Goal: Task Accomplishment & Management: Use online tool/utility

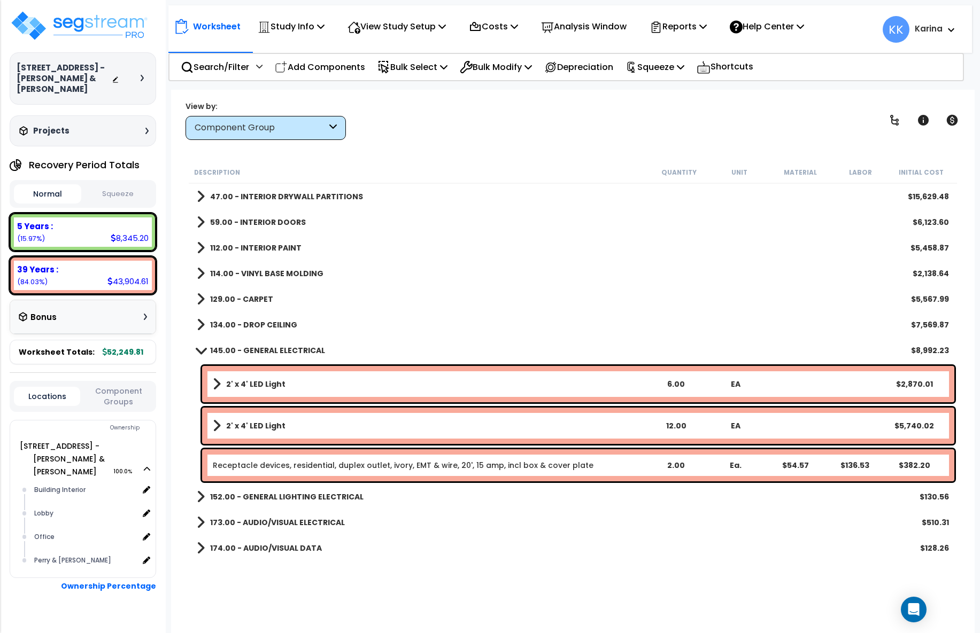
click at [693, 509] on div "152.00 - GENERAL LIGHTING ELECTRICAL $130.56" at bounding box center [572, 497] width 763 height 26
click at [411, 461] on link "Receptacle devices, residential, duplex outlet, ivory, EMT & wire, 20', 15 amp,…" at bounding box center [403, 465] width 381 height 11
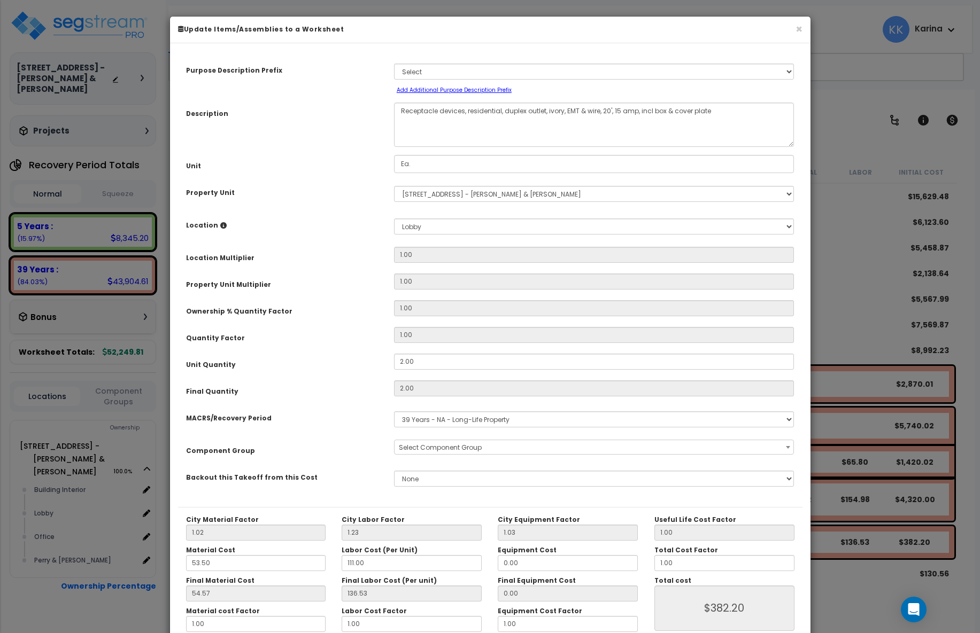
select select "56955"
click at [396, 109] on textarea "Receptacle devices, residential, duplex outlet, ivory, EMT & wire, 20', 15 amp,…" at bounding box center [594, 125] width 400 height 44
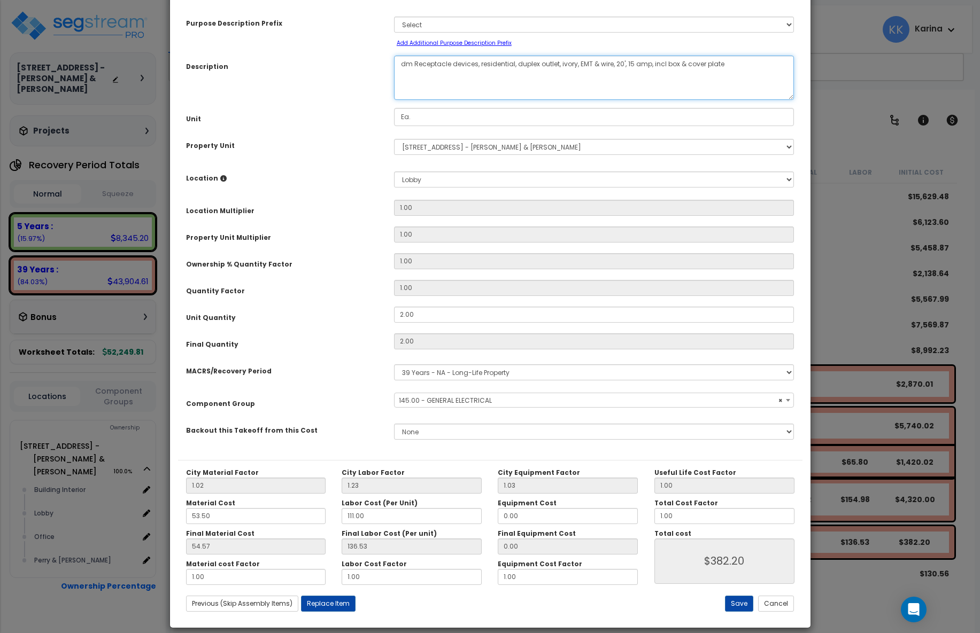
scroll to position [58, 0]
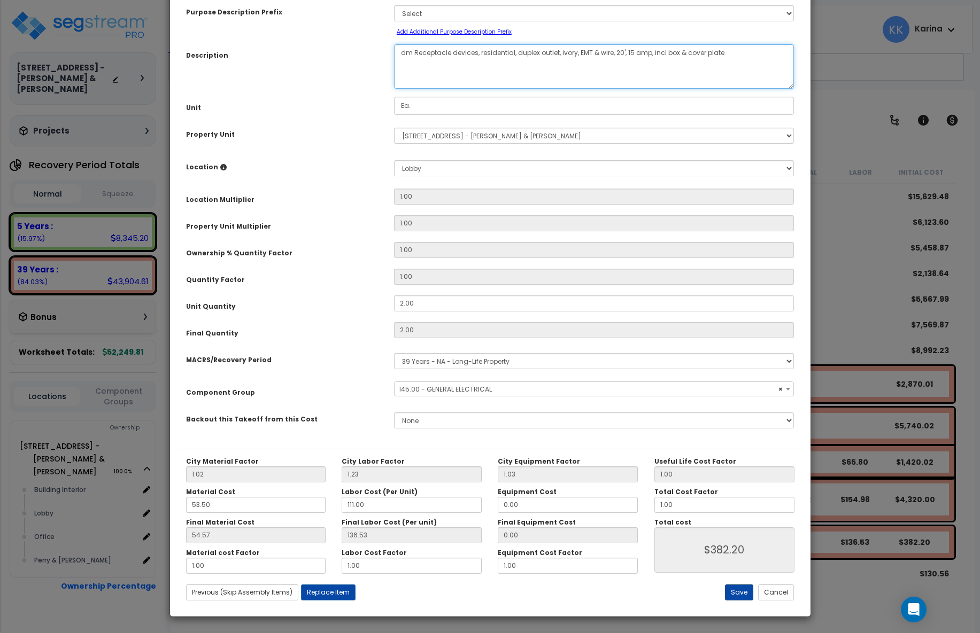
type textarea "dm Receptacle devices, residential, duplex outlet, ivory, EMT & wire, 20', 15 a…"
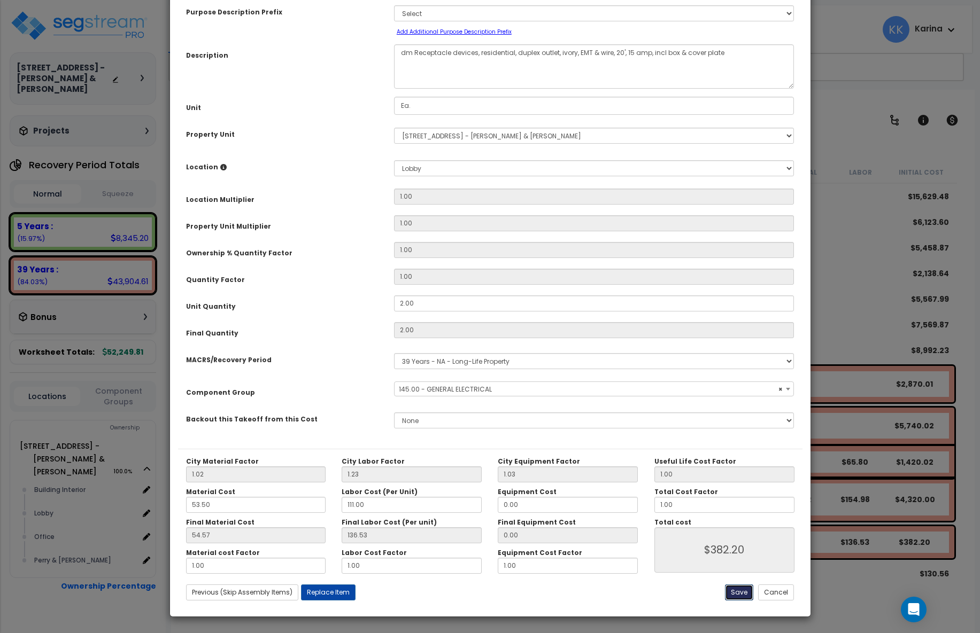
click at [741, 593] on button "Save" at bounding box center [739, 593] width 28 height 16
type input "382.20"
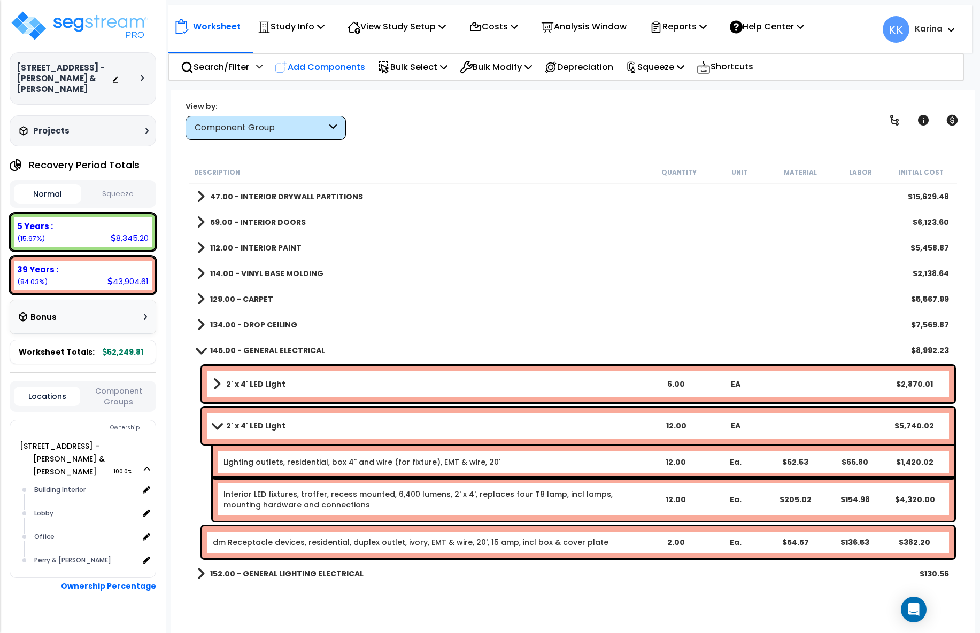
click at [330, 63] on p "Add Components" at bounding box center [320, 67] width 90 height 14
select select
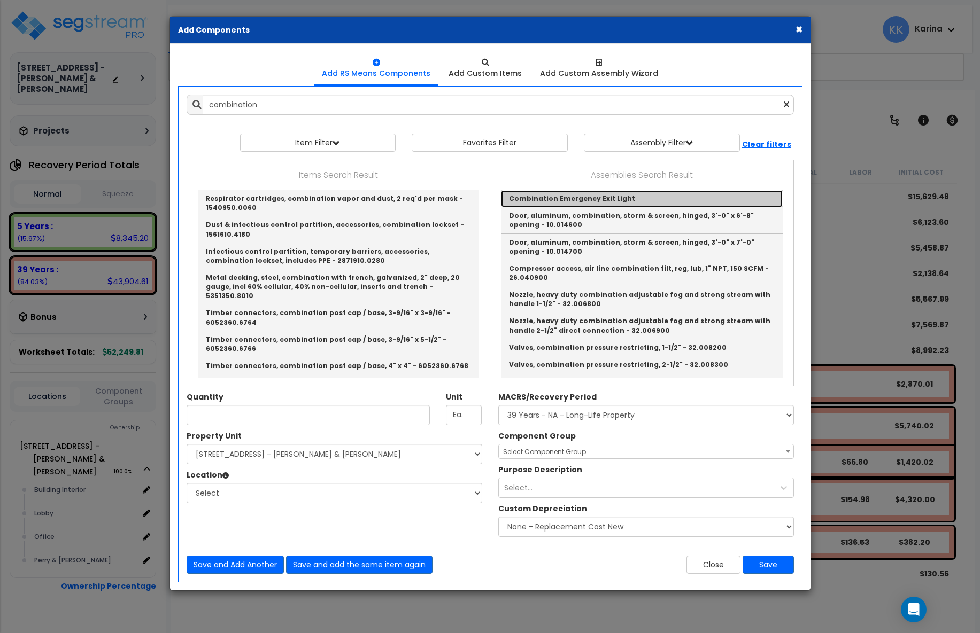
click at [548, 196] on link "Combination Emergency Exit Light" at bounding box center [642, 198] width 282 height 17
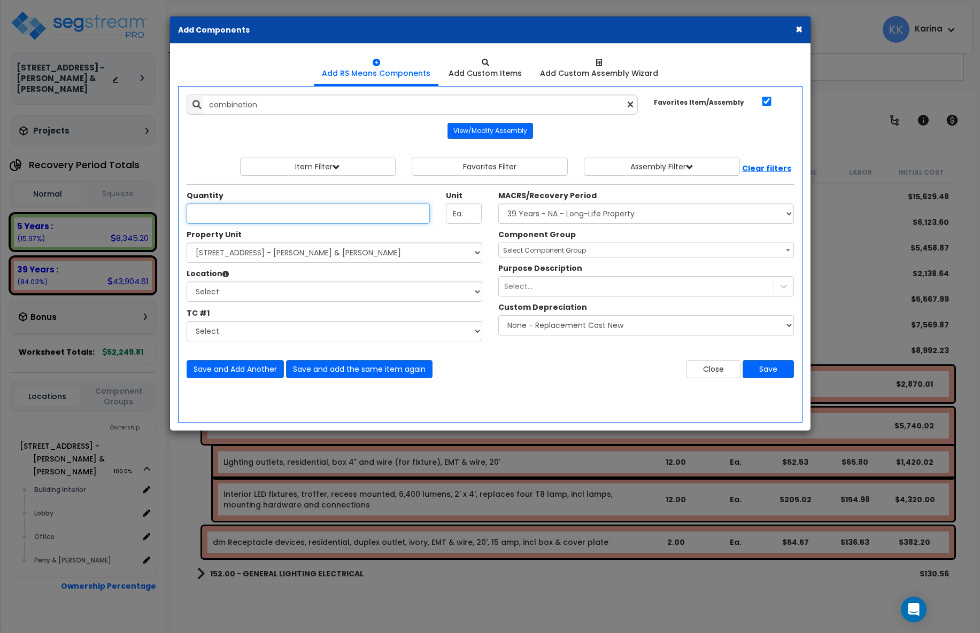
type input "Combination Emergency Exit Light"
type input "EA"
type input "1"
click at [187, 243] on select "Select [STREET_ADDRESS] - [PERSON_NAME] & [PERSON_NAME]" at bounding box center [335, 253] width 296 height 20
select select "175316"
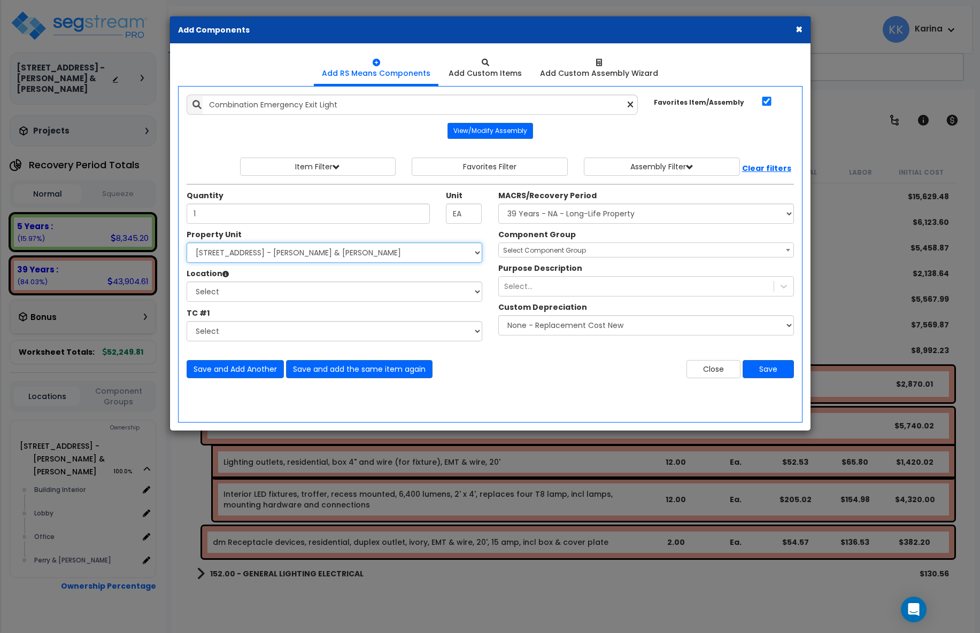
click option "[STREET_ADDRESS] - [PERSON_NAME] & [PERSON_NAME]" at bounding box center [0, 0] width 0 height 0
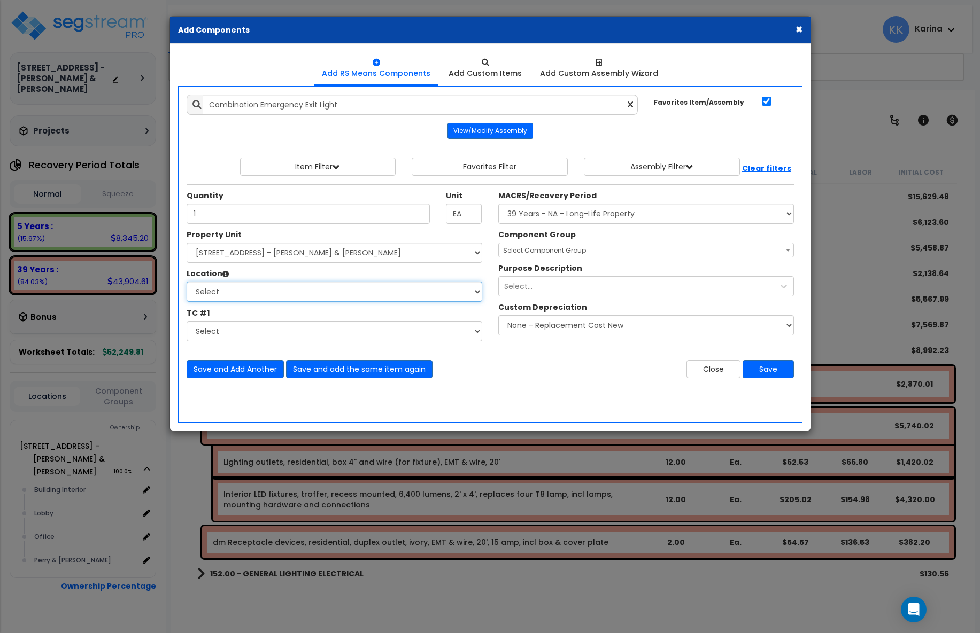
click at [187, 282] on select "Select Building Building Interior Lobby Office Perry & Perry Add Additional Loc…" at bounding box center [335, 292] width 296 height 20
select select "21888"
click option "Lobby" at bounding box center [0, 0] width 0 height 0
click at [498, 204] on select "Select MACRS/Recovery Period 5 Years - 57.0 - Distributive Trades & Services 5 …" at bounding box center [646, 214] width 296 height 20
select select "3669"
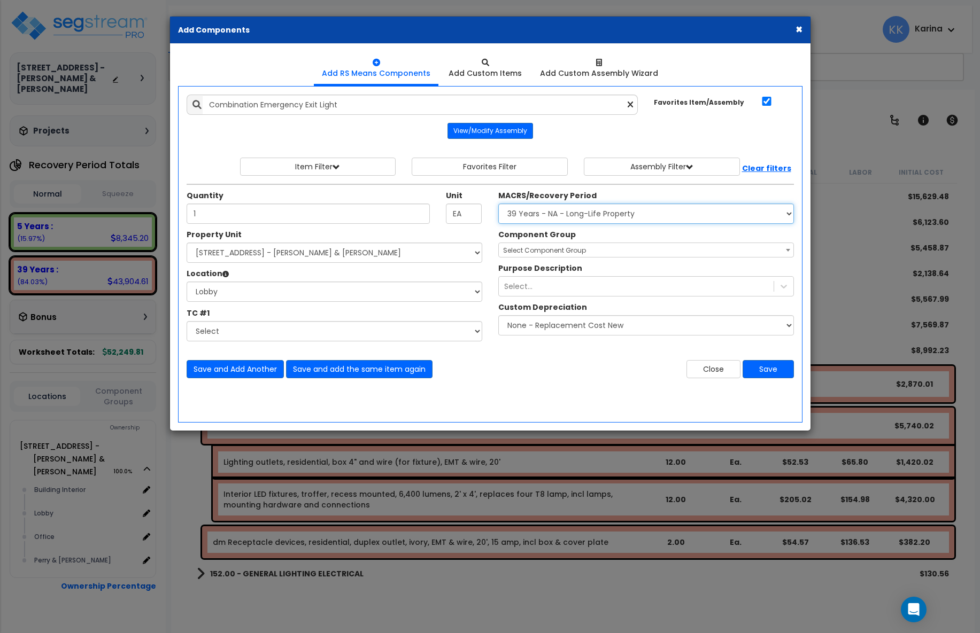
click option "39 Years - NA - Long-Life Property" at bounding box center [0, 0] width 0 height 0
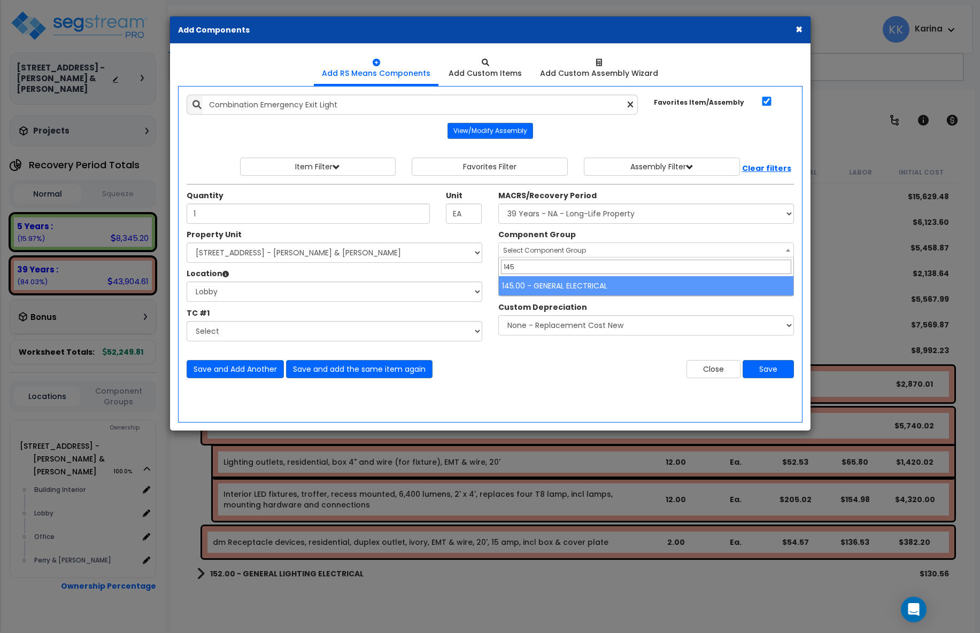
type input "145"
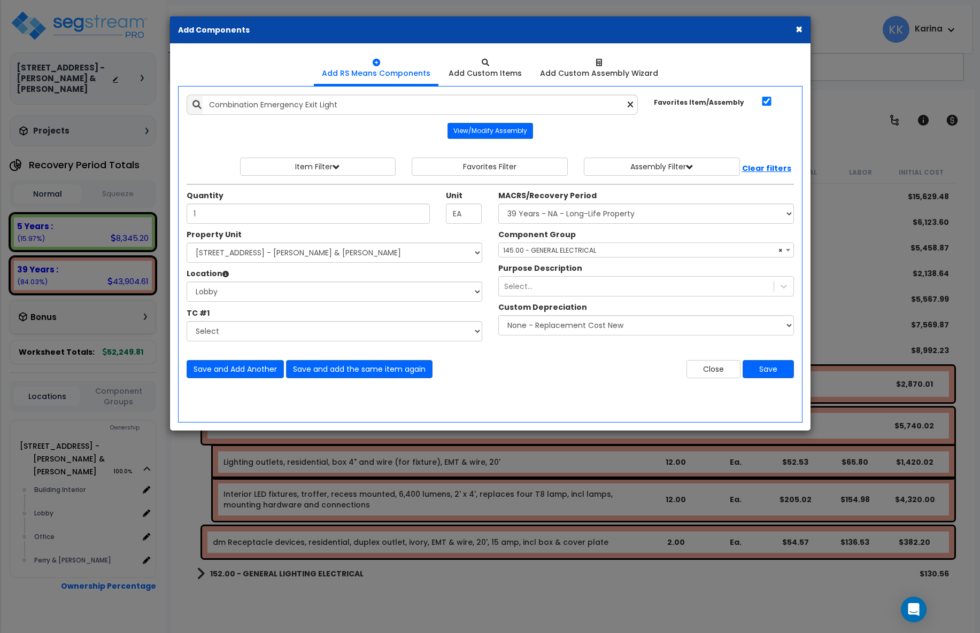
select select "56955"
click at [767, 368] on button "Save" at bounding box center [768, 369] width 51 height 18
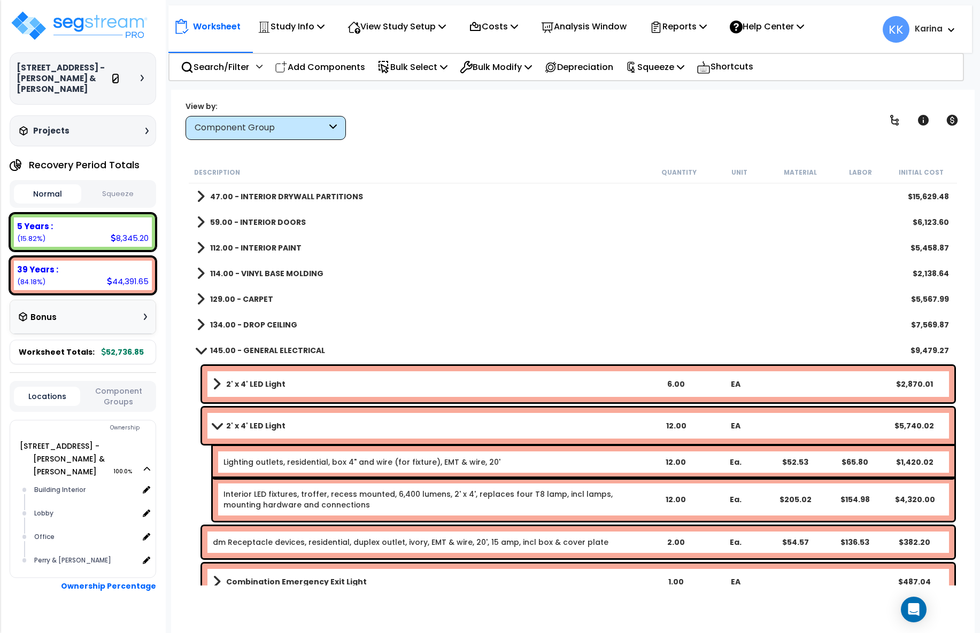
click at [116, 76] on icon at bounding box center [115, 79] width 7 height 7
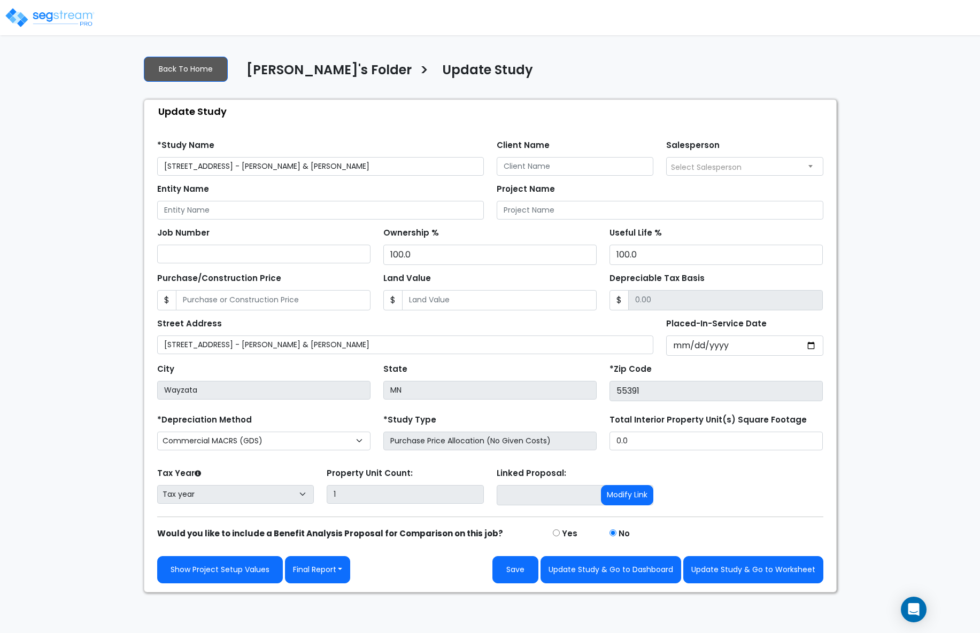
click at [53, 14] on img at bounding box center [49, 17] width 91 height 21
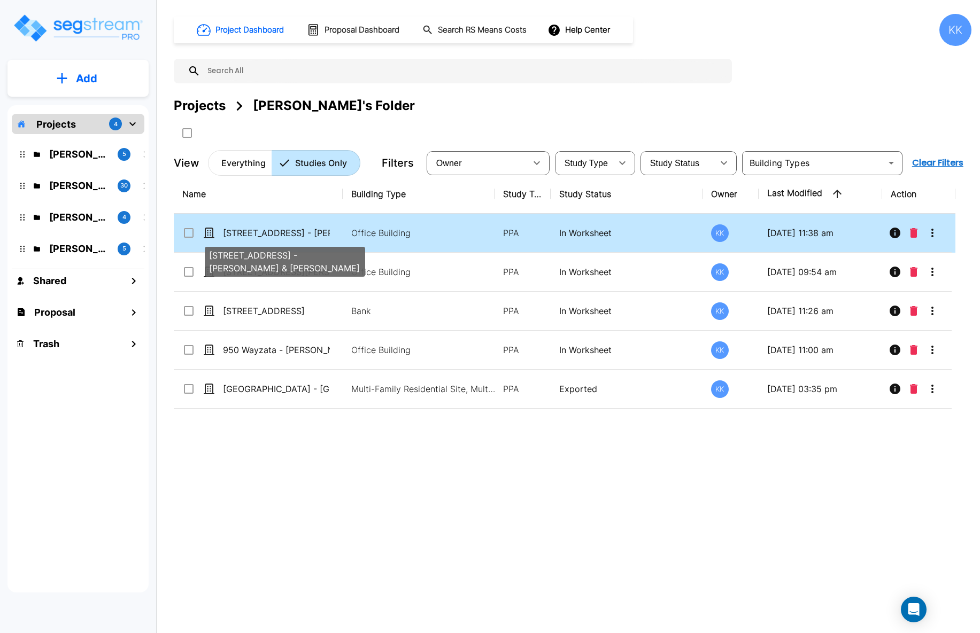
click at [262, 230] on p "[STREET_ADDRESS] - [PERSON_NAME] & [PERSON_NAME]" at bounding box center [276, 233] width 107 height 13
checkbox input "false"
click at [262, 230] on p "[STREET_ADDRESS] - [PERSON_NAME] & [PERSON_NAME]" at bounding box center [276, 233] width 107 height 13
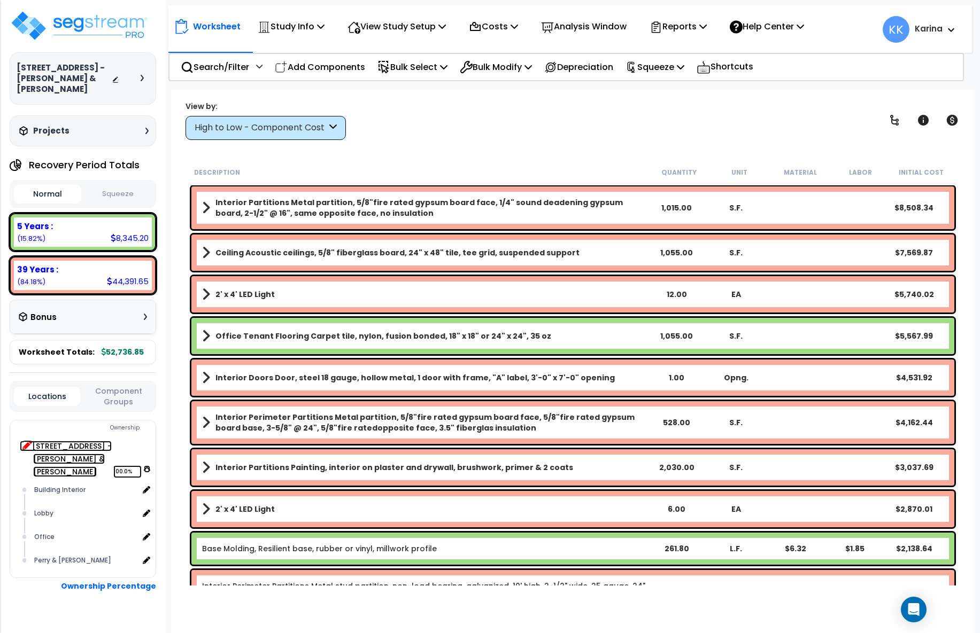
click at [25, 440] on icon at bounding box center [27, 445] width 10 height 10
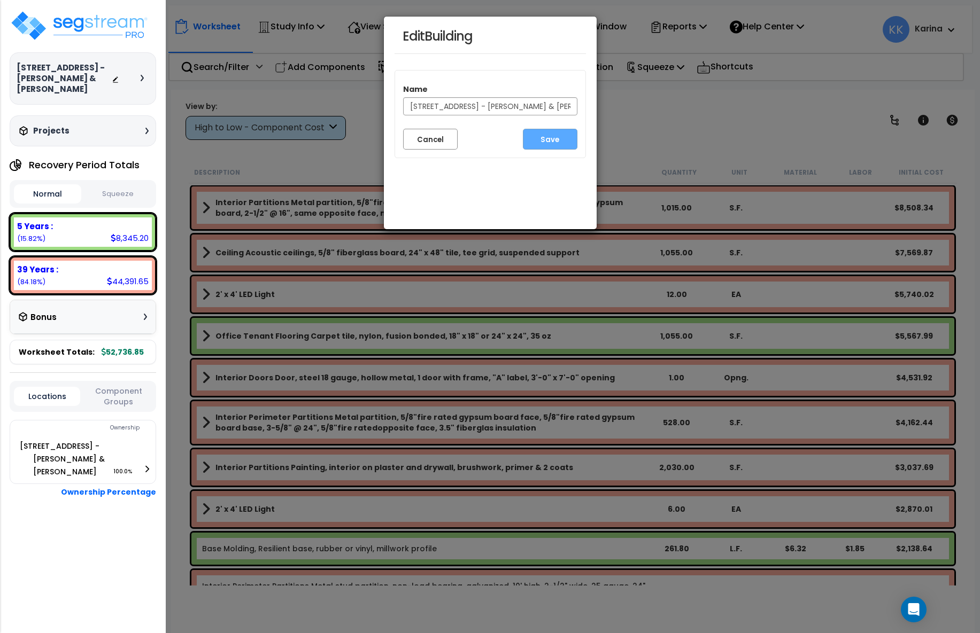
click at [540, 104] on input "950 Wayzata Blvd - Perry & Perryv" at bounding box center [490, 106] width 174 height 18
type input "[STREET_ADDRESS] - [PERSON_NAME] & [PERSON_NAME]"
click at [554, 138] on button "Save" at bounding box center [550, 139] width 55 height 21
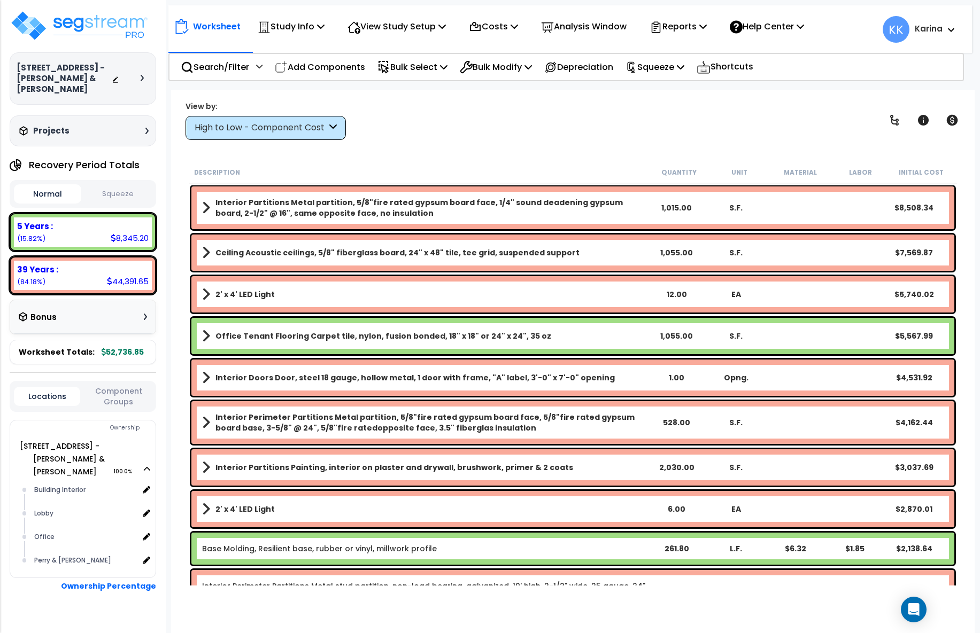
click at [273, 131] on div "High to Low - Component Cost" at bounding box center [261, 128] width 132 height 12
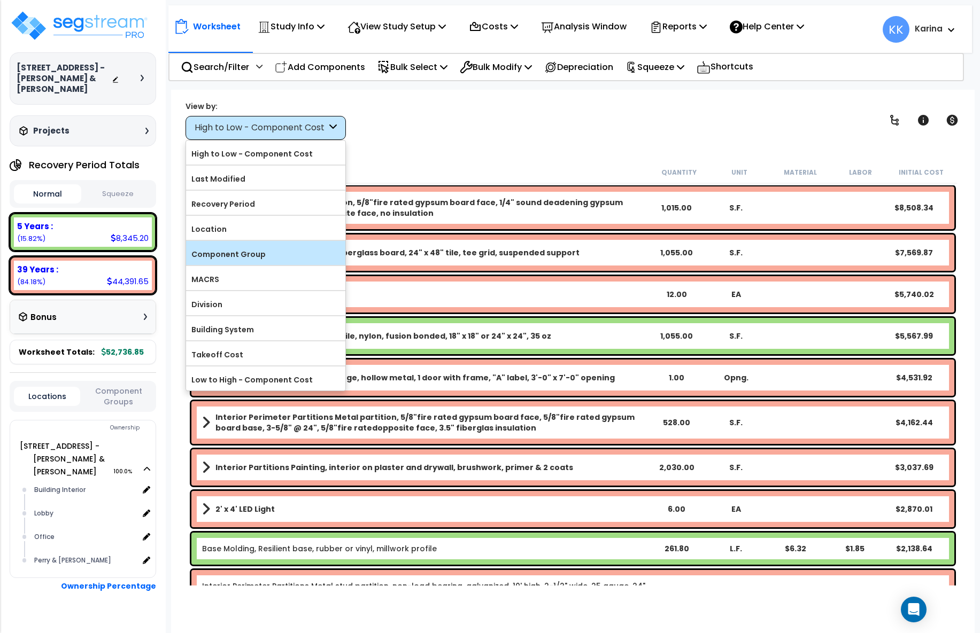
click at [253, 254] on label "Component Group" at bounding box center [265, 254] width 159 height 16
click at [0, 0] on input "Component Group" at bounding box center [0, 0] width 0 height 0
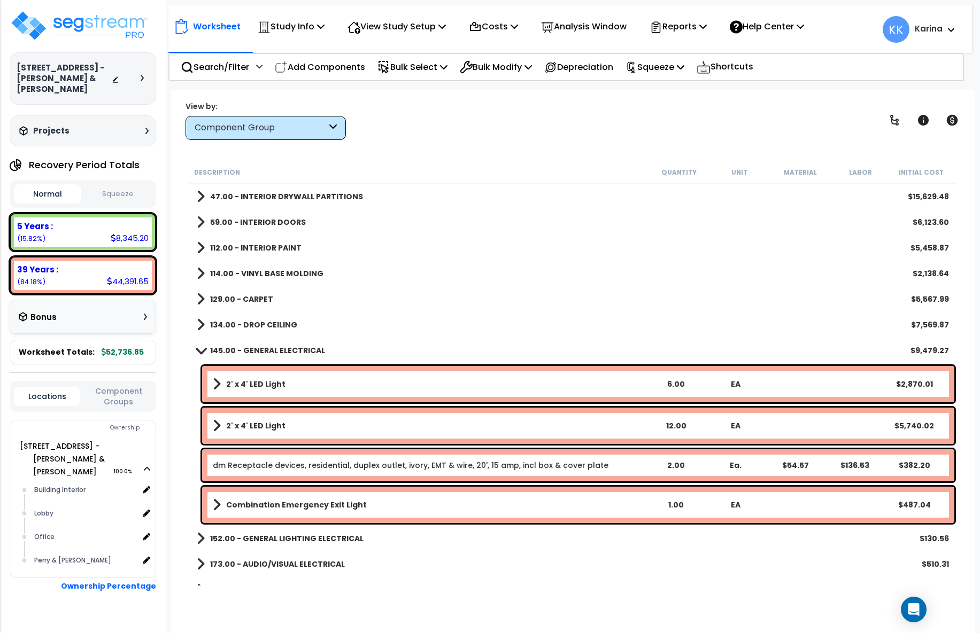
click at [517, 281] on div "114.00 - VINYL BASE MOLDING $2,138.64" at bounding box center [572, 274] width 763 height 26
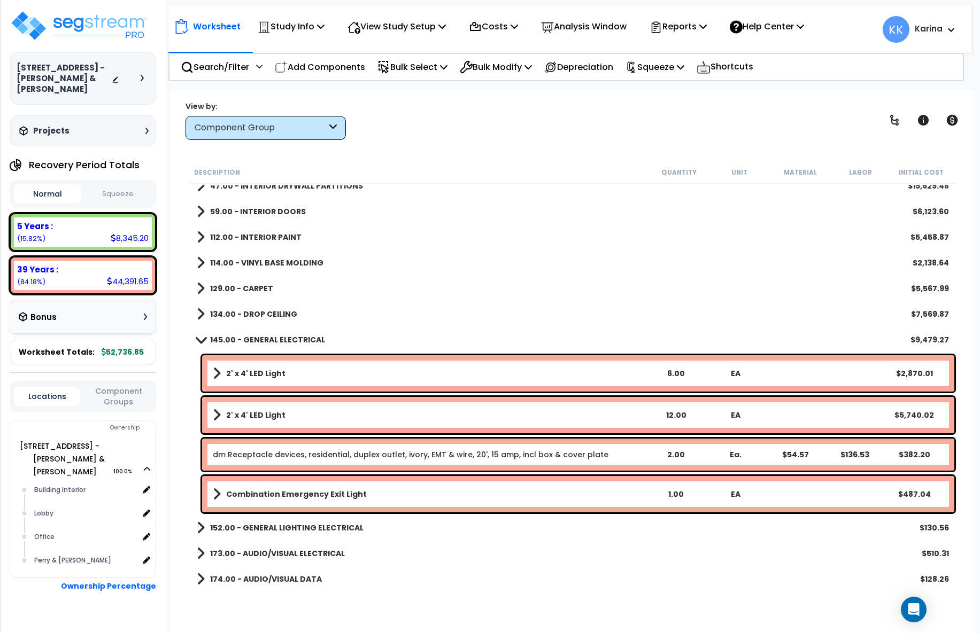
scroll to position [17, 0]
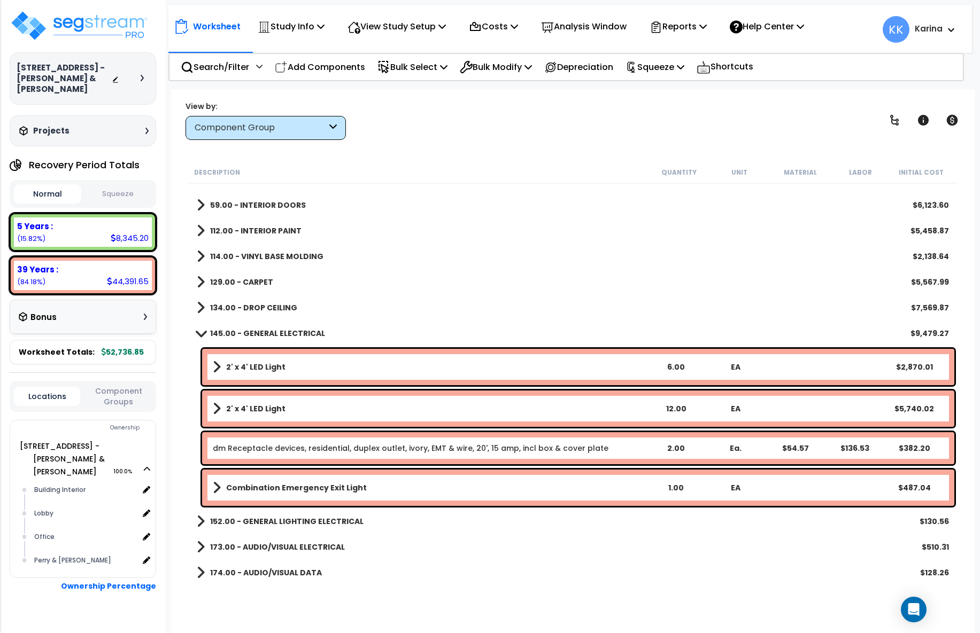
click at [720, 275] on div "129.00 - CARPET $5,567.99" at bounding box center [572, 282] width 763 height 26
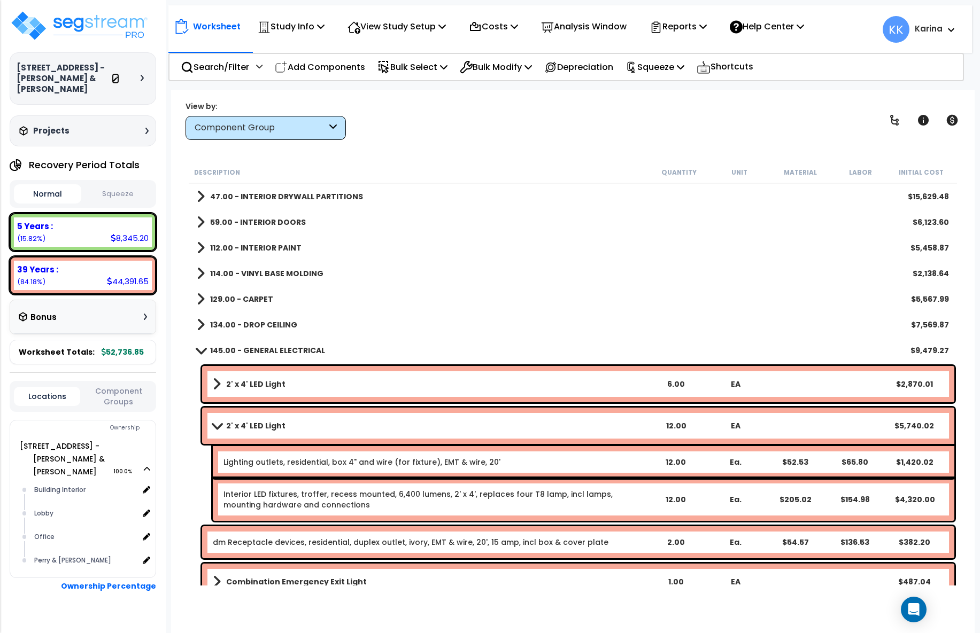
scroll to position [94, 0]
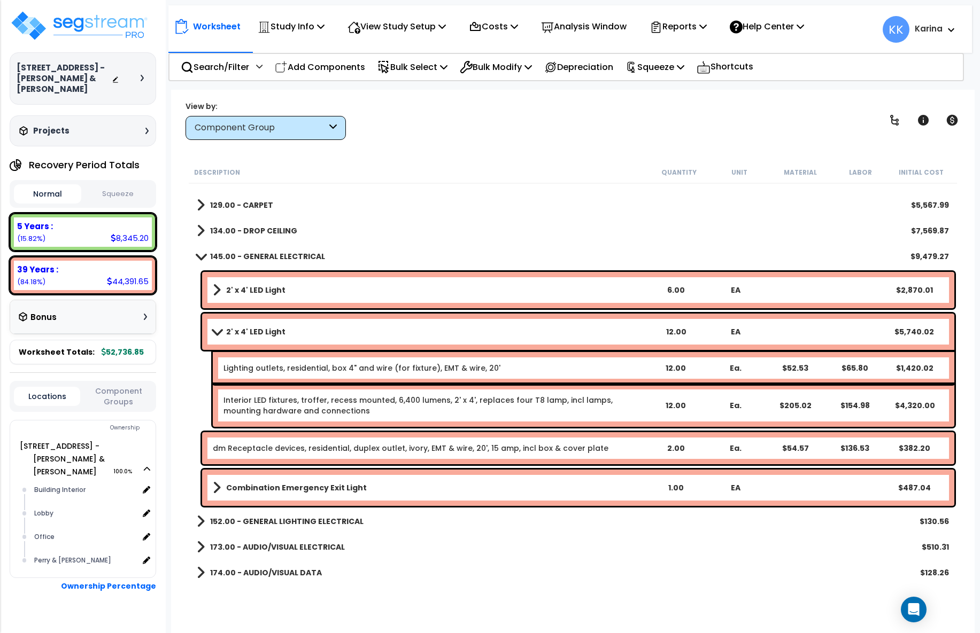
click at [316, 450] on link "dm Receptacle devices, residential, duplex outlet, ivory, EMT & wire, 20', 15 a…" at bounding box center [411, 448] width 396 height 11
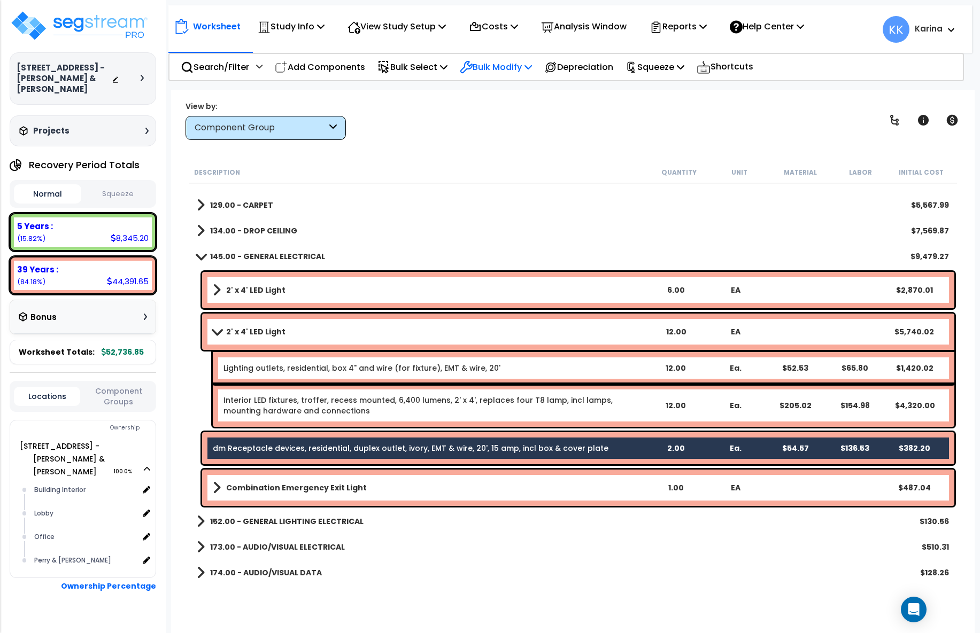
click at [505, 66] on p "Bulk Modify" at bounding box center [496, 67] width 72 height 14
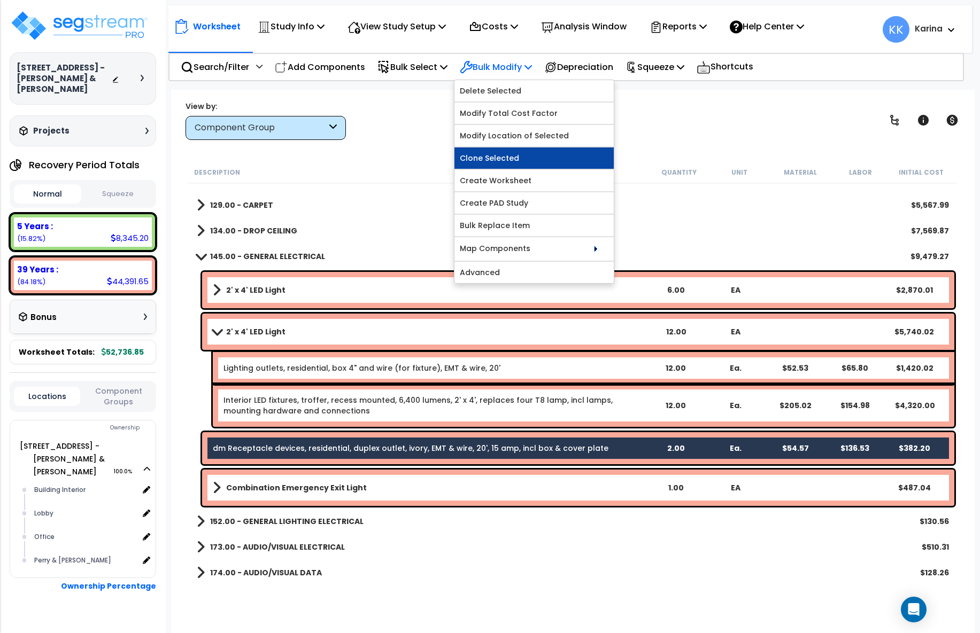
click at [521, 156] on link "Clone Selected" at bounding box center [533, 158] width 159 height 21
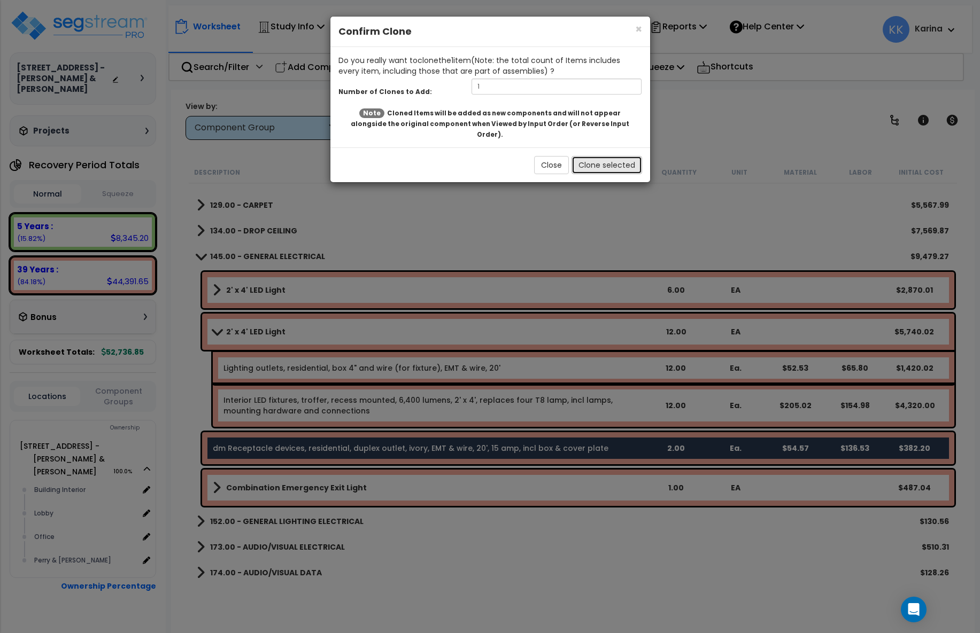
click at [605, 156] on button "Clone selected" at bounding box center [606, 165] width 71 height 18
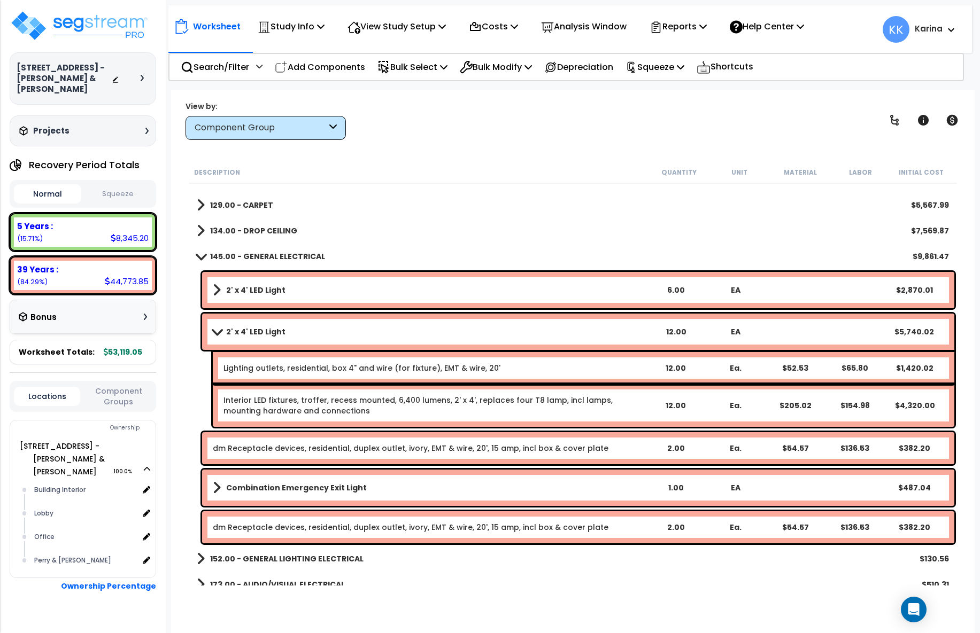
click at [393, 530] on link "dm Receptacle devices, residential, duplex outlet, ivory, EMT & wire, 20', 15 a…" at bounding box center [411, 527] width 396 height 11
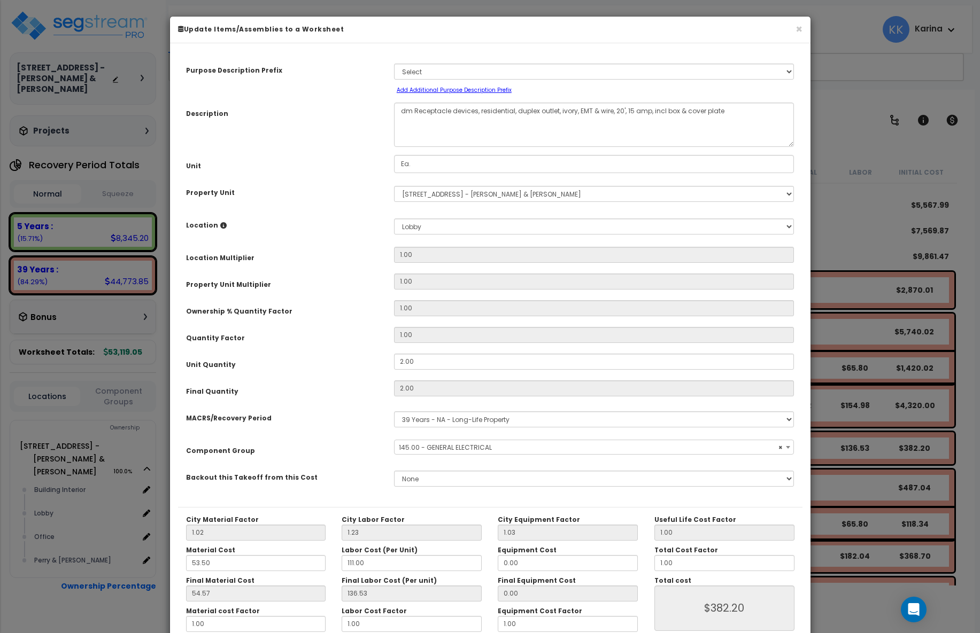
select select "56955"
drag, startPoint x: 411, startPoint y: 107, endPoint x: 387, endPoint y: 106, distance: 24.1
click at [394, 106] on textarea "dm Receptacle devices, residential, duplex outlet, ivory, EMT & wire, 20', 15 a…" at bounding box center [594, 125] width 400 height 44
type textarea "info Receptacle devices, residential, duplex outlet, ivory, EMT & wire, 20', 15…"
click at [394, 412] on select "Select MACRS/Recovery Period 5 Years - 57.0 - Distributive Trades & Services 5 …" at bounding box center [594, 420] width 400 height 16
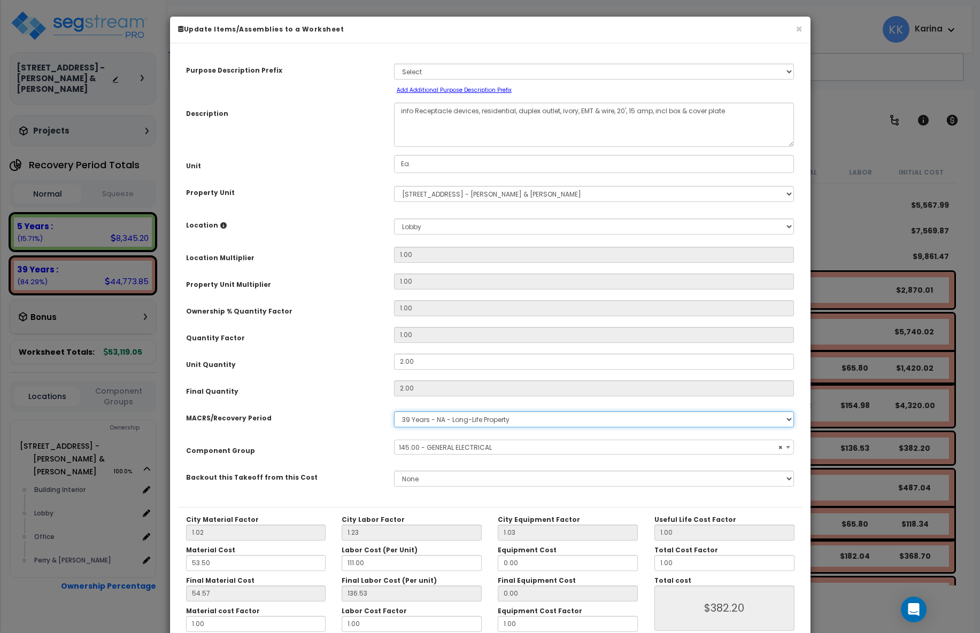
select select "3668"
click option "5 Years - 00.12 - Information Systems" at bounding box center [0, 0] width 0 height 0
click at [449, 447] on span "Select Component Group" at bounding box center [440, 447] width 83 height 9
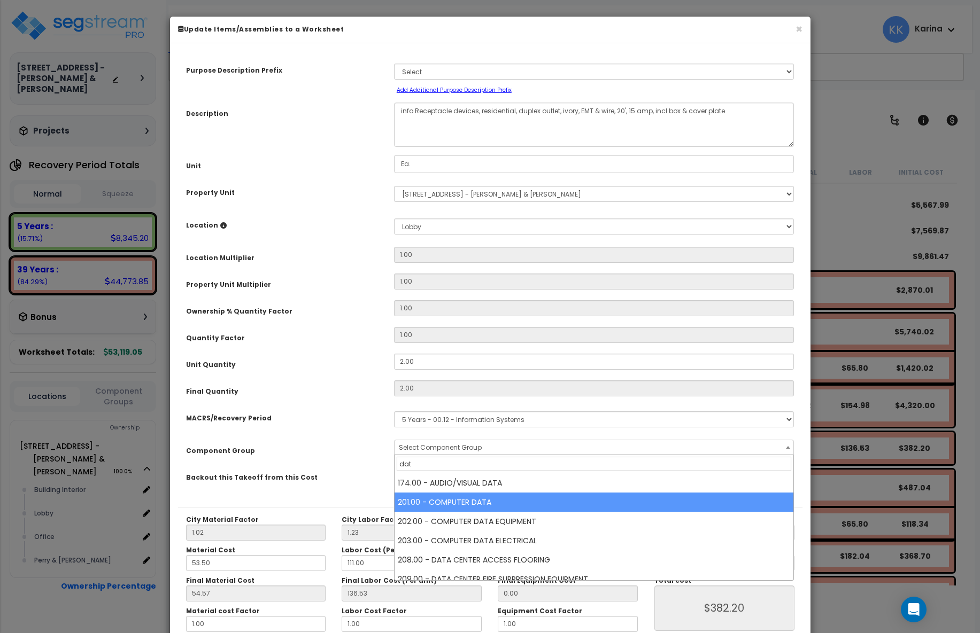
type input "dat"
select select "57009"
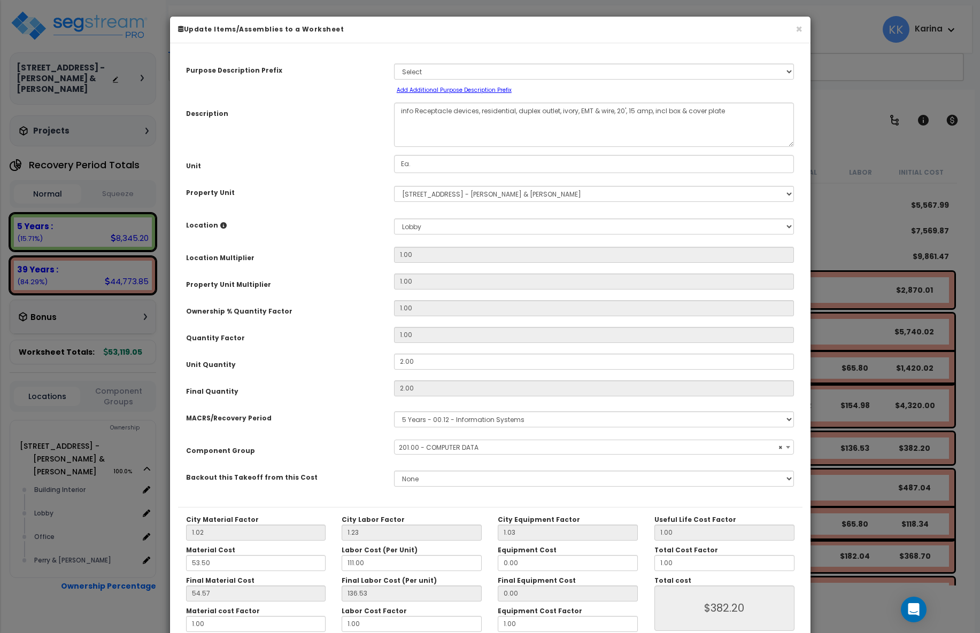
scroll to position [58, 0]
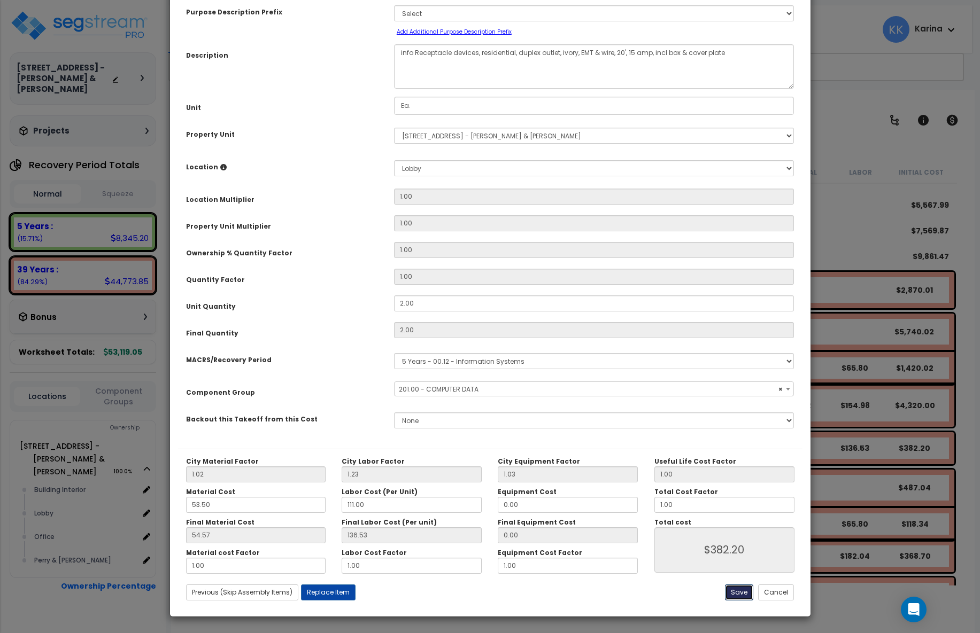
click at [741, 589] on button "Save" at bounding box center [739, 593] width 28 height 16
type input "382.20"
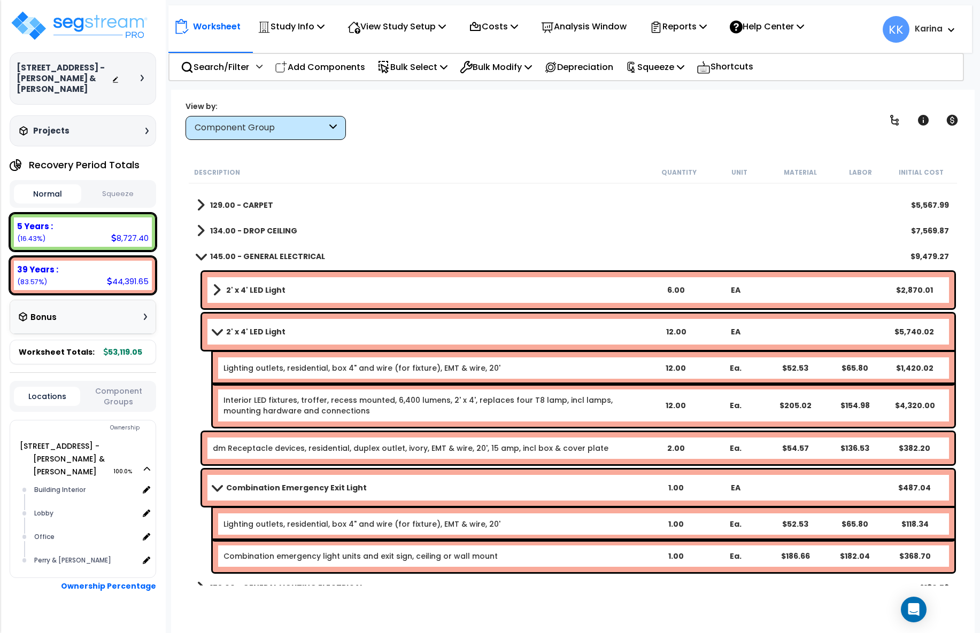
scroll to position [186, 0]
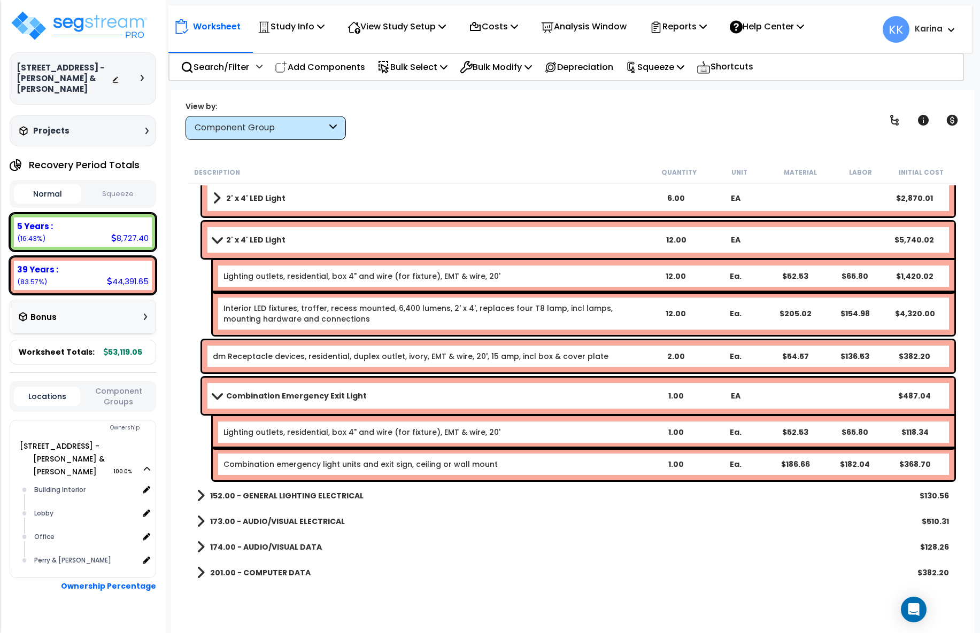
click at [285, 354] on link "dm Receptacle devices, residential, duplex outlet, ivory, EMT & wire, 20', 15 a…" at bounding box center [411, 356] width 396 height 11
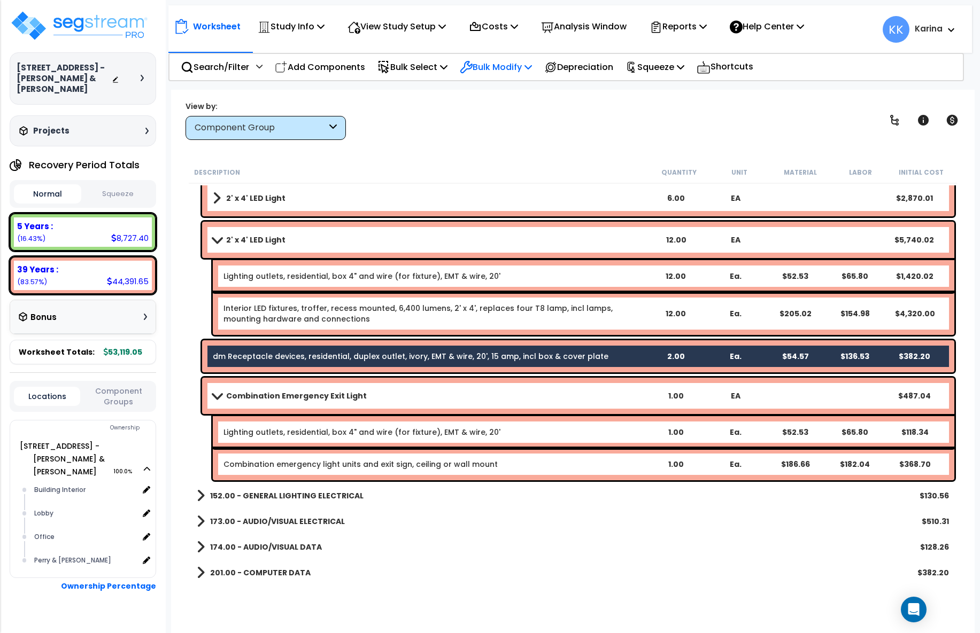
click at [485, 69] on p "Bulk Modify" at bounding box center [496, 67] width 72 height 14
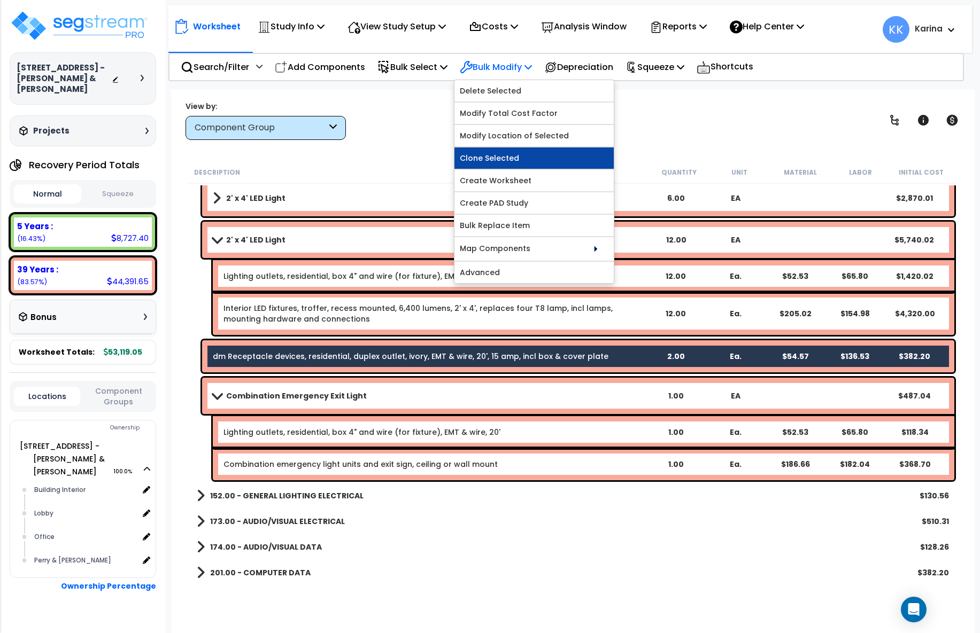
click at [506, 156] on link "Clone Selected" at bounding box center [533, 158] width 159 height 21
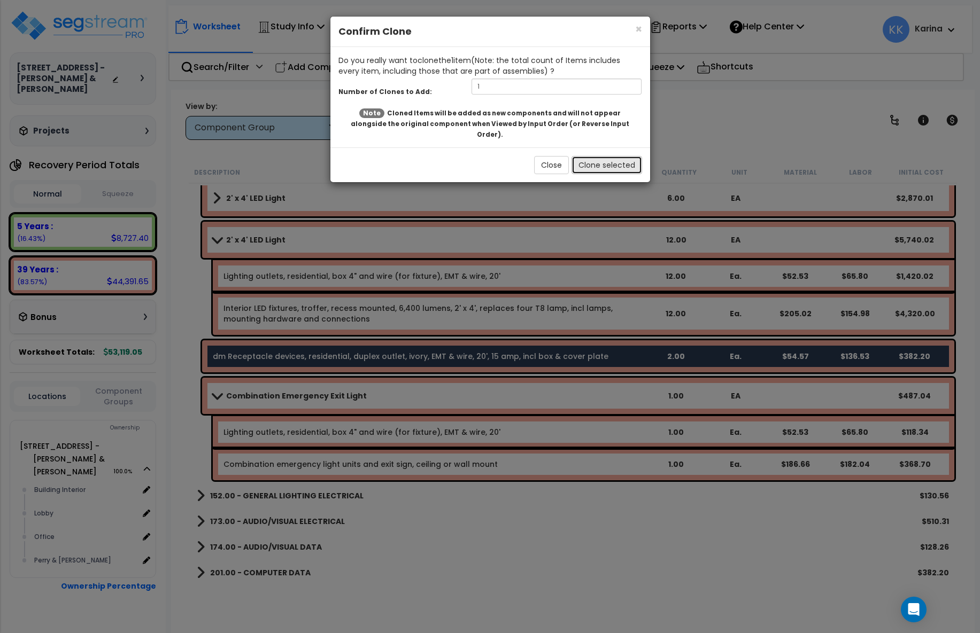
click at [601, 156] on button "Clone selected" at bounding box center [606, 165] width 71 height 18
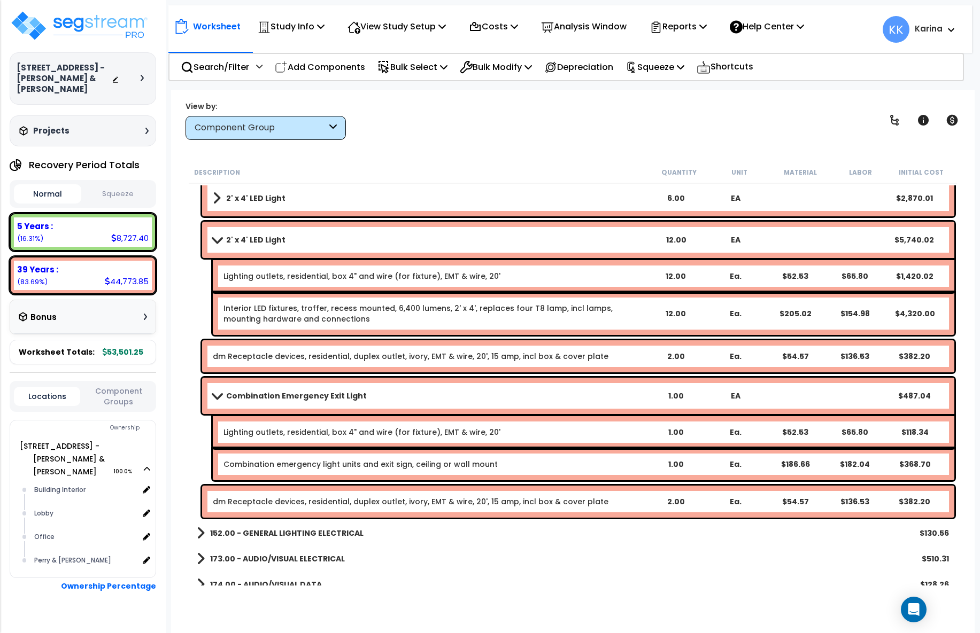
click at [389, 503] on link "dm Receptacle devices, residential, duplex outlet, ivory, EMT & wire, 20', 15 a…" at bounding box center [411, 502] width 396 height 11
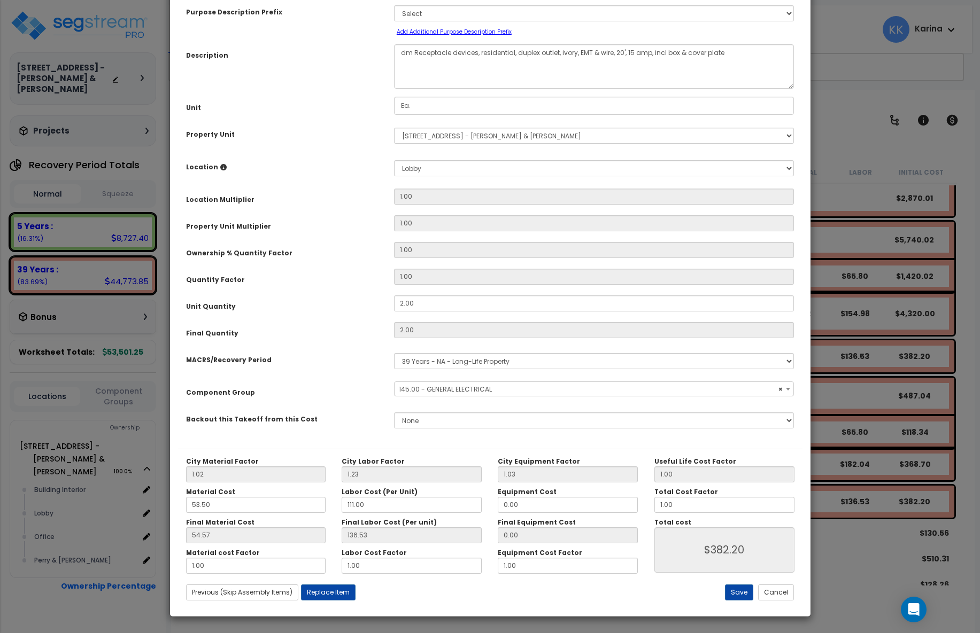
select select "56955"
drag, startPoint x: 411, startPoint y: 112, endPoint x: 398, endPoint y: 110, distance: 13.0
click at [398, 89] on textarea "dm Receptacle devices, residential, duplex outlet, ivory, EMT & wire, 20', 15 a…" at bounding box center [594, 66] width 400 height 44
type textarea "eq Receptacle devices, residential, duplex outlet, ivory, EMT & wire, 20', 15 a…"
drag, startPoint x: 407, startPoint y: 360, endPoint x: 367, endPoint y: 354, distance: 40.0
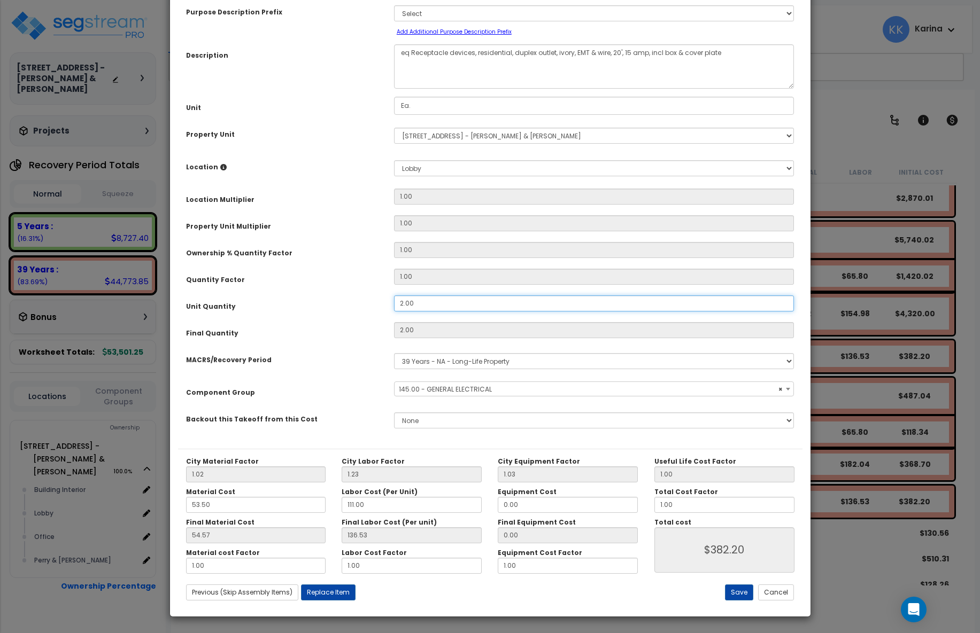
click at [394, 312] on input "2.00" at bounding box center [594, 304] width 400 height 16
type input "4"
type input "$764.40"
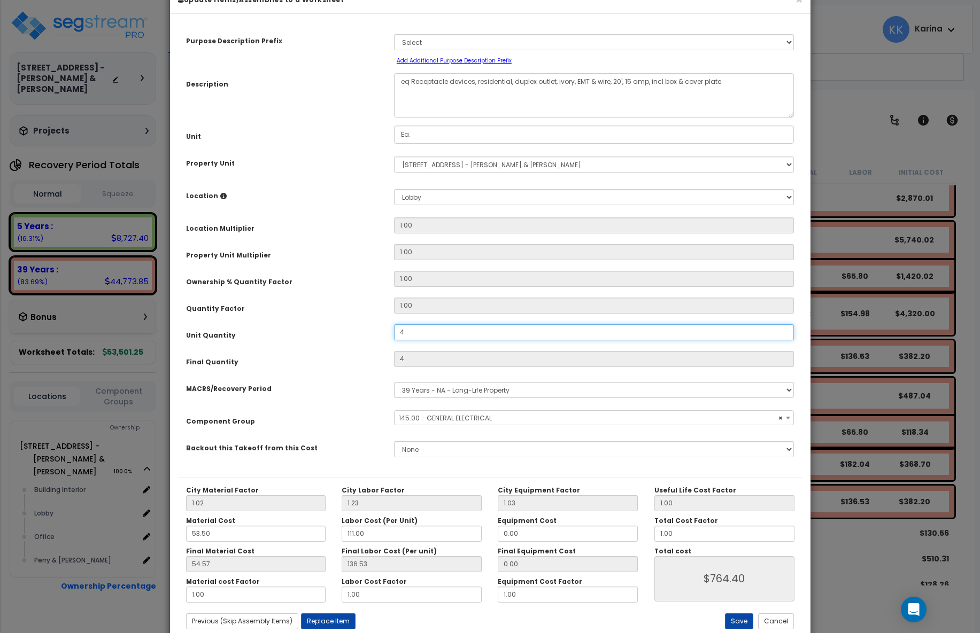
scroll to position [58, 0]
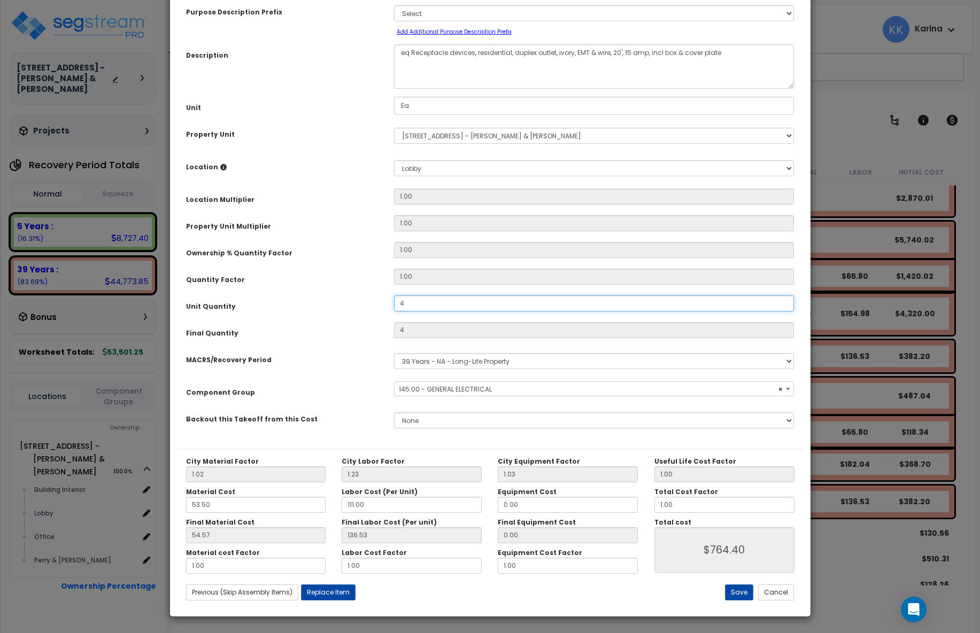
type input "4"
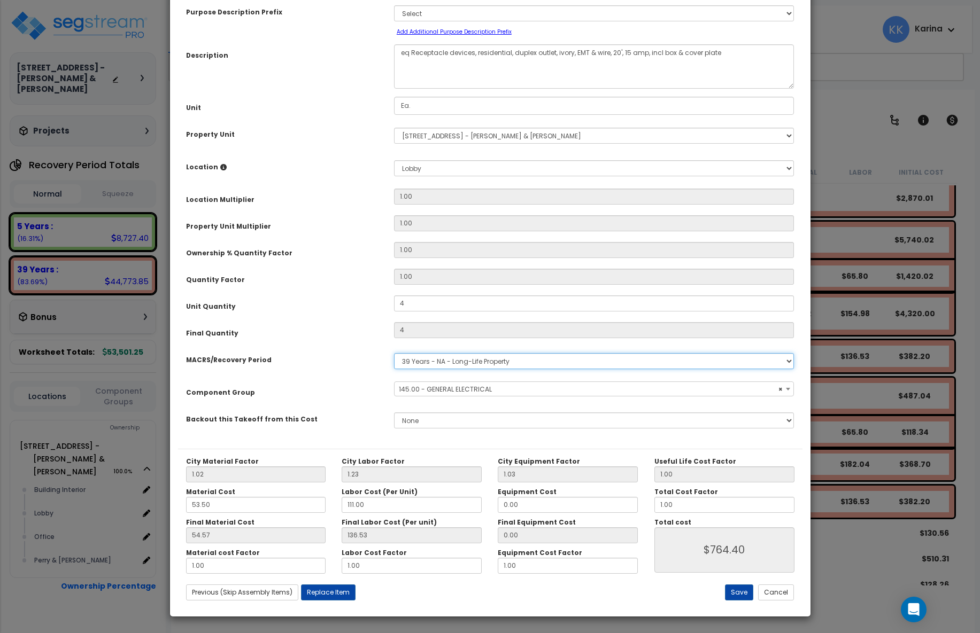
click at [394, 353] on select "Select MACRS/Recovery Period 5 Years - 57.0 - Distributive Trades & Services 5 …" at bounding box center [594, 361] width 400 height 16
select select "3667"
click option "5 Years - 57.0 - Distributive Trades & Services" at bounding box center [0, 0] width 0 height 0
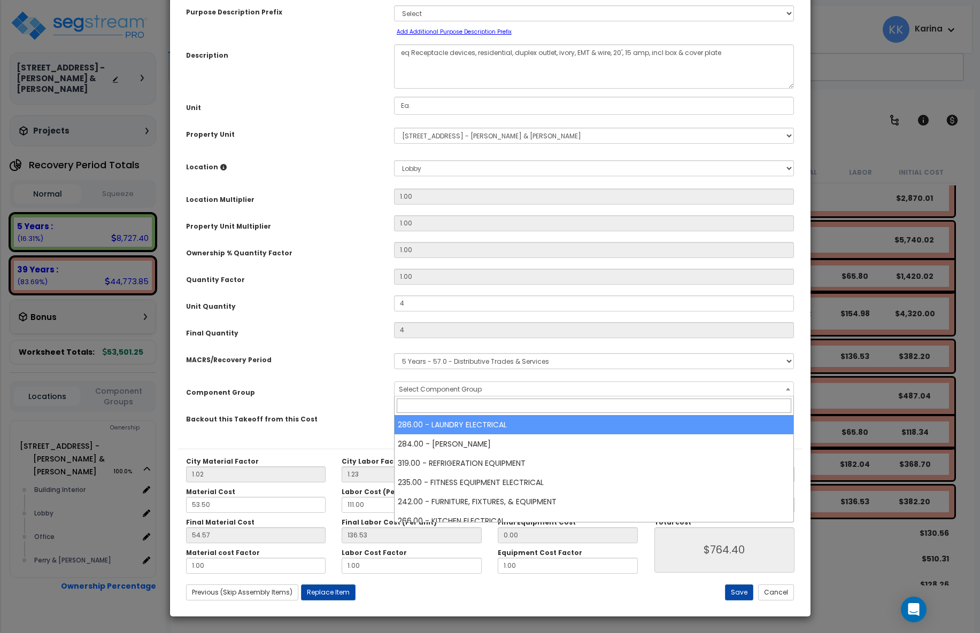
click at [438, 390] on span "Select Component Group" at bounding box center [440, 389] width 83 height 9
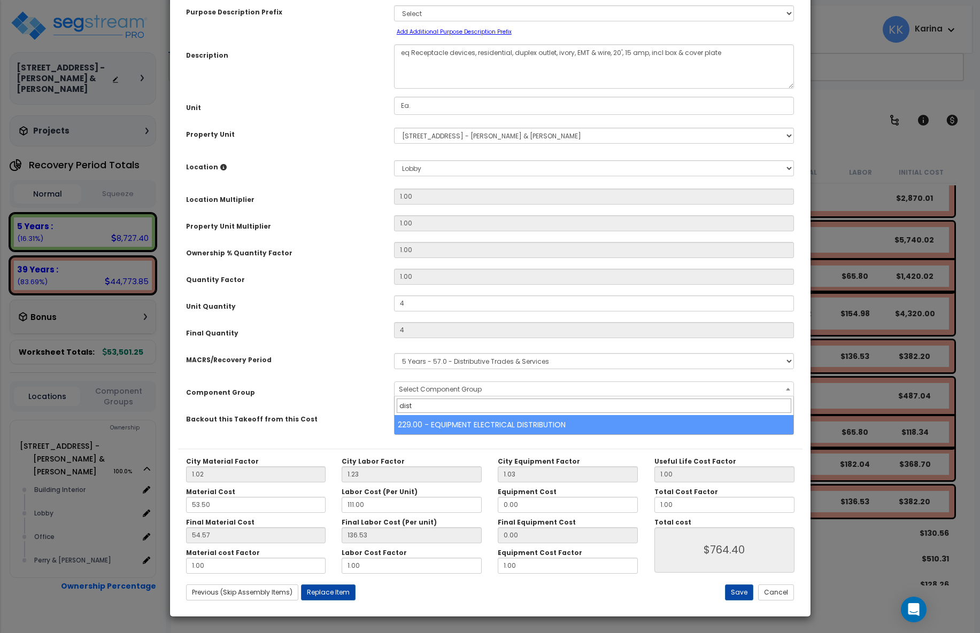
type input "dist"
select select "57033"
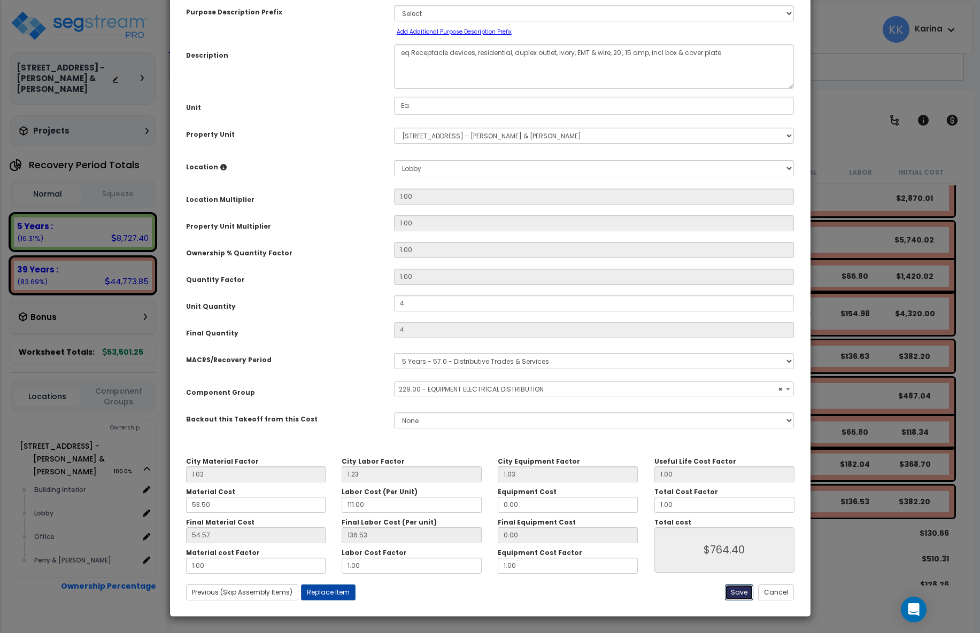
click at [736, 590] on button "Save" at bounding box center [739, 593] width 28 height 16
type input "4.00"
type input "764.40"
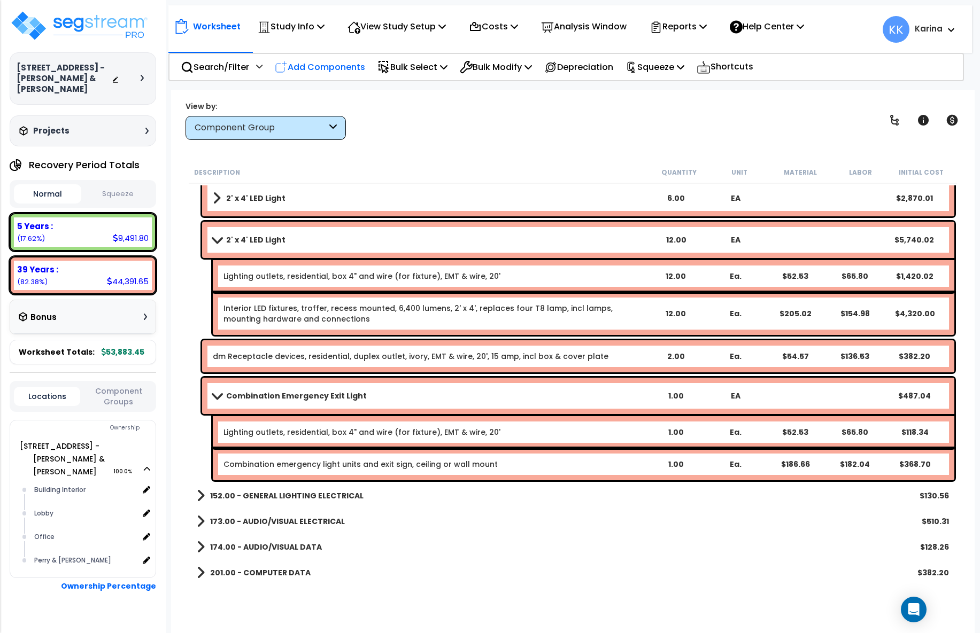
click at [333, 64] on p "Add Components" at bounding box center [320, 67] width 90 height 14
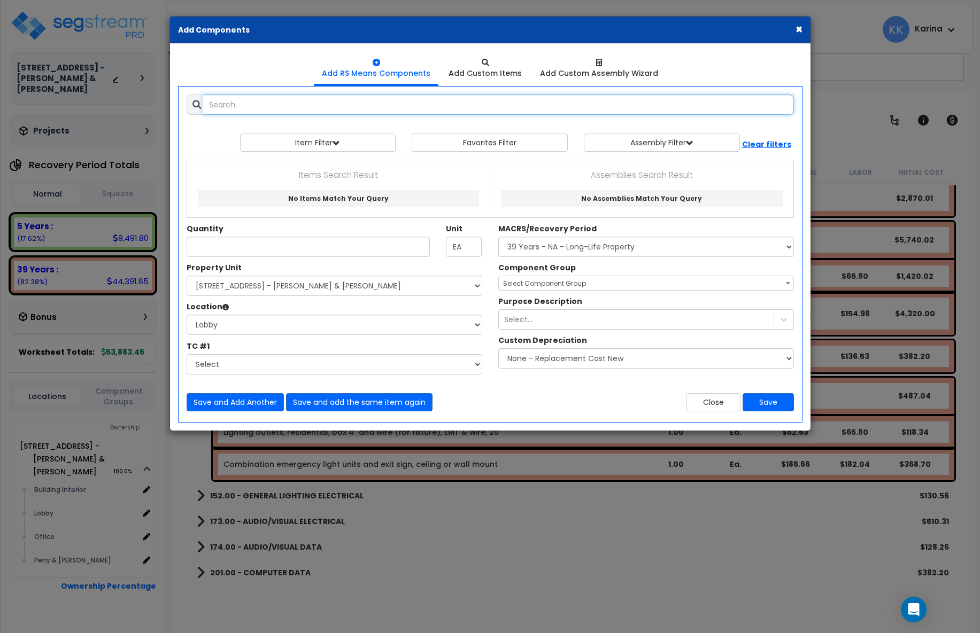
select select
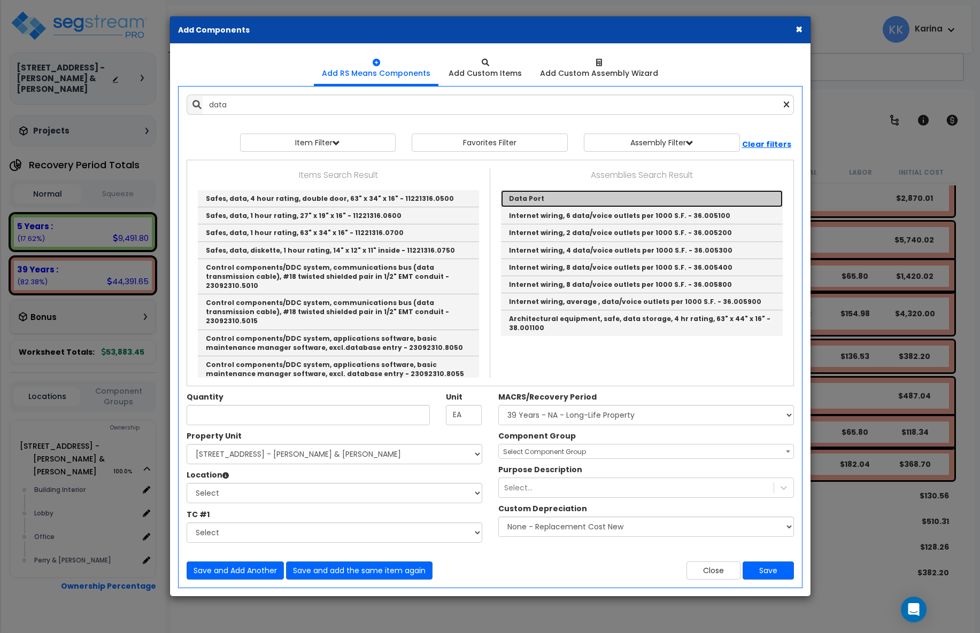
click at [516, 196] on link "Data Port" at bounding box center [642, 198] width 282 height 17
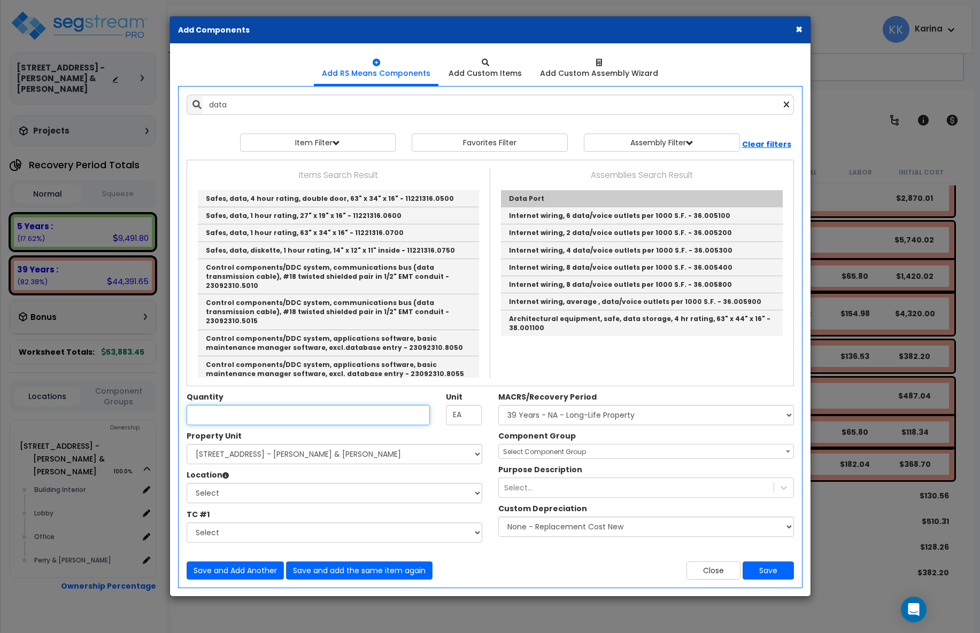
type input "Data Port"
type input "EA."
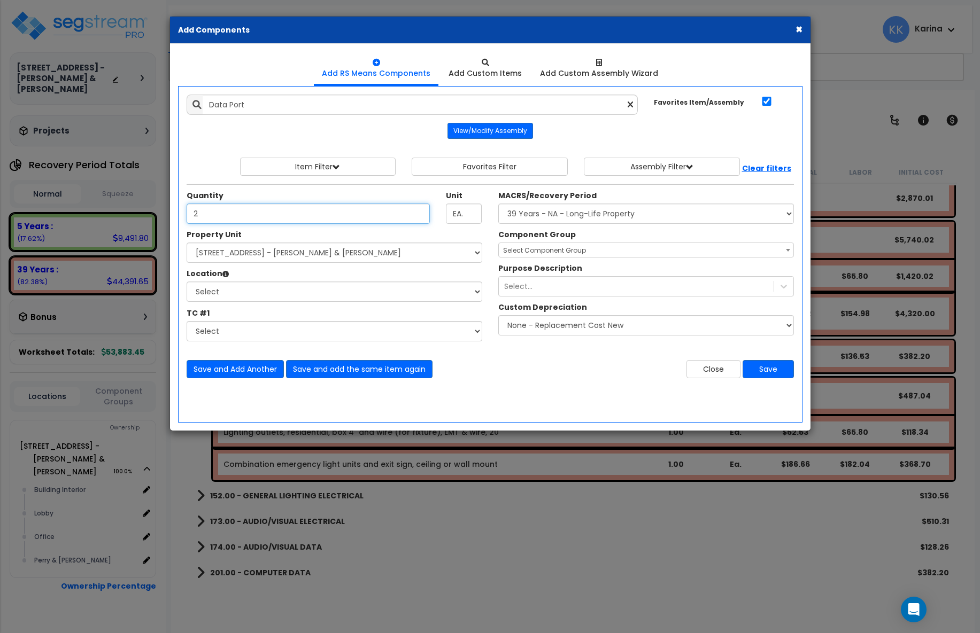
type input "2"
click at [187, 243] on select "Select [STREET_ADDRESS] - [PERSON_NAME] & [PERSON_NAME]" at bounding box center [335, 253] width 296 height 20
select select "175316"
click option "[STREET_ADDRESS] - [PERSON_NAME] & [PERSON_NAME]" at bounding box center [0, 0] width 0 height 0
click at [187, 282] on select "Select Building Building Interior Lobby Office Perry & Perry Add Additional Loc…" at bounding box center [335, 292] width 296 height 20
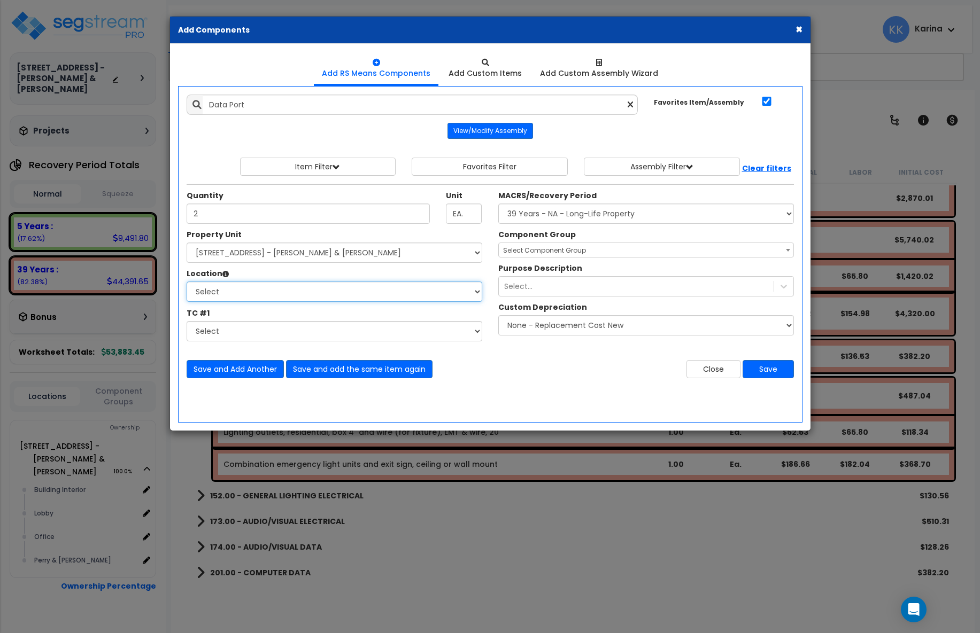
select select "21888"
click option "Lobby" at bounding box center [0, 0] width 0 height 0
click at [498, 204] on select "Select MACRS/Recovery Period 5 Years - 57.0 - Distributive Trades & Services 5 …" at bounding box center [646, 214] width 296 height 20
select select "3668"
click option "5 Years - 00.12 - Information Systems" at bounding box center [0, 0] width 0 height 0
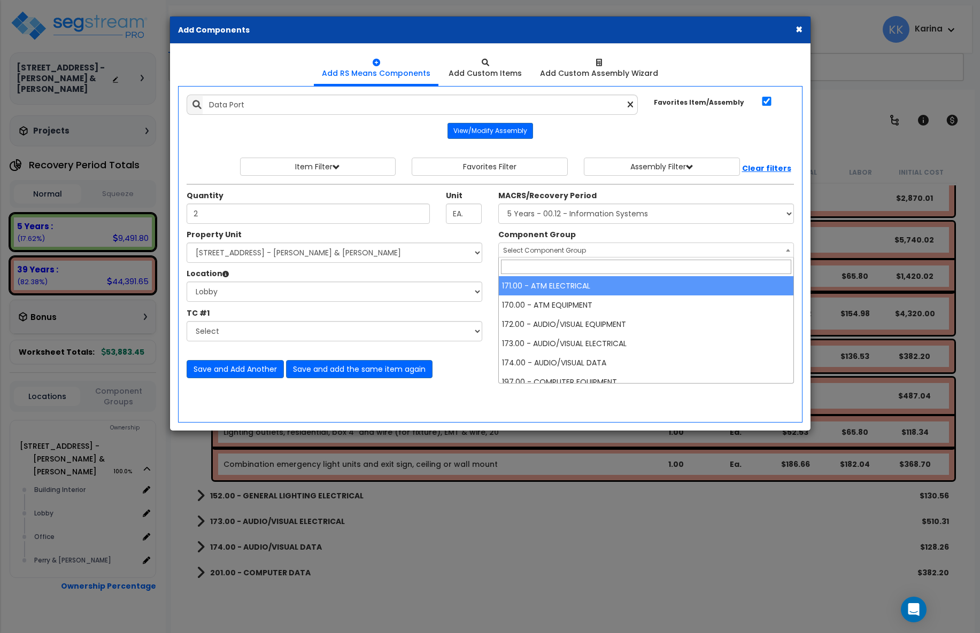
click at [525, 252] on span "Select Component Group" at bounding box center [544, 250] width 83 height 9
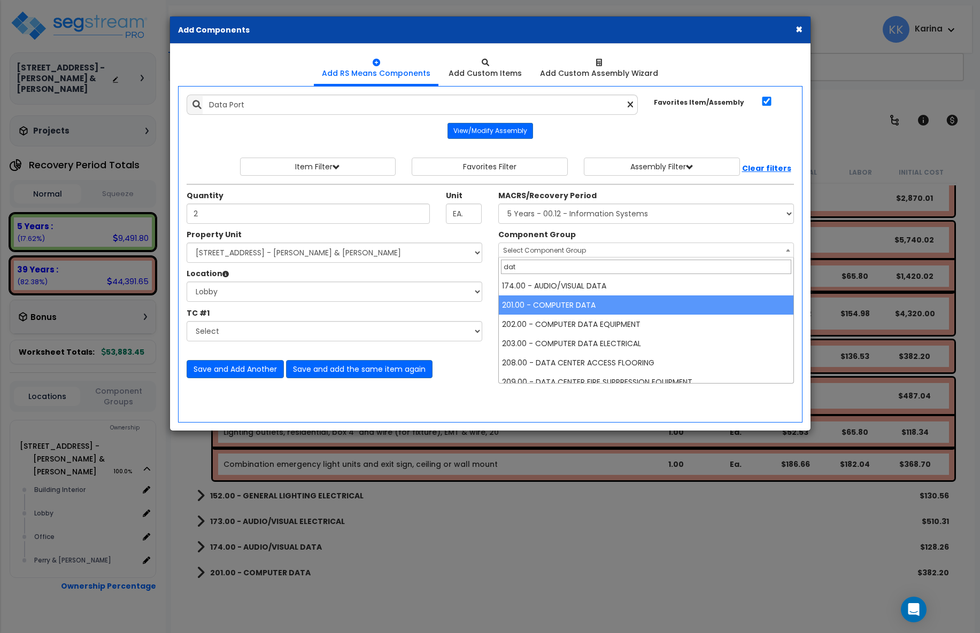
type input "dat"
select select "57009"
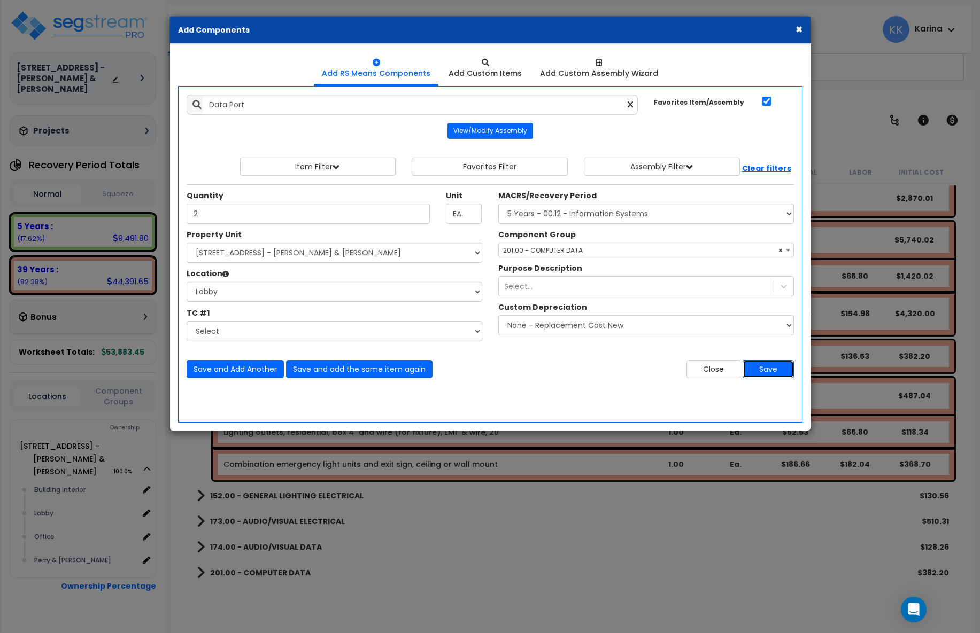
click at [769, 368] on button "Save" at bounding box center [768, 369] width 51 height 18
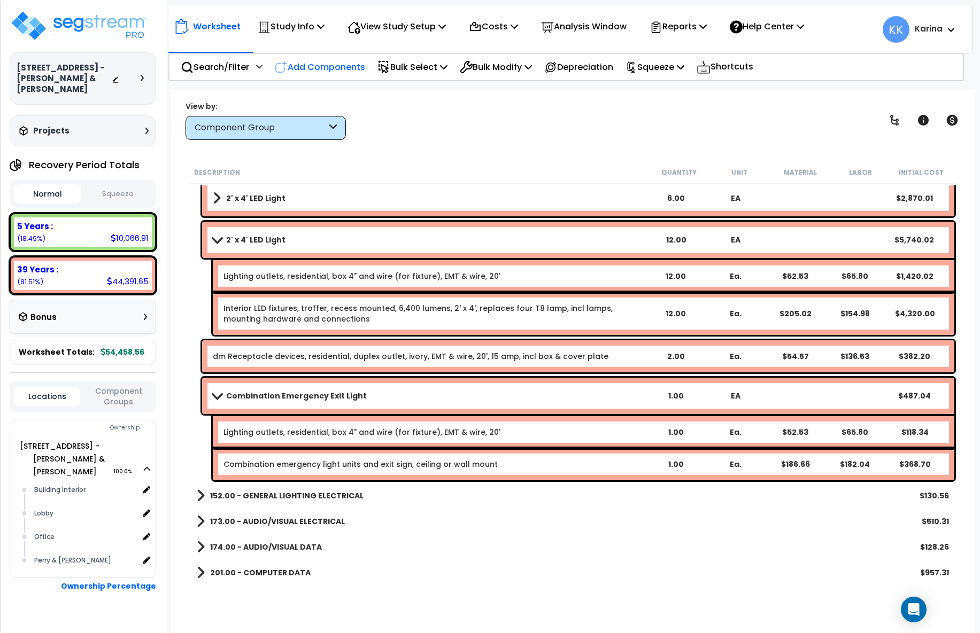
click at [335, 67] on p "Add Components" at bounding box center [320, 67] width 90 height 14
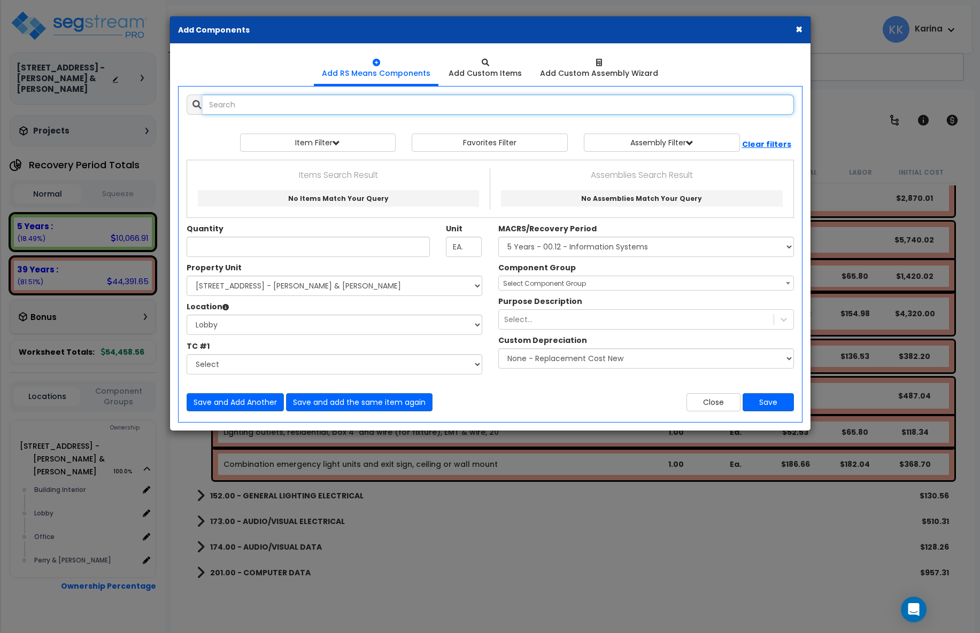
select select
click at [325, 105] on input "text" at bounding box center [498, 105] width 591 height 20
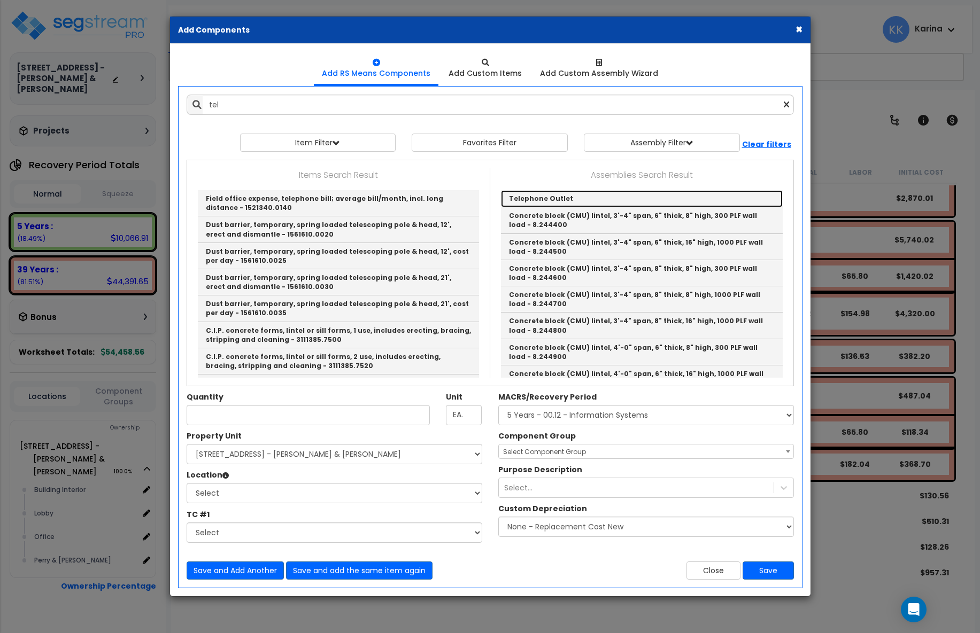
click at [524, 198] on link "Telephone Outlet" at bounding box center [642, 198] width 282 height 17
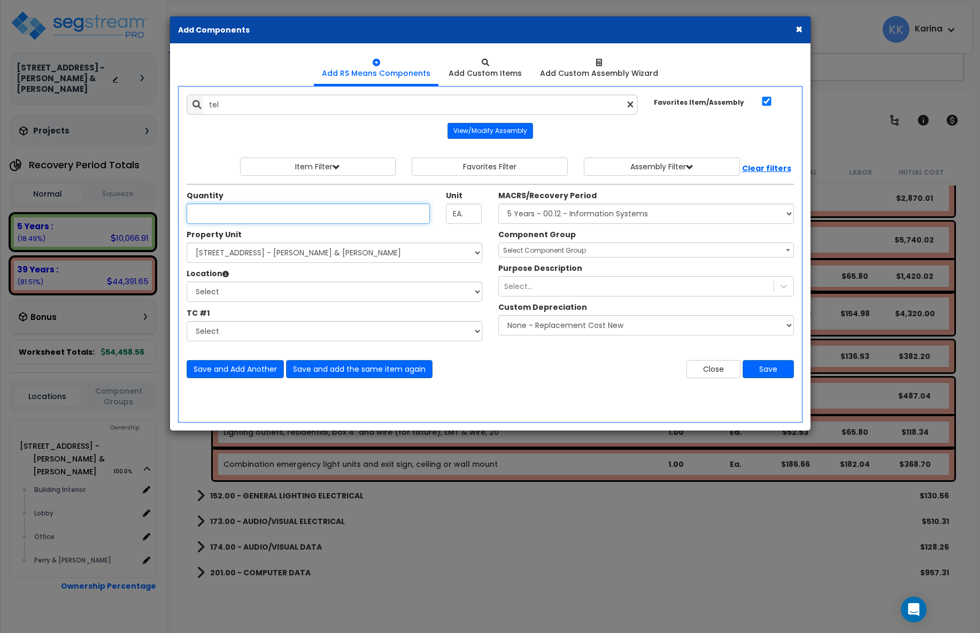
type input "Telephone Outlet"
type input "EA"
type input "1"
click at [187, 243] on select "Select [STREET_ADDRESS] - [PERSON_NAME] & [PERSON_NAME]" at bounding box center [335, 253] width 296 height 20
select select "175316"
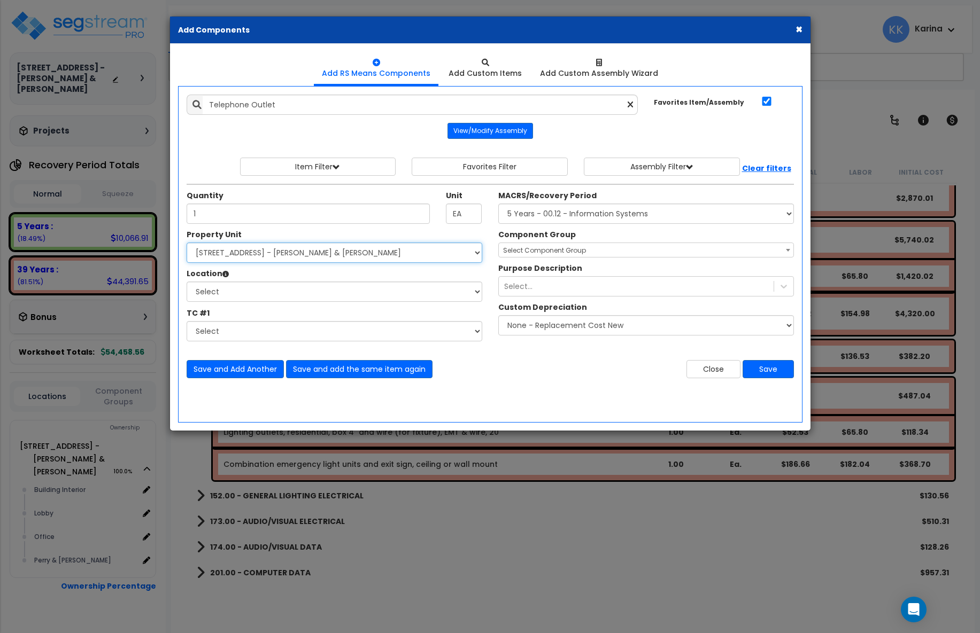
click option "[STREET_ADDRESS] - [PERSON_NAME] & [PERSON_NAME]" at bounding box center [0, 0] width 0 height 0
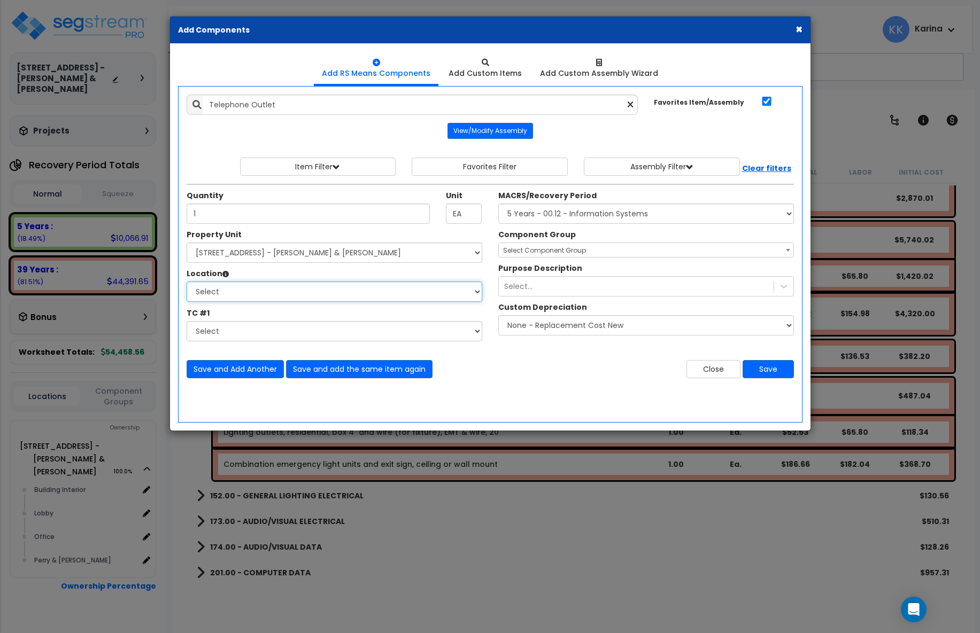
click at [187, 282] on select "Select Building Building Interior Lobby Office Perry & Perry Add Additional Loc…" at bounding box center [335, 292] width 296 height 20
select select "21888"
click option "Lobby" at bounding box center [0, 0] width 0 height 0
click at [498, 204] on select "Select MACRS/Recovery Period 5 Years - 57.0 - Distributive Trades & Services 5 …" at bounding box center [646, 214] width 296 height 20
select select "3665"
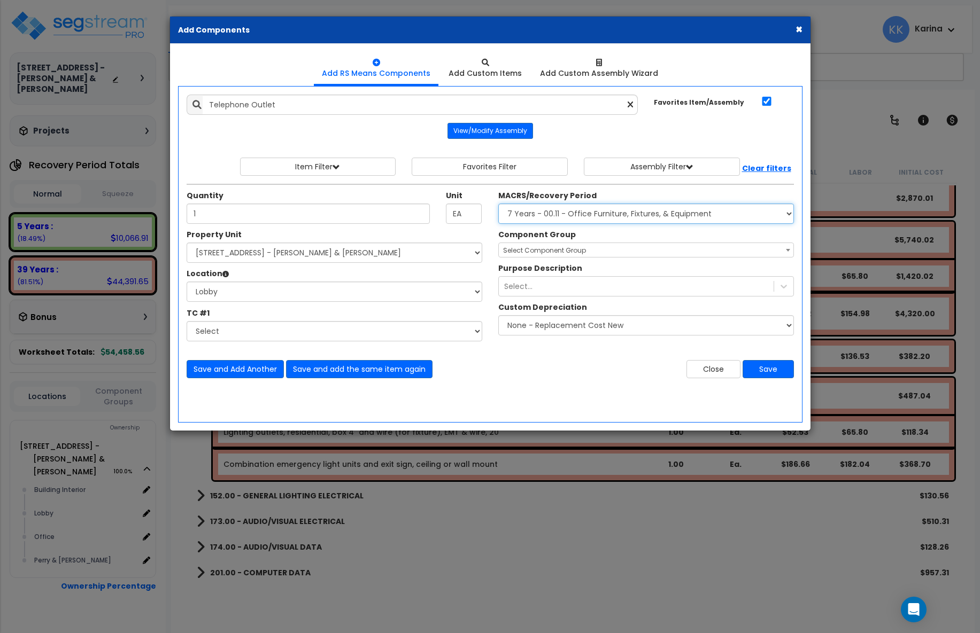
click option "7 Years - 00.11 - Office Furniture, Fixtures, & Equipment" at bounding box center [0, 0] width 0 height 0
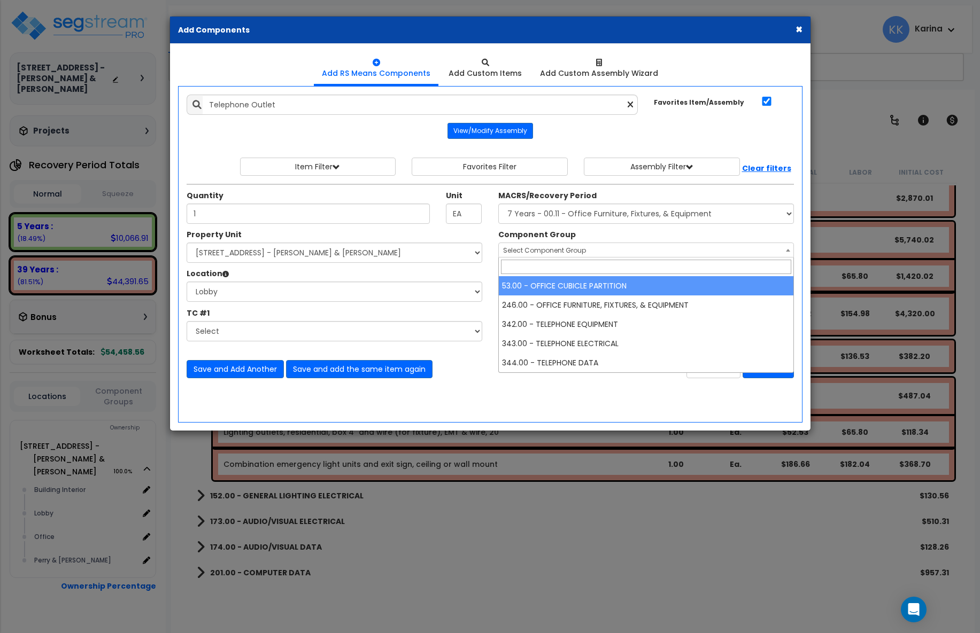
click at [526, 251] on span "Select Component Group" at bounding box center [544, 250] width 83 height 9
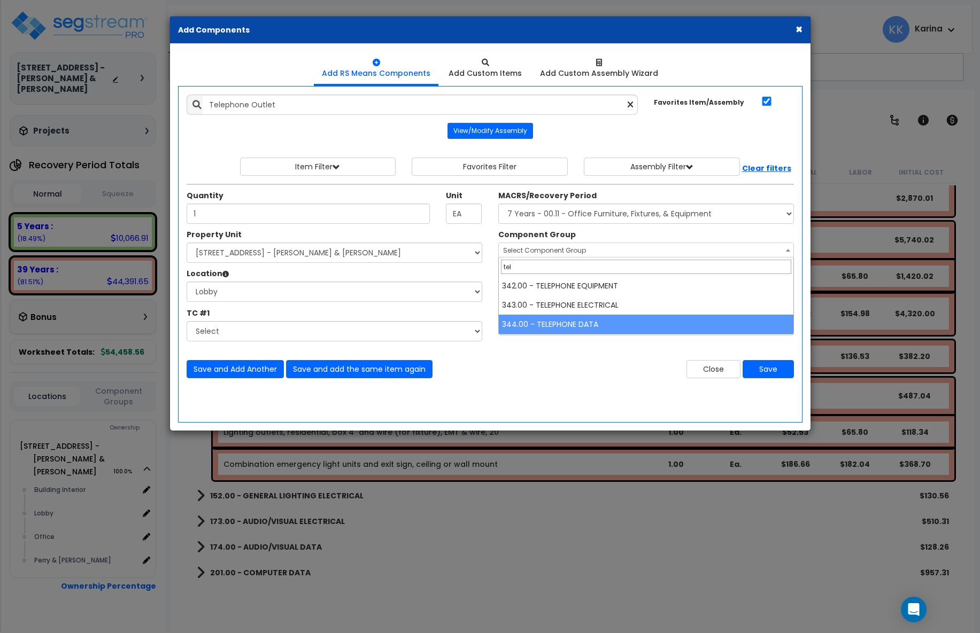
type input "tel"
select select "57133"
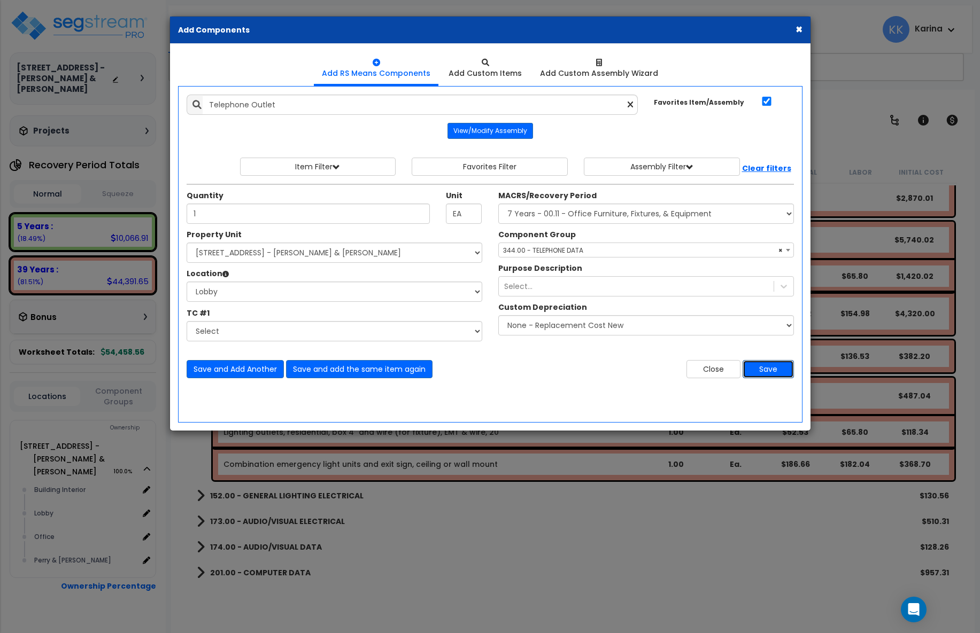
click at [766, 366] on button "Save" at bounding box center [768, 369] width 51 height 18
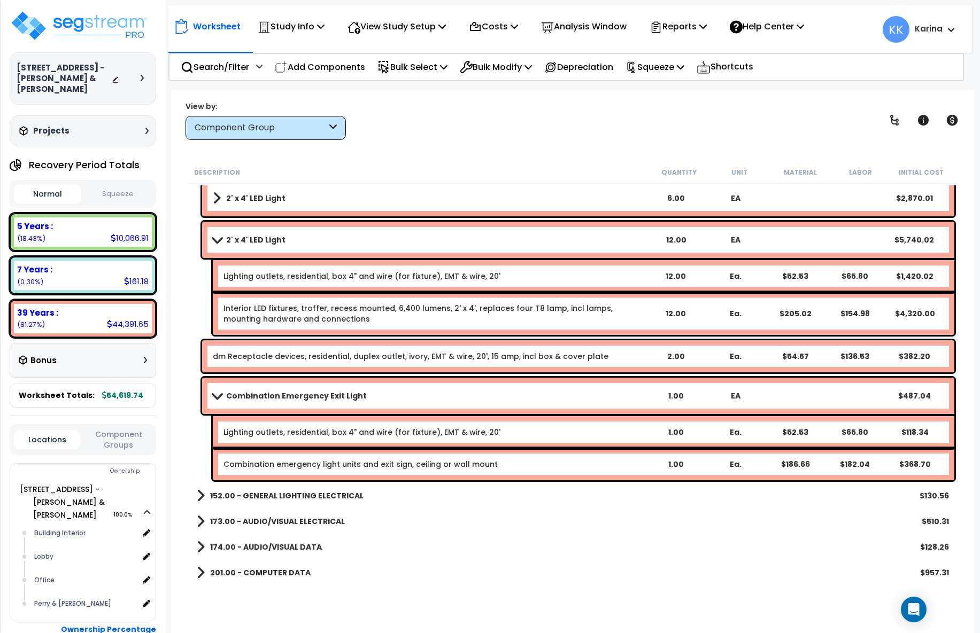
scroll to position [316, 0]
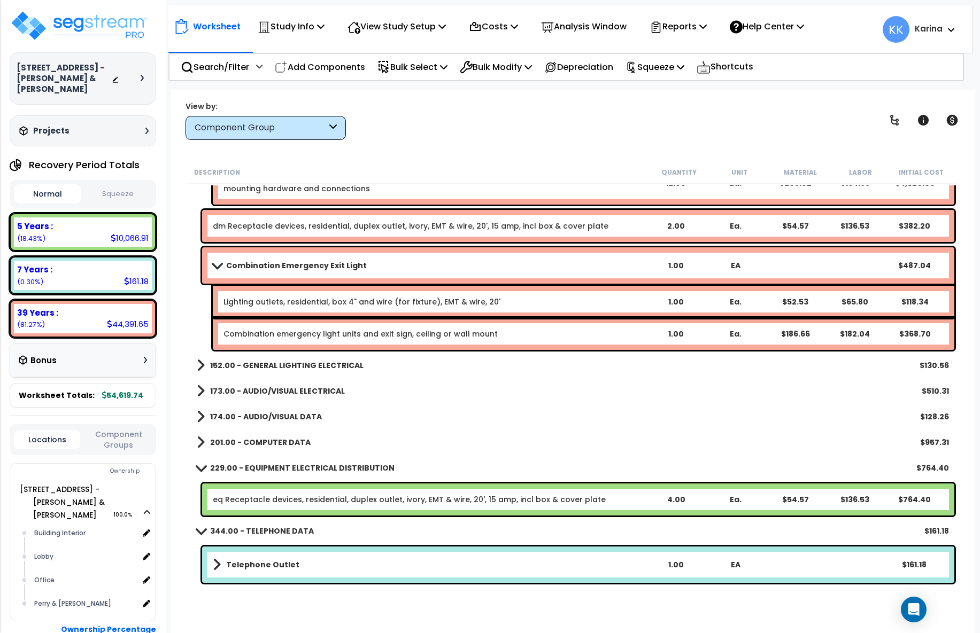
click at [311, 502] on link "eq Receptacle devices, residential, duplex outlet, ivory, EMT & wire, 20', 15 a…" at bounding box center [409, 499] width 393 height 11
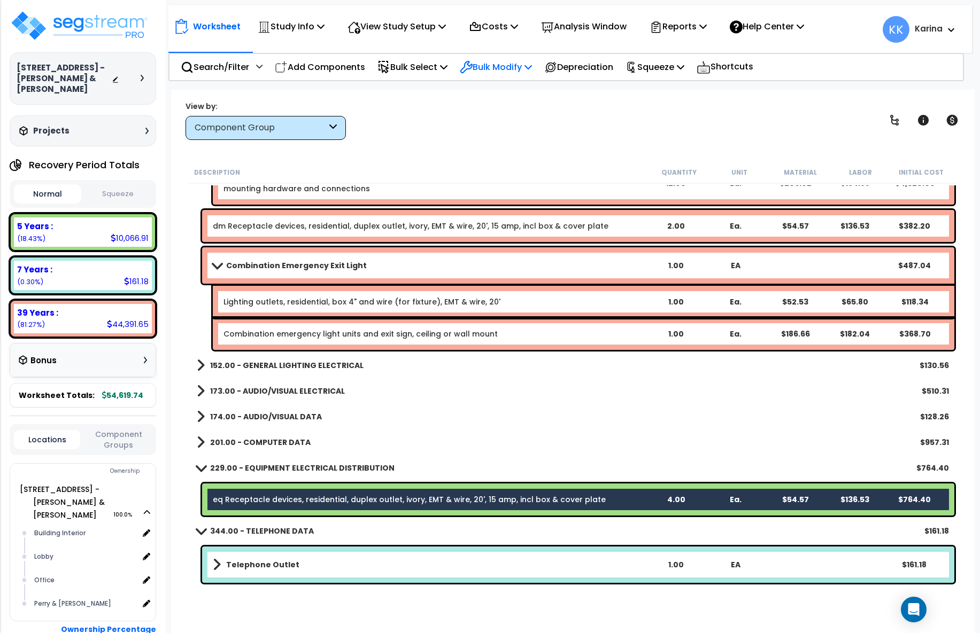
click at [493, 61] on p "Bulk Modify" at bounding box center [496, 67] width 72 height 14
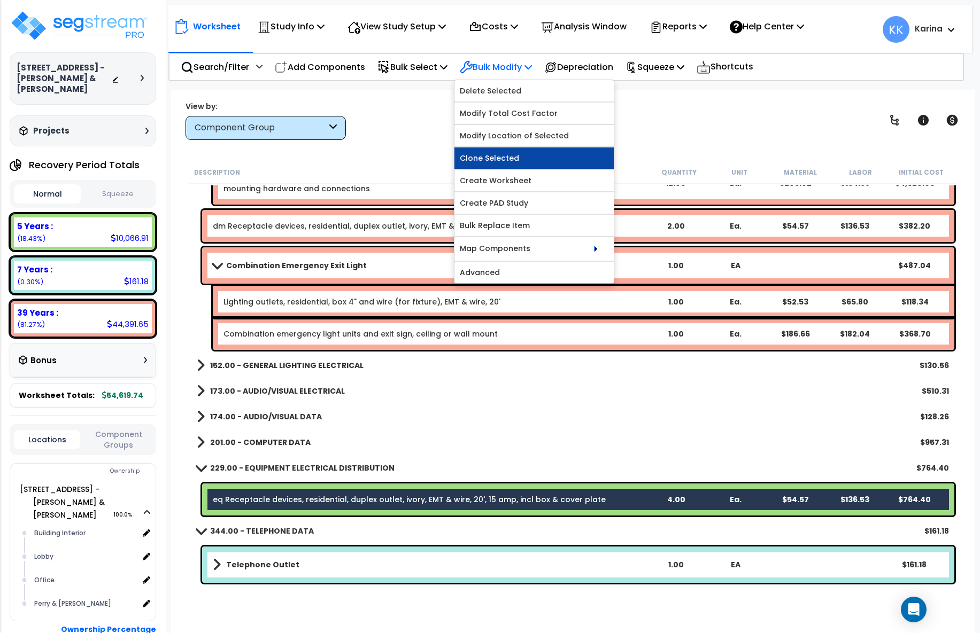
click at [512, 153] on link "Clone Selected" at bounding box center [533, 158] width 159 height 21
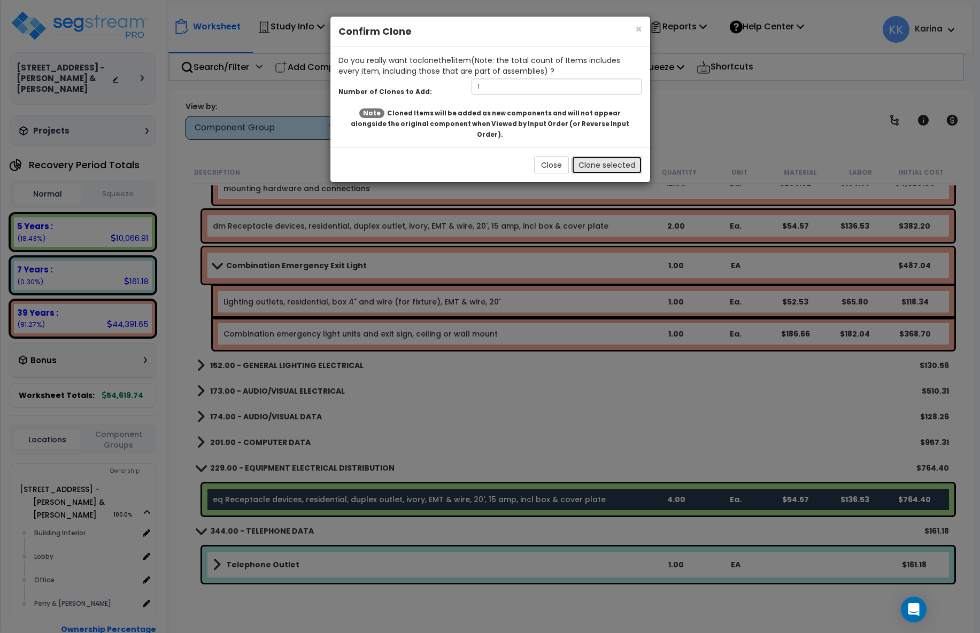
click at [594, 156] on button "Clone selected" at bounding box center [606, 165] width 71 height 18
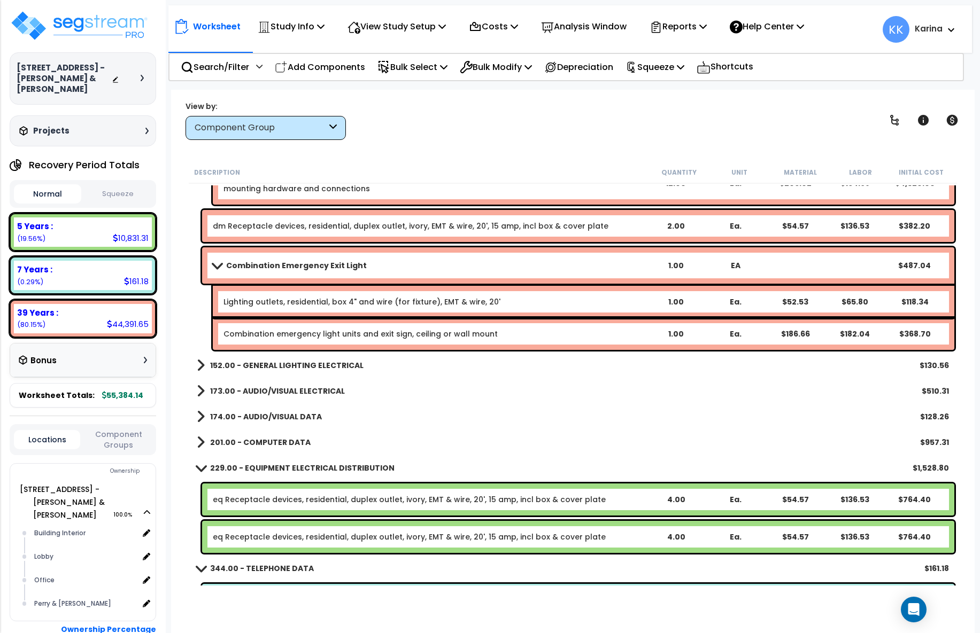
click at [304, 536] on link "eq Receptacle devices, residential, duplex outlet, ivory, EMT & wire, 20', 15 a…" at bounding box center [409, 537] width 393 height 11
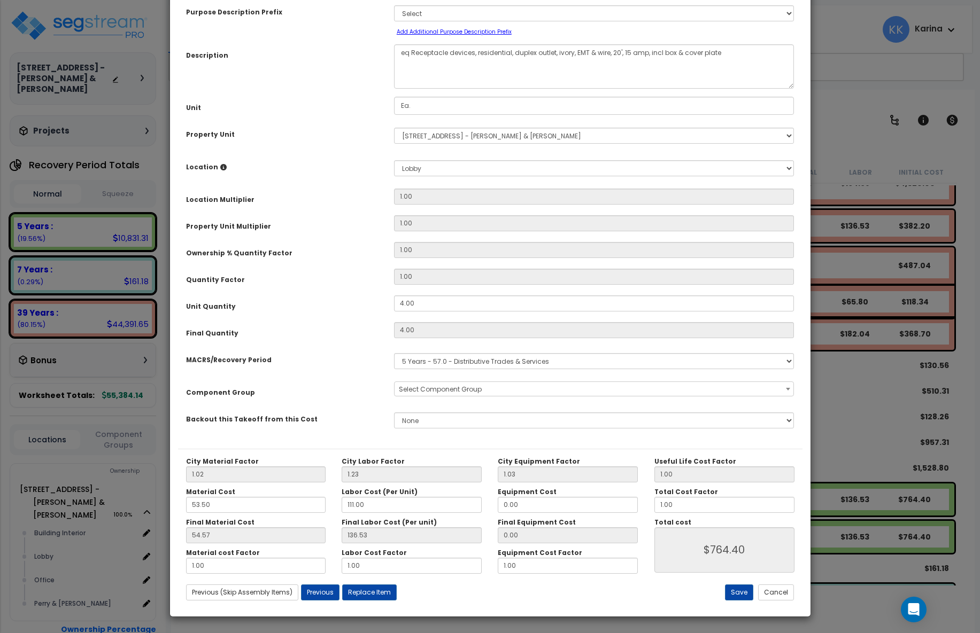
select select "57033"
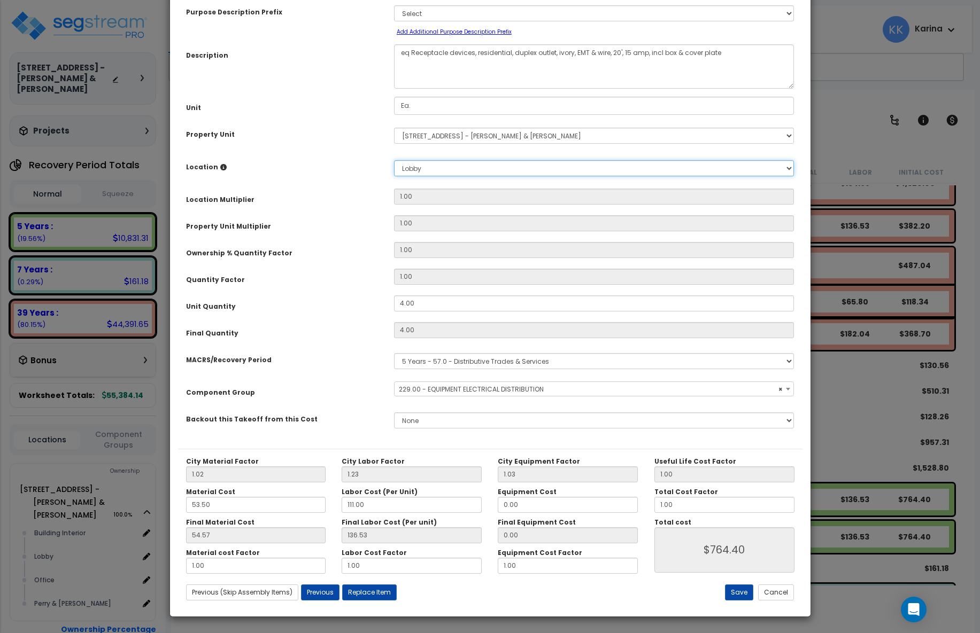
click at [394, 160] on select "Select Building Building Interior Lobby Office Perry & Perry Add New Location" at bounding box center [594, 168] width 400 height 16
select select "Others"
click option "Add New Location" at bounding box center [0, 0] width 0 height 0
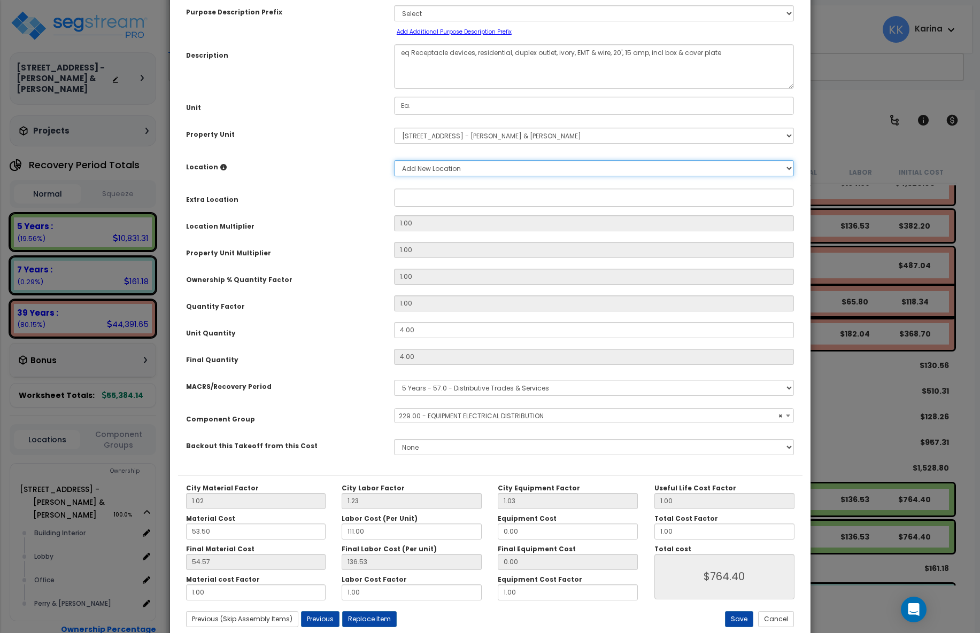
type input "1"
type input "4"
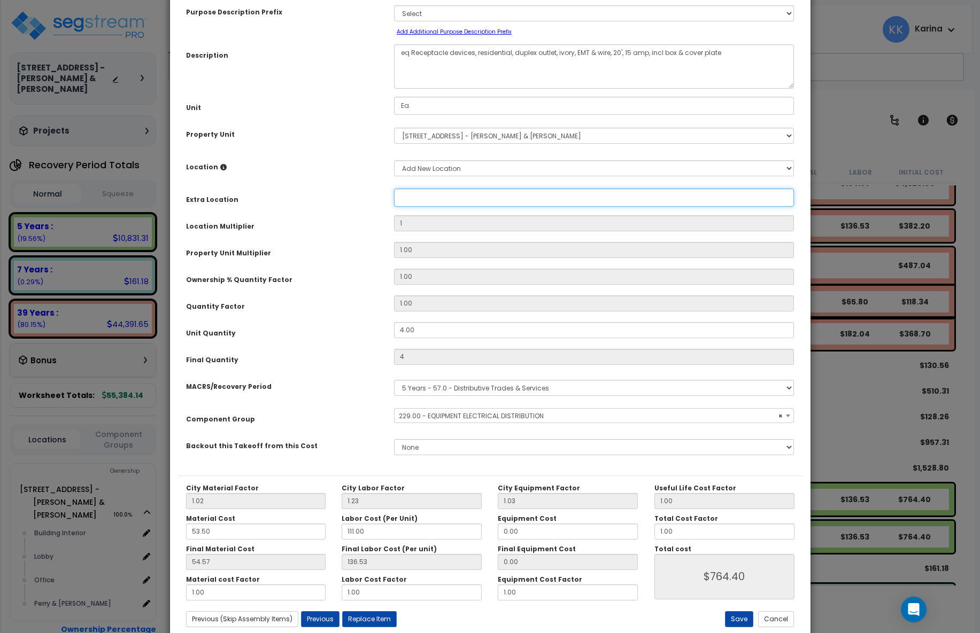
click at [421, 207] on input "Property Unit" at bounding box center [594, 198] width 400 height 18
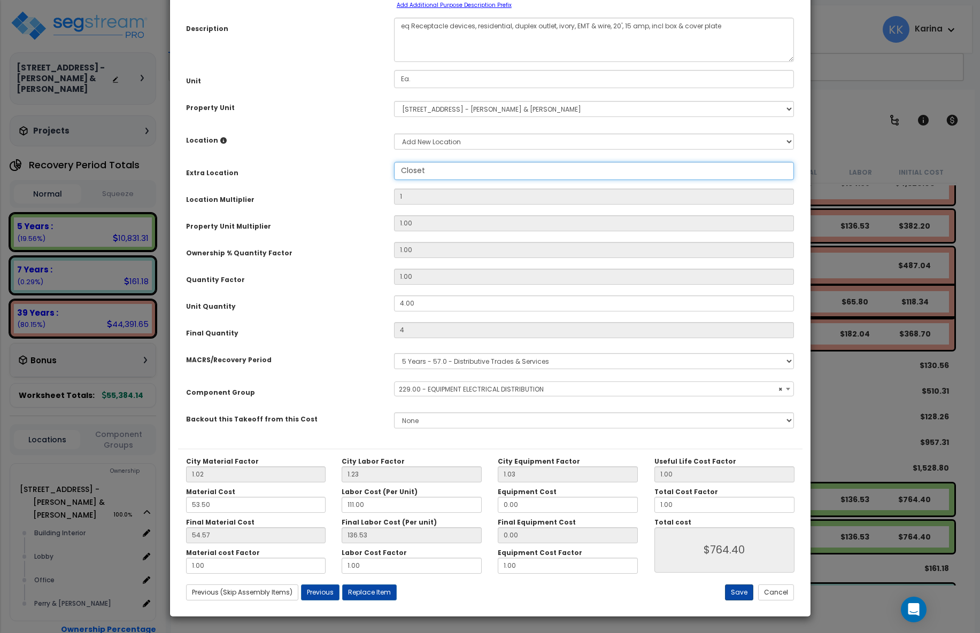
type input "Closet"
click at [734, 591] on button "Save" at bounding box center [739, 593] width 28 height 16
type input "1.00"
type input "4.00"
type input "764.40"
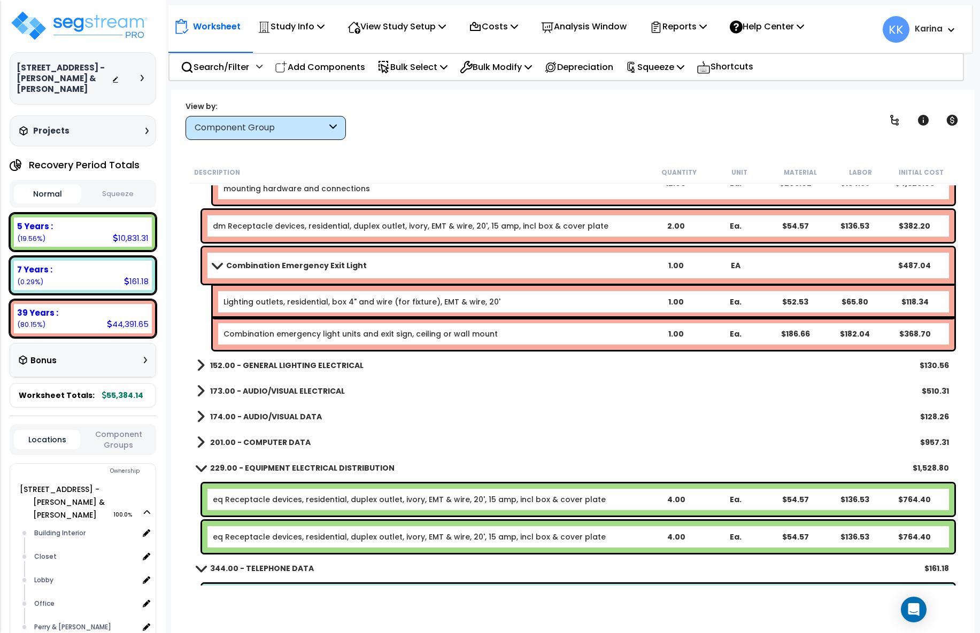
click at [331, 223] on link "dm Receptacle devices, residential, duplex outlet, ivory, EMT & wire, 20', 15 a…" at bounding box center [411, 226] width 396 height 11
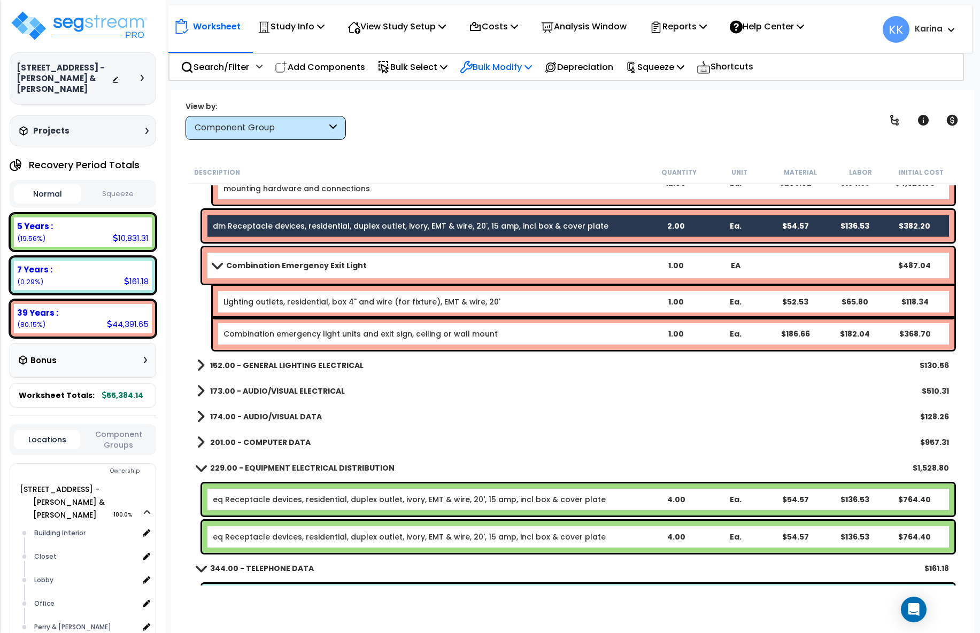
click at [498, 60] on p "Bulk Modify" at bounding box center [496, 67] width 72 height 14
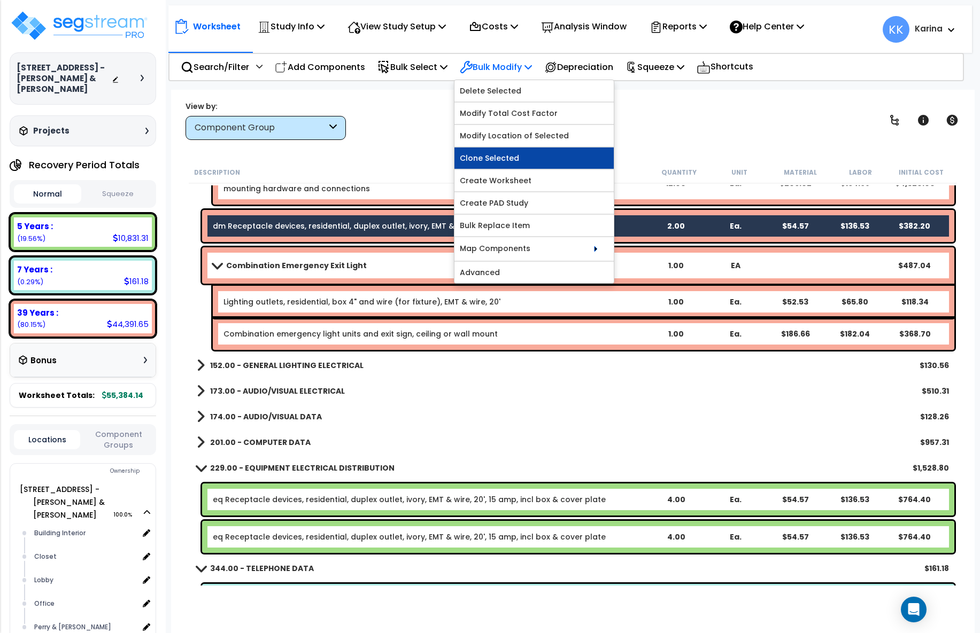
click at [498, 161] on link "Clone Selected" at bounding box center [533, 158] width 159 height 21
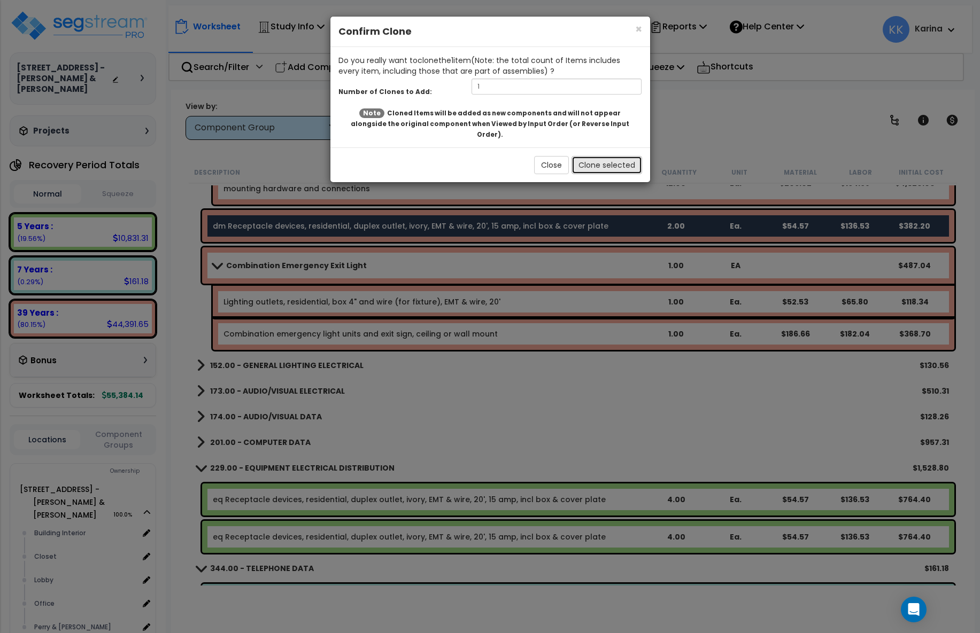
click at [600, 157] on button "Clone selected" at bounding box center [606, 165] width 71 height 18
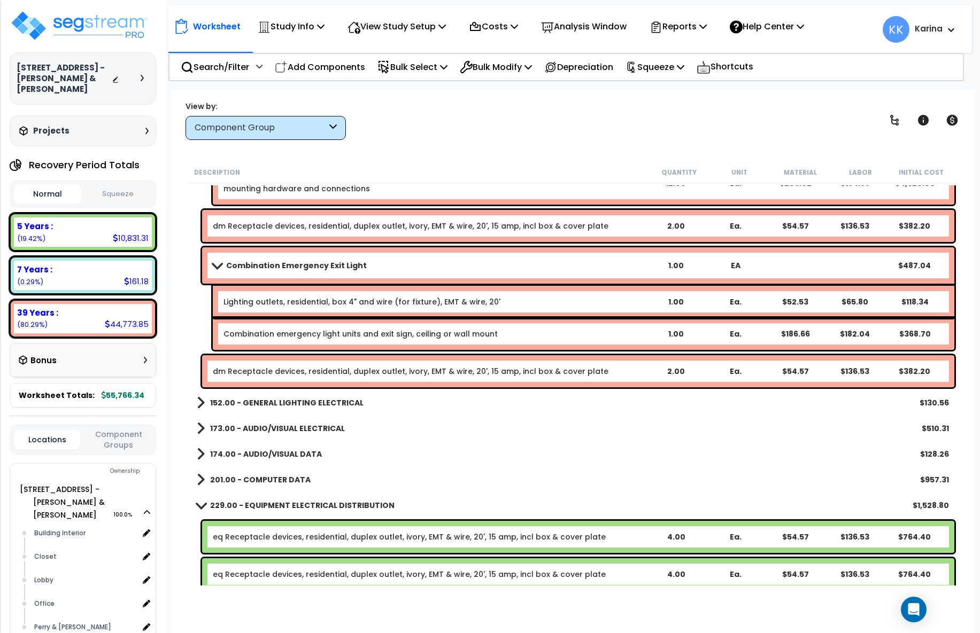
click at [383, 371] on link "dm Receptacle devices, residential, duplex outlet, ivory, EMT & wire, 20', 15 a…" at bounding box center [411, 371] width 396 height 11
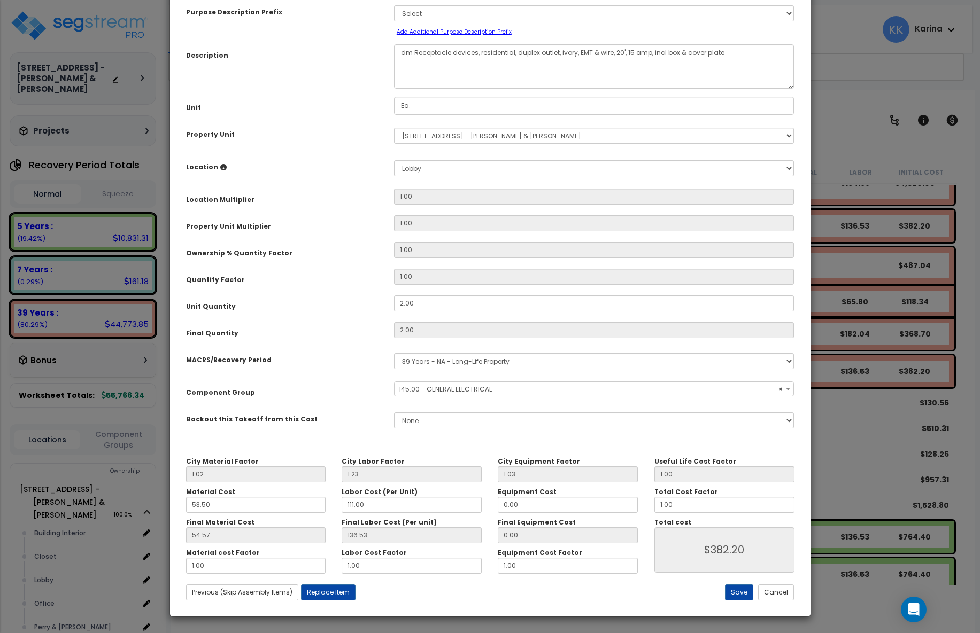
select select "56955"
click at [394, 160] on select "Select Building Building Interior Closet Lobby Office Perry & Perry Add New Loc…" at bounding box center [594, 168] width 400 height 16
select select "1074"
click option "Office" at bounding box center [0, 0] width 0 height 0
type input "1"
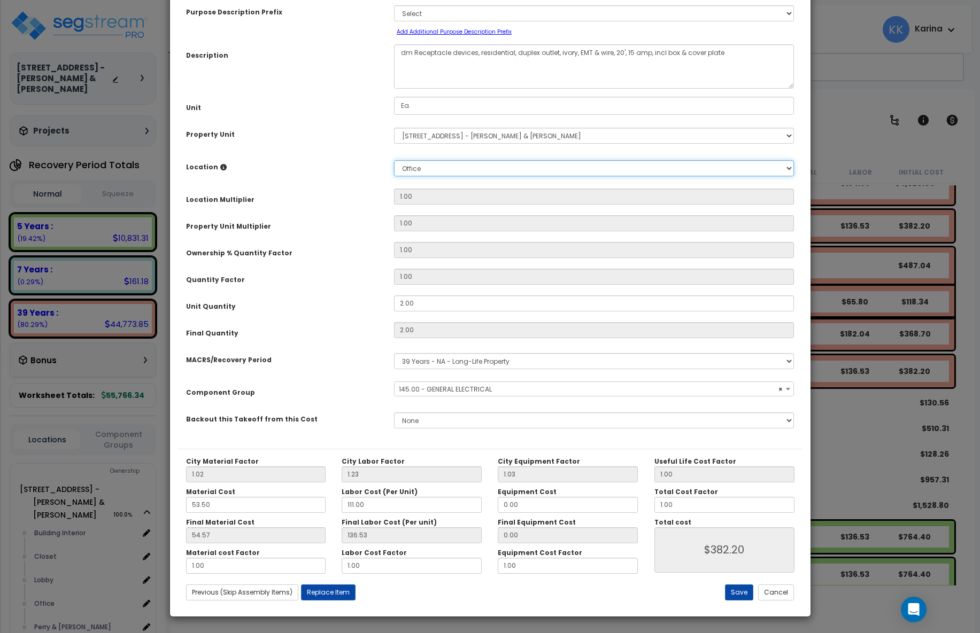
type input "2"
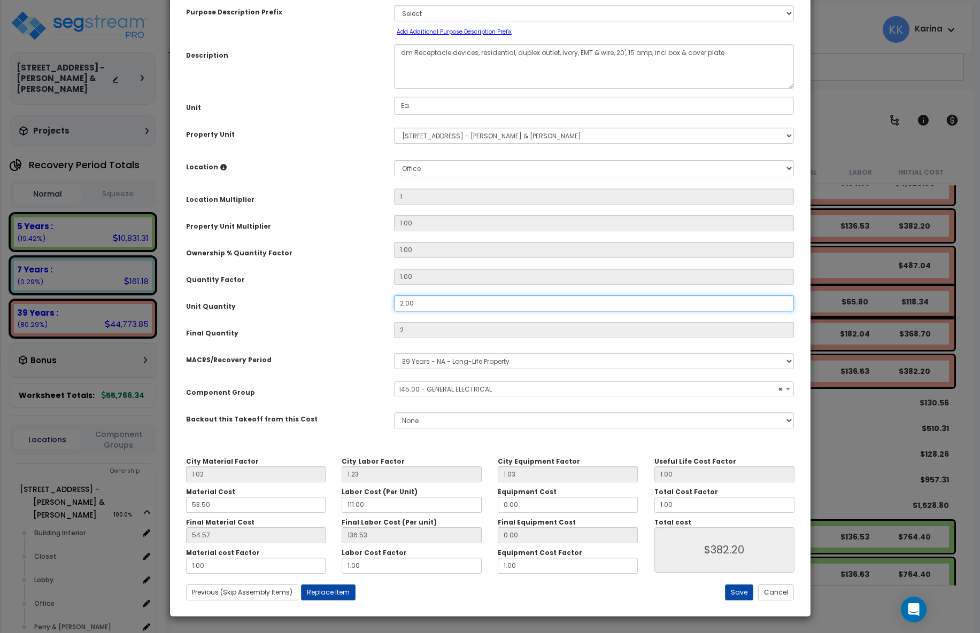
drag, startPoint x: 416, startPoint y: 363, endPoint x: 379, endPoint y: 361, distance: 36.9
click at [394, 312] on input "2.00" at bounding box center [594, 304] width 400 height 16
type input "4"
type input "$764.40"
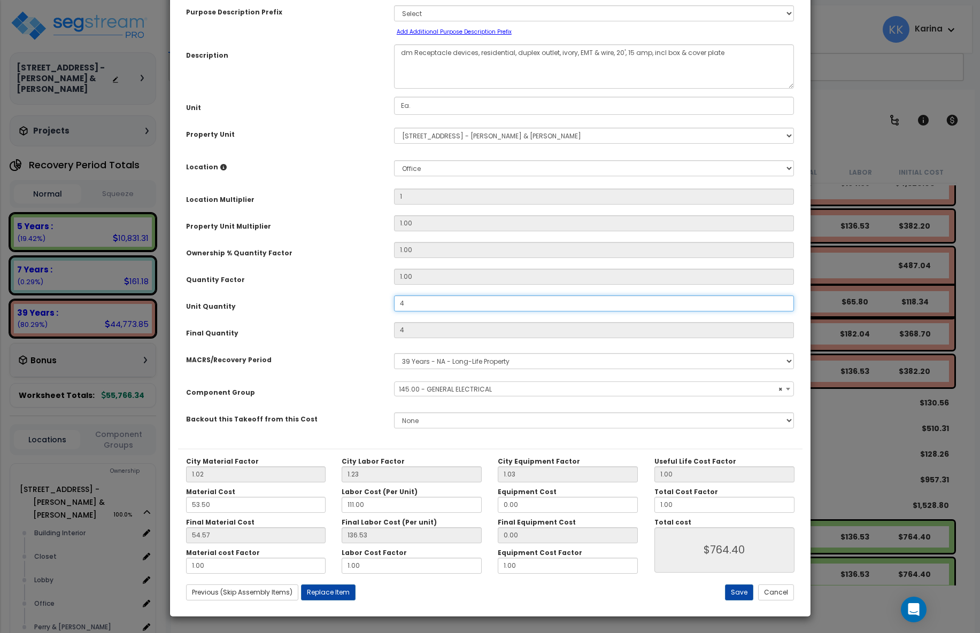
scroll to position [58, 0]
type input "4"
click at [742, 590] on button "Save" at bounding box center [739, 593] width 28 height 16
type input "1.00"
type input "4.00"
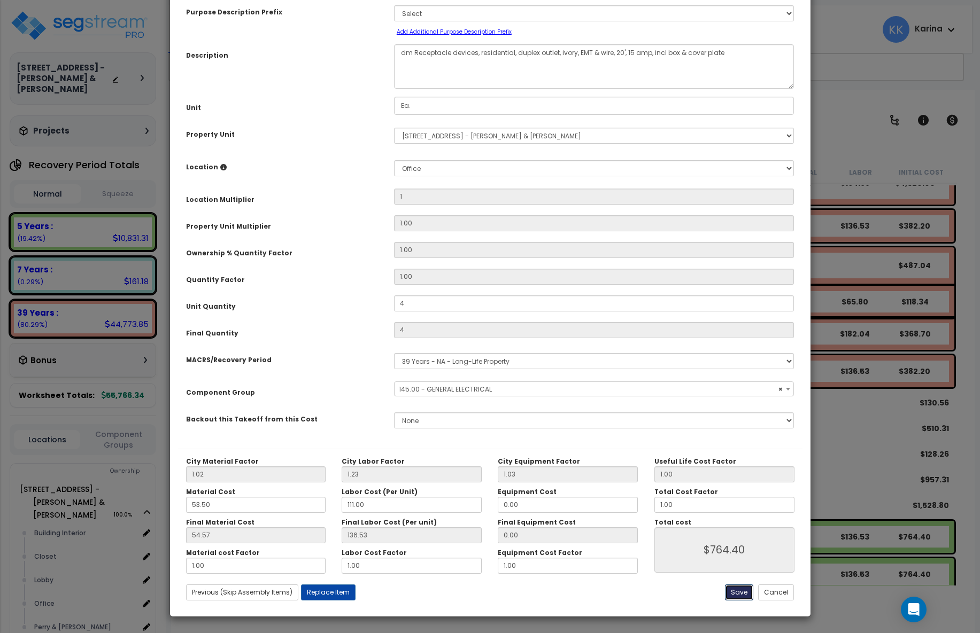
type input "4.00"
type input "764.40"
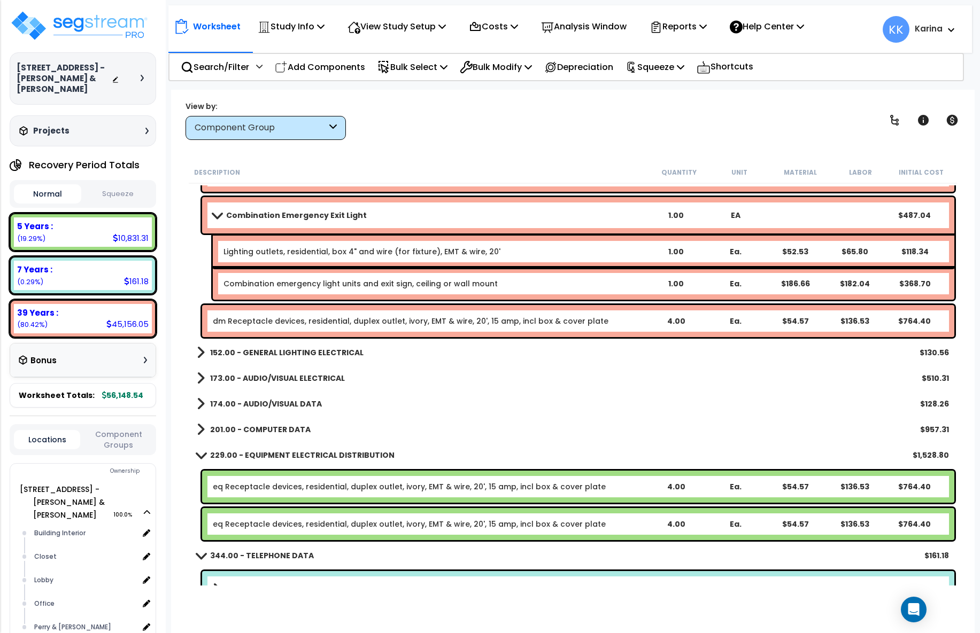
scroll to position [391, 0]
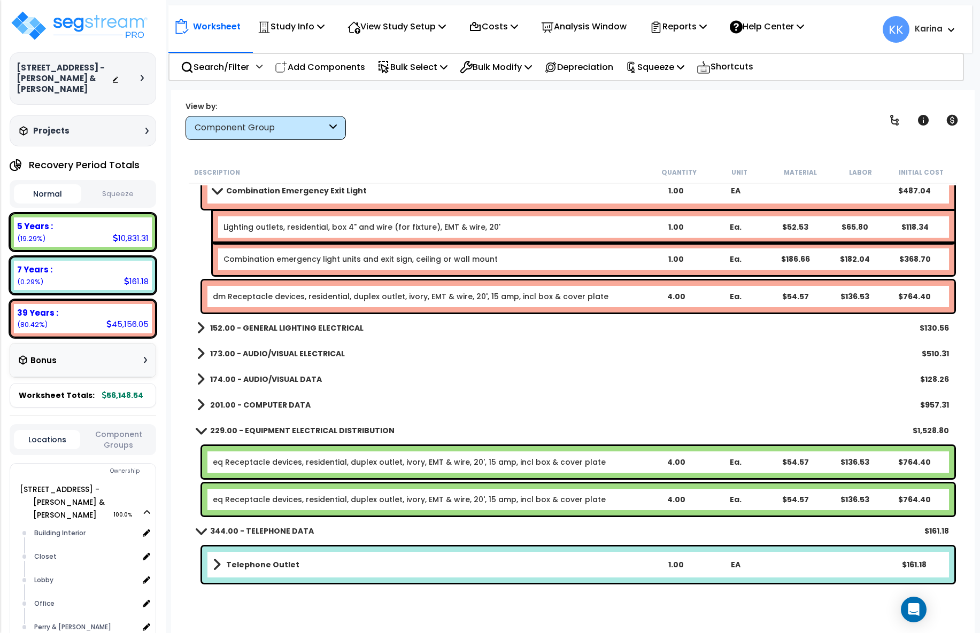
click at [272, 500] on link "eq Receptacle devices, residential, duplex outlet, ivory, EMT & wire, 20', 15 a…" at bounding box center [409, 499] width 393 height 11
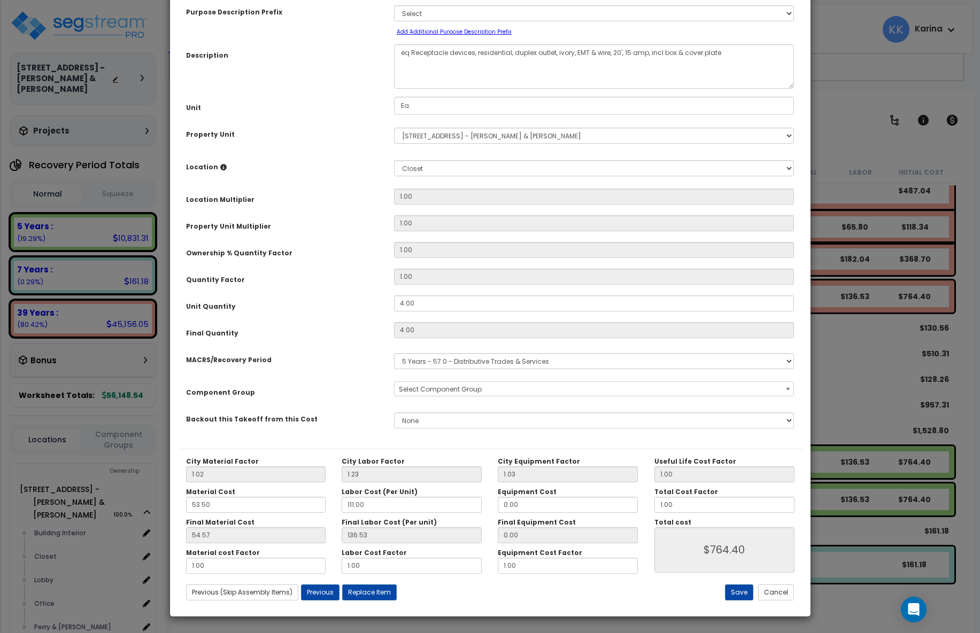
select select "57033"
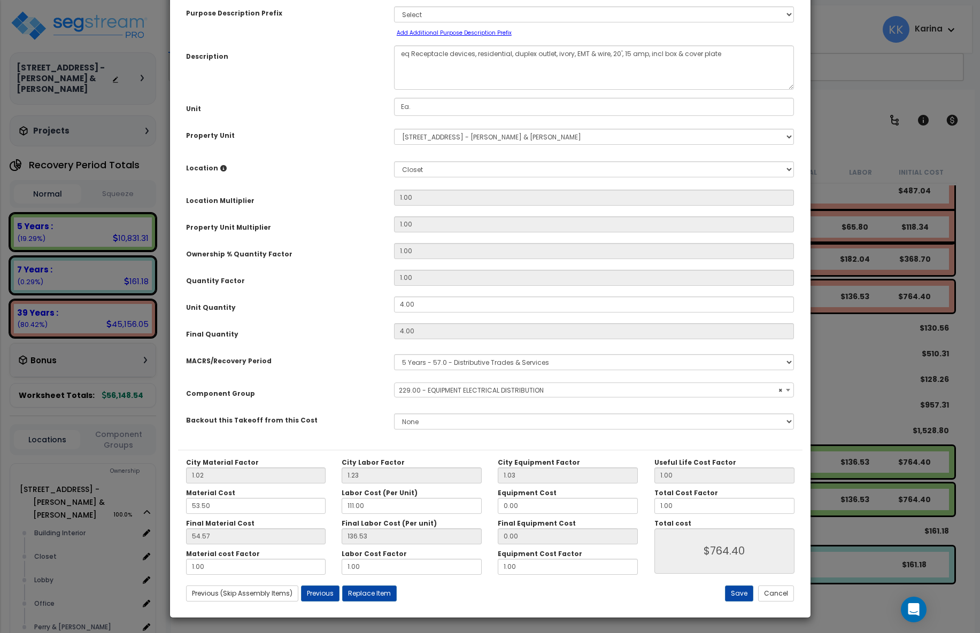
scroll to position [58, 0]
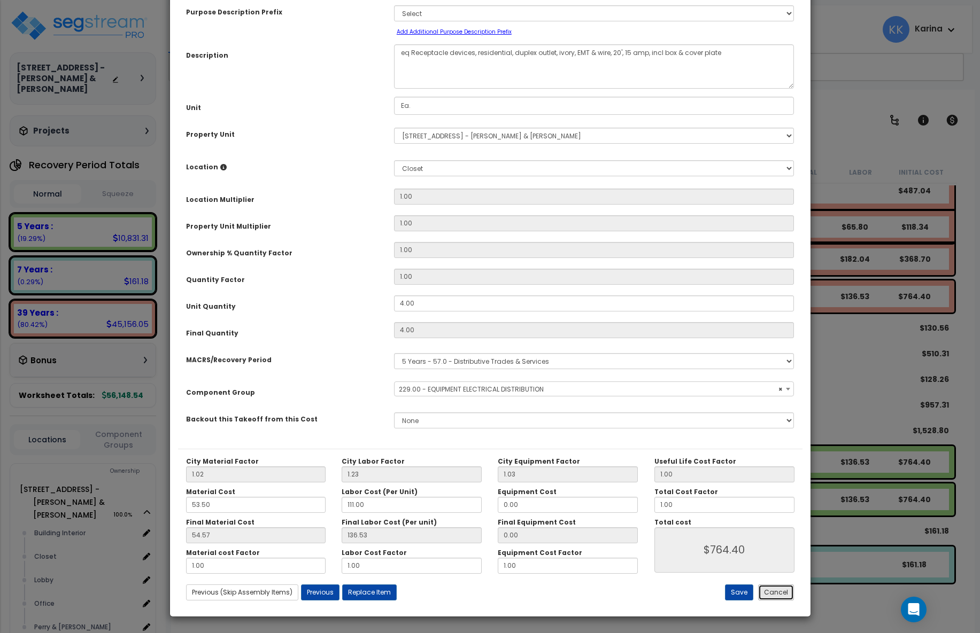
click at [775, 597] on button "Cancel" at bounding box center [776, 593] width 36 height 16
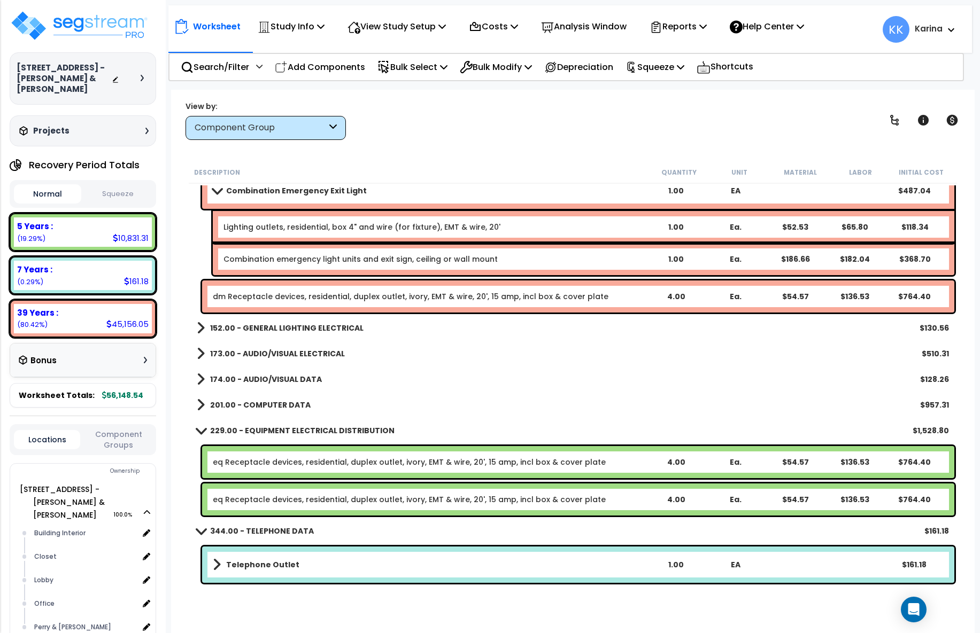
click at [248, 498] on link "eq Receptacle devices, residential, duplex outlet, ivory, EMT & wire, 20', 15 a…" at bounding box center [409, 499] width 393 height 11
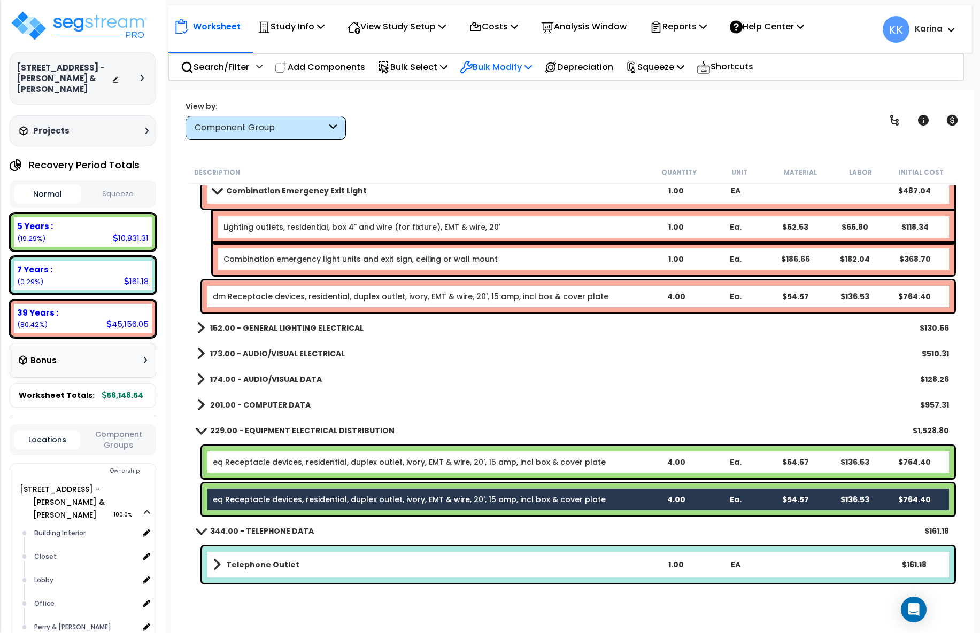
click at [496, 67] on p "Bulk Modify" at bounding box center [496, 67] width 72 height 14
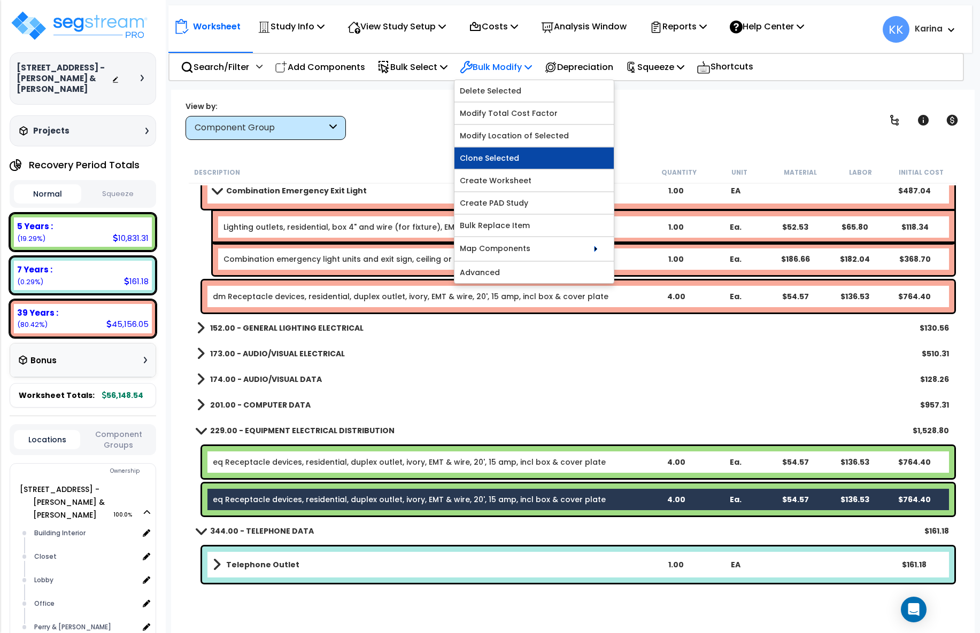
click at [499, 157] on link "Clone Selected" at bounding box center [533, 158] width 159 height 21
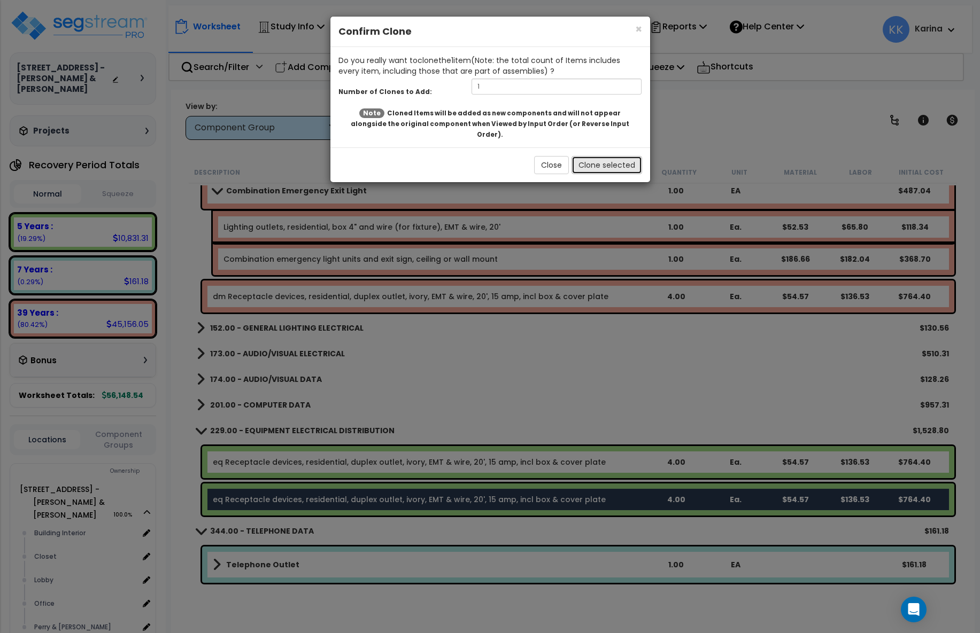
click at [591, 156] on button "Clone selected" at bounding box center [606, 165] width 71 height 18
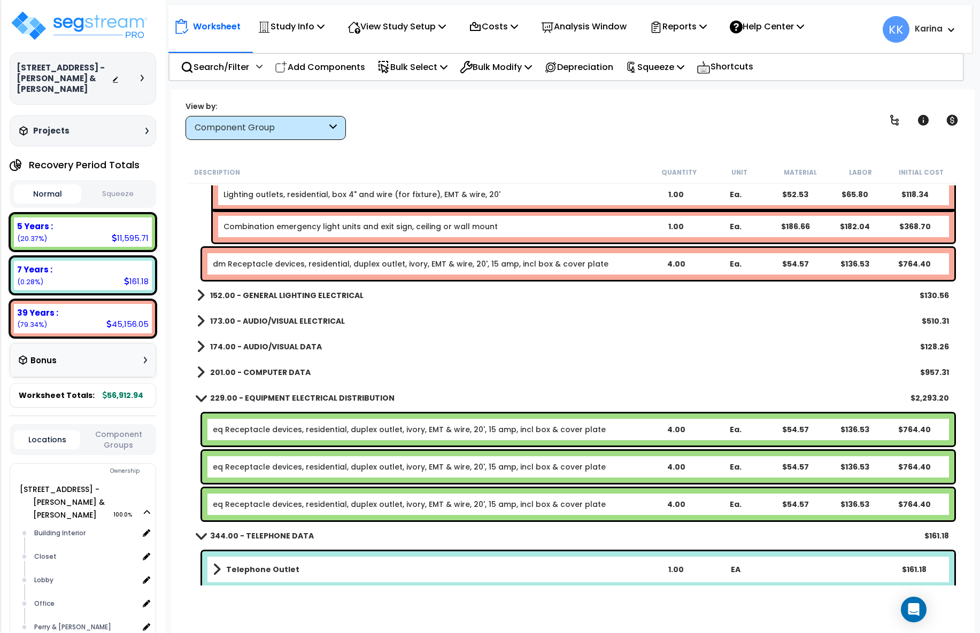
scroll to position [429, 0]
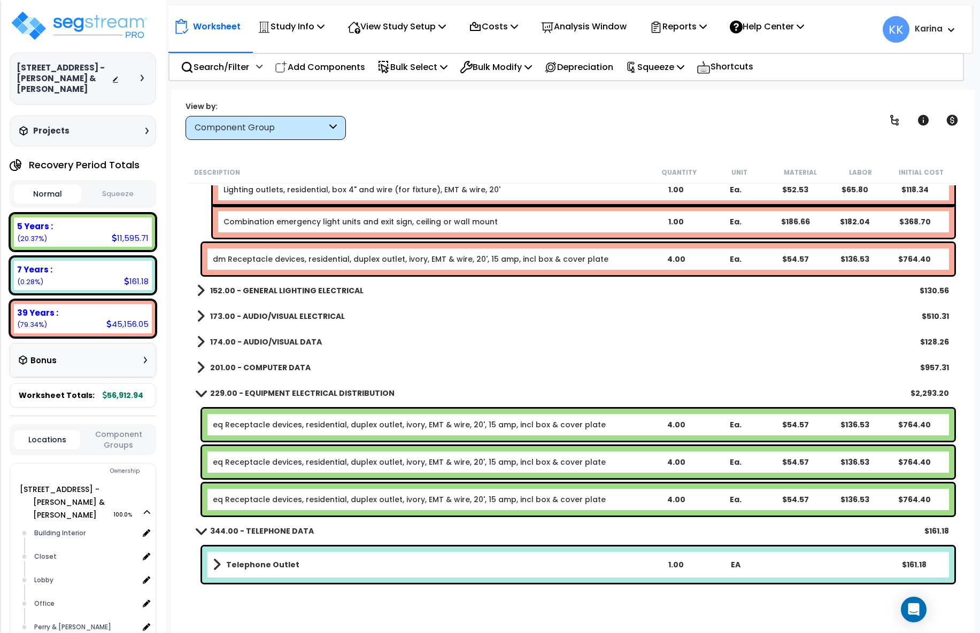
click at [314, 500] on link "eq Receptacle devices, residential, duplex outlet, ivory, EMT & wire, 20', 15 a…" at bounding box center [409, 499] width 393 height 11
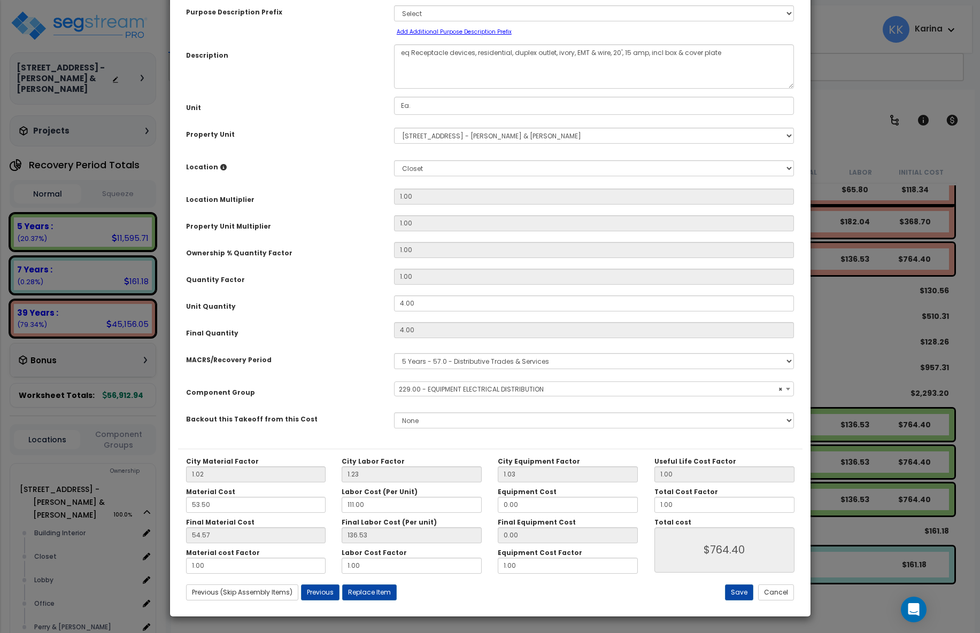
select select "57033"
drag, startPoint x: 421, startPoint y: 365, endPoint x: 364, endPoint y: 355, distance: 57.9
click at [364, 314] on div "Unit Quantity 4.00" at bounding box center [490, 305] width 624 height 19
drag, startPoint x: 416, startPoint y: 359, endPoint x: 361, endPoint y: 357, distance: 55.1
click at [394, 312] on input "4.00" at bounding box center [594, 304] width 400 height 16
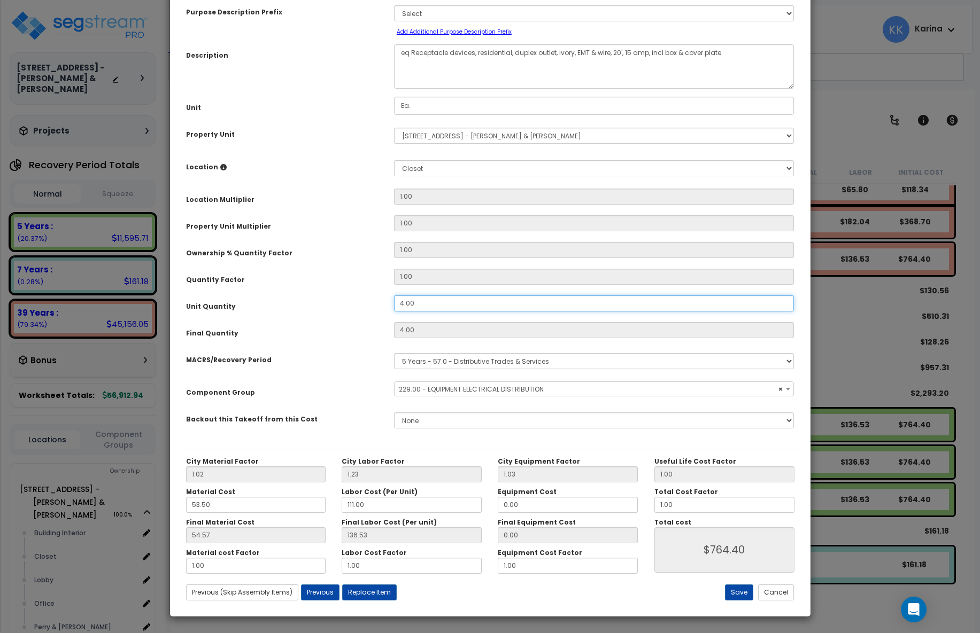
type input "6"
type input "$1,146.60"
type input "6"
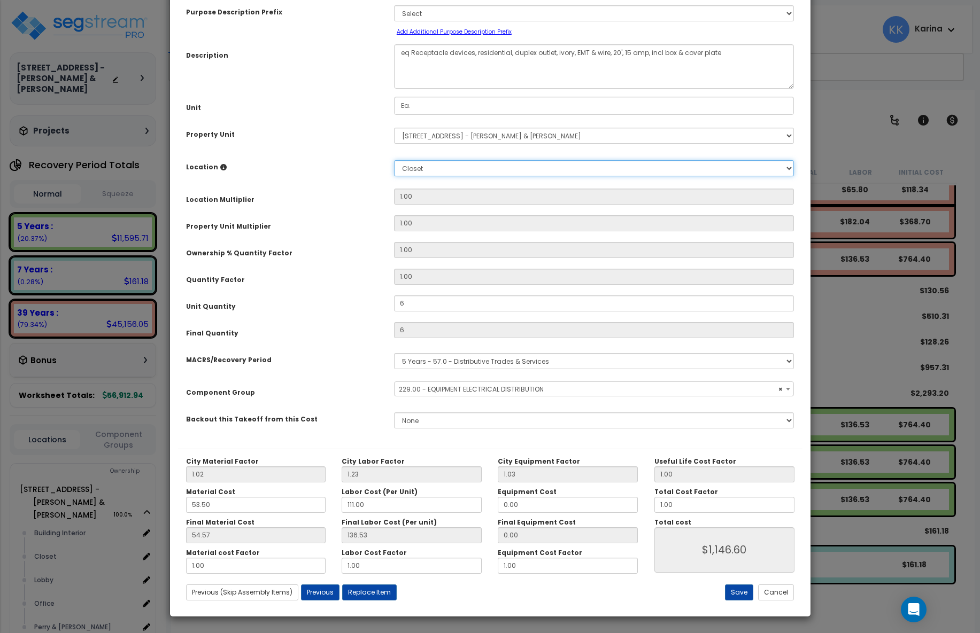
click at [394, 160] on select "Select Building Building Interior Closet Lobby Office Perry & Perry Add New Loc…" at bounding box center [594, 168] width 400 height 16
select select "1074"
click option "Office" at bounding box center [0, 0] width 0 height 0
type input "1"
type input "$1,146.60"
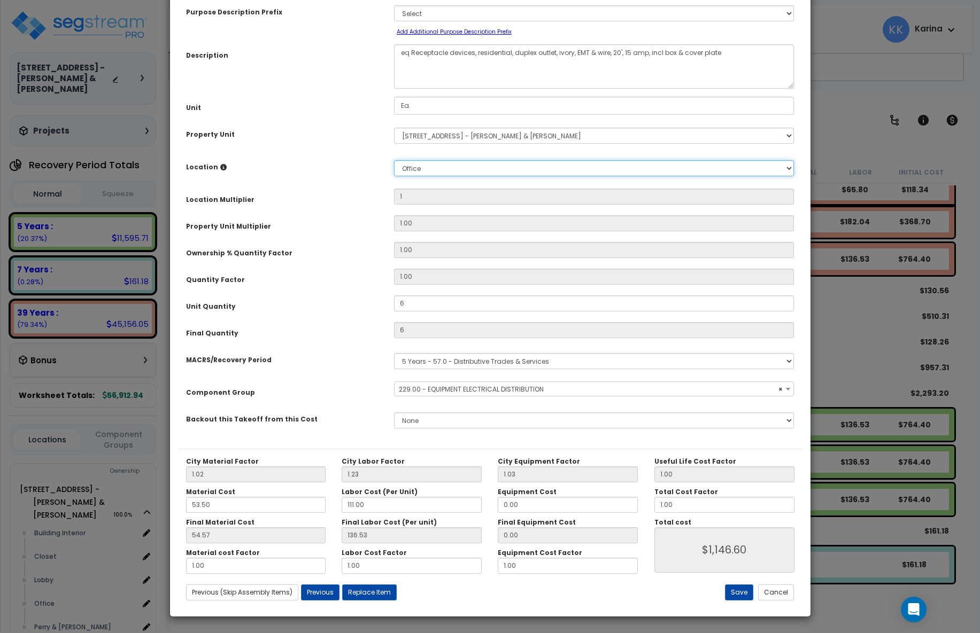
scroll to position [58, 0]
click at [746, 594] on button "Save" at bounding box center [739, 593] width 28 height 16
type input "1.00"
type input "6.00"
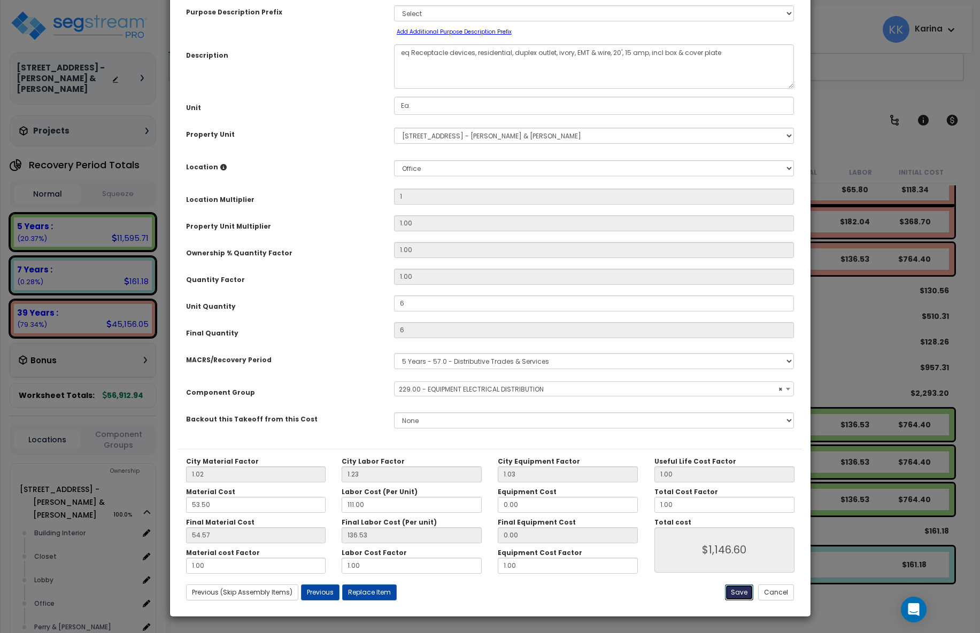
type input "1146.60"
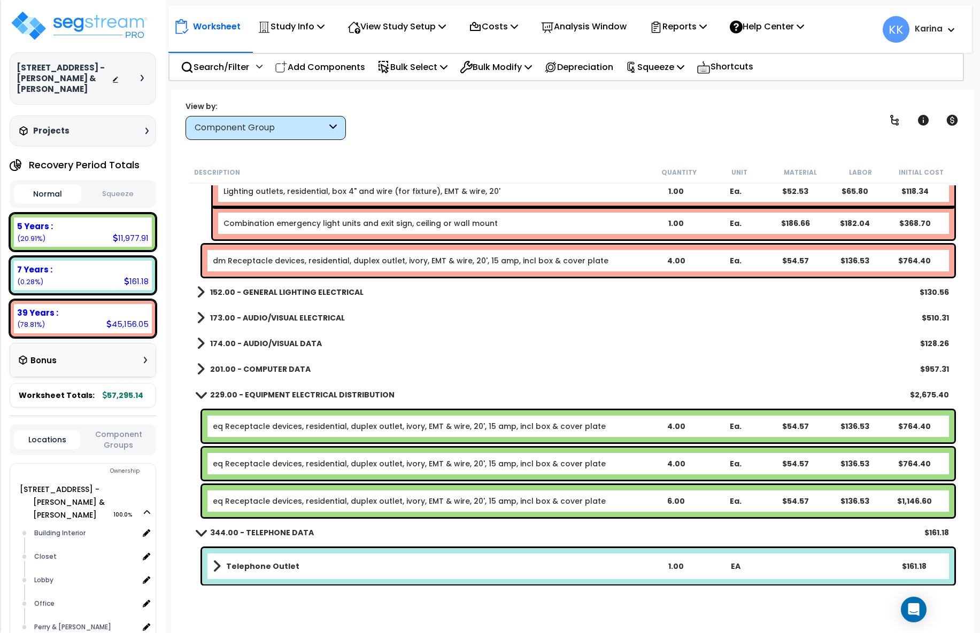
scroll to position [429, 0]
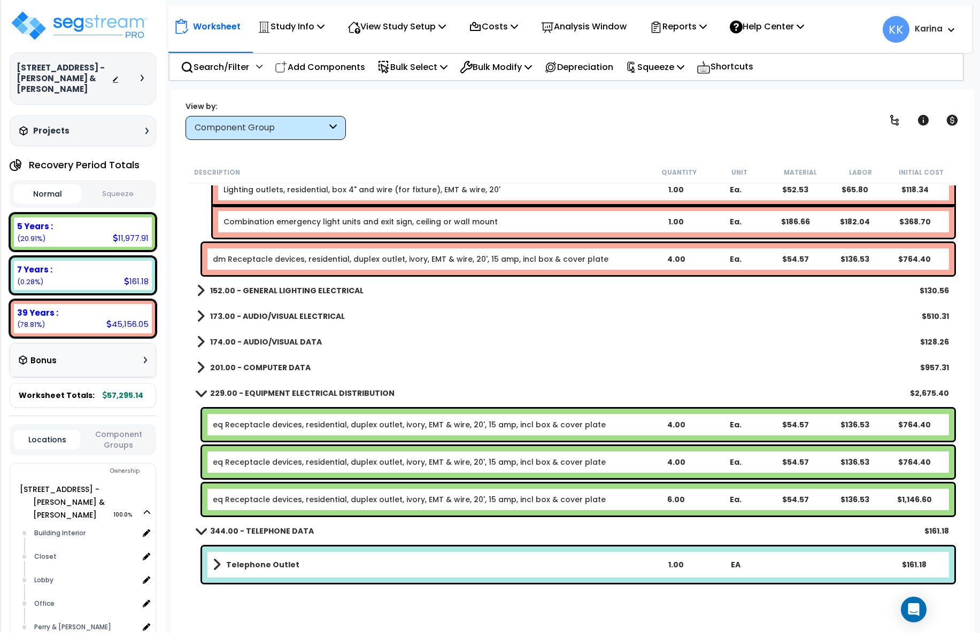
click at [203, 367] on span at bounding box center [201, 367] width 8 height 15
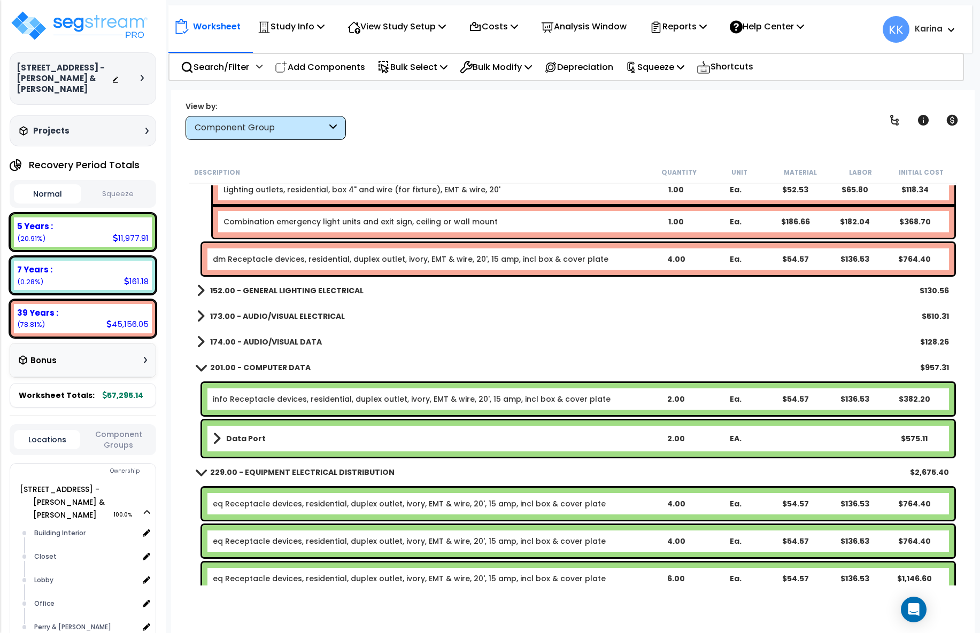
click at [292, 400] on link "info Receptacle devices, residential, duplex outlet, ivory, EMT & wire, 20', 15…" at bounding box center [412, 399] width 398 height 11
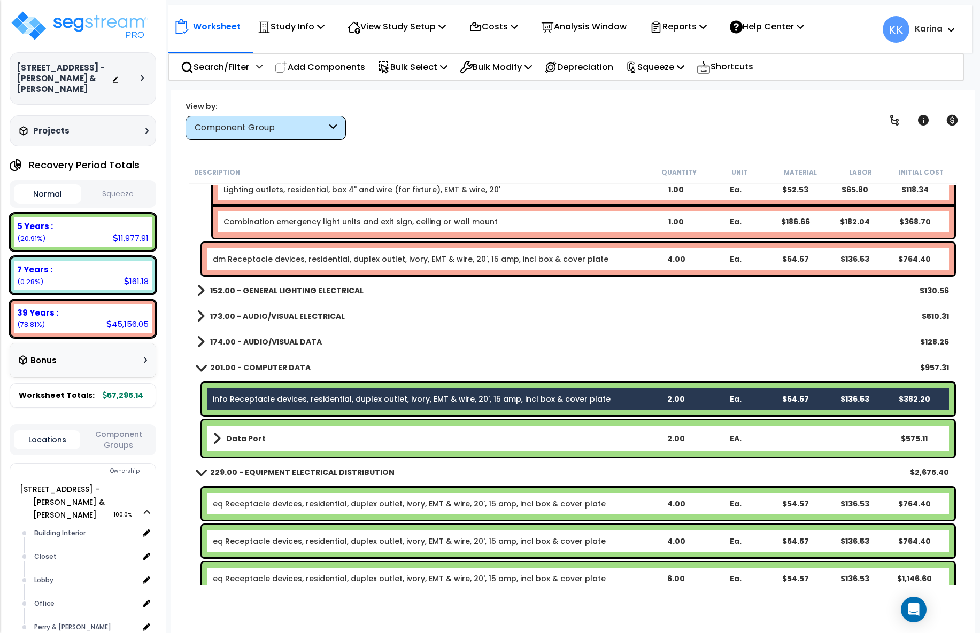
click at [292, 445] on link "Data Port" at bounding box center [429, 438] width 433 height 15
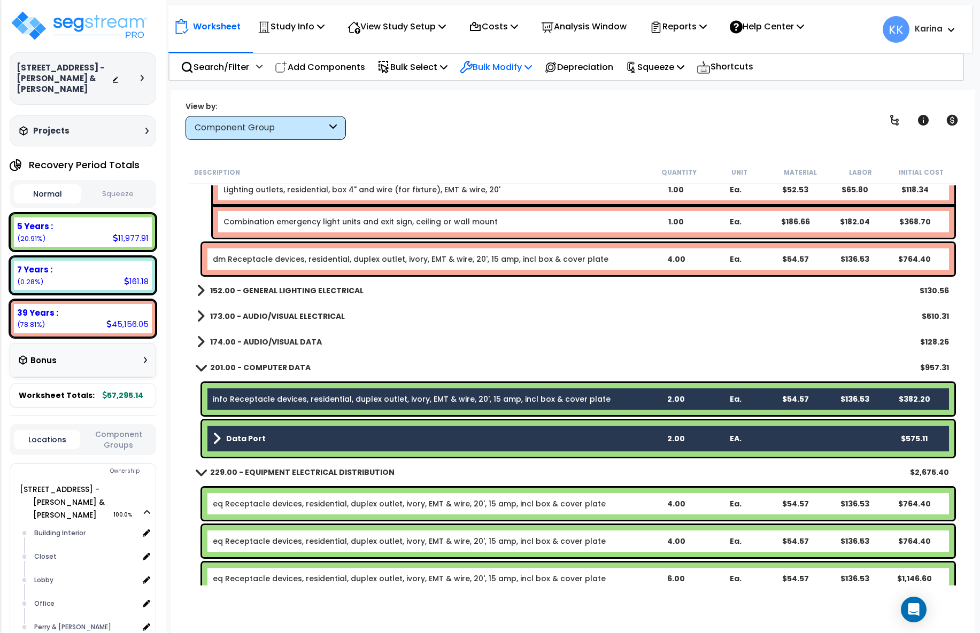
click at [500, 59] on div "Bulk Modify" at bounding box center [496, 67] width 72 height 25
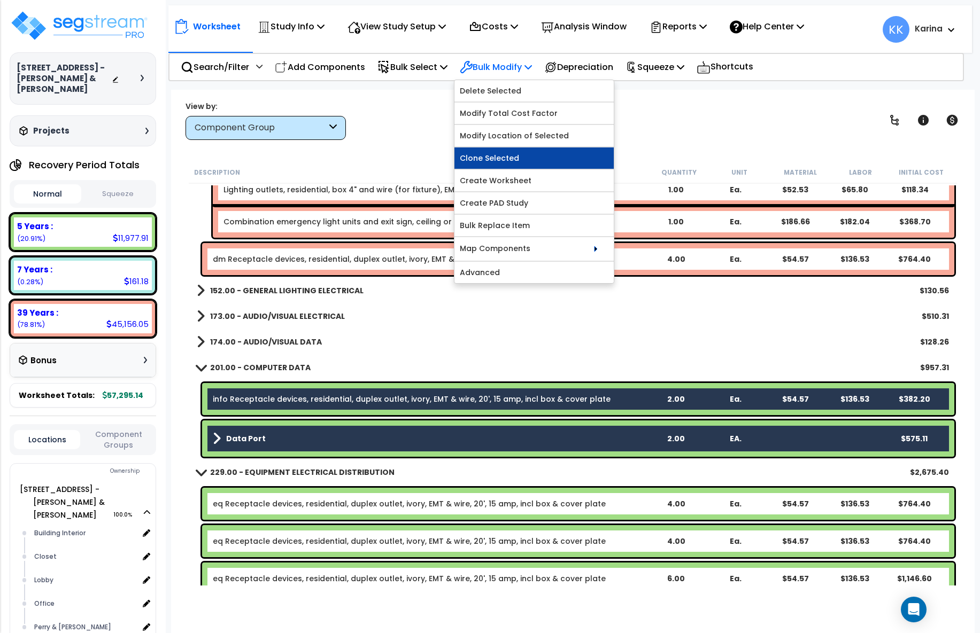
click at [498, 158] on link "Clone Selected" at bounding box center [533, 158] width 159 height 21
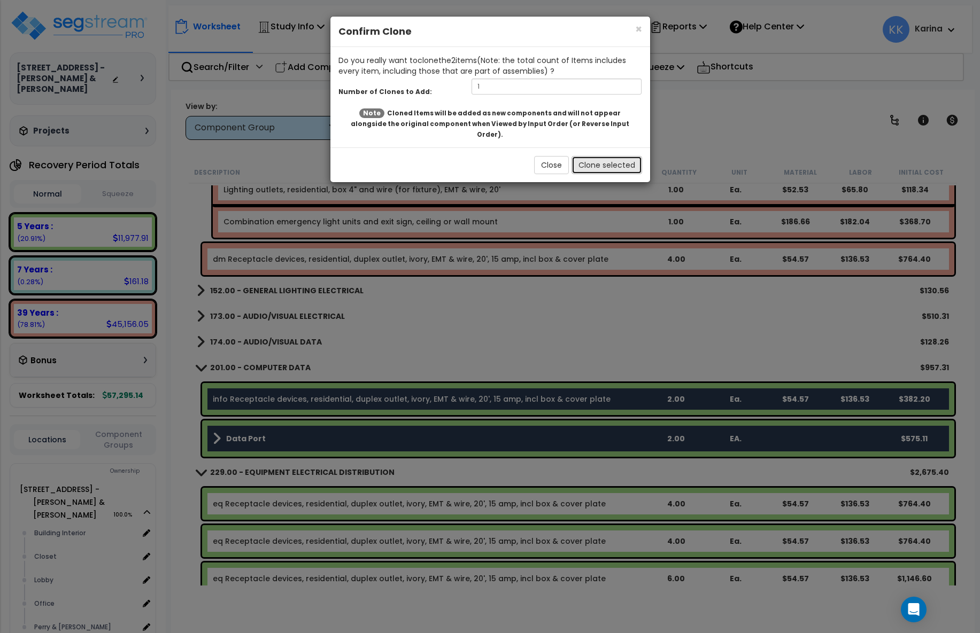
click at [592, 156] on button "Clone selected" at bounding box center [606, 165] width 71 height 18
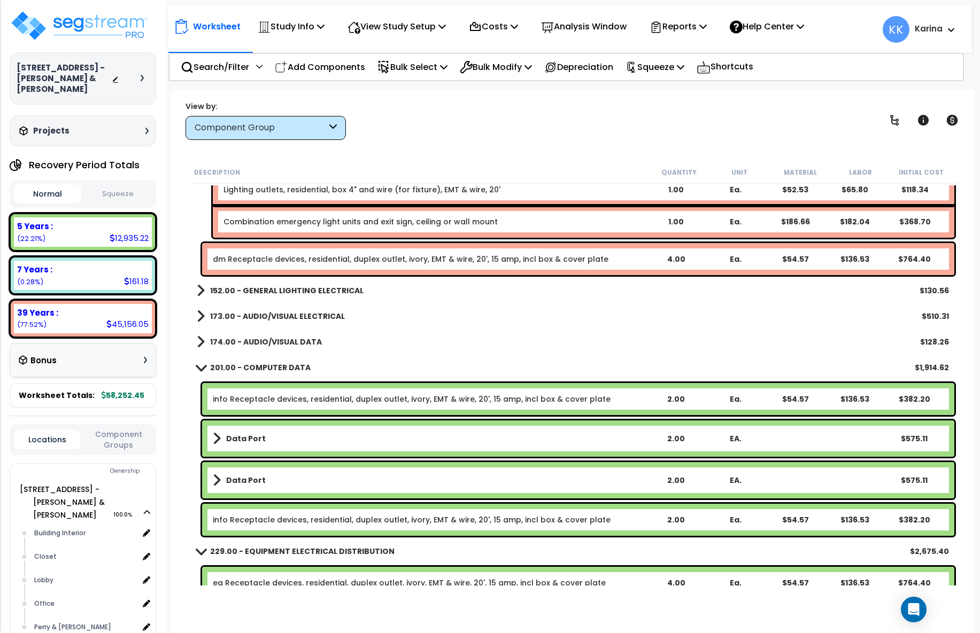
scroll to position [587, 0]
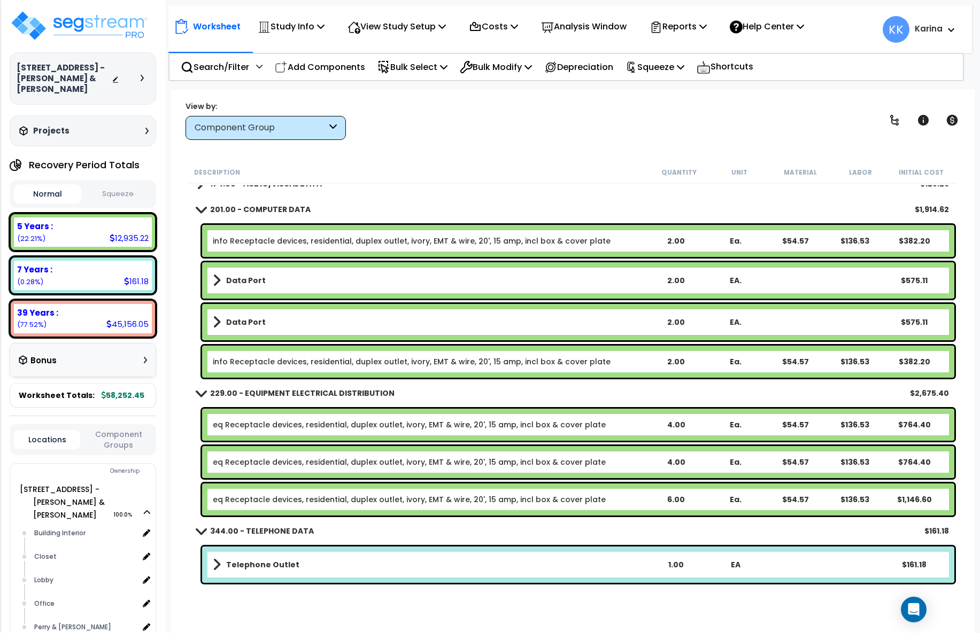
click at [266, 321] on link "Data Port" at bounding box center [429, 322] width 433 height 15
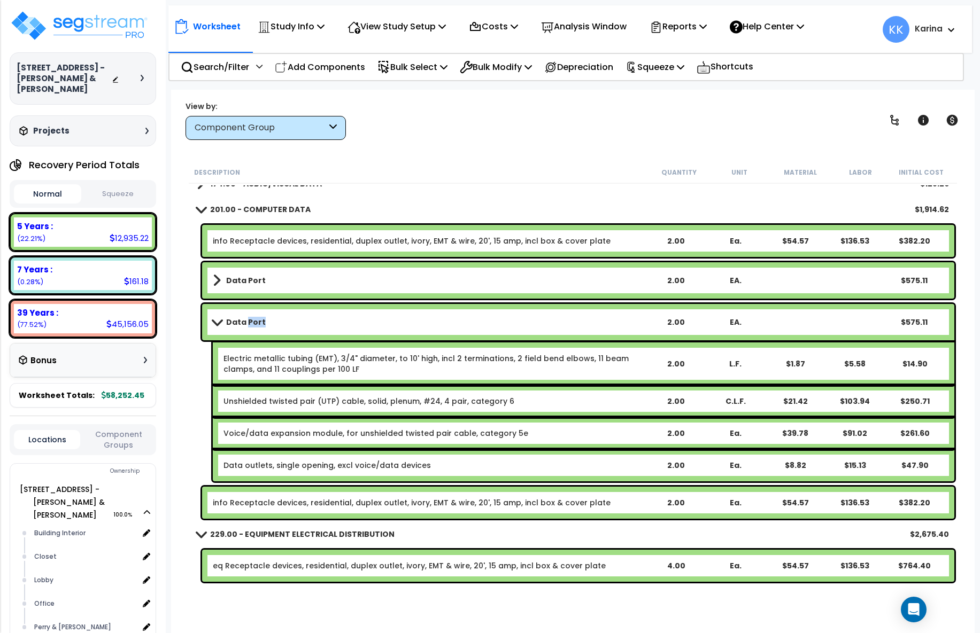
click at [266, 321] on link "Data Port" at bounding box center [429, 322] width 433 height 15
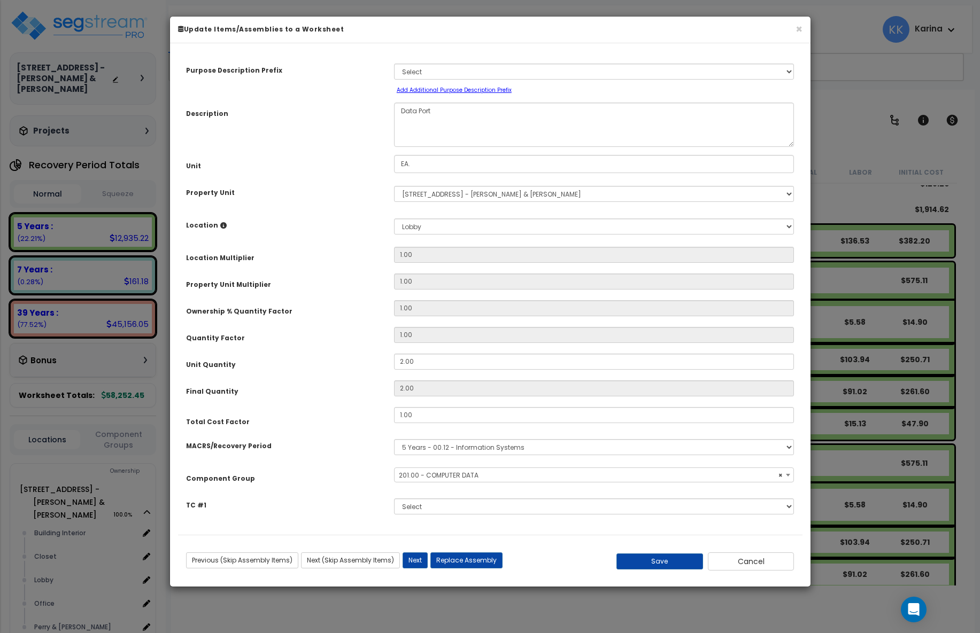
select select "57009"
click at [394, 219] on select "Select Building Building Interior Closet Lobby Office Perry & Perry Add New Loc…" at bounding box center [594, 227] width 400 height 16
select select "1074"
click option "Office" at bounding box center [0, 0] width 0 height 0
type input "1"
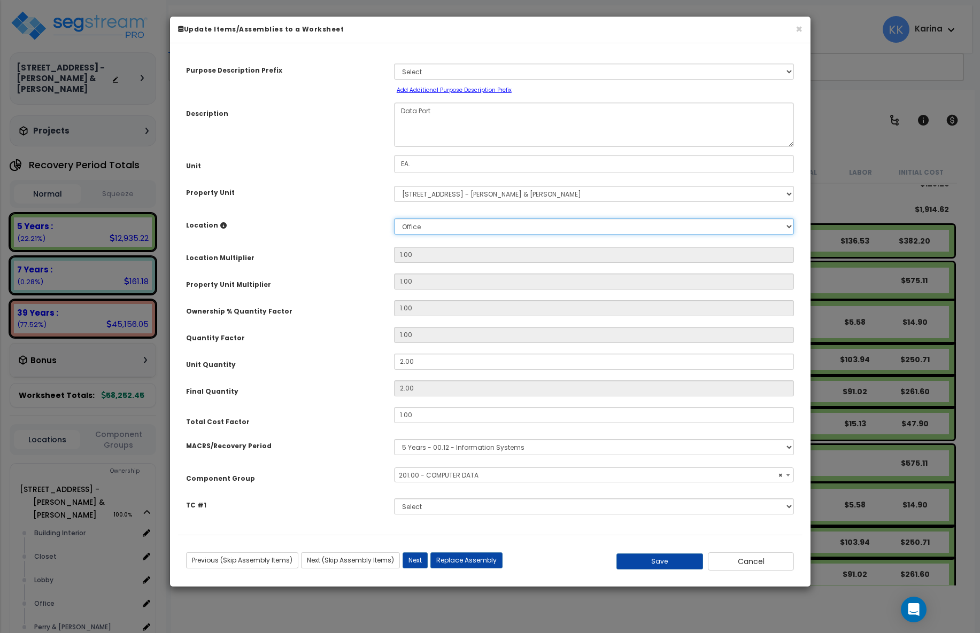
type input "2"
click at [663, 561] on button "Save" at bounding box center [659, 562] width 87 height 16
type input "1.00"
type input "2.00"
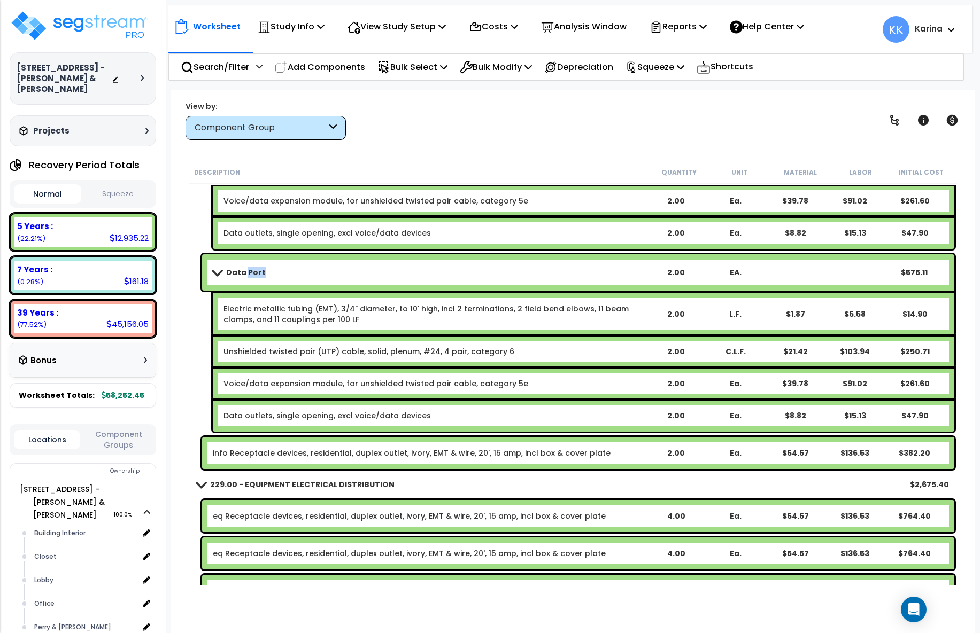
scroll to position [779, 0]
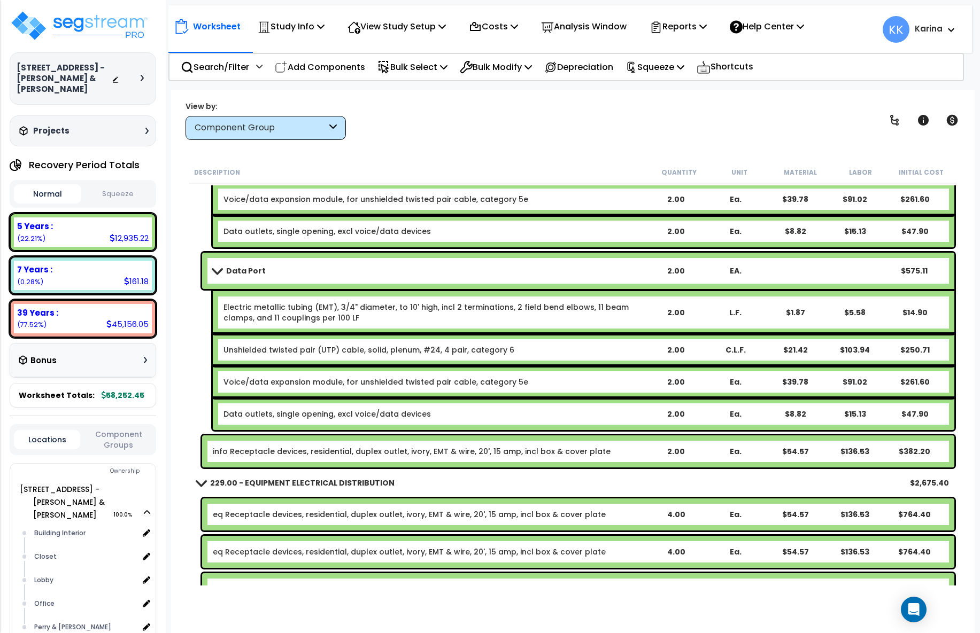
click at [322, 450] on link "info Receptacle devices, residential, duplex outlet, ivory, EMT & wire, 20', 15…" at bounding box center [412, 451] width 398 height 11
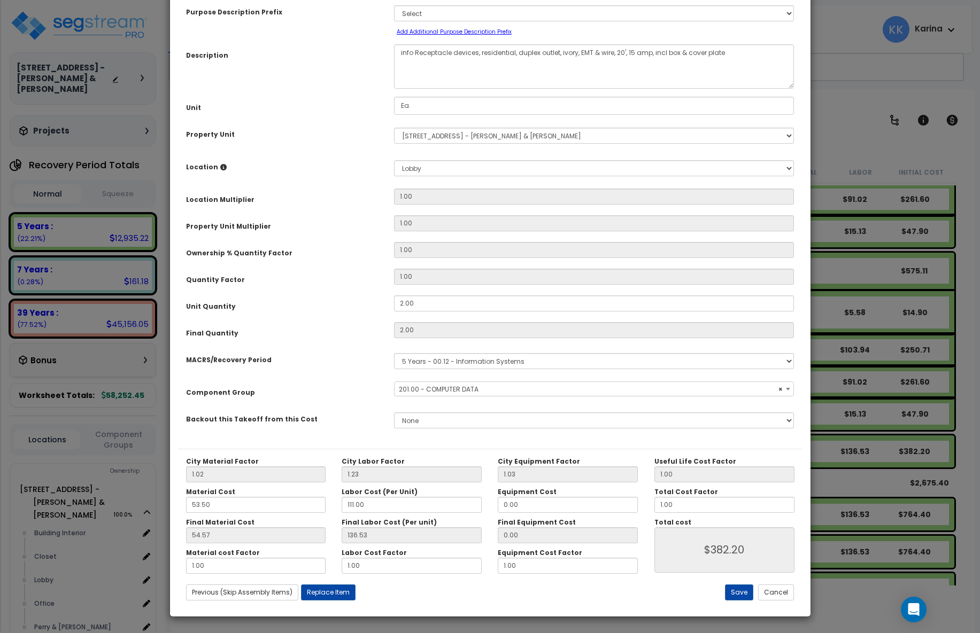
select select "57009"
click at [394, 160] on select "Select Building Building Interior Closet Lobby Office Perry & Perry Add New Loc…" at bounding box center [594, 168] width 400 height 16
click at [420, 312] on input "2.00" at bounding box center [594, 304] width 400 height 16
drag, startPoint x: 414, startPoint y: 231, endPoint x: 366, endPoint y: 357, distance: 134.5
click at [394, 312] on input "2.00" at bounding box center [594, 304] width 400 height 16
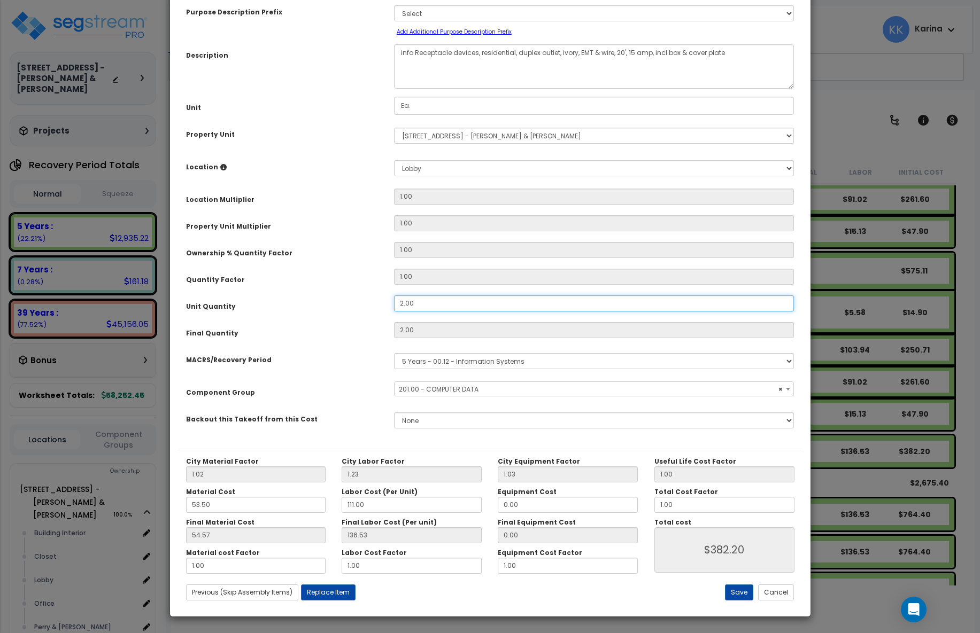
type input "4"
type input "$764.40"
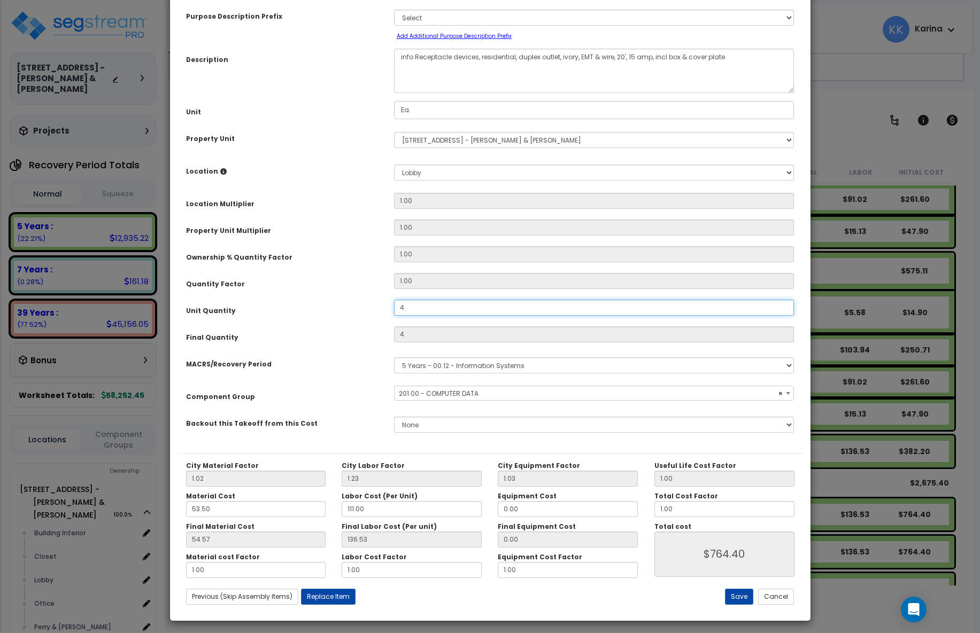
scroll to position [58, 0]
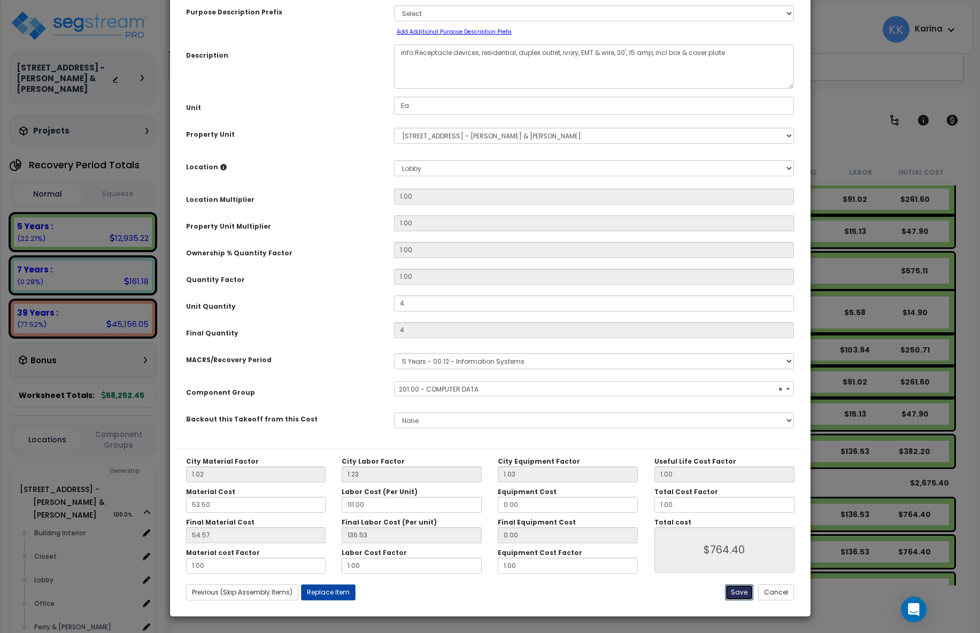
click at [738, 590] on button "Save" at bounding box center [739, 593] width 28 height 16
type input "4.00"
type input "764.40"
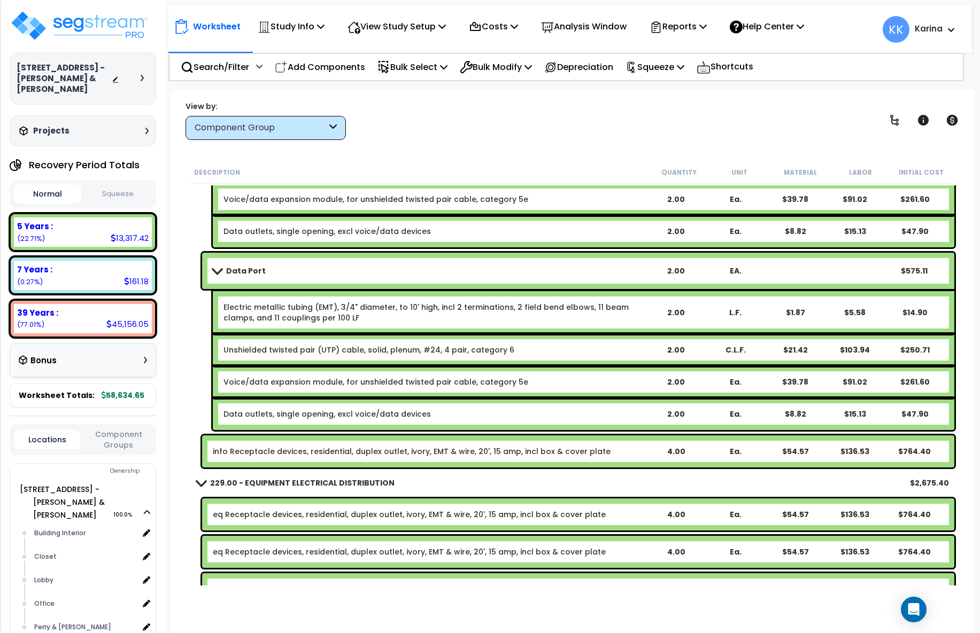
click at [310, 270] on link "Data Port" at bounding box center [429, 271] width 433 height 15
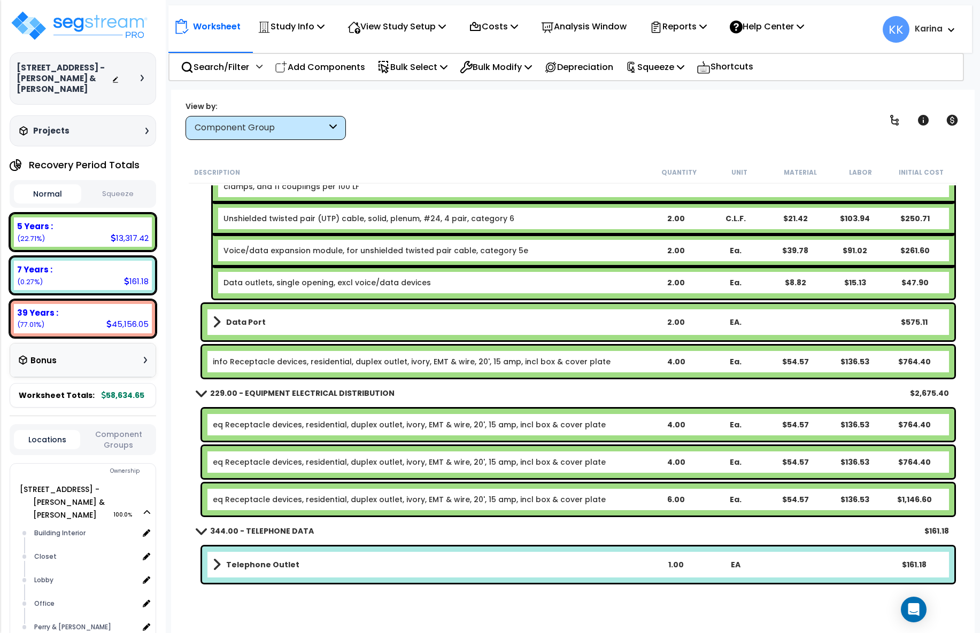
scroll to position [728, 0]
click at [310, 270] on div "Data outlets, single opening, excl voice/data devices 2.00 Ea. $8.82 $15.13 $47…" at bounding box center [583, 283] width 741 height 32
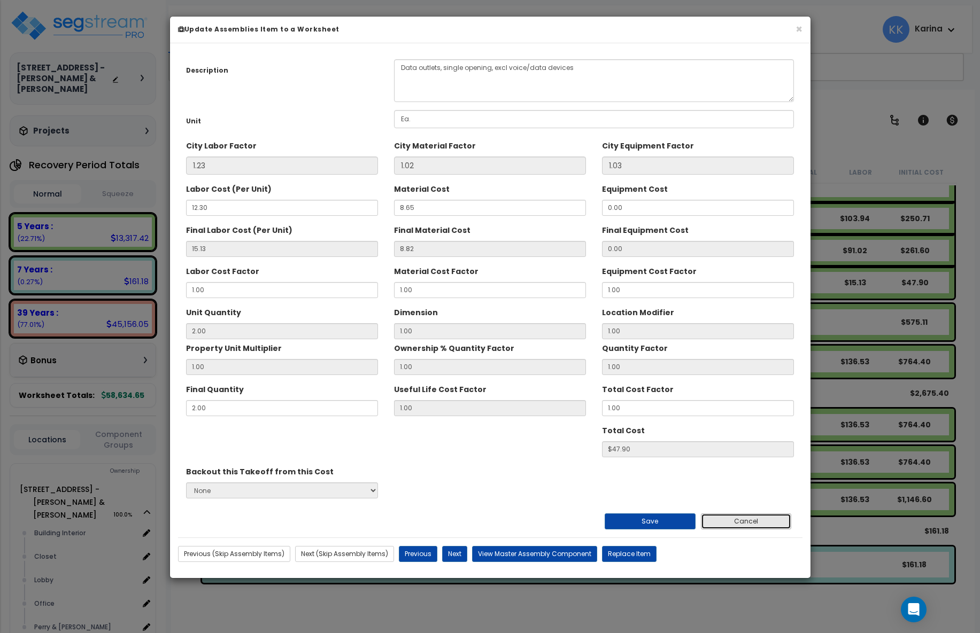
click at [736, 522] on button "Cancel" at bounding box center [746, 522] width 91 height 16
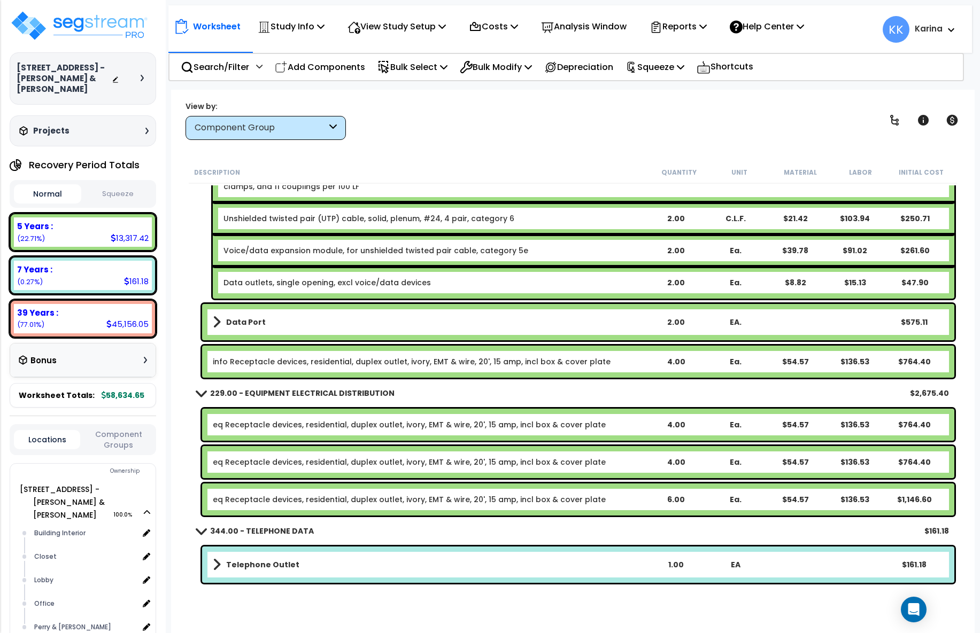
click at [250, 322] on b "Data Port" at bounding box center [246, 322] width 40 height 11
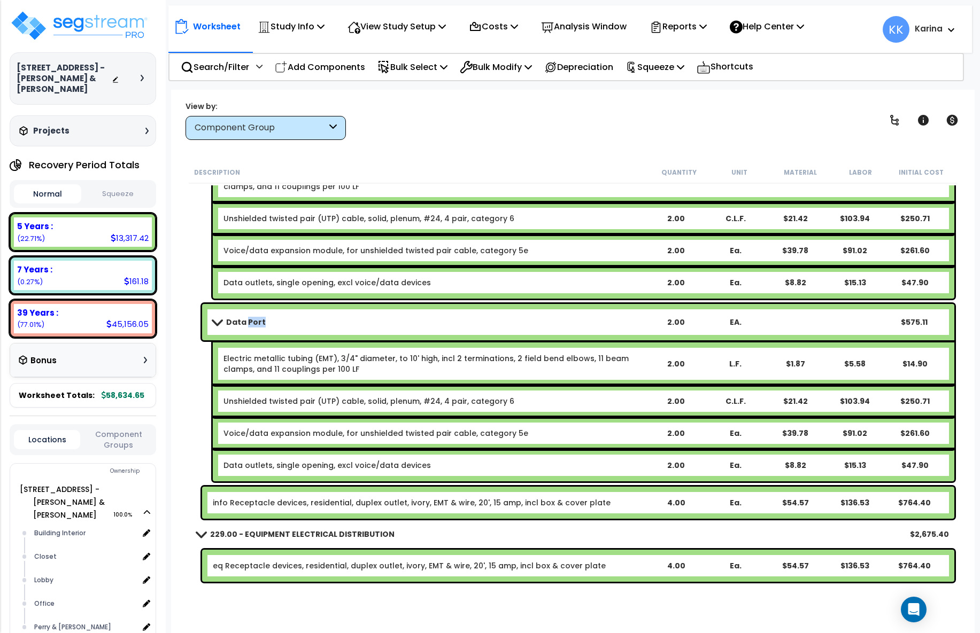
click at [250, 322] on b "Data Port" at bounding box center [246, 322] width 40 height 11
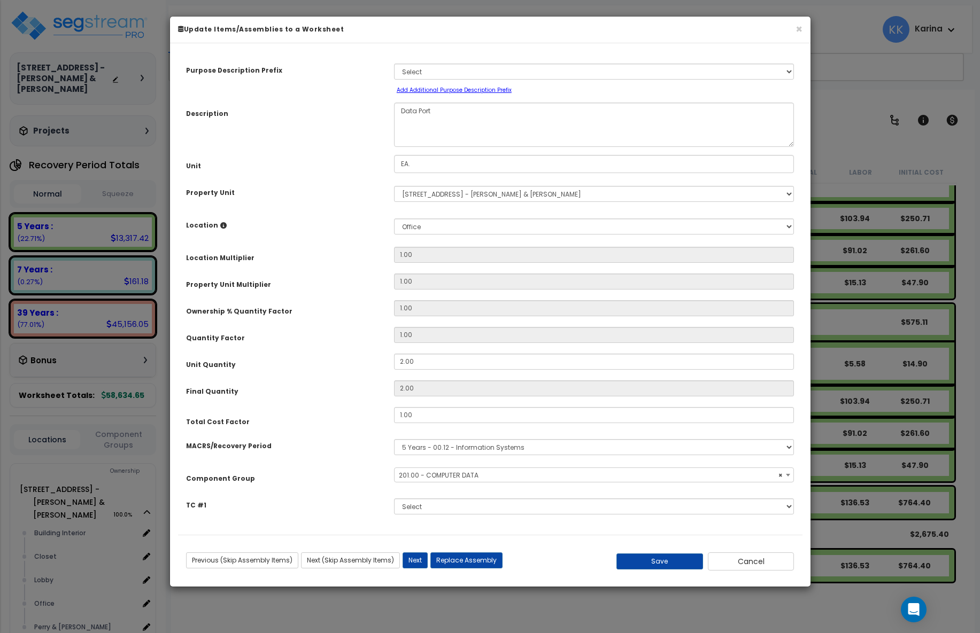
select select "57009"
drag, startPoint x: 426, startPoint y: 361, endPoint x: 352, endPoint y: 357, distance: 73.3
click at [394, 357] on input "2.00" at bounding box center [594, 362] width 400 height 16
type input "4"
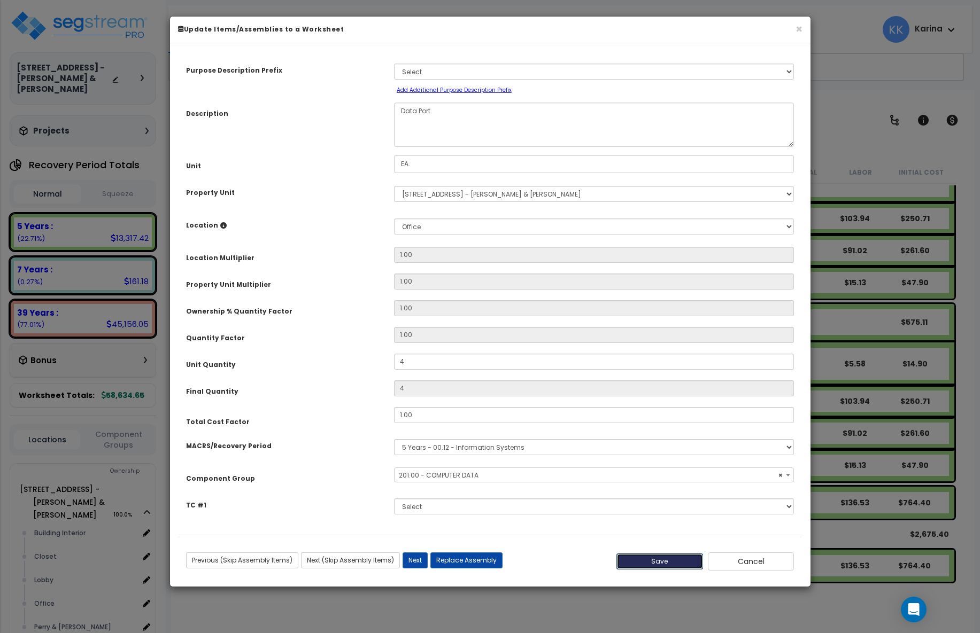
click at [664, 562] on button "Save" at bounding box center [659, 562] width 87 height 16
type input "4.00"
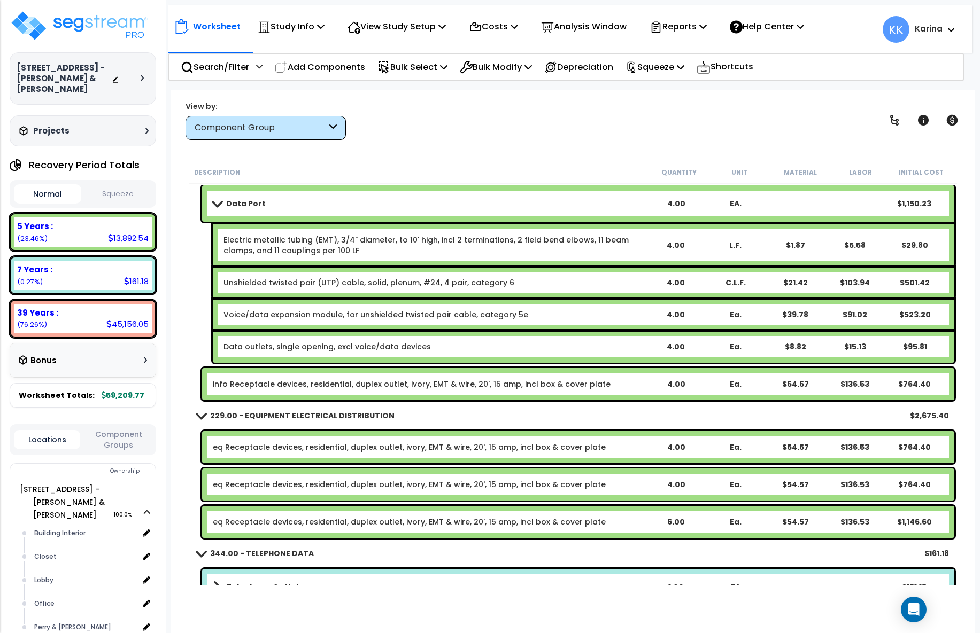
scroll to position [726, 0]
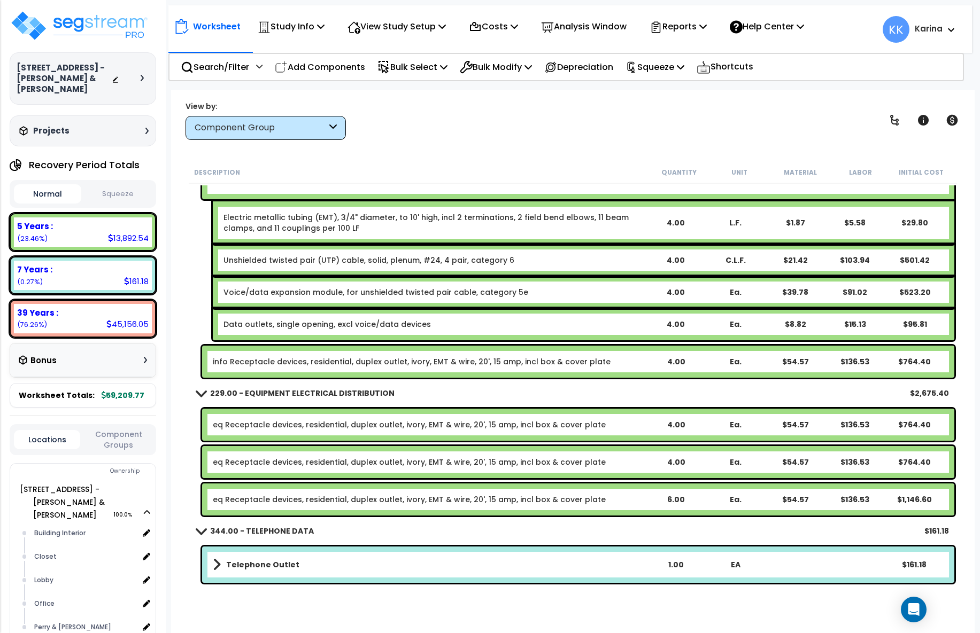
click at [328, 562] on link "Telephone Outlet" at bounding box center [429, 565] width 433 height 15
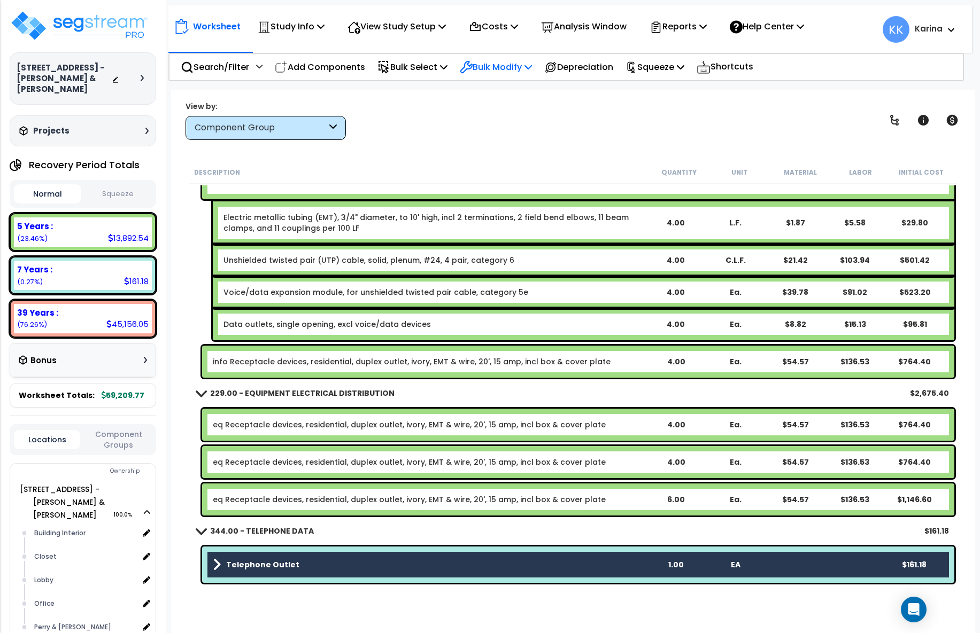
click at [493, 64] on p "Bulk Modify" at bounding box center [496, 67] width 72 height 14
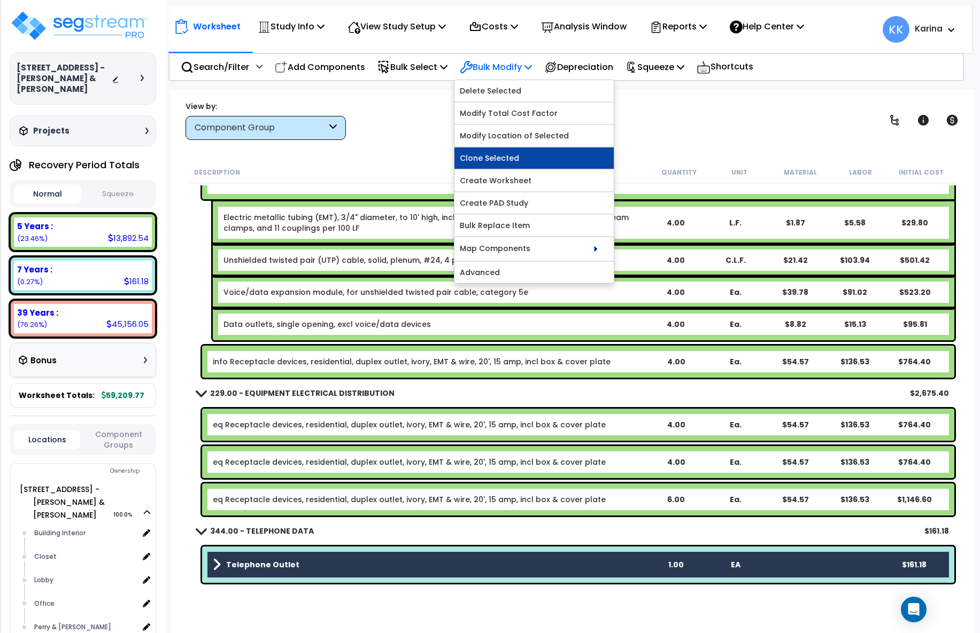
click at [501, 151] on link "Clone Selected" at bounding box center [533, 158] width 159 height 21
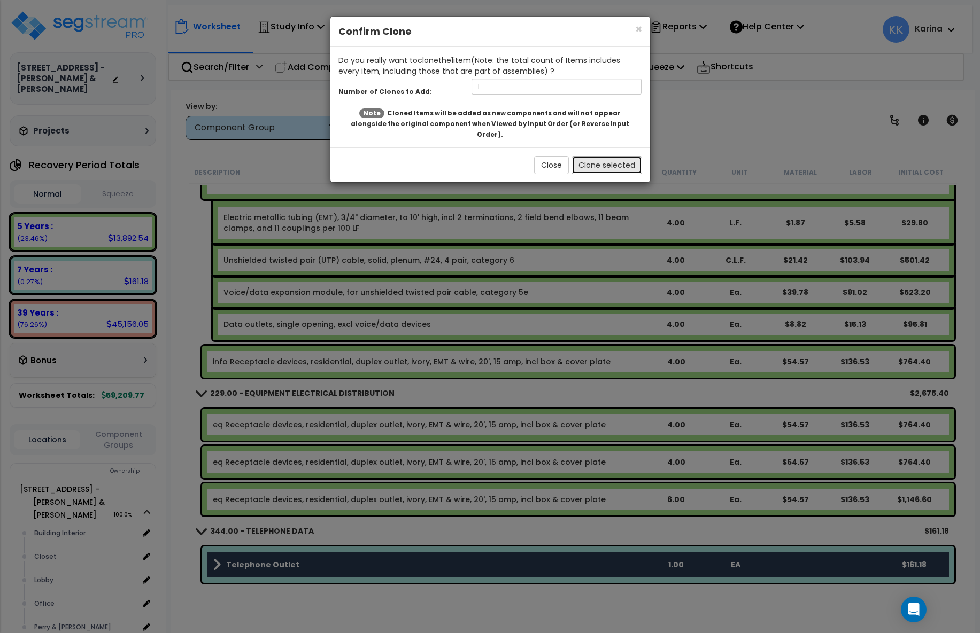
click at [597, 159] on button "Clone selected" at bounding box center [606, 165] width 71 height 18
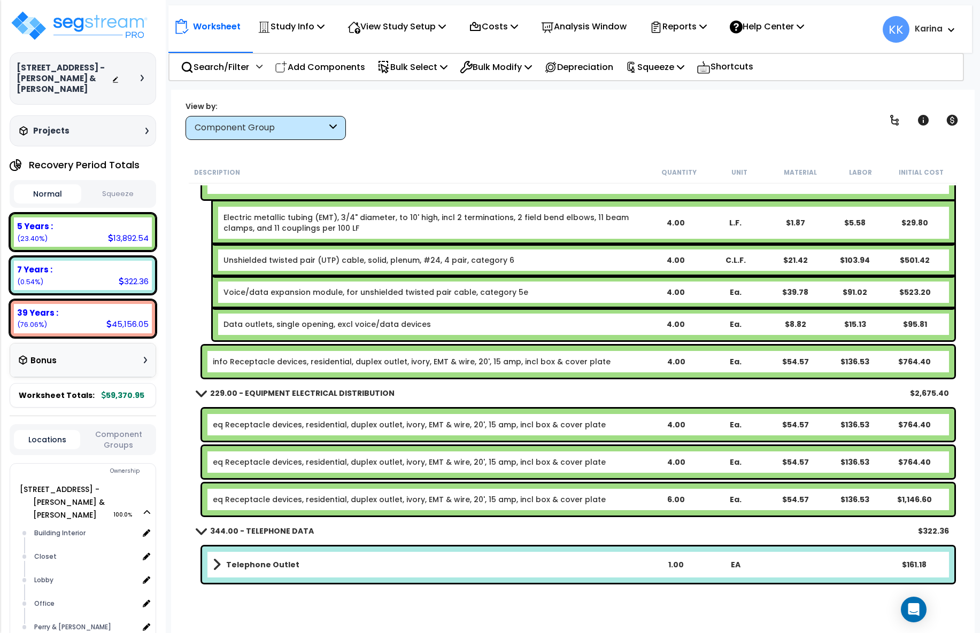
scroll to position [768, 0]
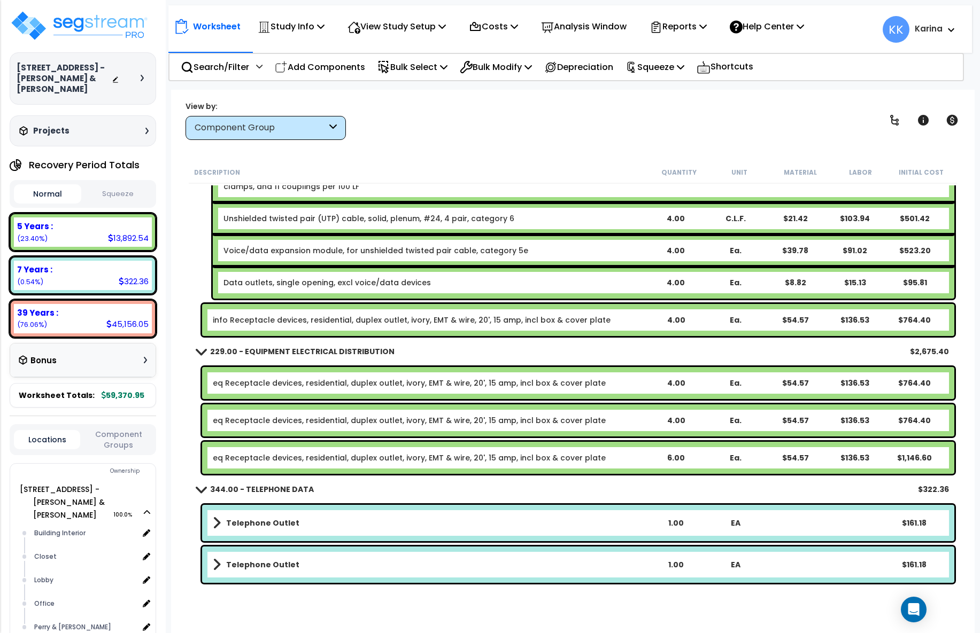
click at [356, 568] on link "Telephone Outlet" at bounding box center [429, 565] width 433 height 15
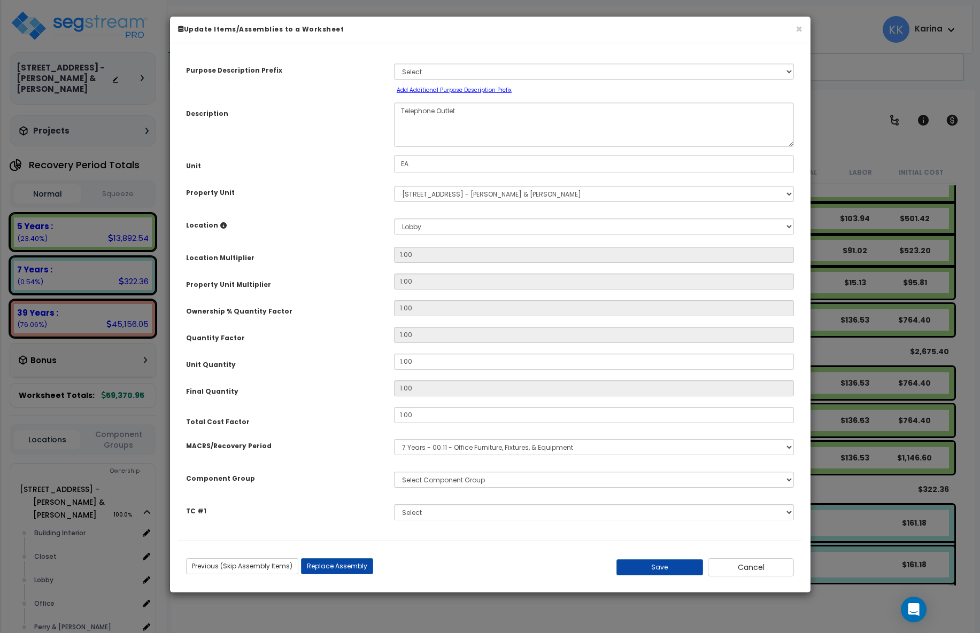
select select "57133"
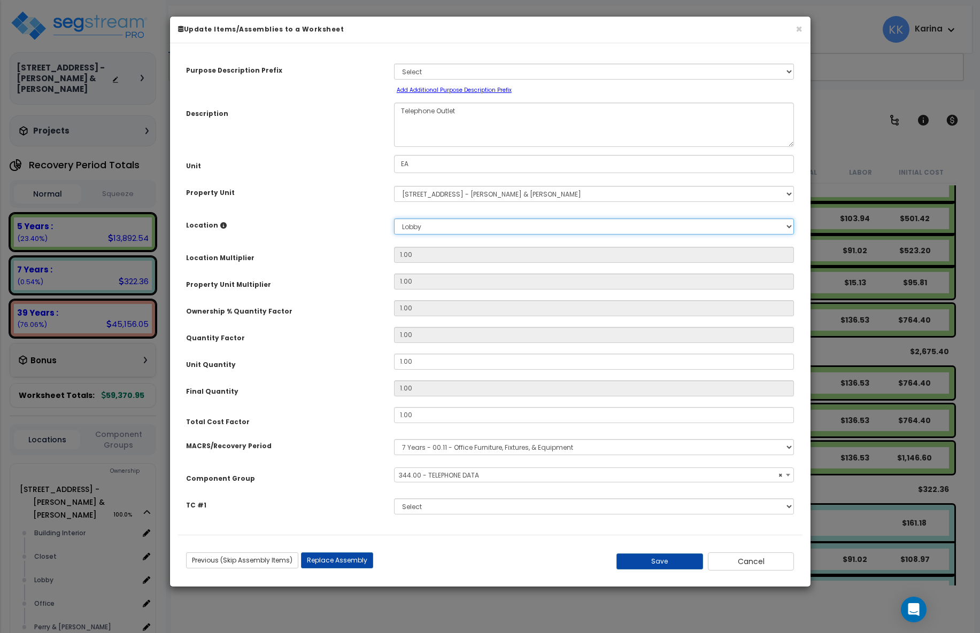
click at [394, 219] on select "Select Building Building Interior Closet Lobby Office Perry & Perry Add New Loc…" at bounding box center [594, 227] width 400 height 16
select select "1074"
click option "Office" at bounding box center [0, 0] width 0 height 0
type input "1"
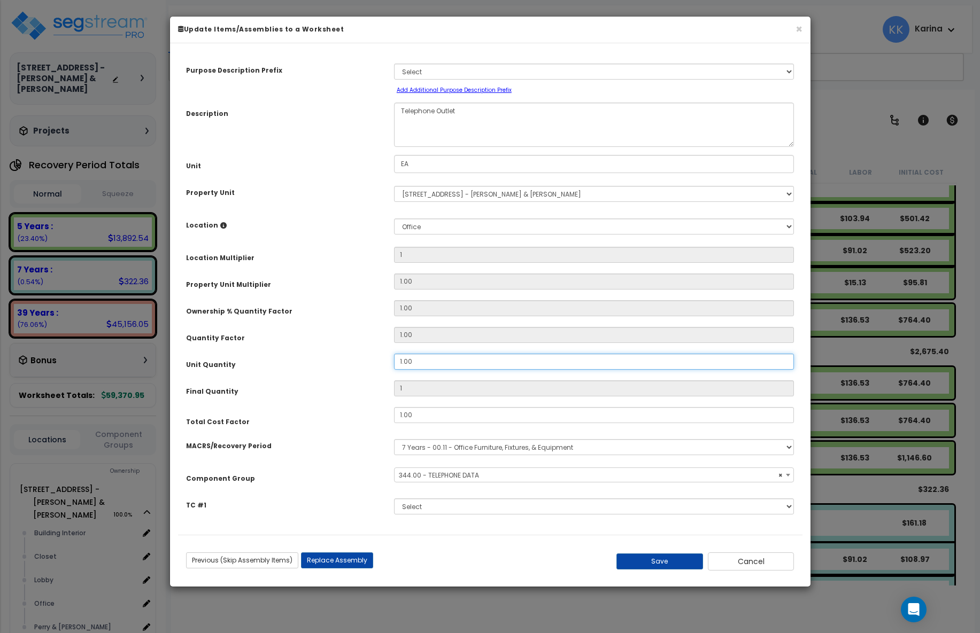
drag, startPoint x: 421, startPoint y: 362, endPoint x: 385, endPoint y: 358, distance: 36.1
click at [394, 358] on input "1.00" at bounding box center [594, 362] width 400 height 16
type input "2"
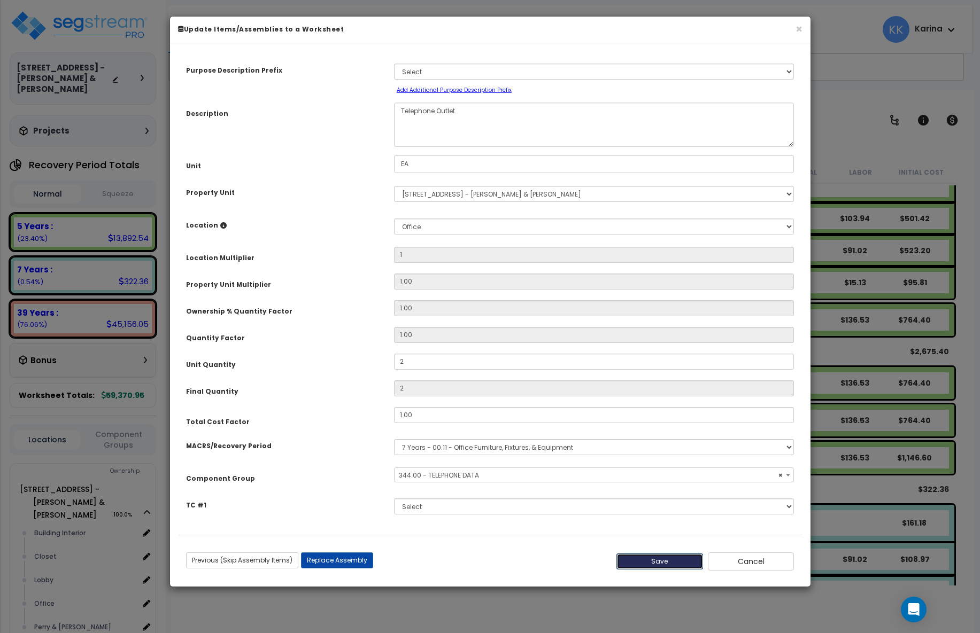
click at [642, 559] on button "Save" at bounding box center [659, 562] width 87 height 16
type input "1.00"
type input "2.00"
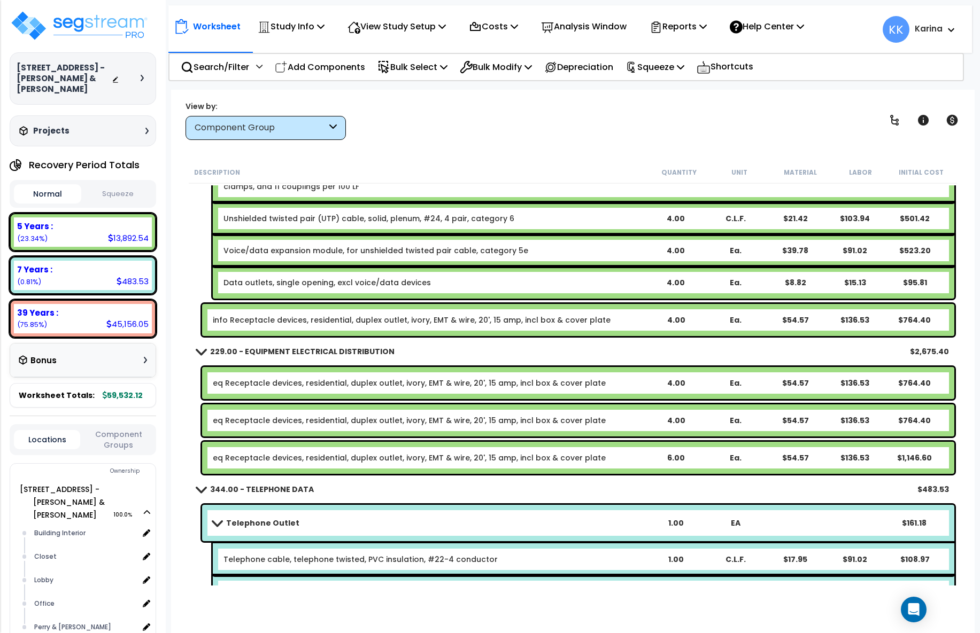
drag, startPoint x: 188, startPoint y: 546, endPoint x: 194, endPoint y: 534, distance: 14.3
click at [188, 546] on div "Description Quantity Unit Material Labor Initial Cost 173.00 - AUDIO/VISUAL ELE…" at bounding box center [572, 373] width 771 height 424
click at [350, 64] on p "Add Components" at bounding box center [320, 67] width 90 height 14
select select
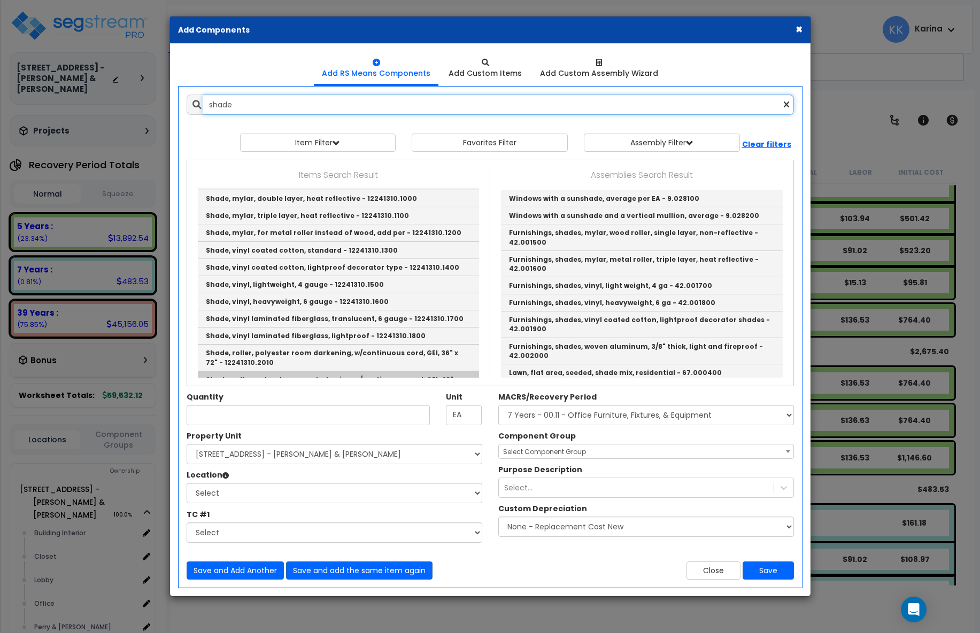
scroll to position [321, 0]
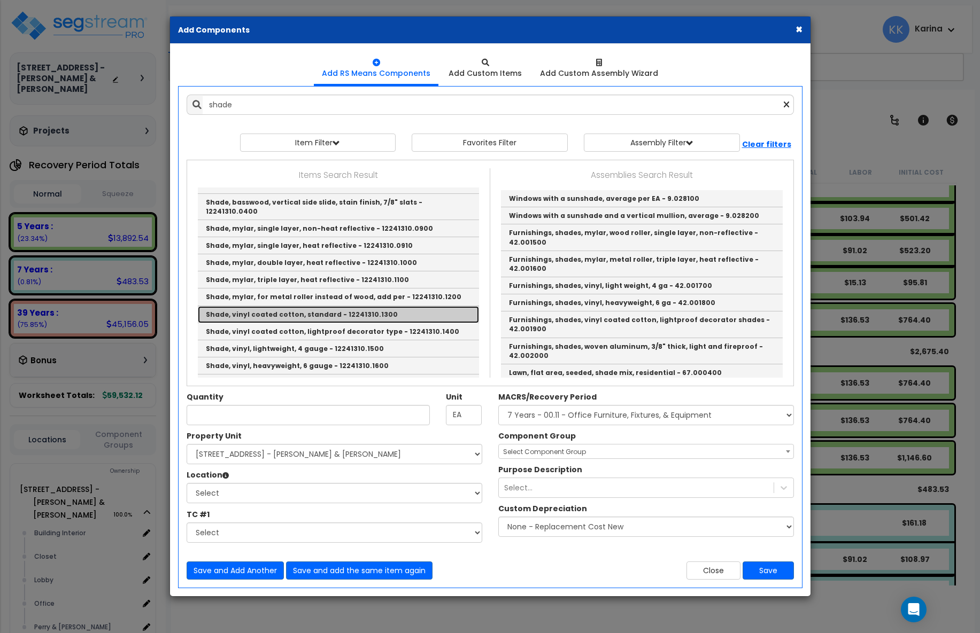
click at [301, 306] on link "Shade, vinyl coated cotton, standard - 12241310.1300" at bounding box center [338, 314] width 281 height 17
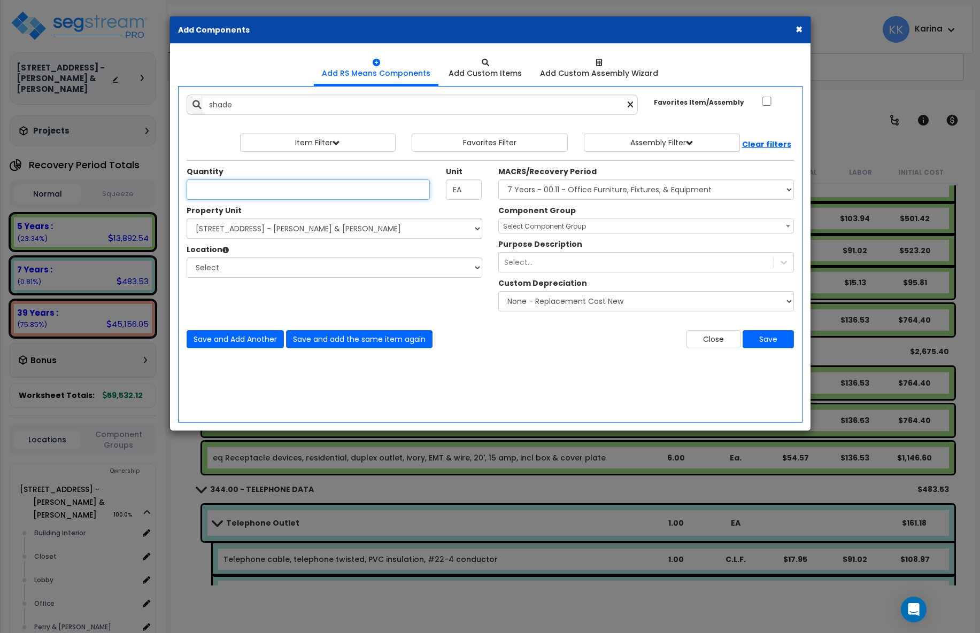
scroll to position [0, 0]
type input "Shade, vinyl coated cotton, standard - 12241310.1300"
checkbox input "false"
type input "S.F."
type input "36"
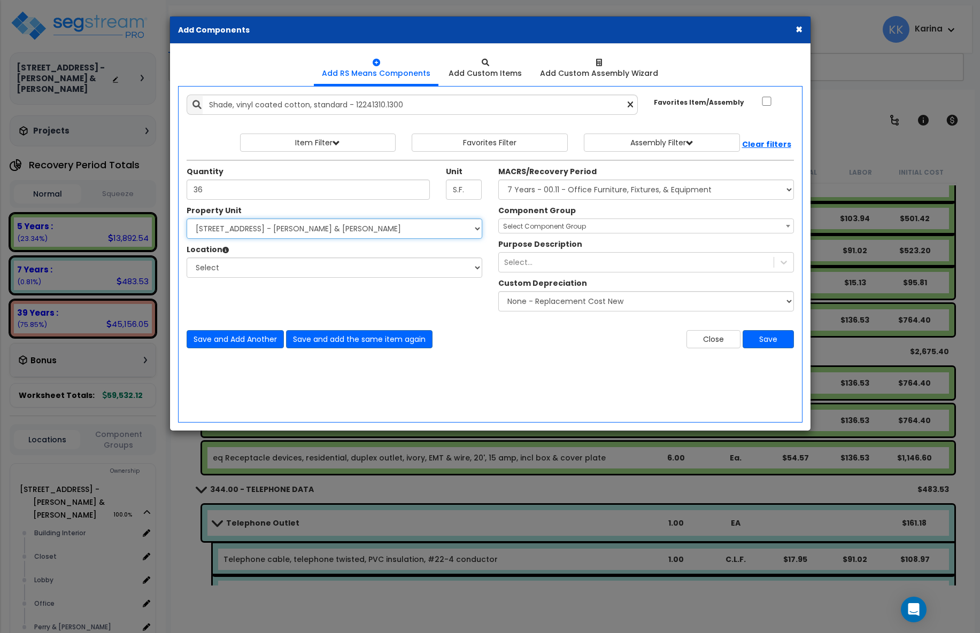
click at [187, 219] on select "Select [STREET_ADDRESS] - [PERSON_NAME] & [PERSON_NAME]" at bounding box center [335, 229] width 296 height 20
select select "175316"
click option "[STREET_ADDRESS] - [PERSON_NAME] & [PERSON_NAME]" at bounding box center [0, 0] width 0 height 0
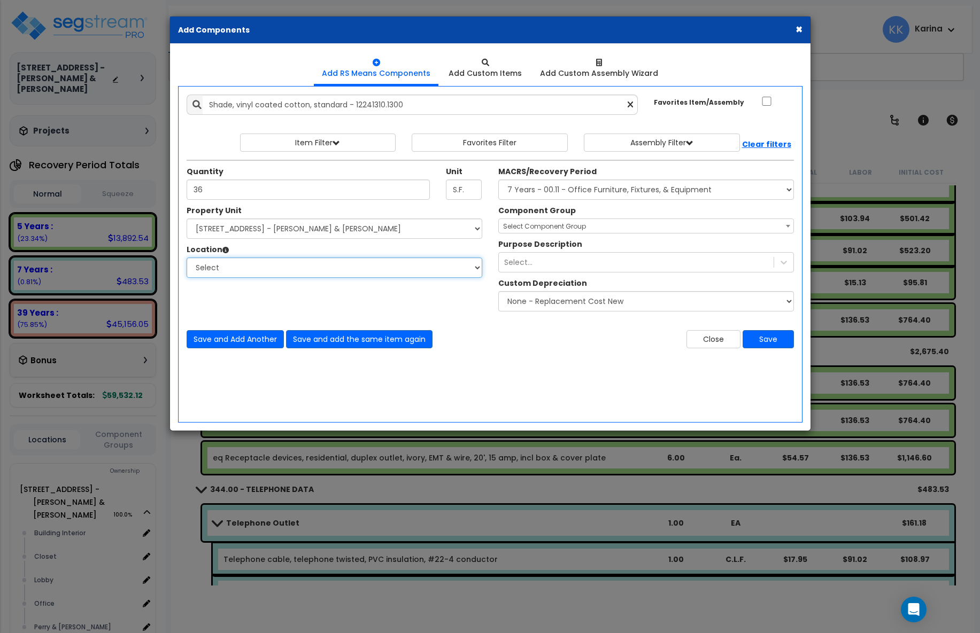
click at [187, 258] on select "Select Building Building Interior Closet Lobby Office Perry & Perry Add Additio…" at bounding box center [335, 268] width 296 height 20
select select "1074"
click option "Office" at bounding box center [0, 0] width 0 height 0
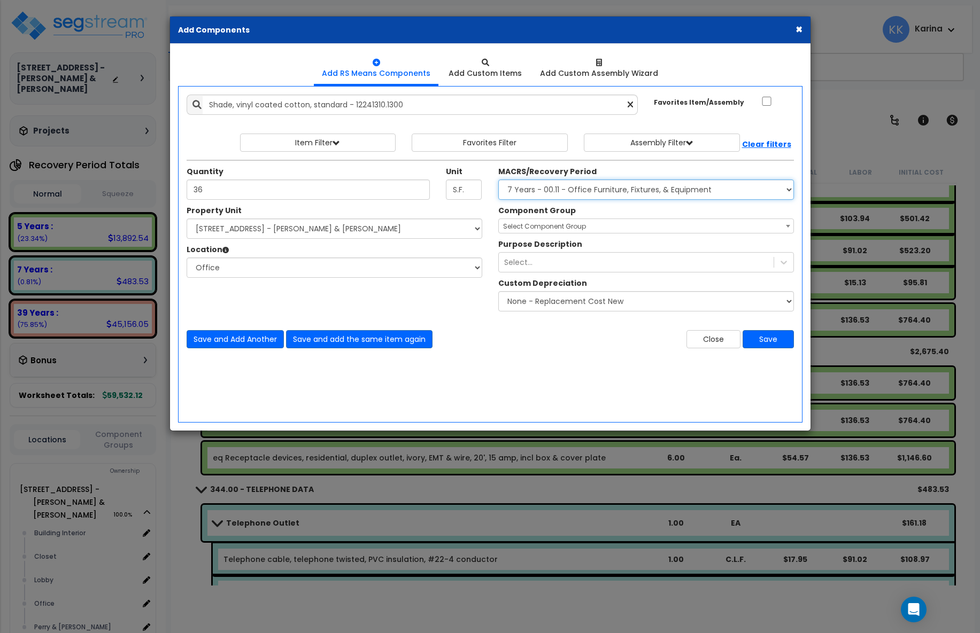
click at [498, 180] on select "Select MACRS/Recovery Period 5 Years - 57.0 - Distributive Trades & Services 5 …" at bounding box center [646, 190] width 296 height 20
select select "3667"
click option "5 Years - 57.0 - Distributive Trades & Services" at bounding box center [0, 0] width 0 height 0
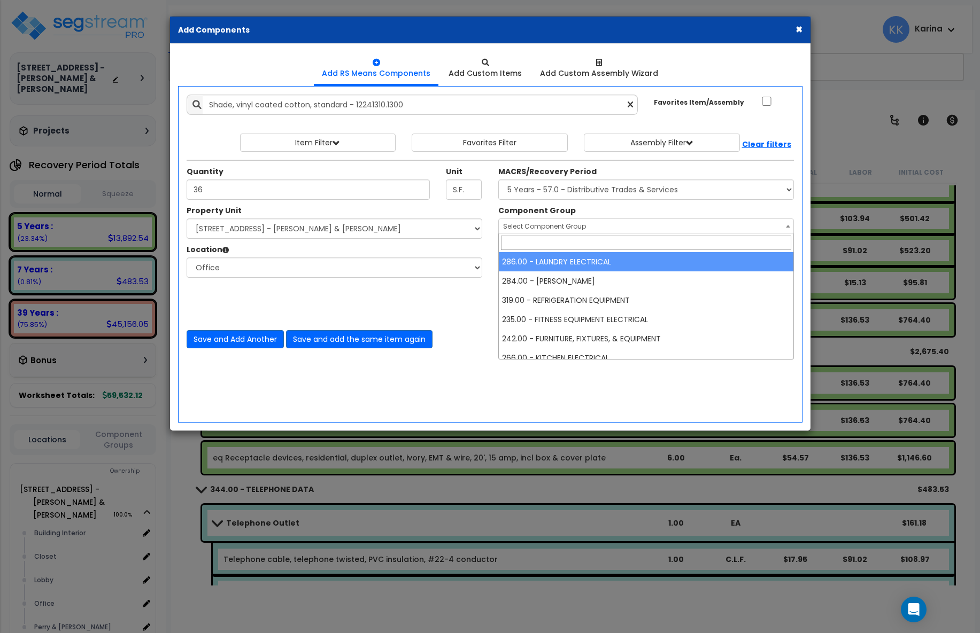
click at [539, 226] on span "Select Component Group" at bounding box center [544, 226] width 83 height 9
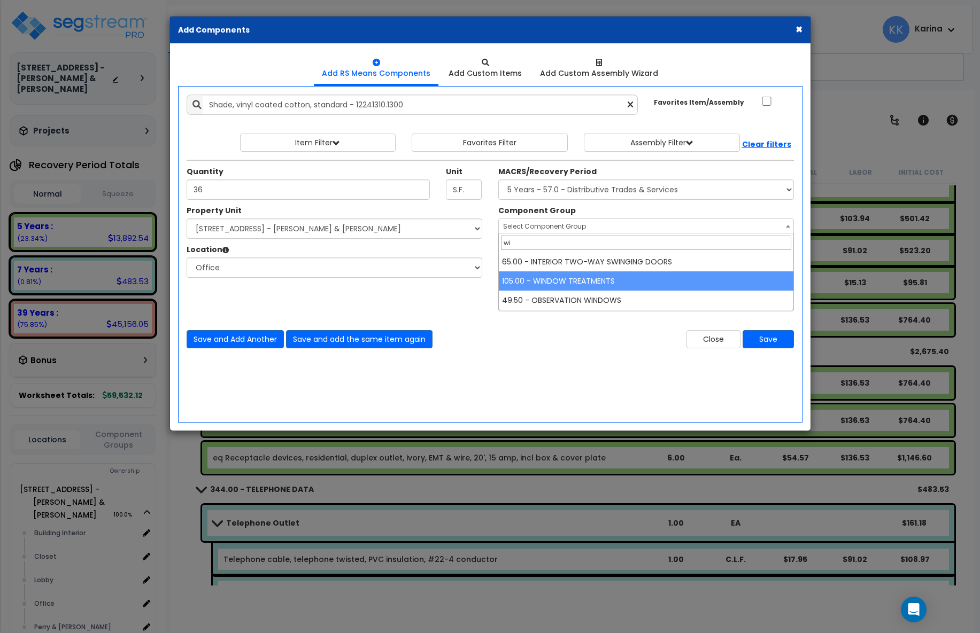
type input "wi"
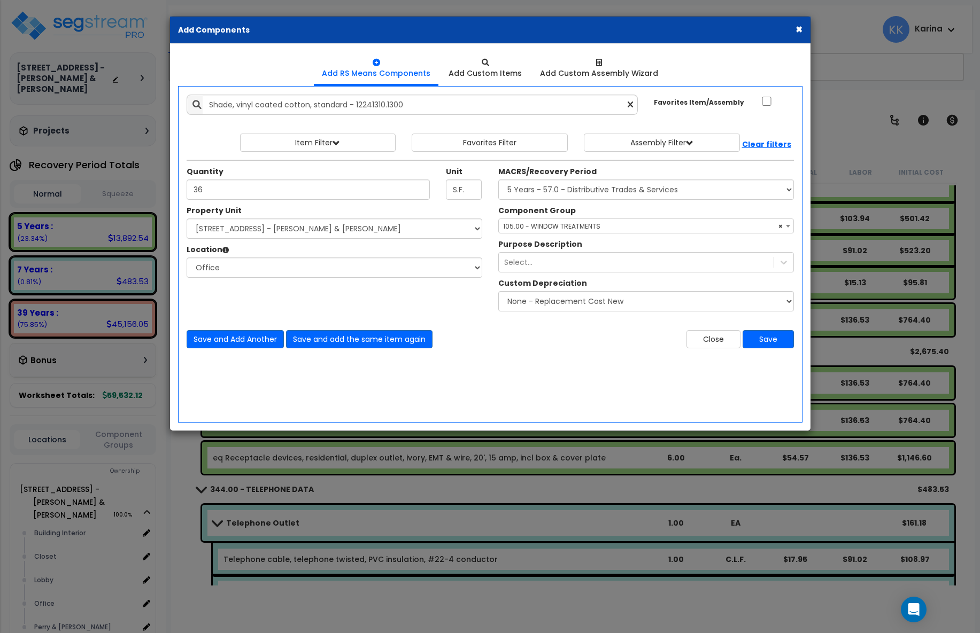
select select "56920"
click at [762, 339] on button "Save" at bounding box center [768, 339] width 51 height 18
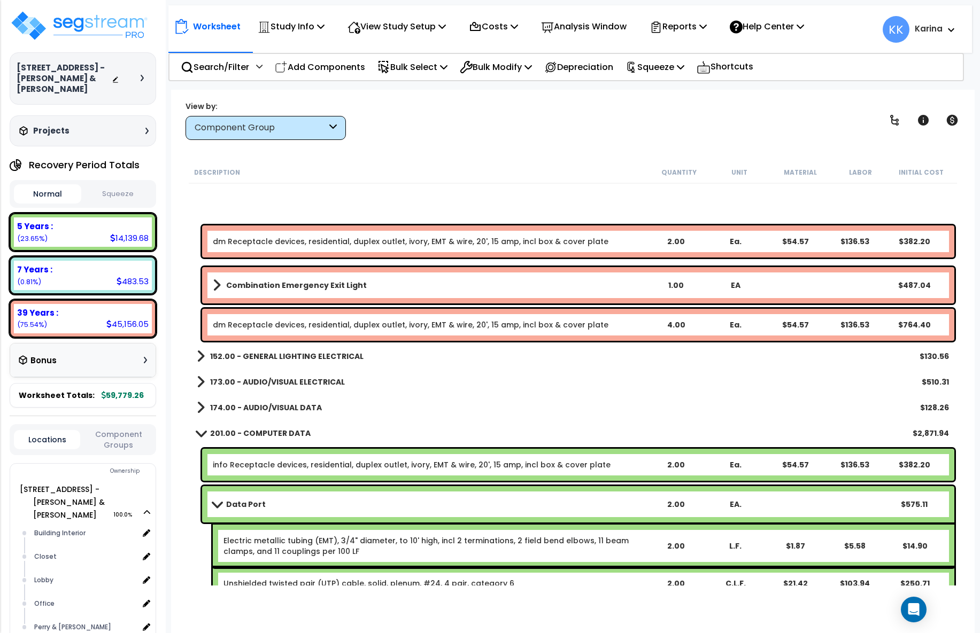
scroll to position [254, 0]
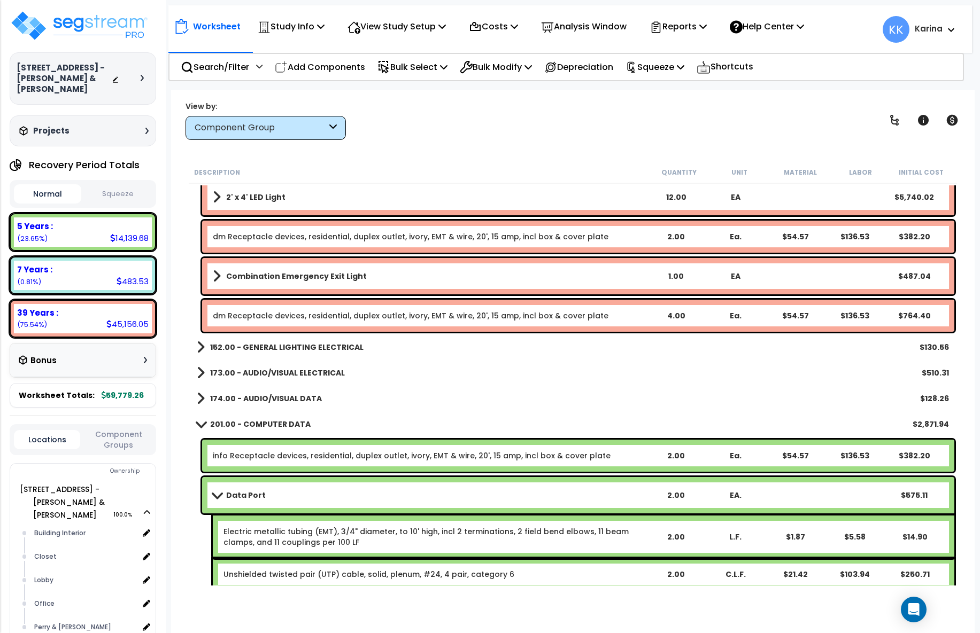
click at [321, 315] on link "dm Receptacle devices, residential, duplex outlet, ivory, EMT & wire, 20', 15 a…" at bounding box center [411, 316] width 396 height 11
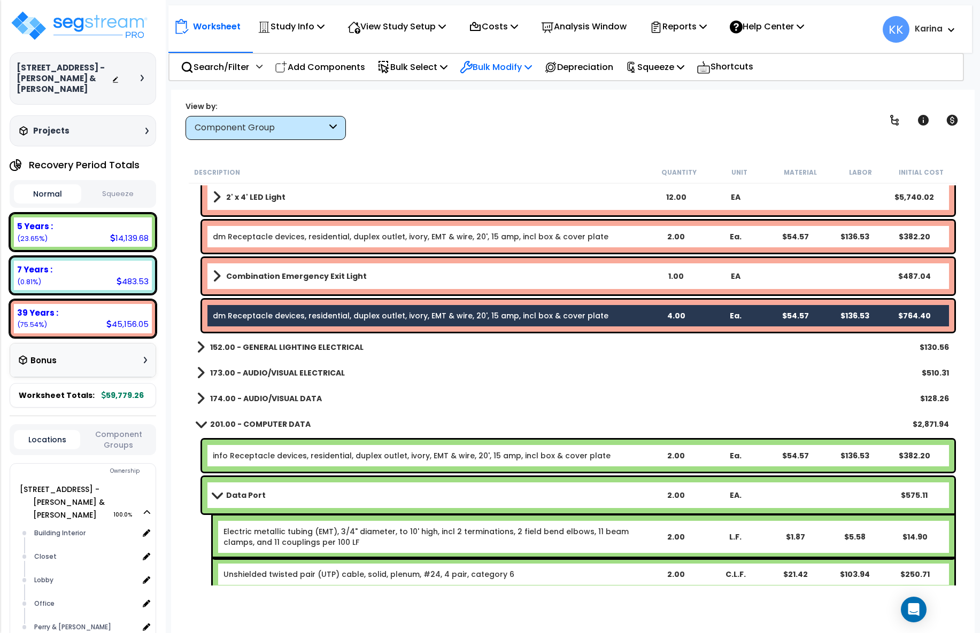
click at [498, 61] on p "Bulk Modify" at bounding box center [496, 67] width 72 height 14
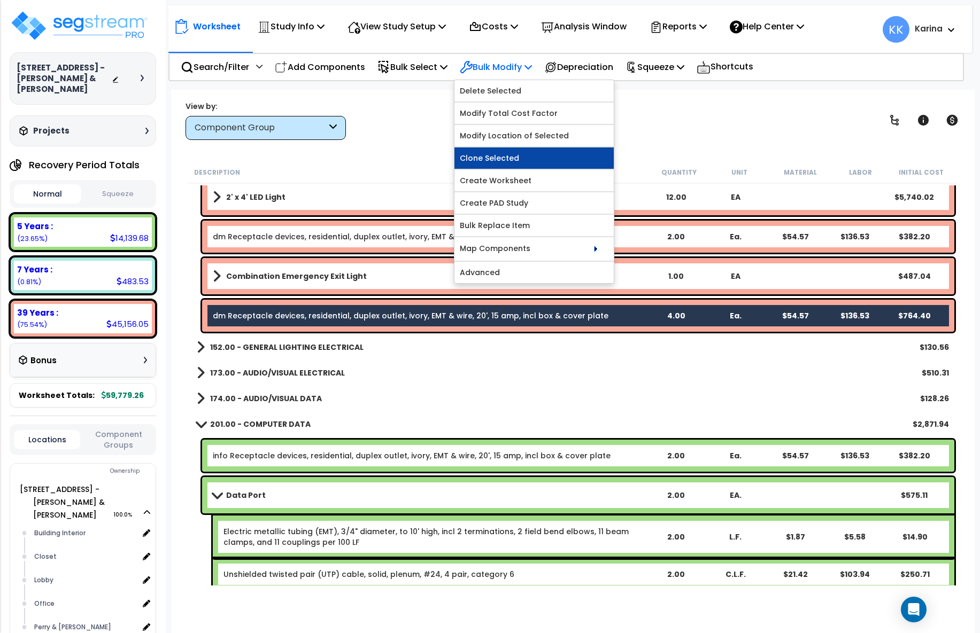
click at [494, 156] on link "Clone Selected" at bounding box center [533, 158] width 159 height 21
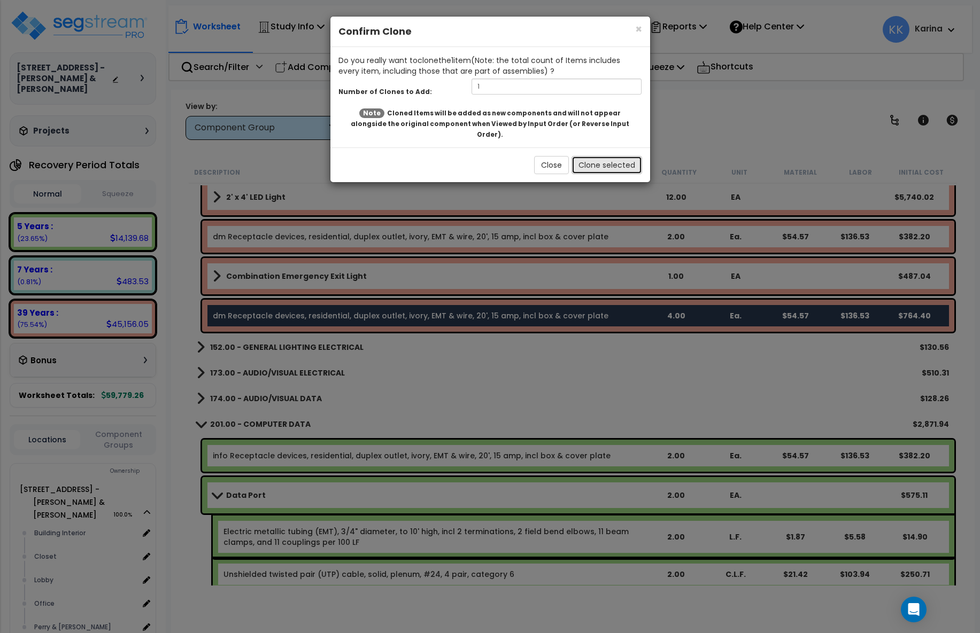
click at [589, 157] on button "Clone selected" at bounding box center [606, 165] width 71 height 18
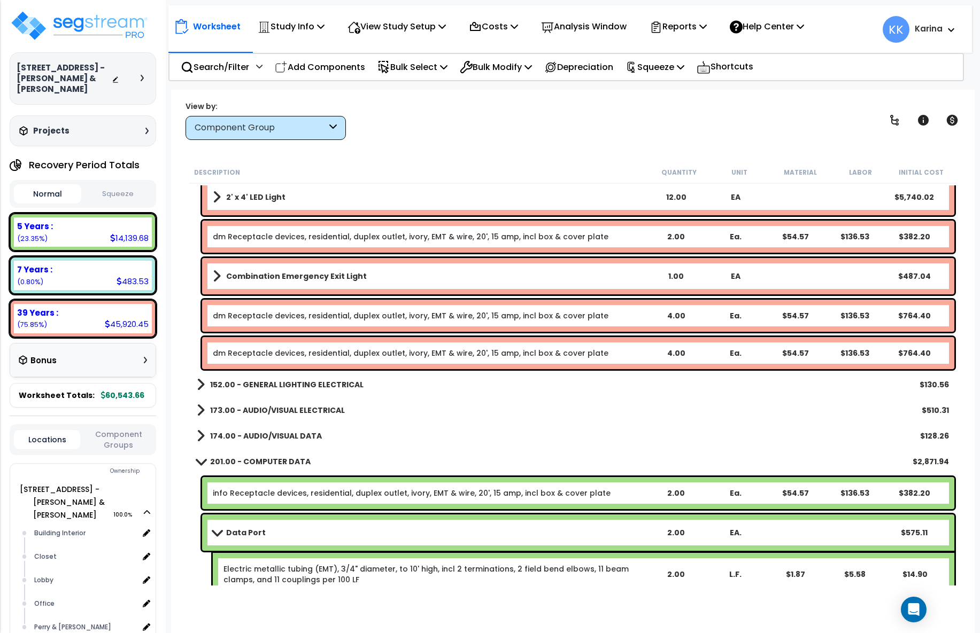
click at [333, 353] on link "dm Receptacle devices, residential, duplex outlet, ivory, EMT & wire, 20', 15 a…" at bounding box center [411, 353] width 396 height 11
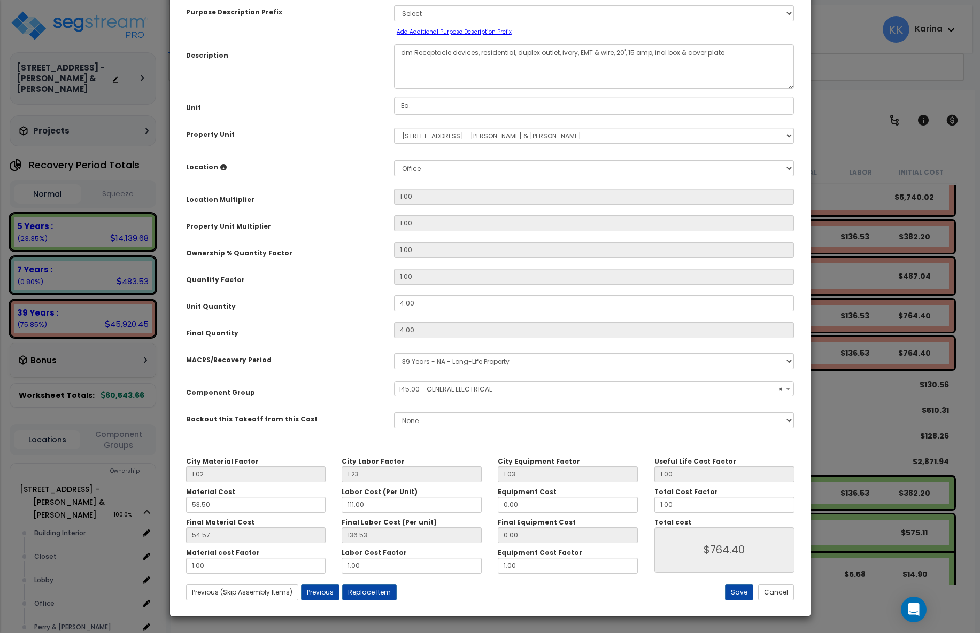
select select "56955"
drag, startPoint x: 422, startPoint y: 362, endPoint x: 331, endPoint y: 347, distance: 91.6
click at [331, 347] on div "Purpose Description Prefix Select A/V System A/V System Equipment A/V System Eq…" at bounding box center [490, 221] width 624 height 456
drag, startPoint x: 424, startPoint y: 359, endPoint x: 364, endPoint y: 353, distance: 60.7
click at [394, 312] on input "4.00" at bounding box center [594, 304] width 400 height 16
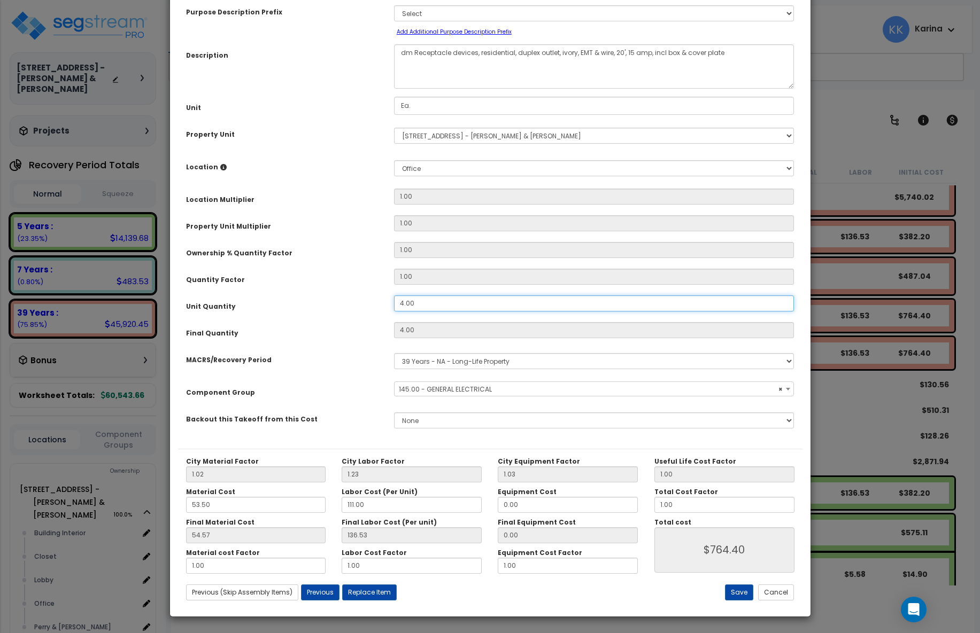
type input "2"
type input "$382.20"
click at [335, 261] on div "Ownership % Quantity Factor" at bounding box center [282, 251] width 208 height 19
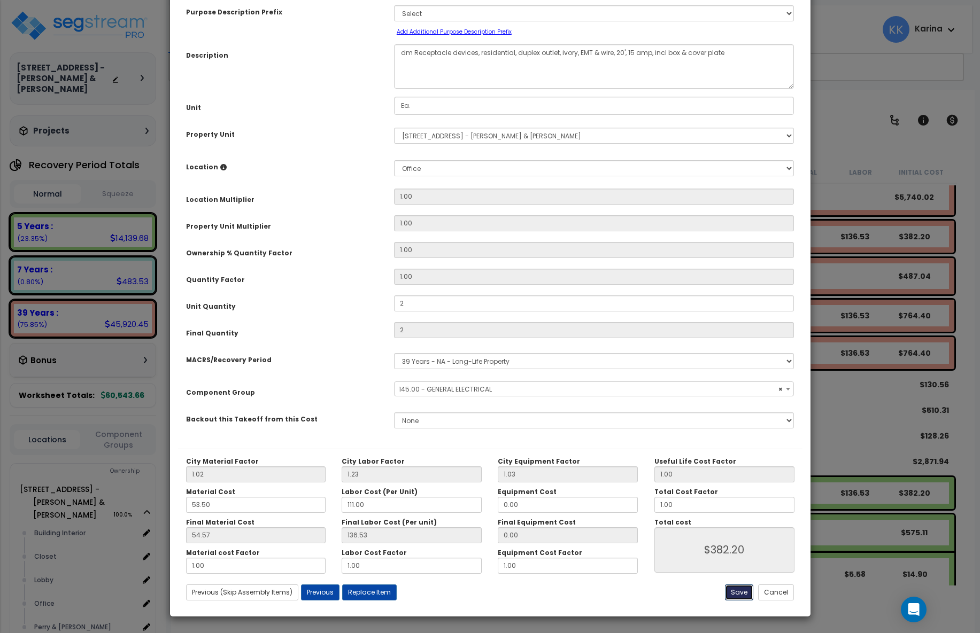
click at [735, 591] on button "Save" at bounding box center [739, 593] width 28 height 16
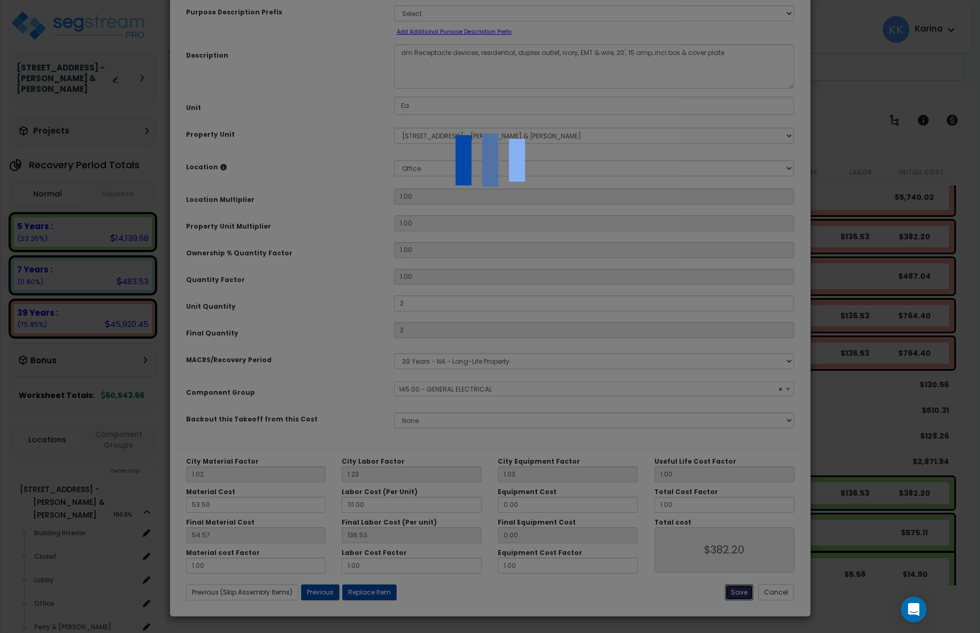
type input "2.00"
type input "382.20"
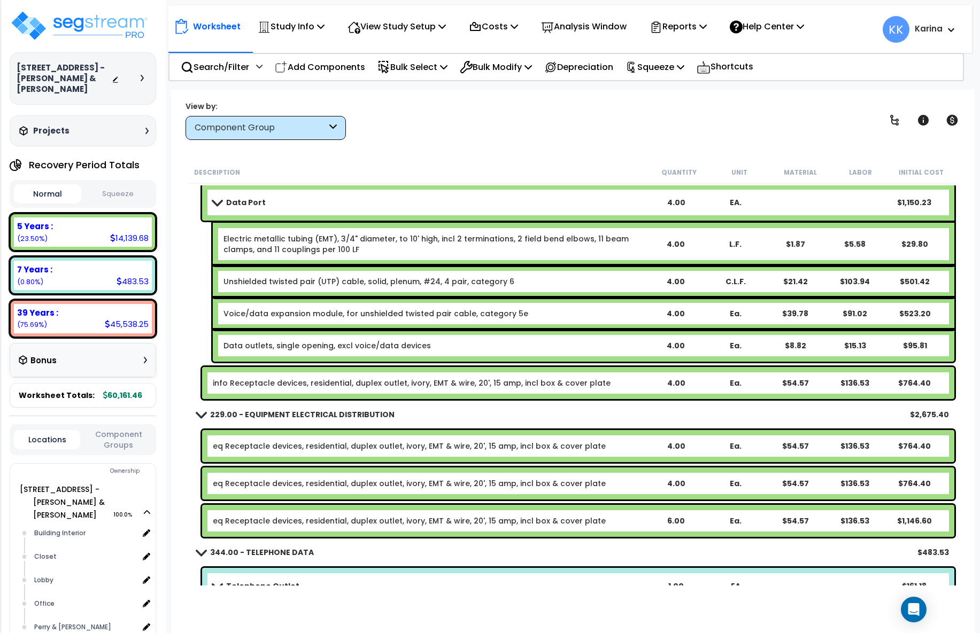
scroll to position [703, 0]
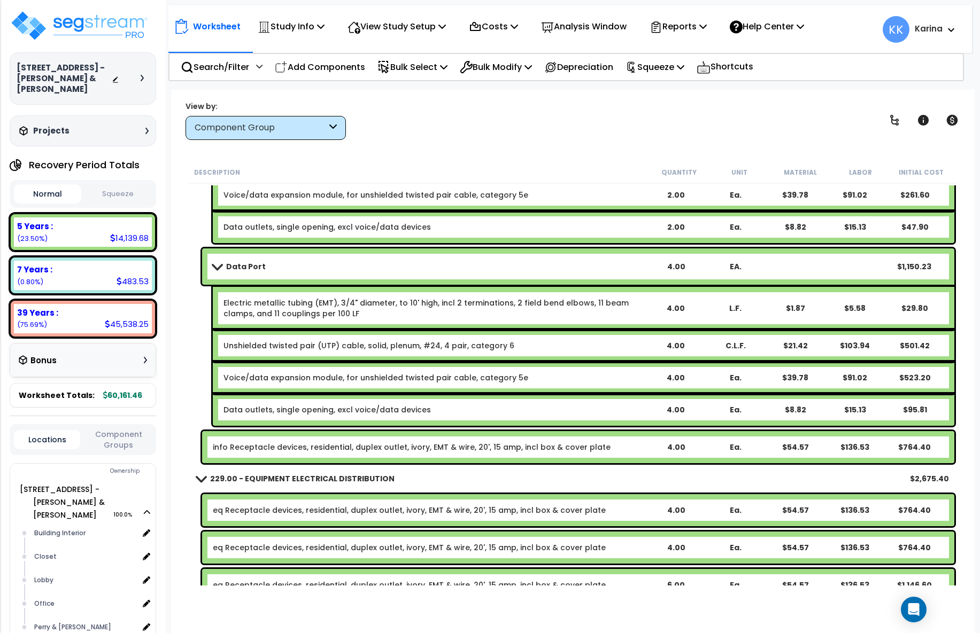
click at [288, 263] on link "Data Port" at bounding box center [429, 266] width 433 height 15
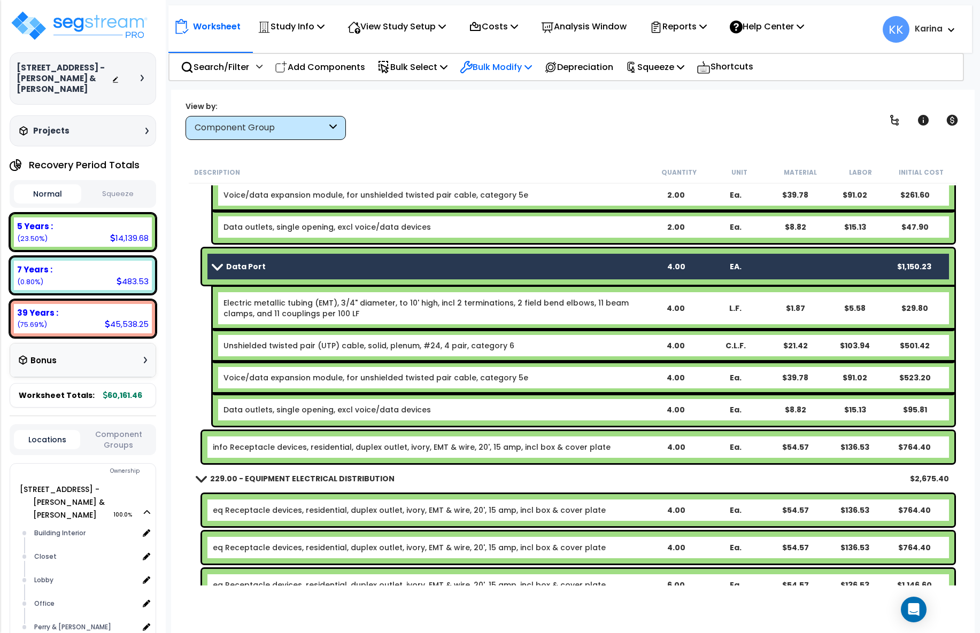
click at [497, 63] on p "Bulk Modify" at bounding box center [496, 67] width 72 height 14
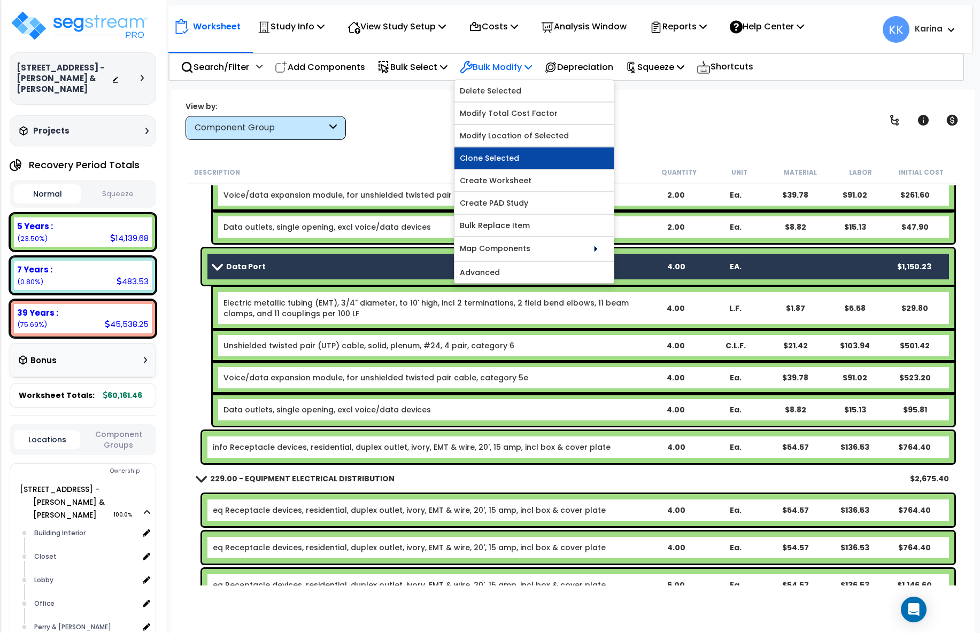
click at [502, 158] on link "Clone Selected" at bounding box center [533, 158] width 159 height 21
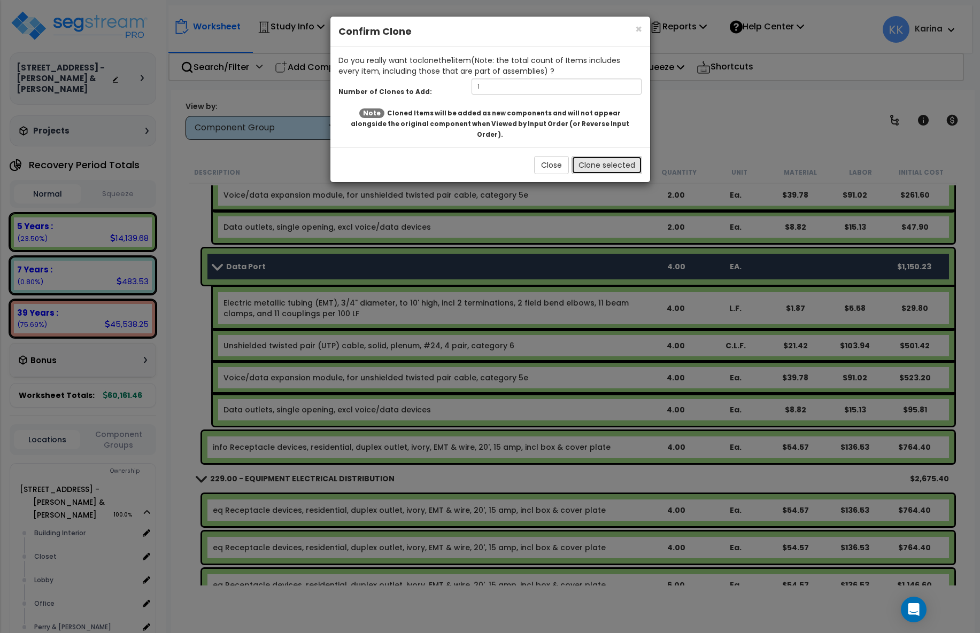
click at [605, 156] on button "Clone selected" at bounding box center [606, 165] width 71 height 18
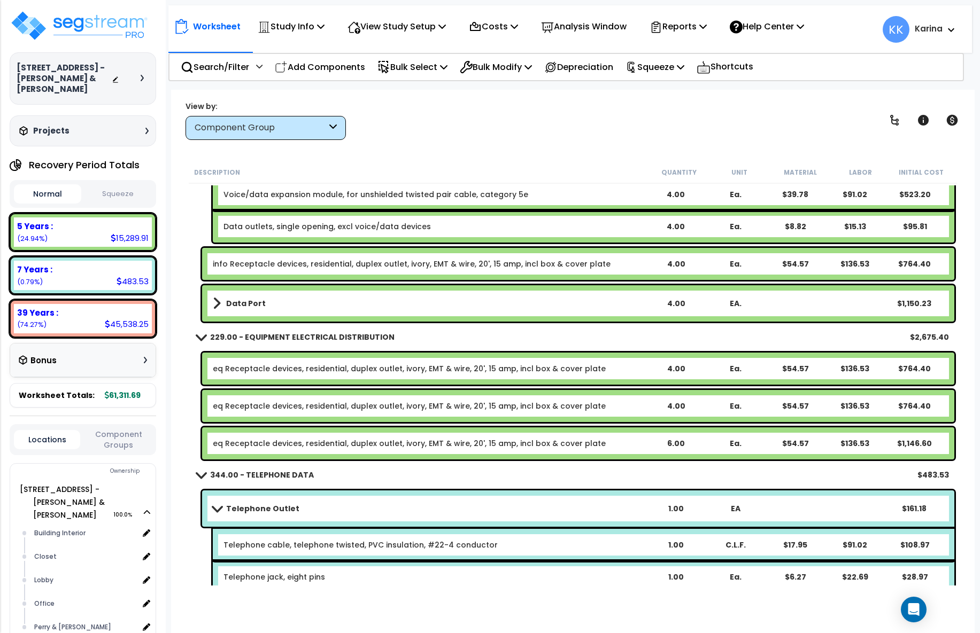
scroll to position [896, 0]
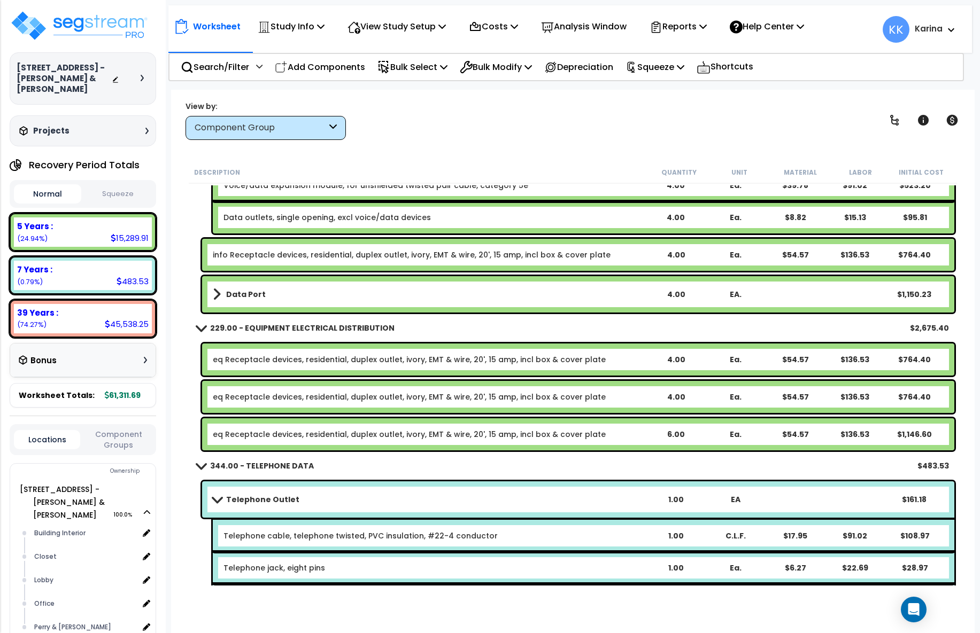
click at [290, 295] on link "Data Port" at bounding box center [429, 294] width 433 height 15
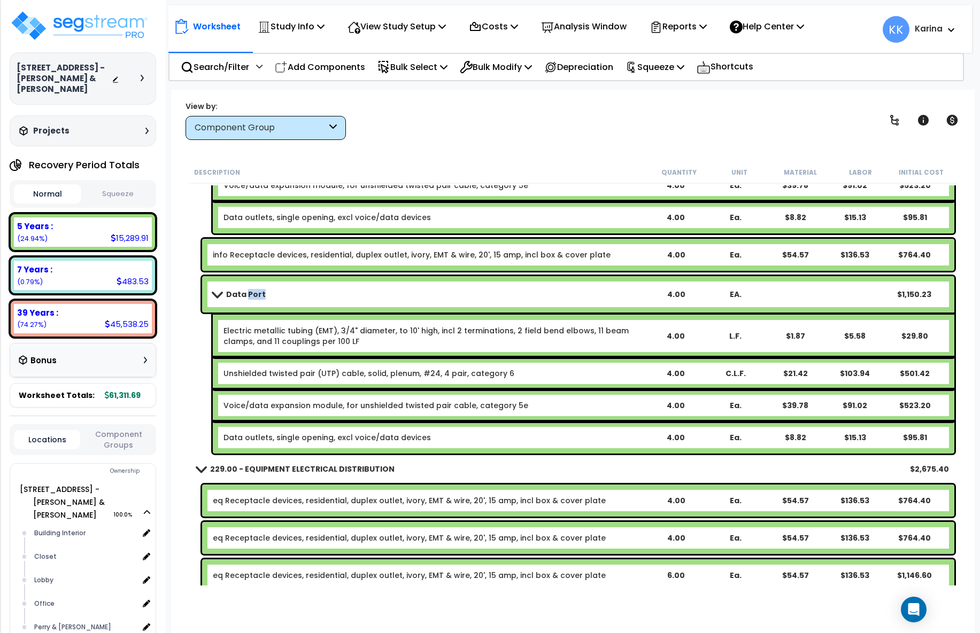
click at [290, 295] on link "Data Port" at bounding box center [429, 294] width 433 height 15
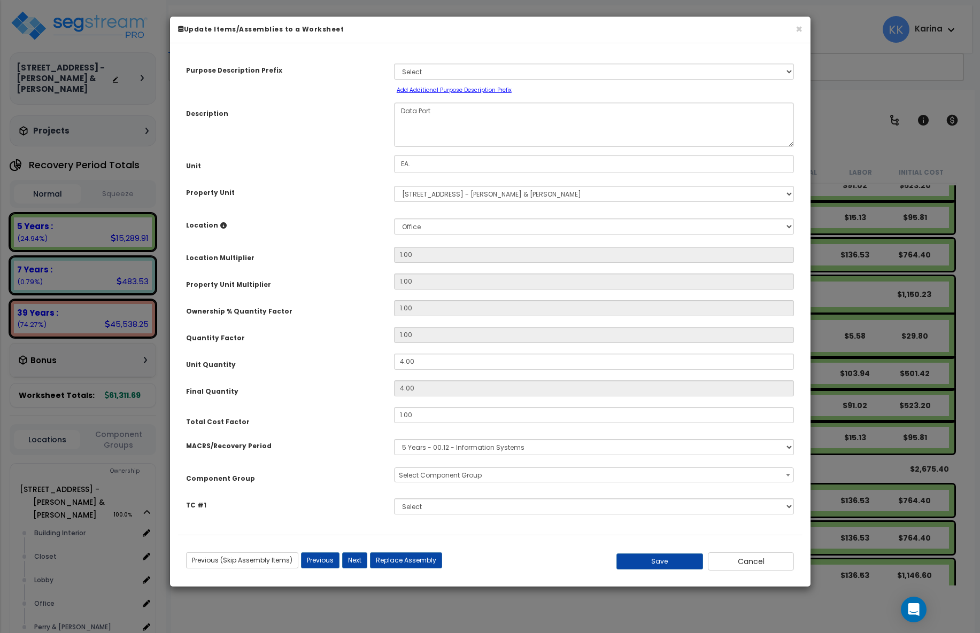
select select "57009"
drag, startPoint x: 425, startPoint y: 361, endPoint x: 381, endPoint y: 358, distance: 44.5
click at [394, 358] on input "4.00" at bounding box center [594, 362] width 400 height 16
type input "4"
type input "2"
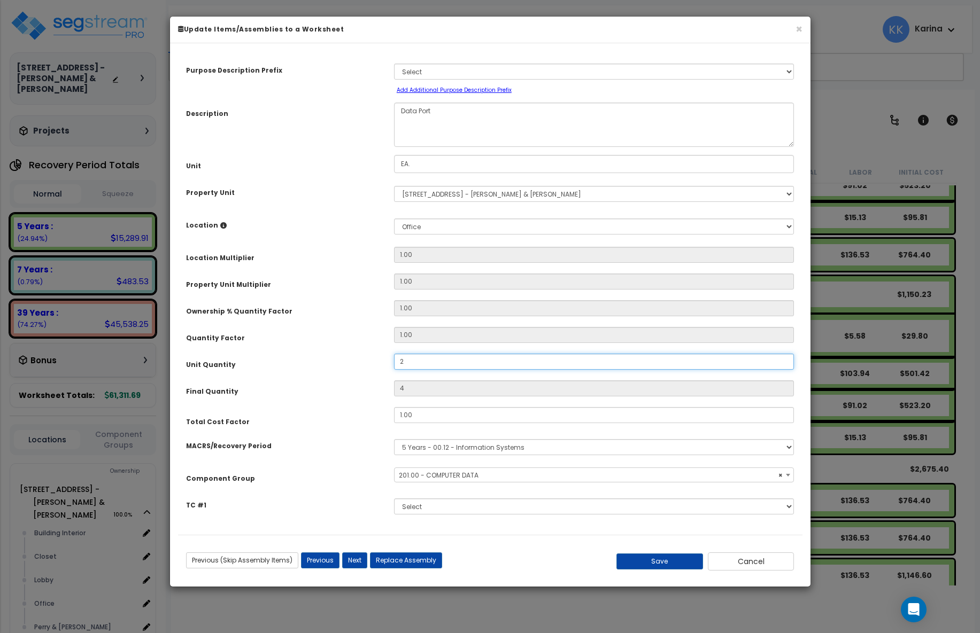
type input "2"
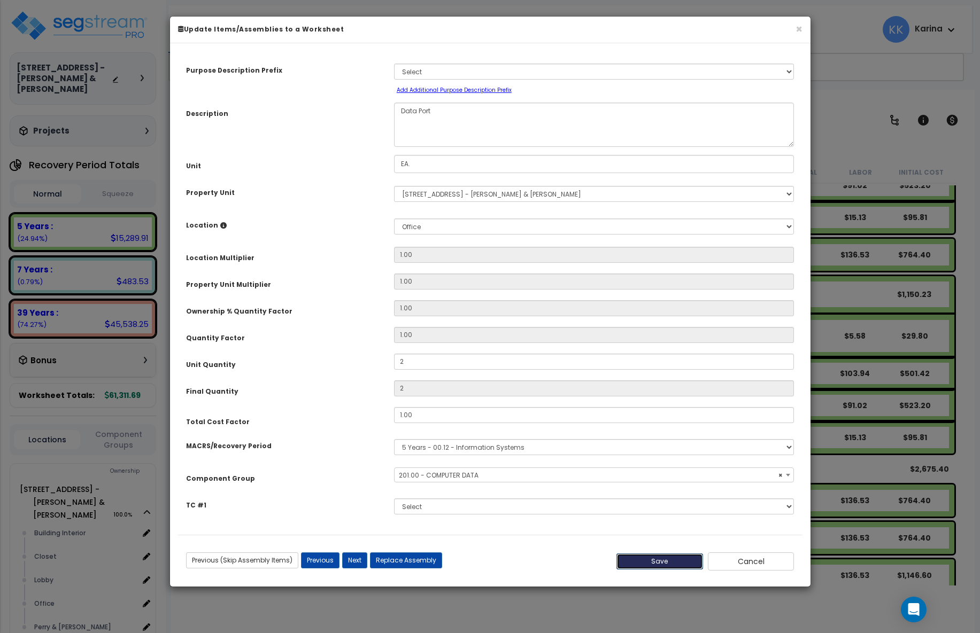
click at [661, 560] on button "Save" at bounding box center [659, 562] width 87 height 16
type input "2.00"
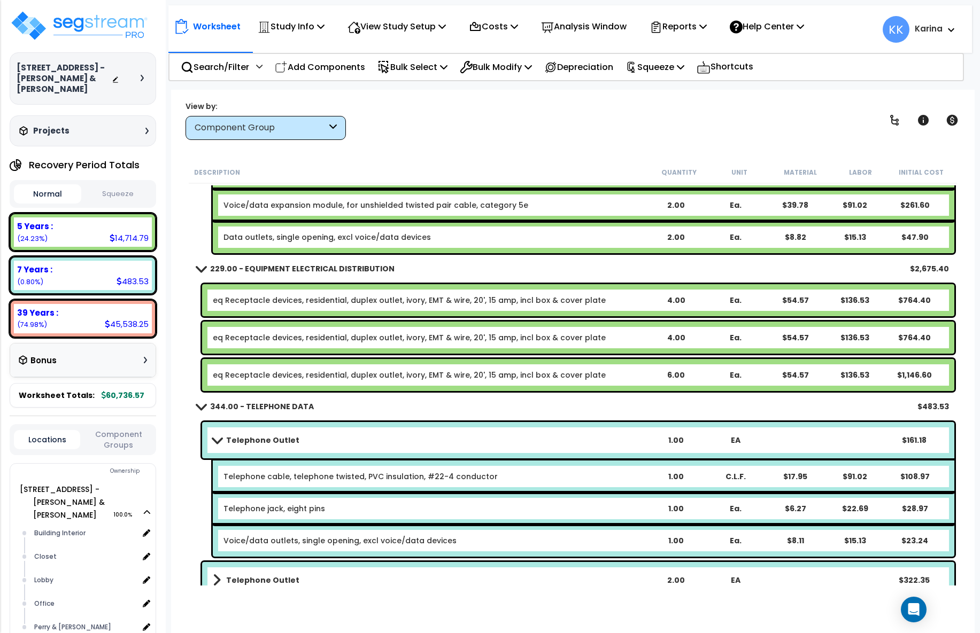
scroll to position [1112, 0]
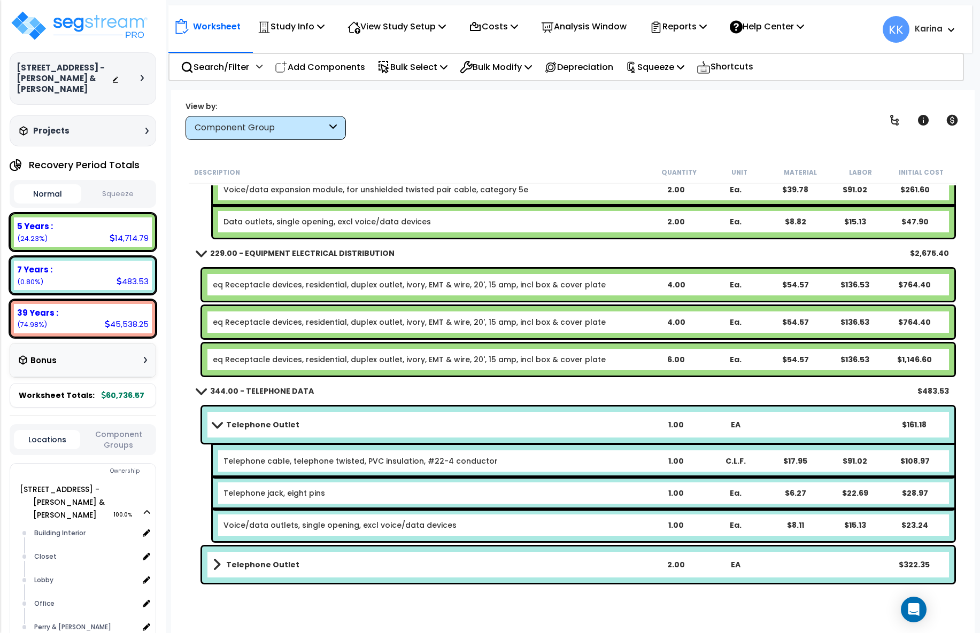
click at [352, 358] on link "eq Receptacle devices, residential, duplex outlet, ivory, EMT & wire, 20', 15 a…" at bounding box center [409, 359] width 393 height 11
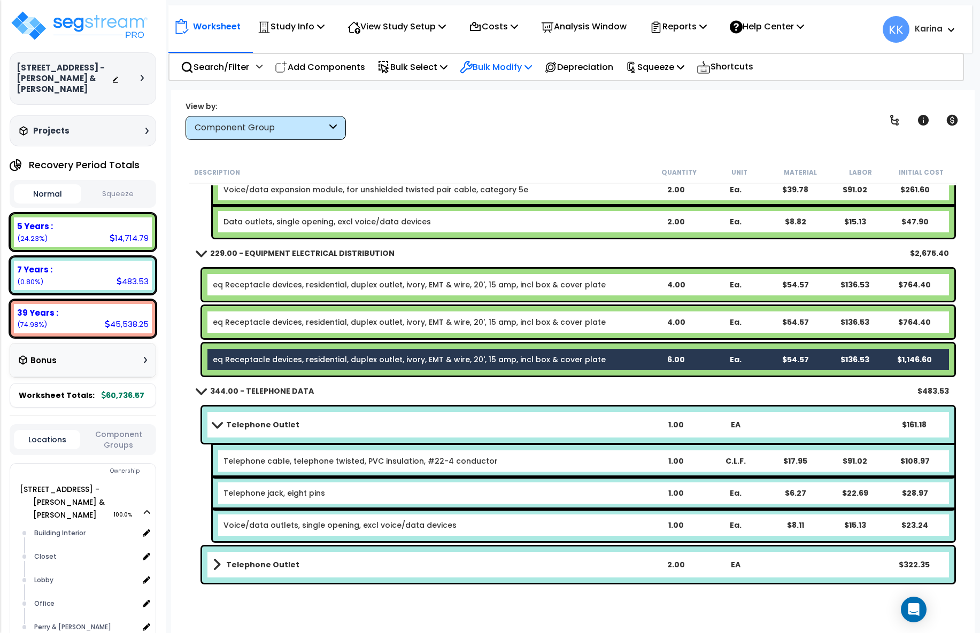
click at [492, 63] on p "Bulk Modify" at bounding box center [496, 67] width 72 height 14
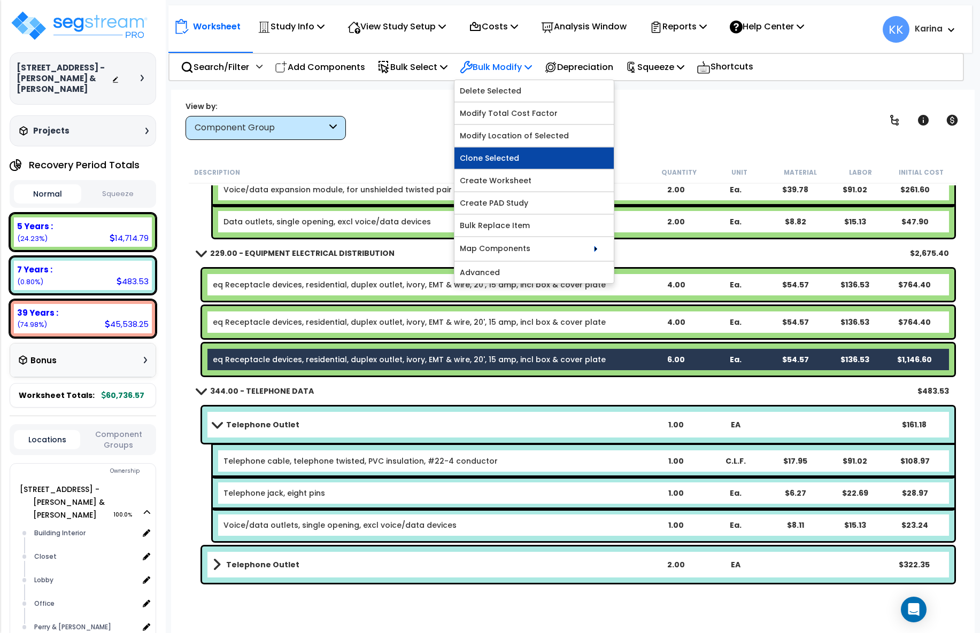
click at [500, 152] on link "Clone Selected" at bounding box center [533, 158] width 159 height 21
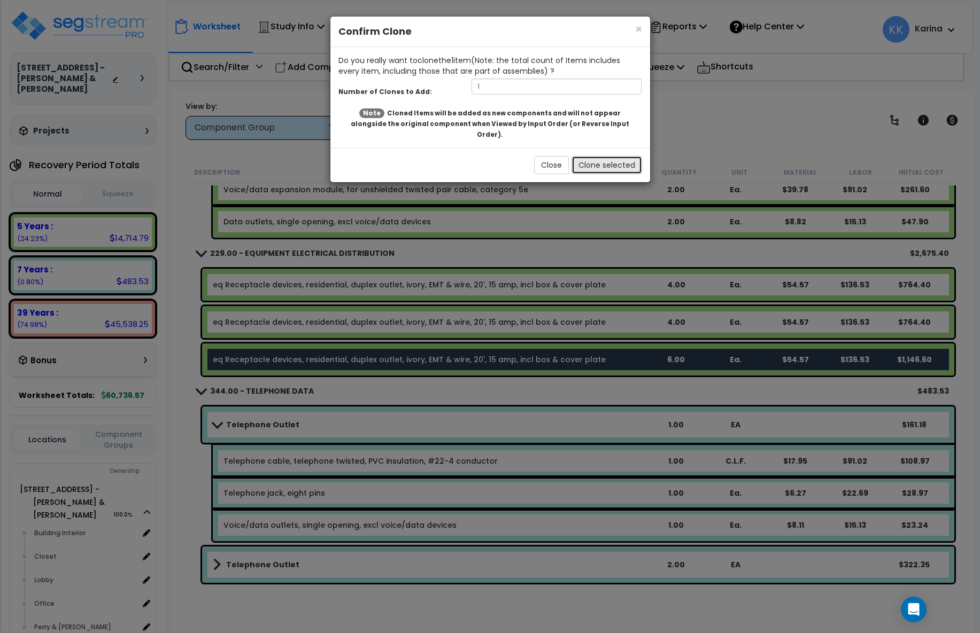
click at [597, 158] on button "Clone selected" at bounding box center [606, 165] width 71 height 18
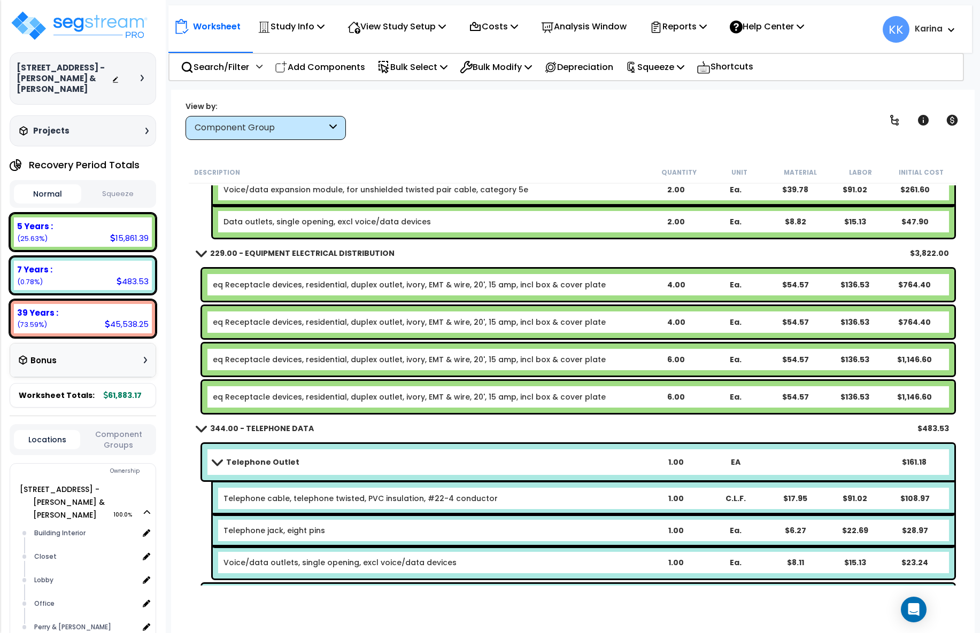
click at [333, 400] on link "eq Receptacle devices, residential, duplex outlet, ivory, EMT & wire, 20', 15 a…" at bounding box center [409, 397] width 393 height 11
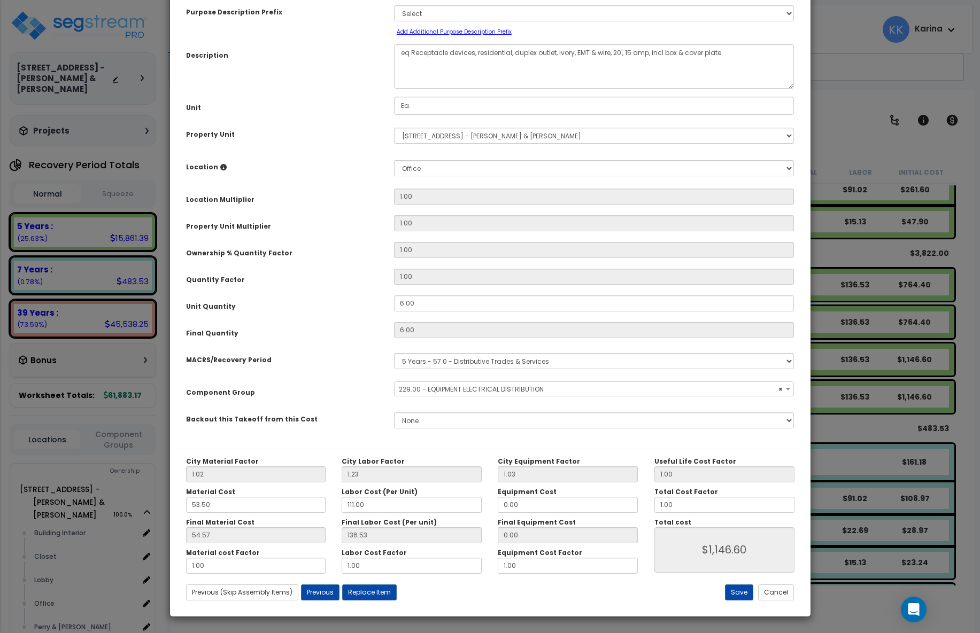
select select "57033"
drag, startPoint x: 419, startPoint y: 362, endPoint x: 368, endPoint y: 353, distance: 51.6
click at [368, 353] on div "Purpose Description Prefix Select A/V System A/V System Equipment A/V System Eq…" at bounding box center [490, 221] width 624 height 456
drag, startPoint x: 407, startPoint y: 359, endPoint x: 375, endPoint y: 355, distance: 31.7
click at [394, 312] on input "6.00" at bounding box center [594, 304] width 400 height 16
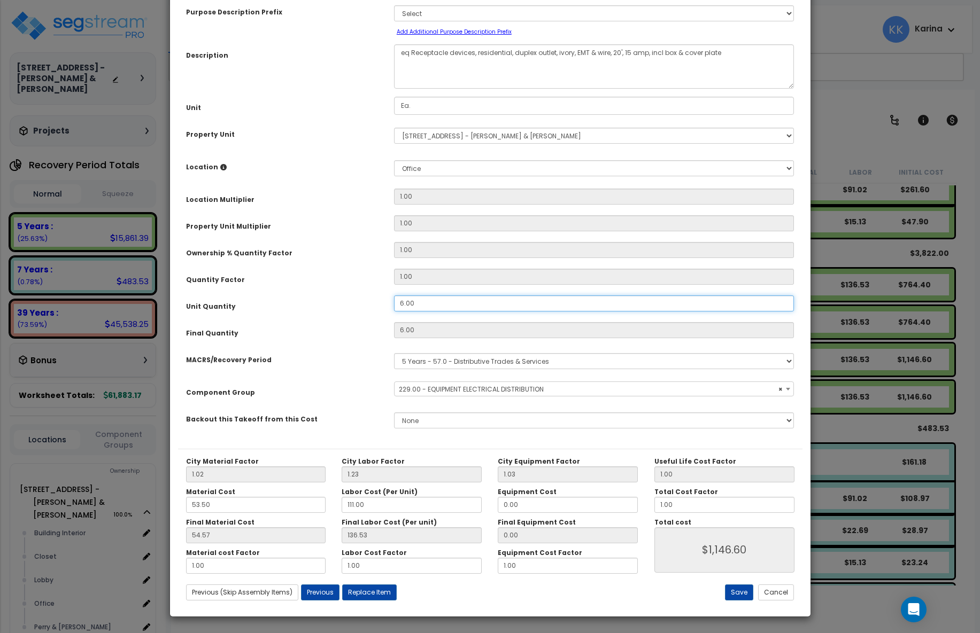
type input "5"
type input "6"
type input "$1,146.60"
type input "5"
type input "$955.50"
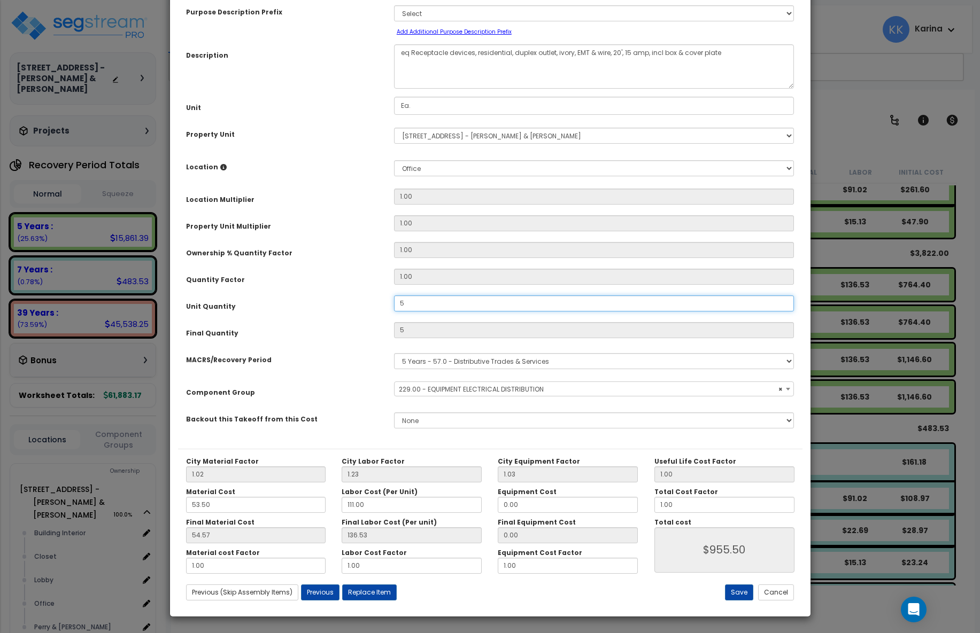
scroll to position [58, 0]
click at [740, 587] on button "Save" at bounding box center [739, 593] width 28 height 16
type input "5.00"
type input "955.50"
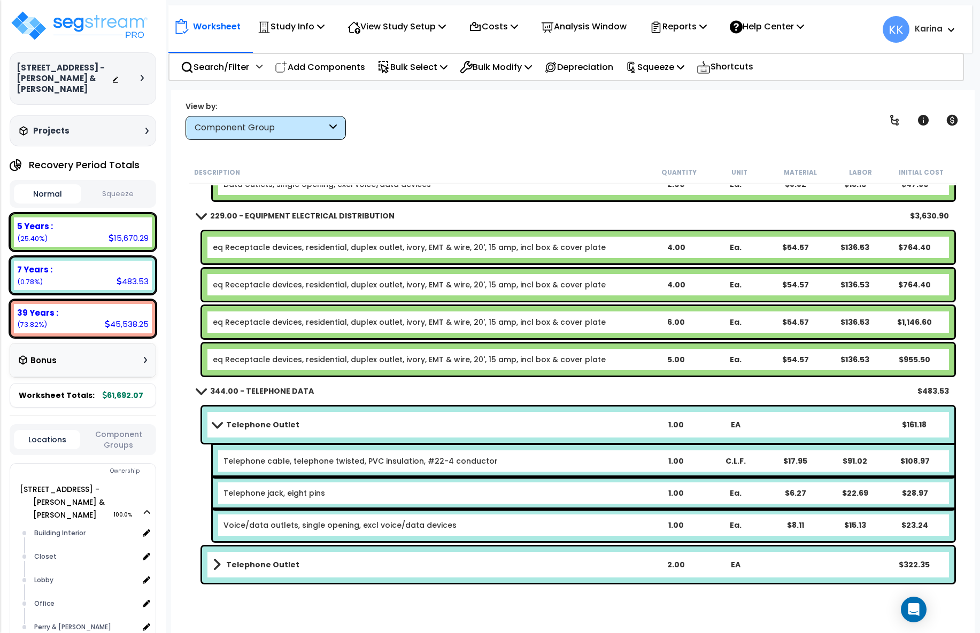
scroll to position [47, 0]
click at [321, 559] on link "Telephone Outlet" at bounding box center [429, 565] width 433 height 15
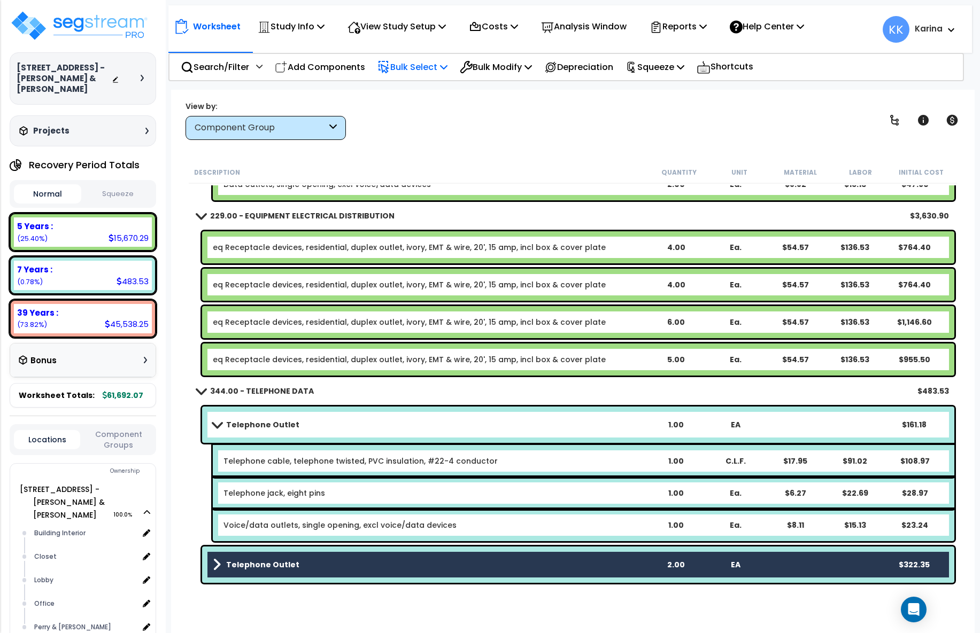
click at [417, 66] on p "Bulk Select" at bounding box center [412, 67] width 70 height 14
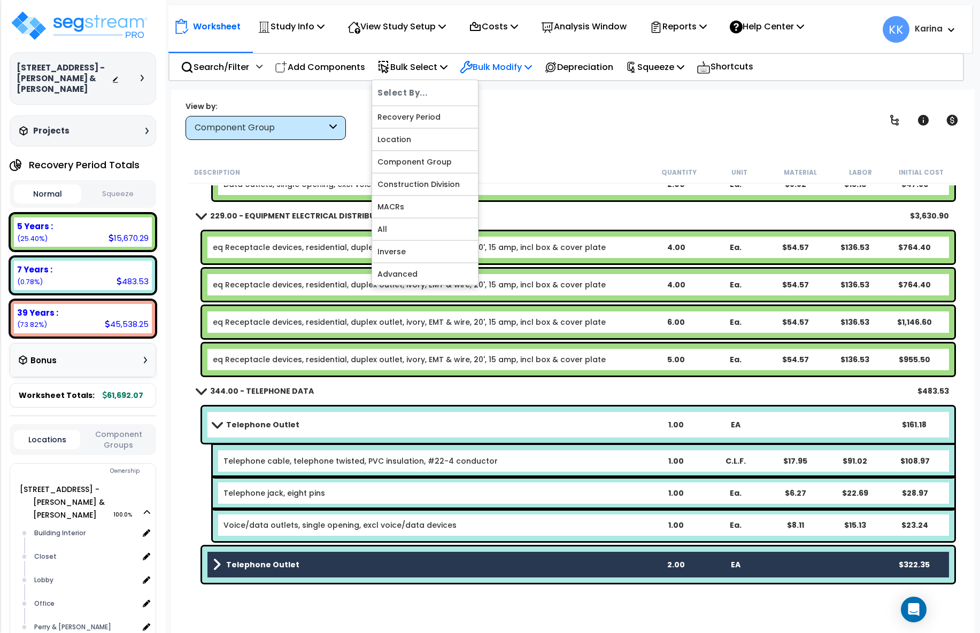
click at [494, 66] on p "Bulk Modify" at bounding box center [496, 67] width 72 height 14
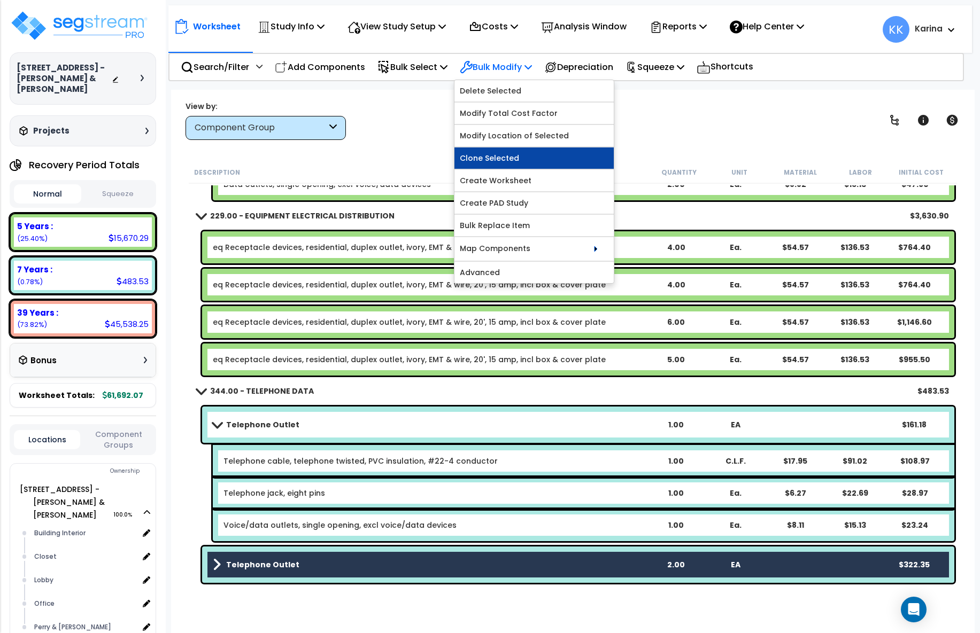
click at [508, 158] on link "Clone Selected" at bounding box center [533, 158] width 159 height 21
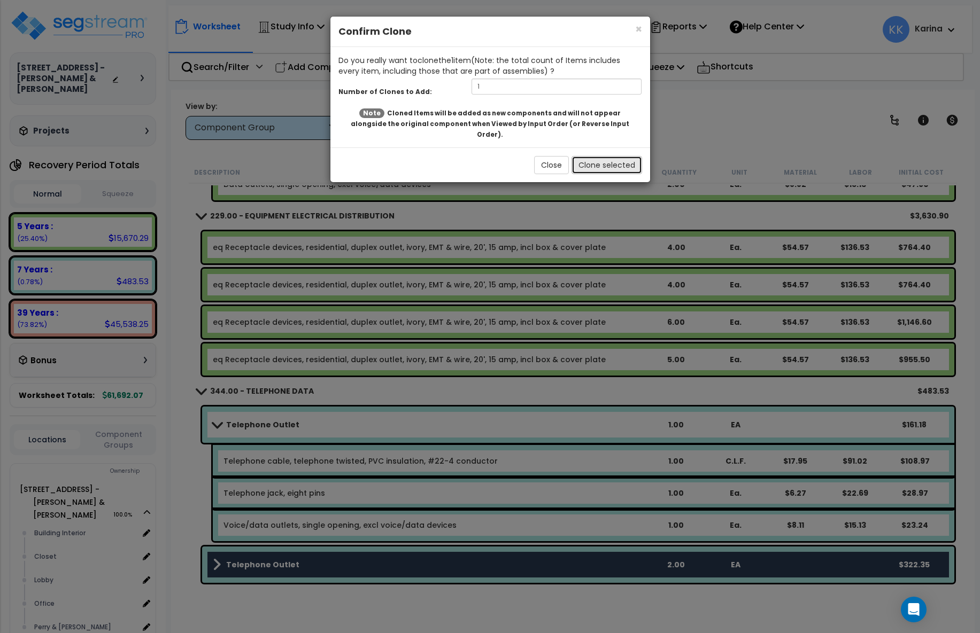
click at [587, 156] on button "Clone selected" at bounding box center [606, 165] width 71 height 18
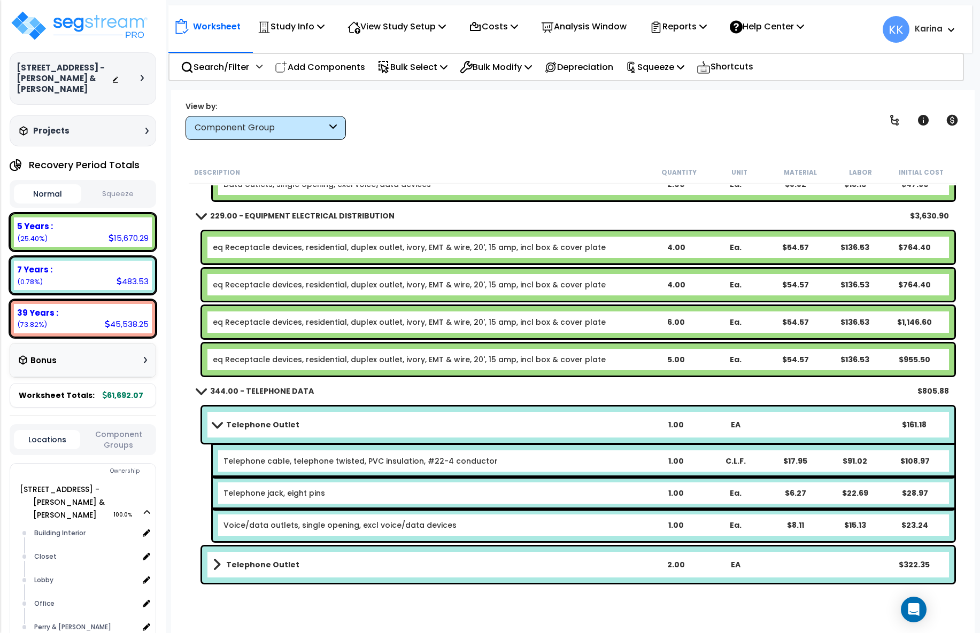
scroll to position [1191, 0]
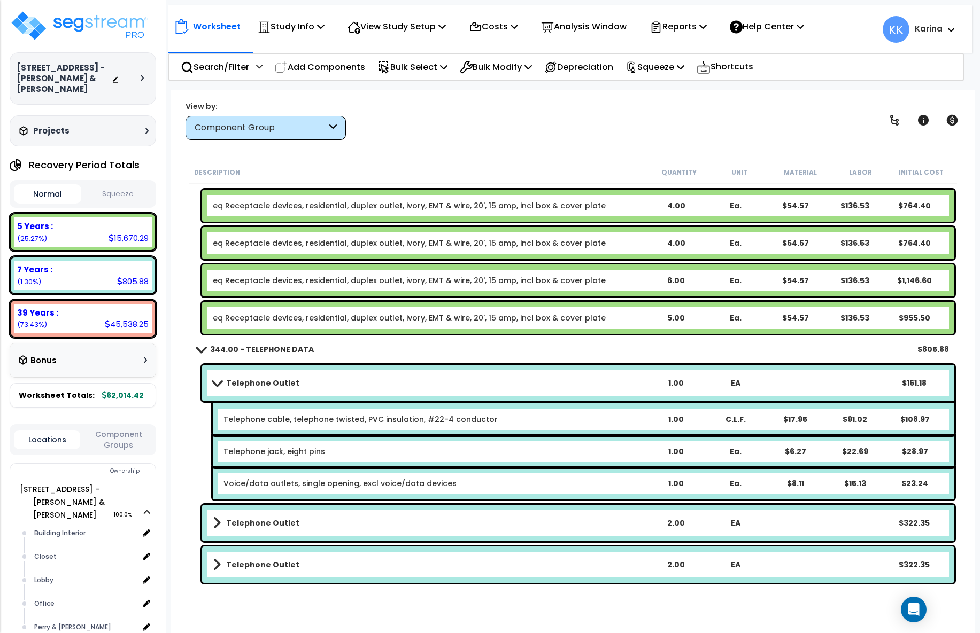
click at [277, 566] on b "Telephone Outlet" at bounding box center [262, 565] width 73 height 11
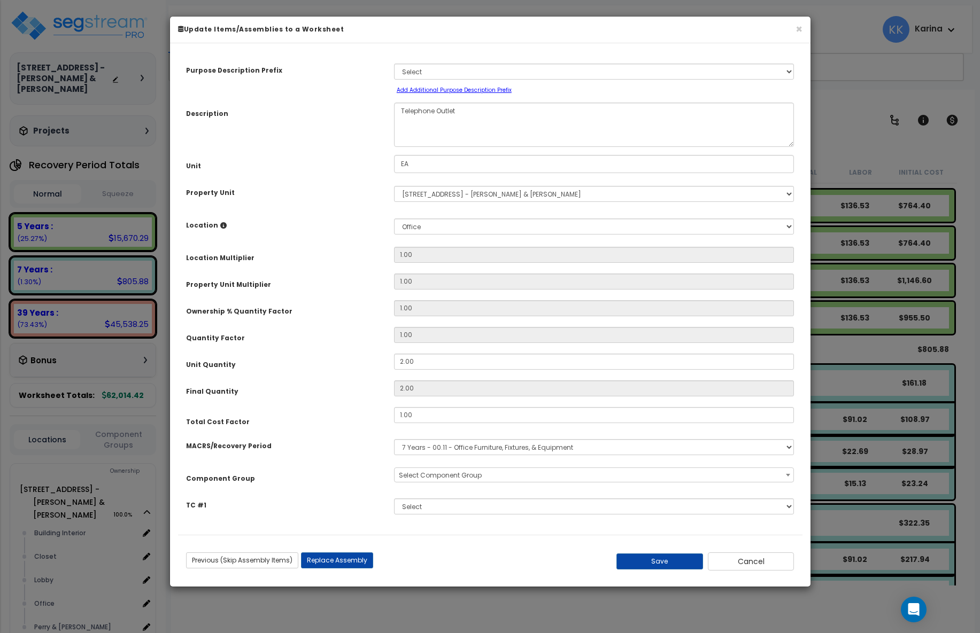
select select "57133"
drag, startPoint x: 426, startPoint y: 361, endPoint x: 364, endPoint y: 358, distance: 61.6
click at [394, 358] on input "2.00" at bounding box center [594, 362] width 400 height 16
type input "1"
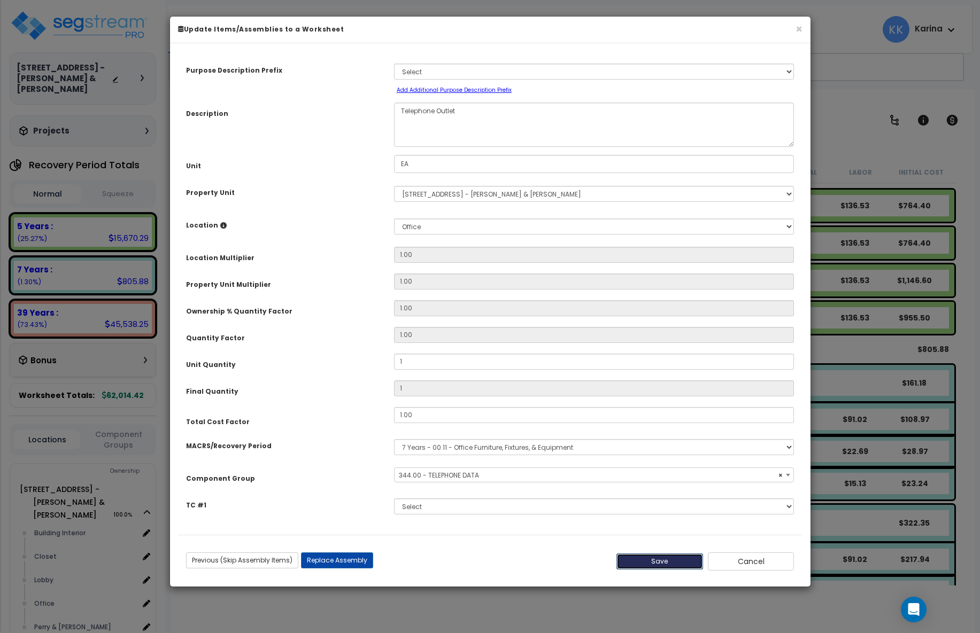
click at [656, 559] on button "Save" at bounding box center [659, 562] width 87 height 16
type input "1.00"
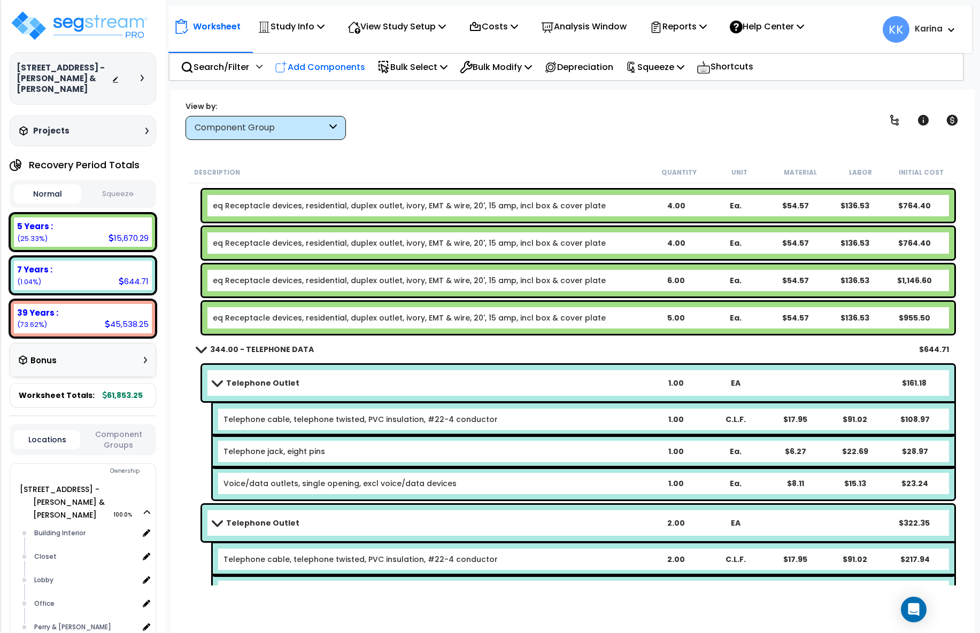
click at [342, 66] on p "Add Components" at bounding box center [320, 67] width 90 height 14
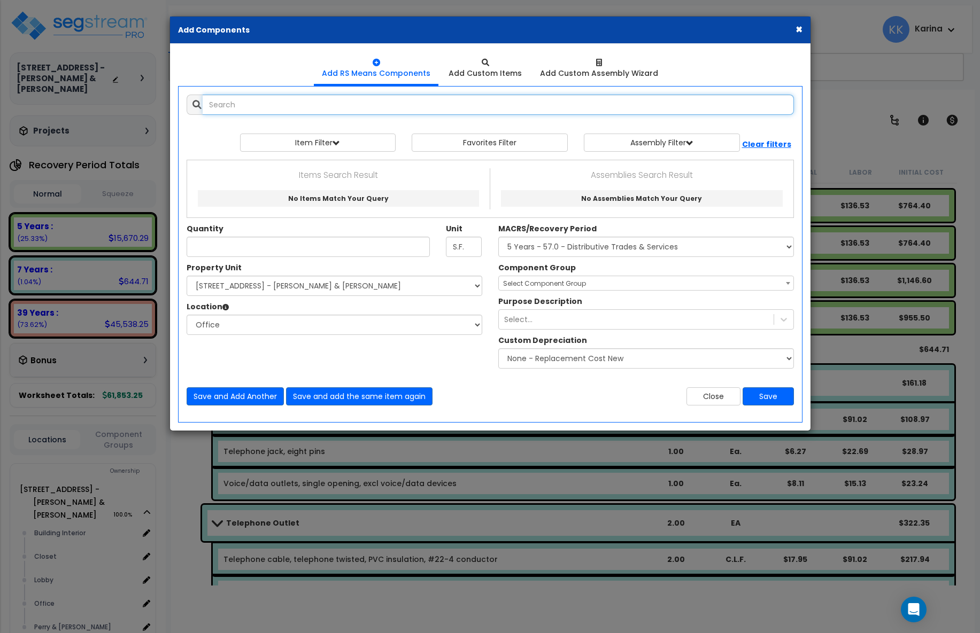
select select
click at [327, 103] on input "text" at bounding box center [498, 105] width 591 height 20
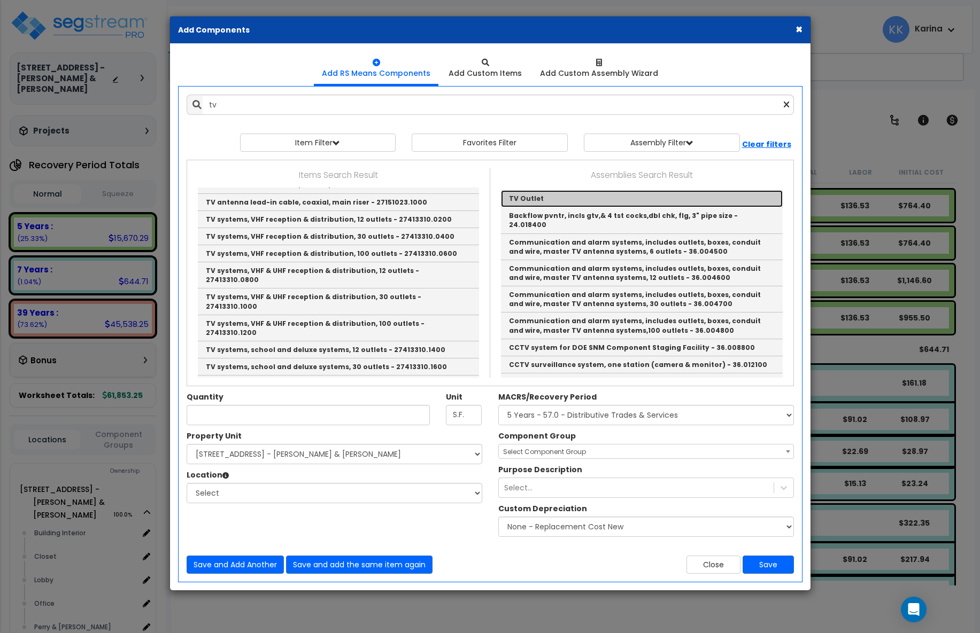
click at [518, 197] on link "TV Outlet" at bounding box center [642, 198] width 282 height 17
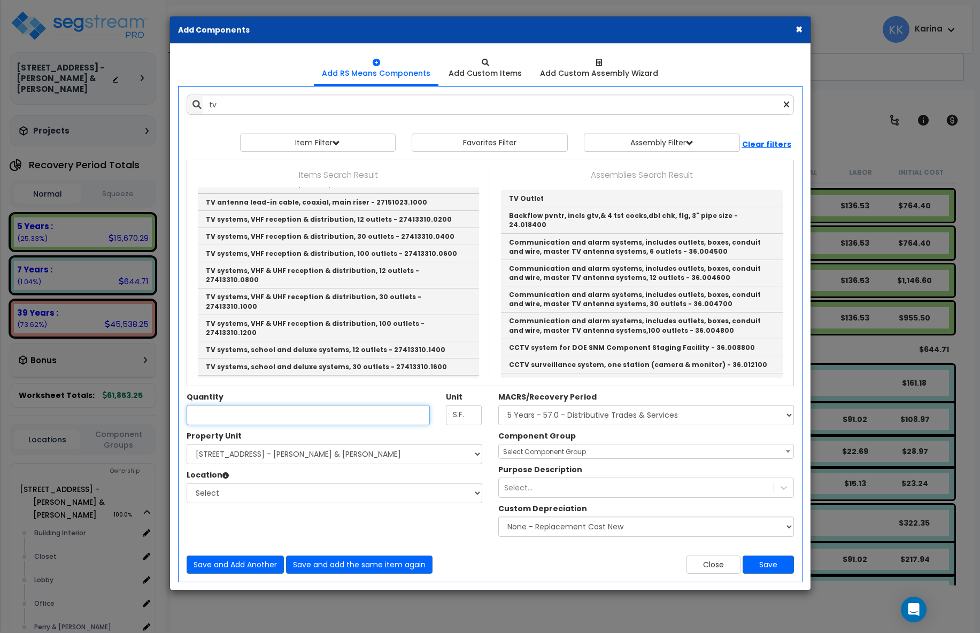
type input "TV Outlet"
checkbox input "true"
type input "EA"
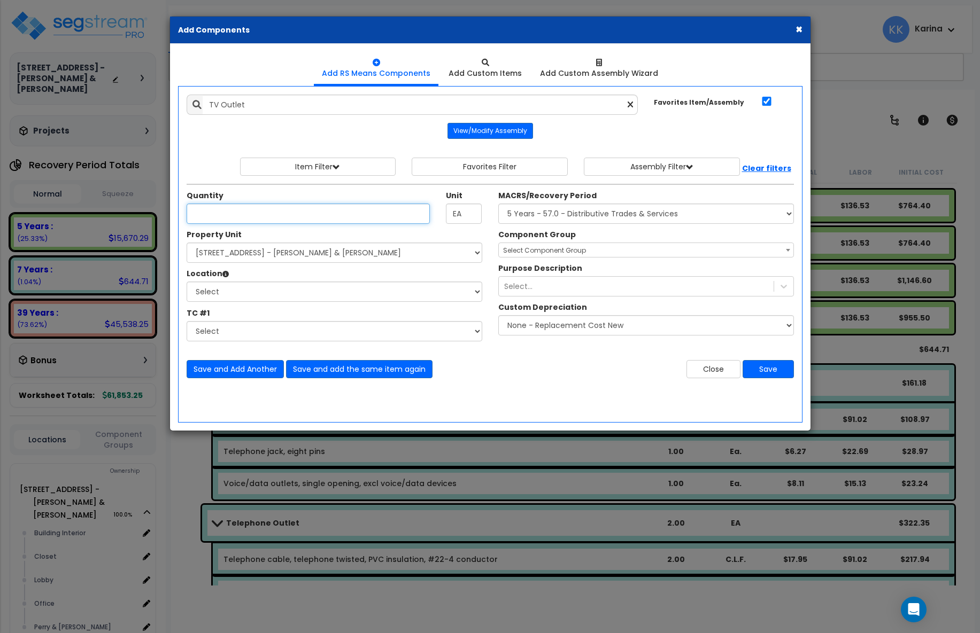
scroll to position [0, 0]
type input "1"
click at [187, 243] on select "Select [STREET_ADDRESS] - [PERSON_NAME] & [PERSON_NAME]" at bounding box center [335, 253] width 296 height 20
select select "175316"
click option "[STREET_ADDRESS] - [PERSON_NAME] & [PERSON_NAME]" at bounding box center [0, 0] width 0 height 0
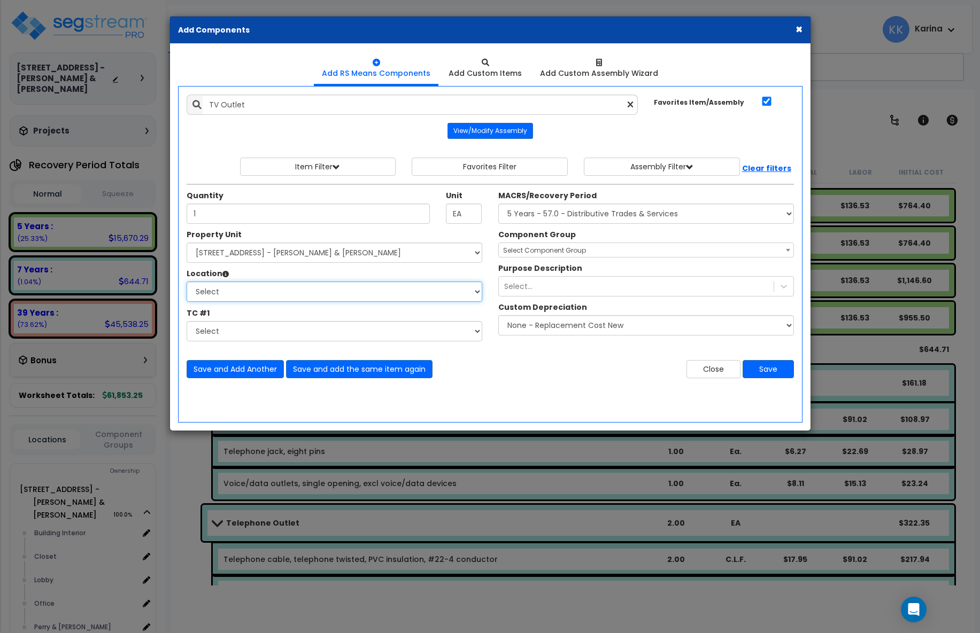
click at [187, 282] on select "Select Building Building Interior Closet Lobby Office Perry & Perry Add Additio…" at bounding box center [335, 292] width 296 height 20
select select "1074"
click option "Office" at bounding box center [0, 0] width 0 height 0
click at [498, 204] on select "Select MACRS/Recovery Period 5 Years - 57.0 - Distributive Trades & Services 5 …" at bounding box center [646, 214] width 296 height 20
select select "3667"
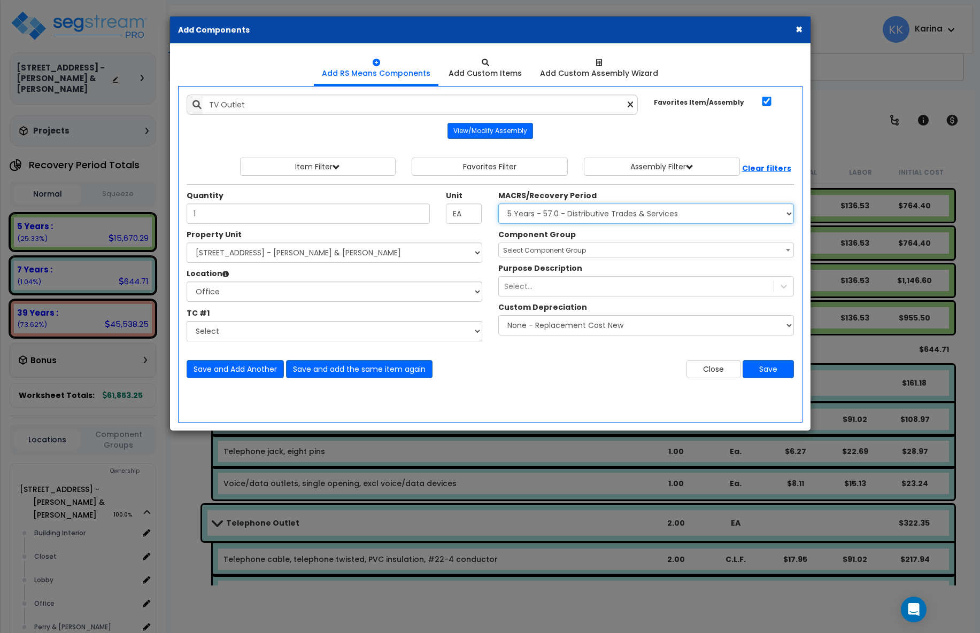
click option "5 Years - 57.0 - Distributive Trades & Services" at bounding box center [0, 0] width 0 height 0
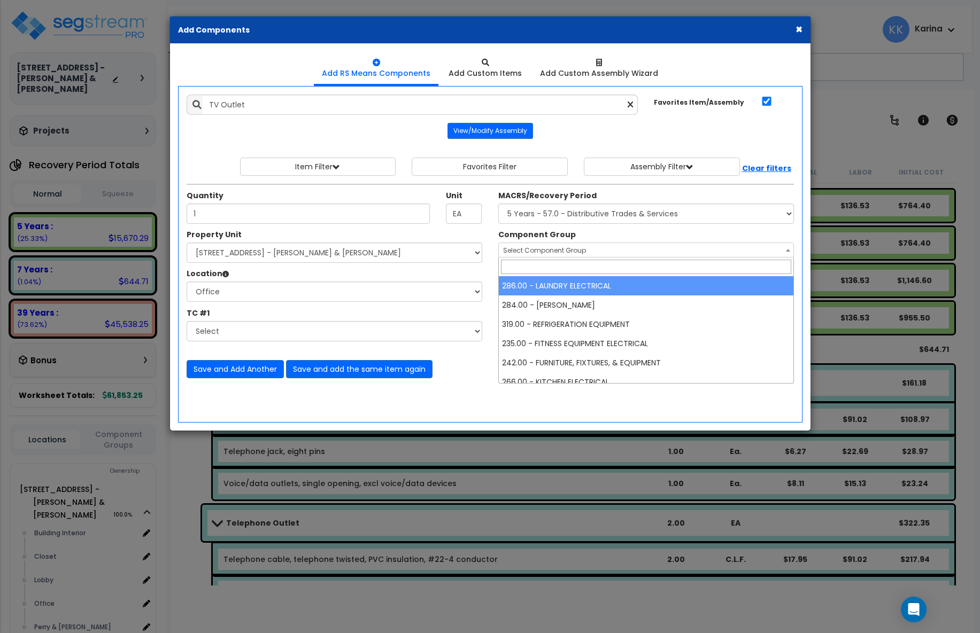
click at [537, 252] on span "Select Component Group" at bounding box center [544, 250] width 83 height 9
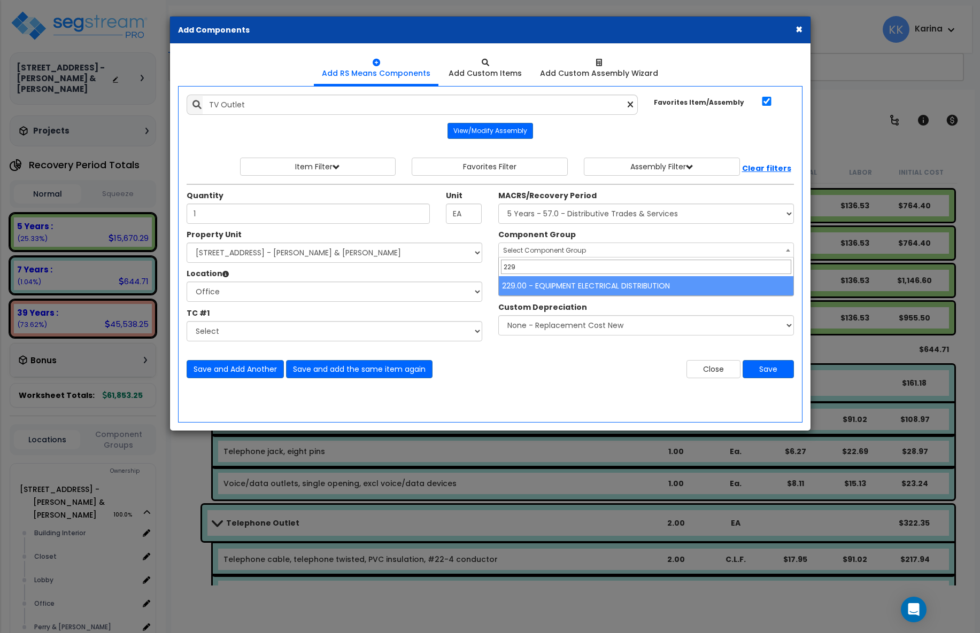
type input "229"
select select "57033"
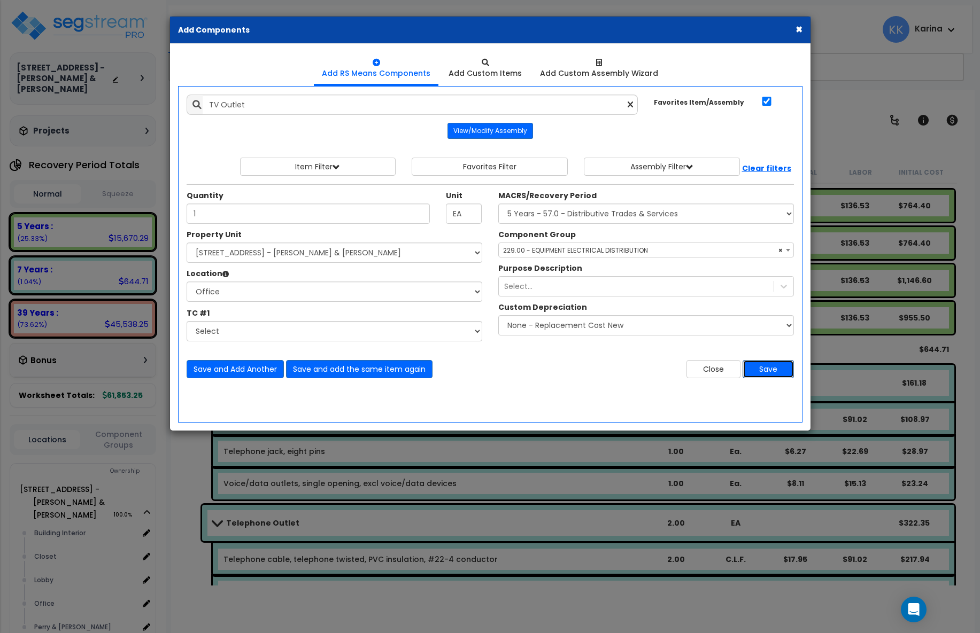
click at [771, 370] on button "Save" at bounding box center [768, 369] width 51 height 18
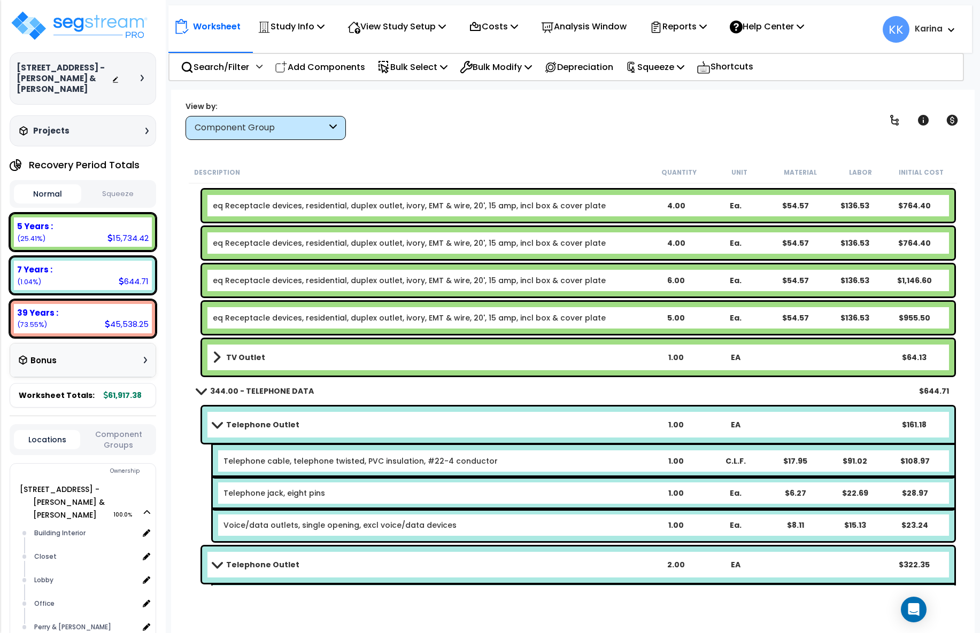
click at [198, 386] on link "344.00 - TELEPHONE DATA" at bounding box center [255, 391] width 117 height 15
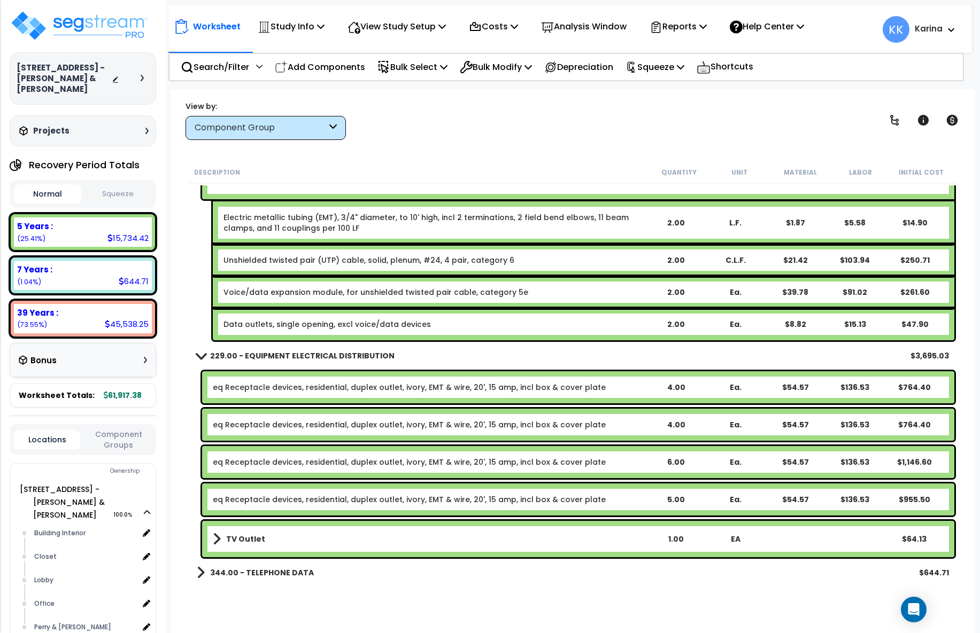
click at [197, 353] on span at bounding box center [200, 356] width 15 height 8
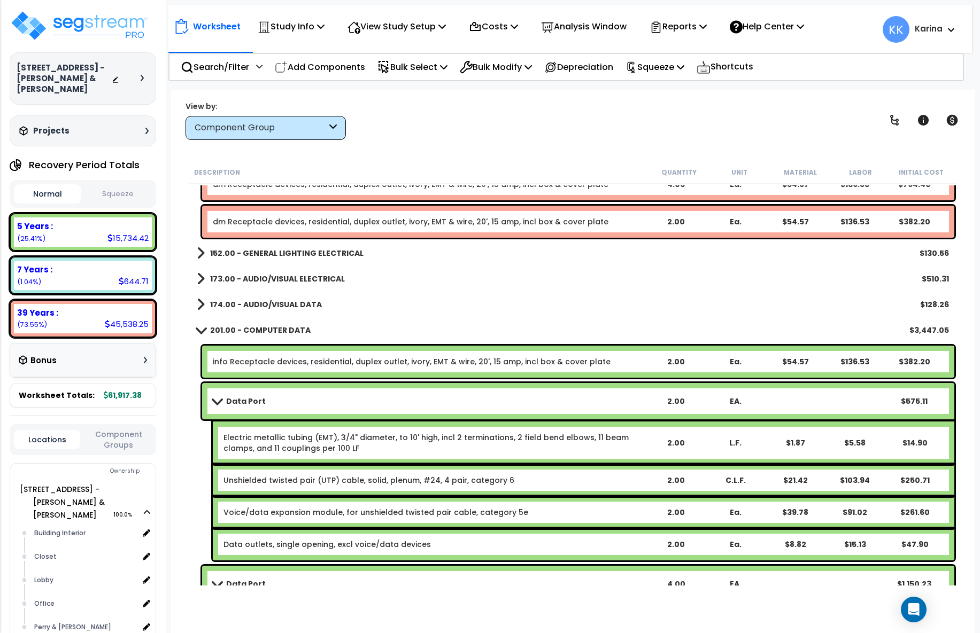
scroll to position [381, 0]
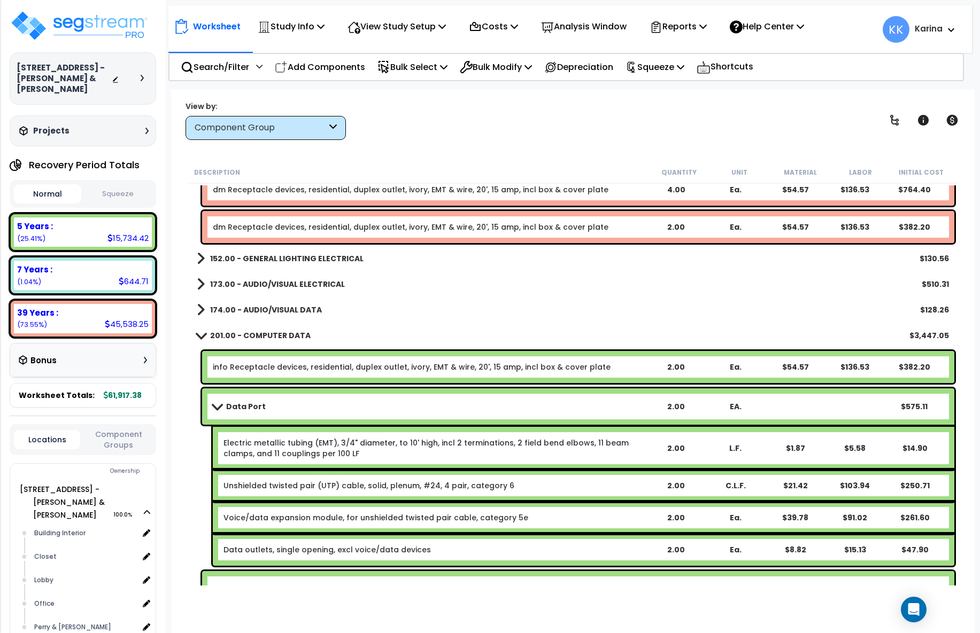
click at [197, 334] on span at bounding box center [200, 335] width 15 height 8
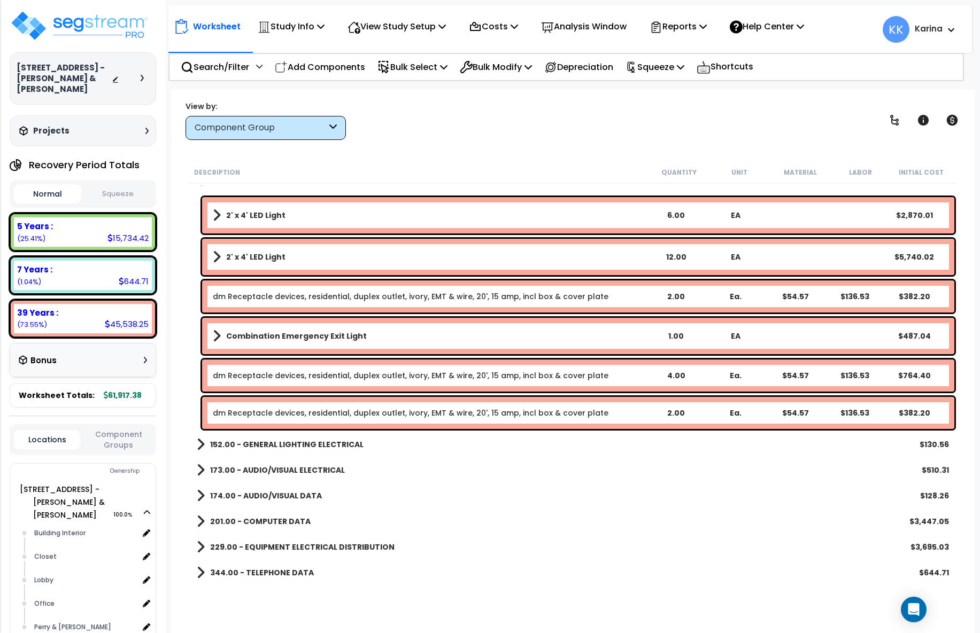
scroll to position [0, 0]
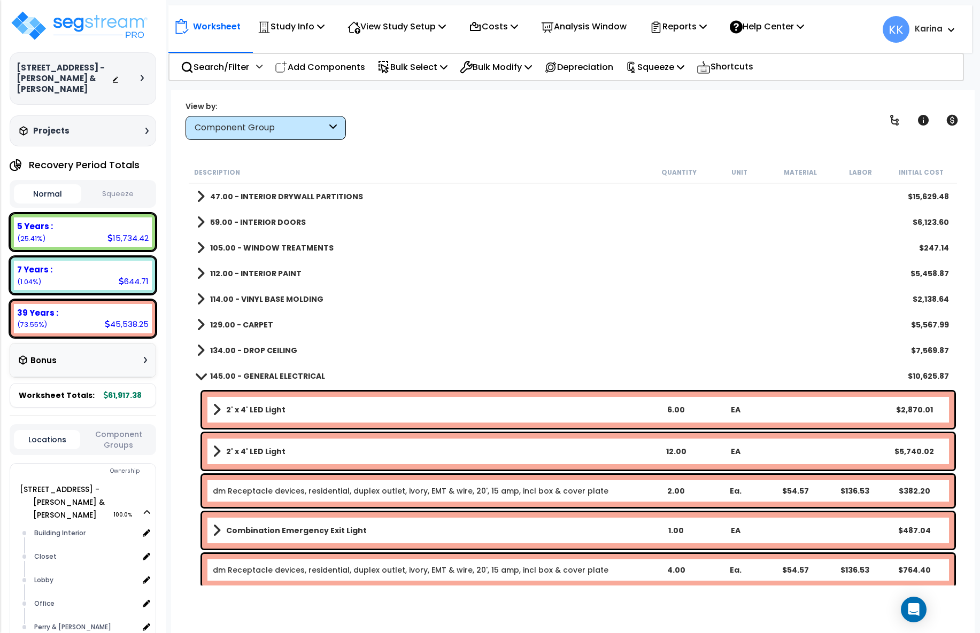
click at [199, 376] on span at bounding box center [200, 376] width 15 height 8
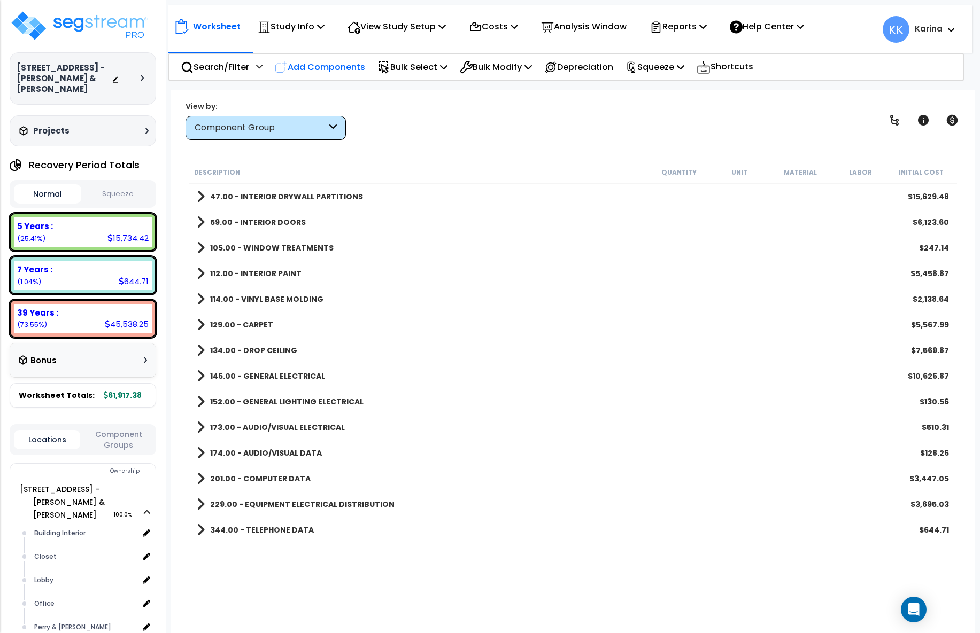
click at [308, 65] on p "Add Components" at bounding box center [320, 67] width 90 height 14
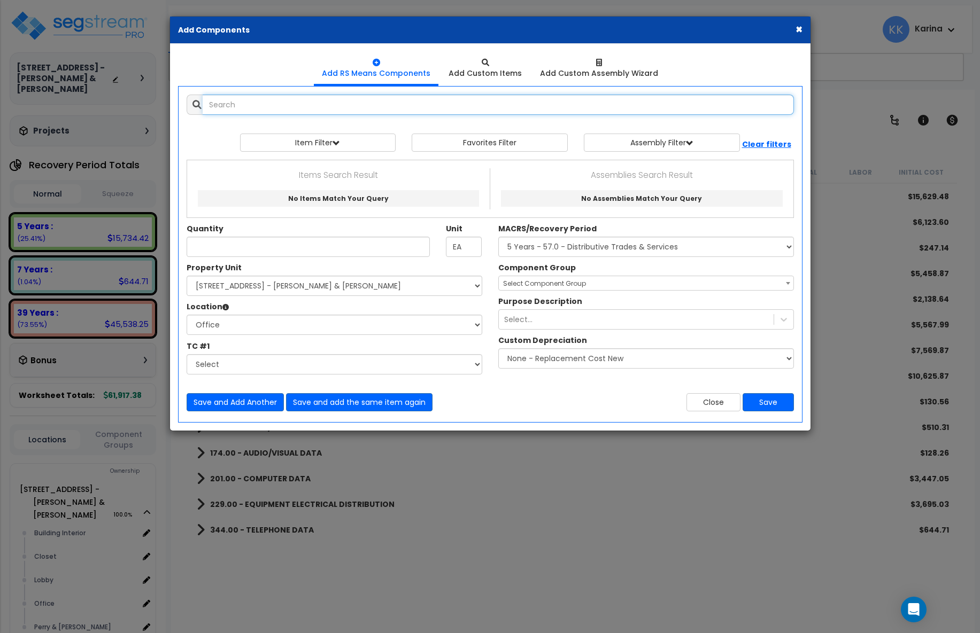
select select
click at [313, 106] on input "text" at bounding box center [498, 105] width 591 height 20
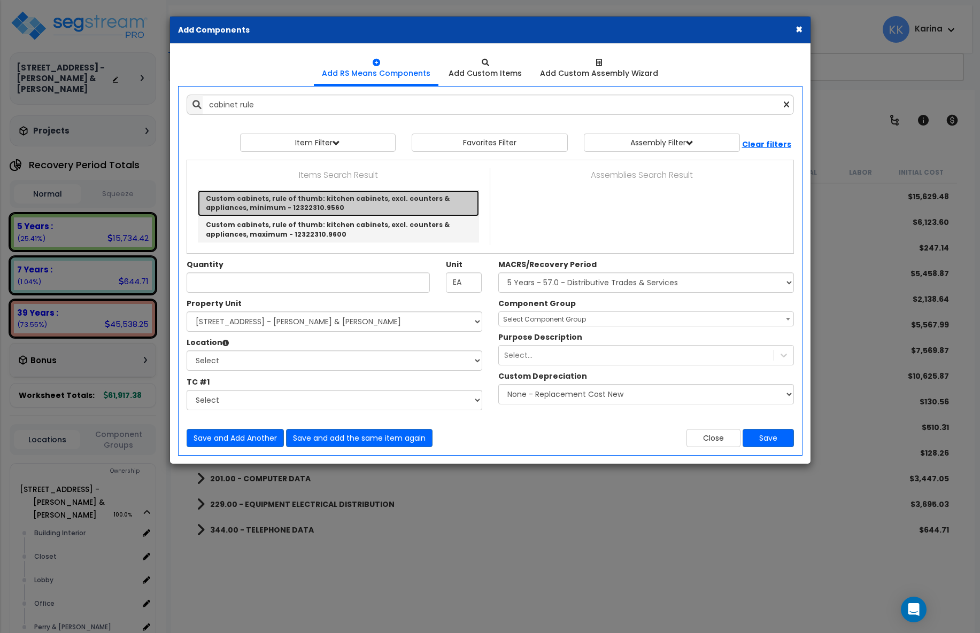
click at [310, 202] on link "Custom cabinets, rule of thumb: kitchen cabinets, excl. counters & appliances, …" at bounding box center [338, 203] width 281 height 26
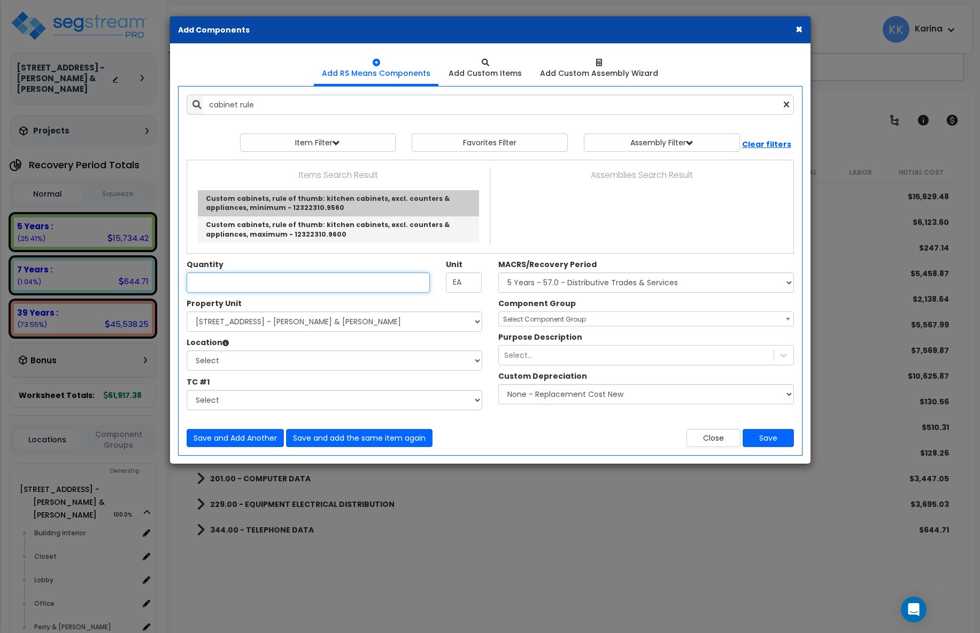
type input "Custom cabinets, rule of thumb: kitchen cabinets, excl. counters & appliances, …"
type input "L.F."
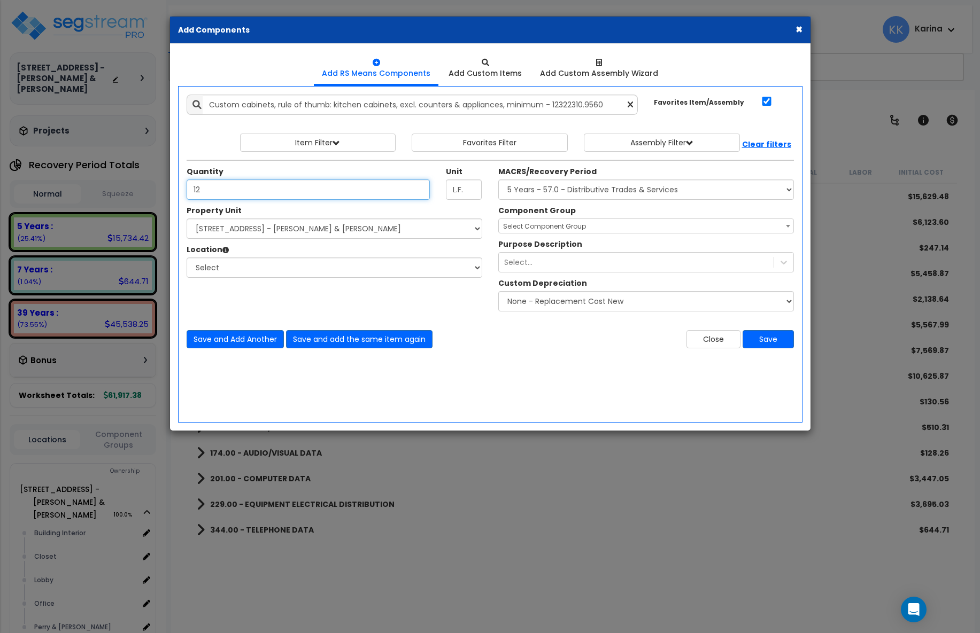
type input "12"
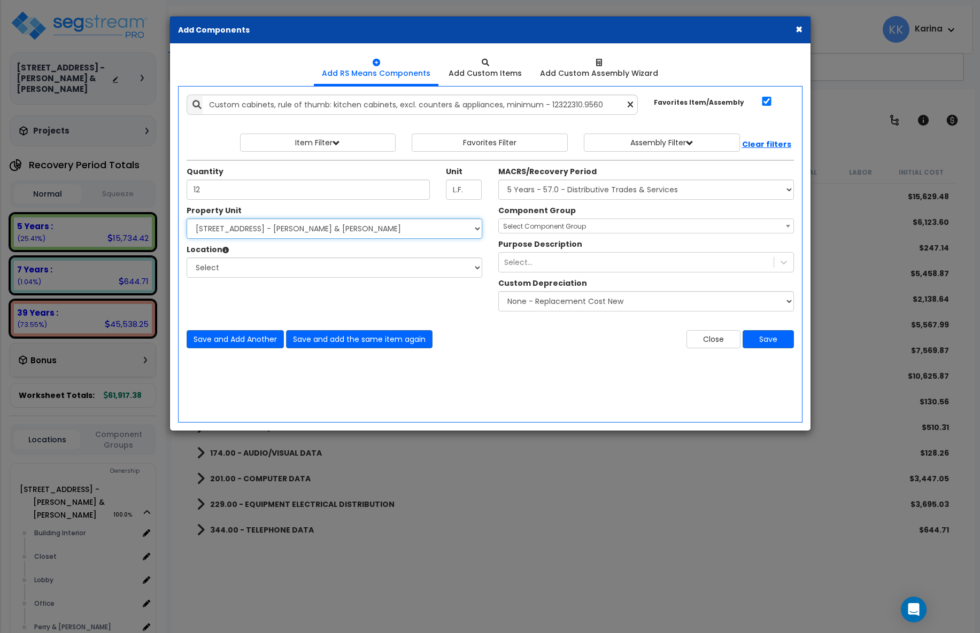
click at [187, 219] on select "Select [STREET_ADDRESS] - [PERSON_NAME] & [PERSON_NAME]" at bounding box center [335, 229] width 296 height 20
select select "175316"
click option "[STREET_ADDRESS] - [PERSON_NAME] & [PERSON_NAME]" at bounding box center [0, 0] width 0 height 0
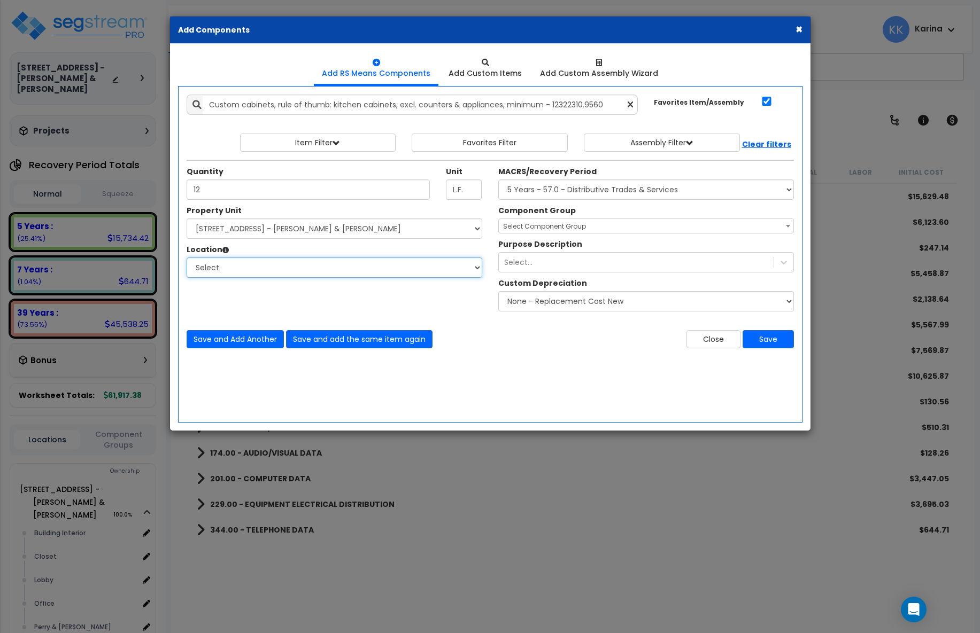
click at [187, 258] on select "Select Building Building Interior Closet Lobby Office Perry & Perry Add Additio…" at bounding box center [335, 268] width 296 height 20
select select "1074"
click option "Office" at bounding box center [0, 0] width 0 height 0
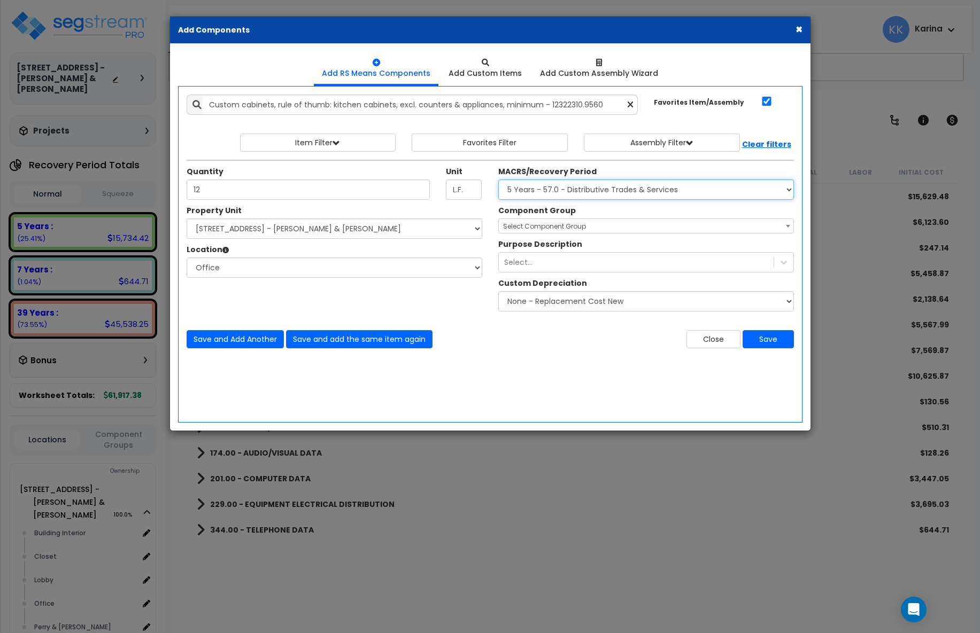
click at [498, 180] on select "Select MACRS/Recovery Period 5 Years - 57.0 - Distributive Trades & Services 5 …" at bounding box center [646, 190] width 296 height 20
select select "3667"
click option "5 Years - 57.0 - Distributive Trades & Services" at bounding box center [0, 0] width 0 height 0
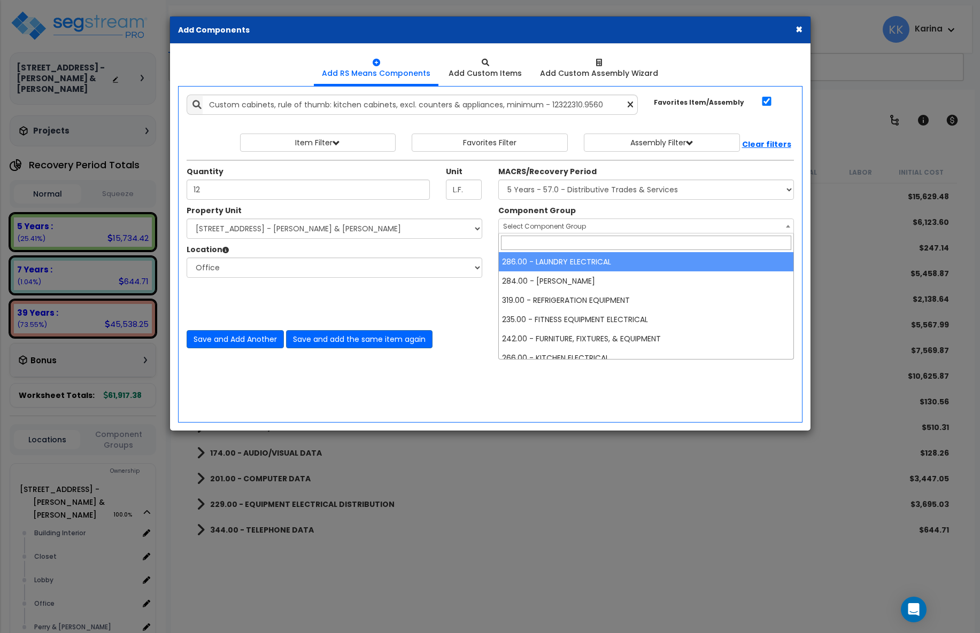
click at [519, 227] on span "Select Component Group" at bounding box center [544, 226] width 83 height 9
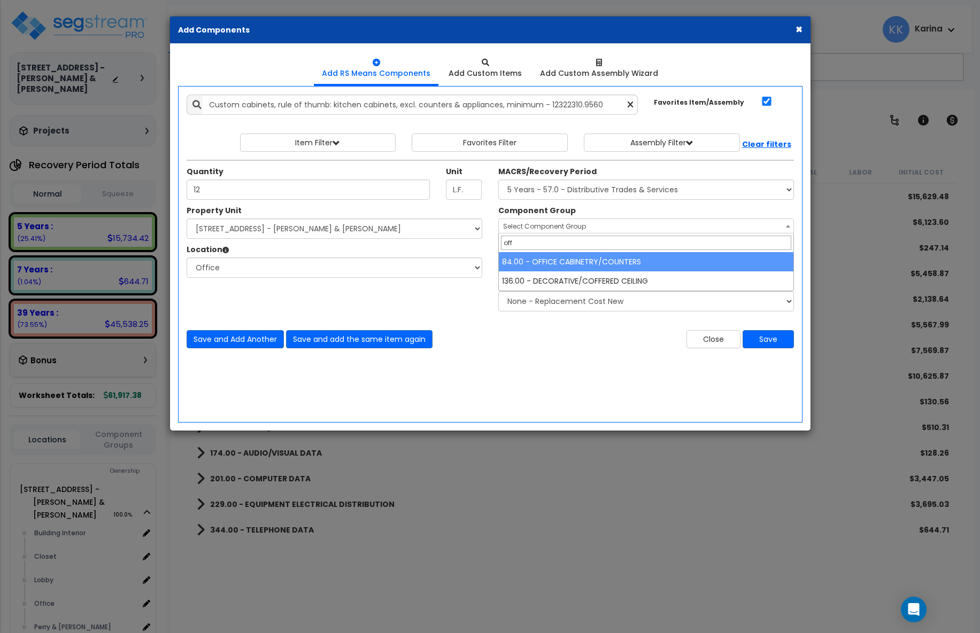
type input "off"
select select "56904"
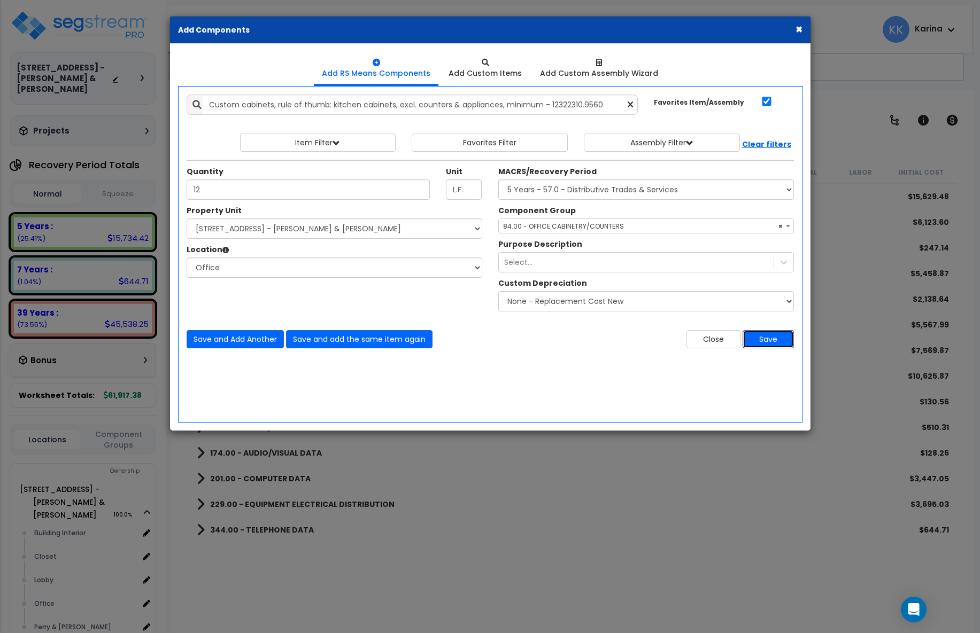
click at [764, 339] on button "Save" at bounding box center [768, 339] width 51 height 18
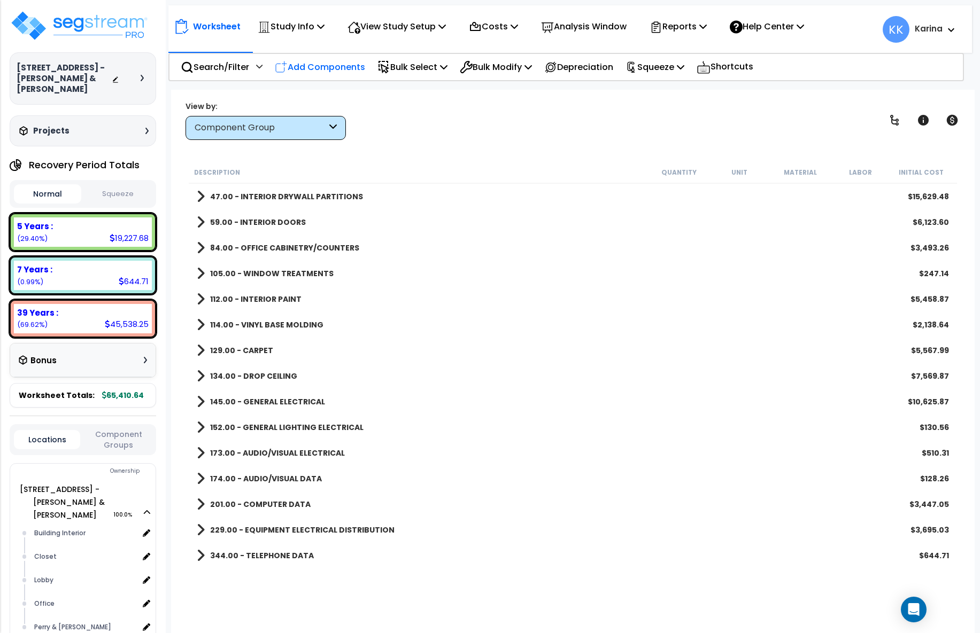
click at [327, 67] on p "Add Components" at bounding box center [320, 67] width 90 height 14
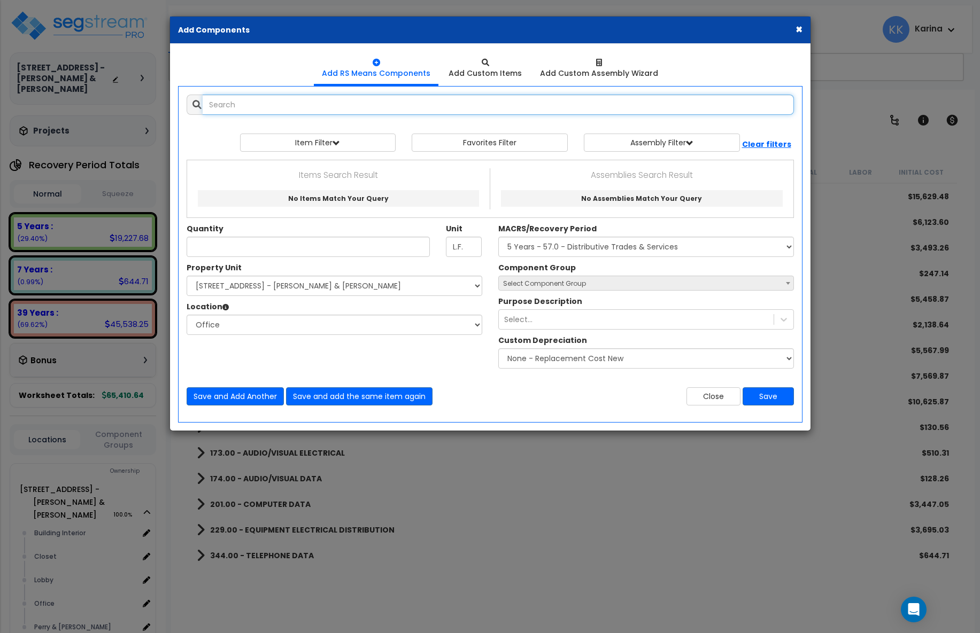
select select
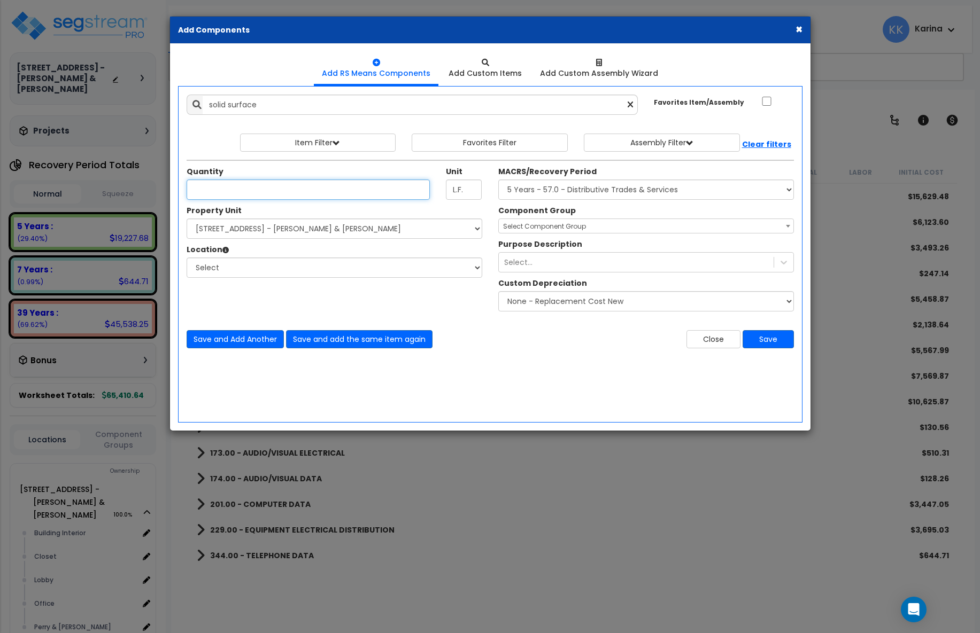
type input "Solid surface countertop, acrylic polymer, solid colors, pricing for orders of …"
checkbox input "false"
type input "12"
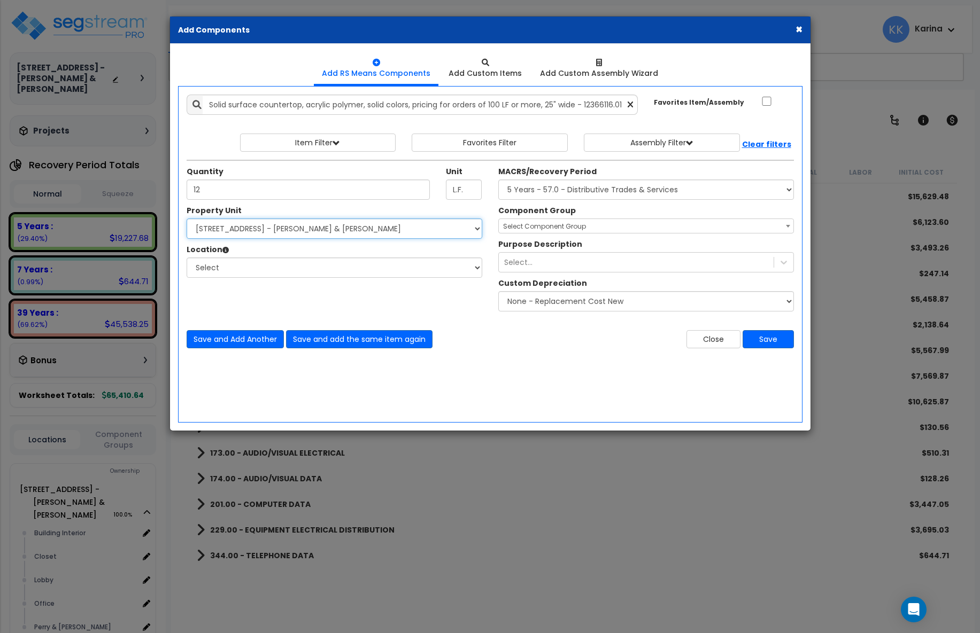
click at [187, 219] on select "Select [STREET_ADDRESS] - [PERSON_NAME] & [PERSON_NAME]" at bounding box center [335, 229] width 296 height 20
select select "175316"
click option "[STREET_ADDRESS] - [PERSON_NAME] & [PERSON_NAME]" at bounding box center [0, 0] width 0 height 0
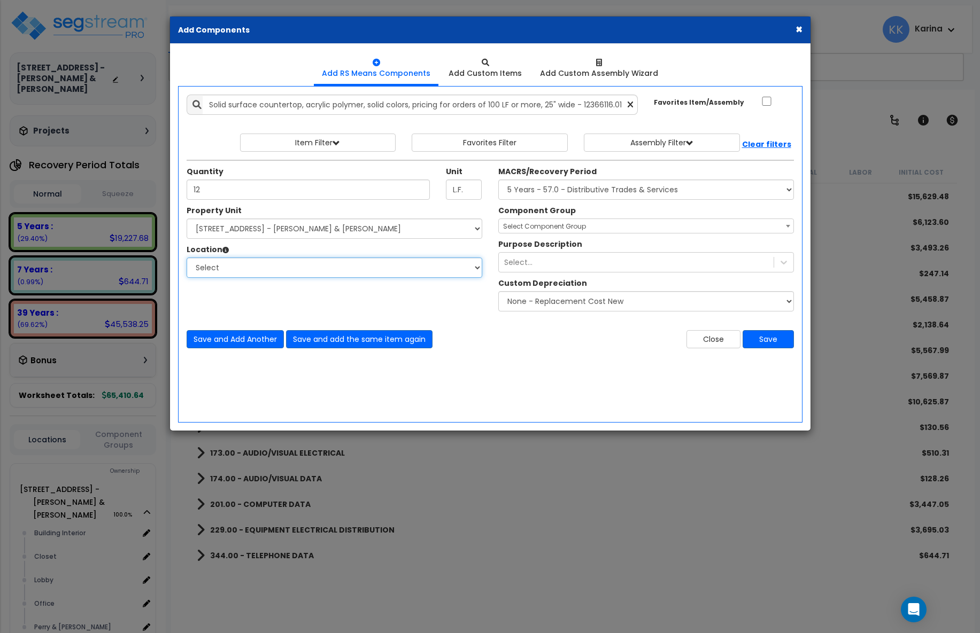
click at [187, 258] on select "Select Building Building Interior Closet Lobby Office Perry & Perry Add Additio…" at bounding box center [335, 268] width 296 height 20
select select "1074"
click option "Office" at bounding box center [0, 0] width 0 height 0
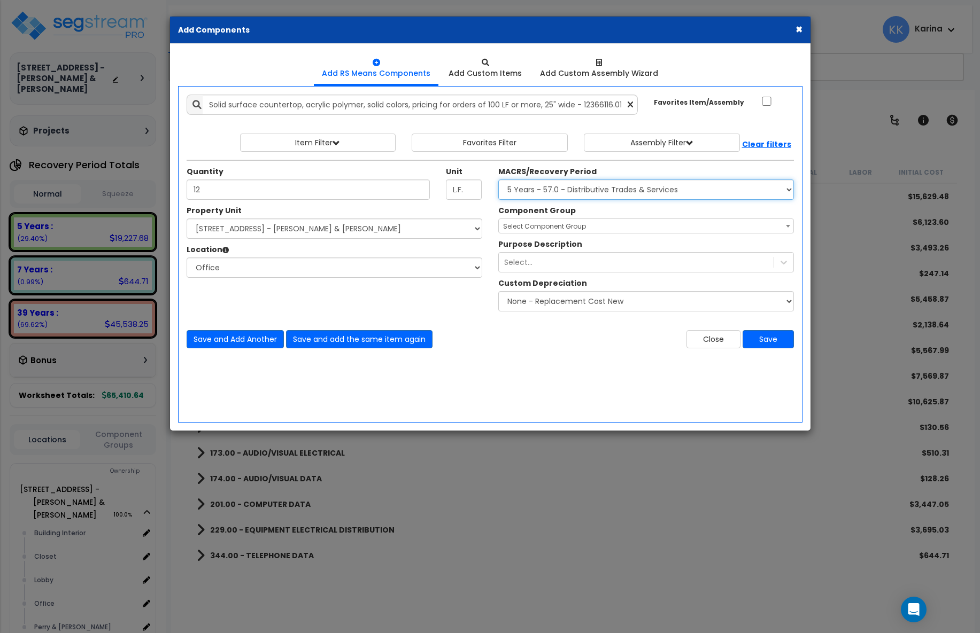
click at [498, 180] on select "Select MACRS/Recovery Period 5 Years - 57.0 - Distributive Trades & Services 5 …" at bounding box center [646, 190] width 296 height 20
select select "3667"
click option "5 Years - 57.0 - Distributive Trades & Services" at bounding box center [0, 0] width 0 height 0
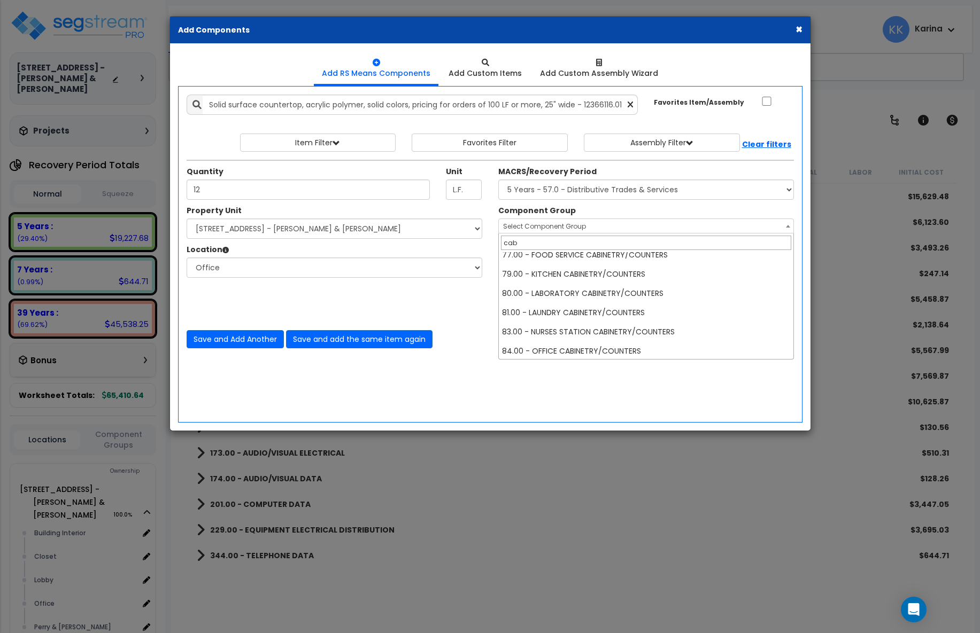
scroll to position [128, 0]
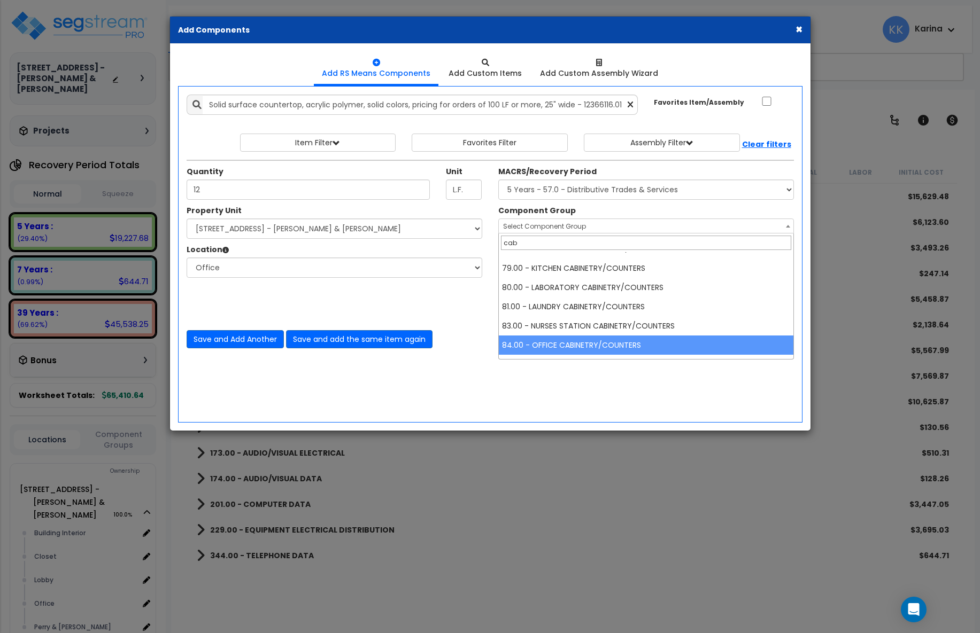
type input "cab"
select select "56904"
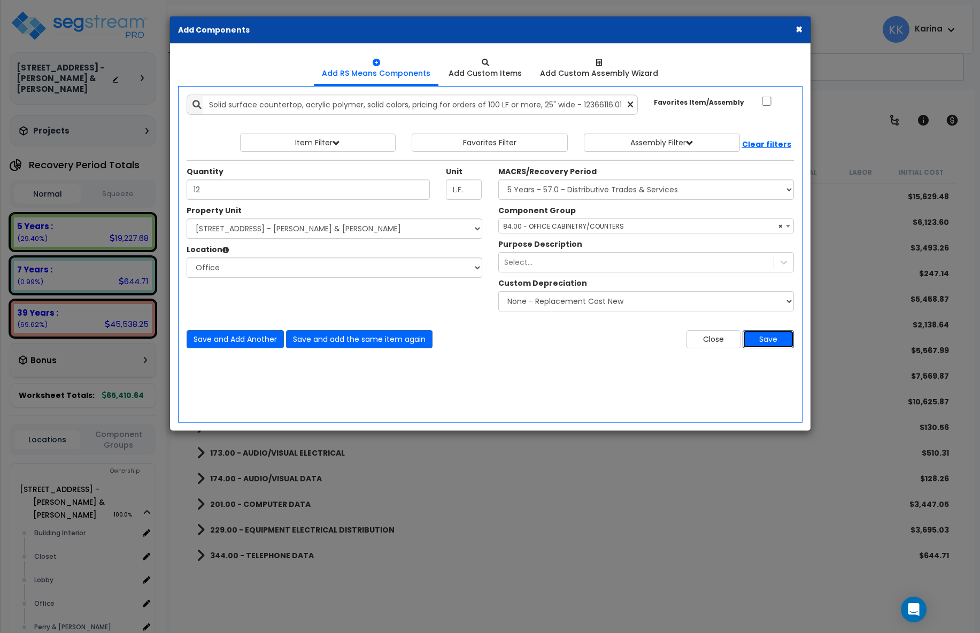
click at [762, 341] on button "Save" at bounding box center [768, 339] width 51 height 18
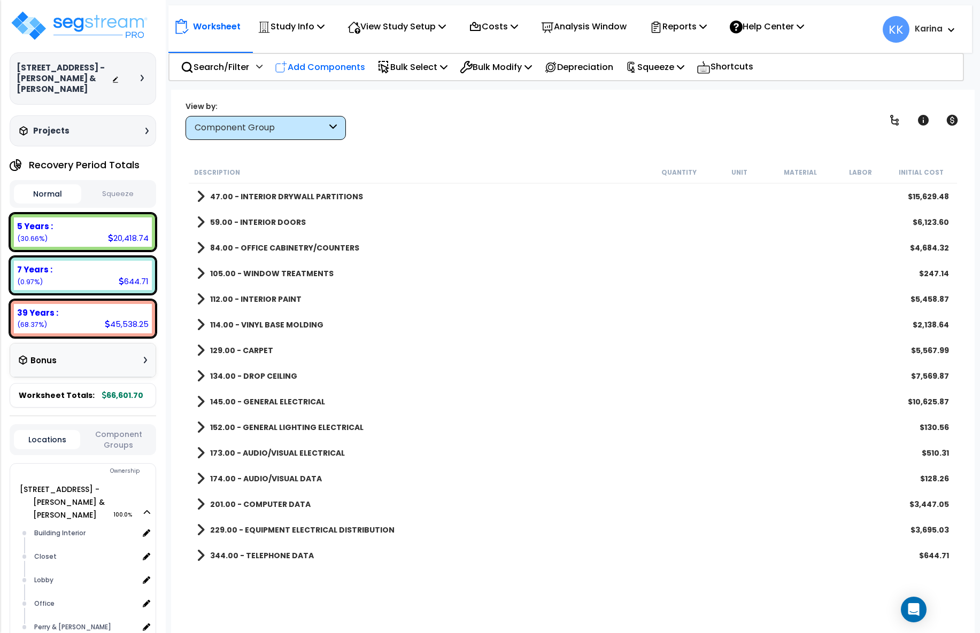
click at [319, 63] on p "Add Components" at bounding box center [320, 67] width 90 height 14
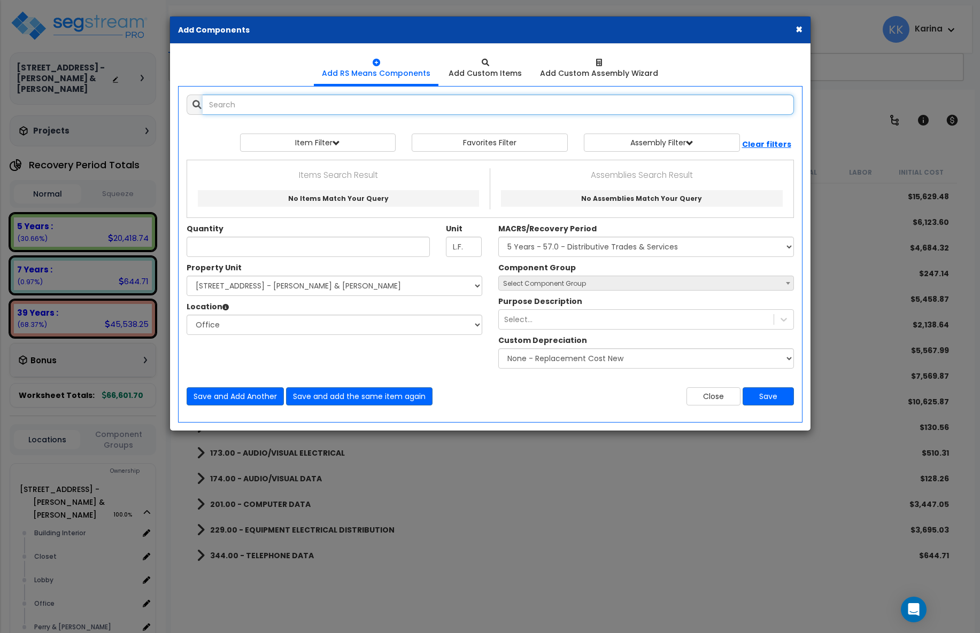
select select
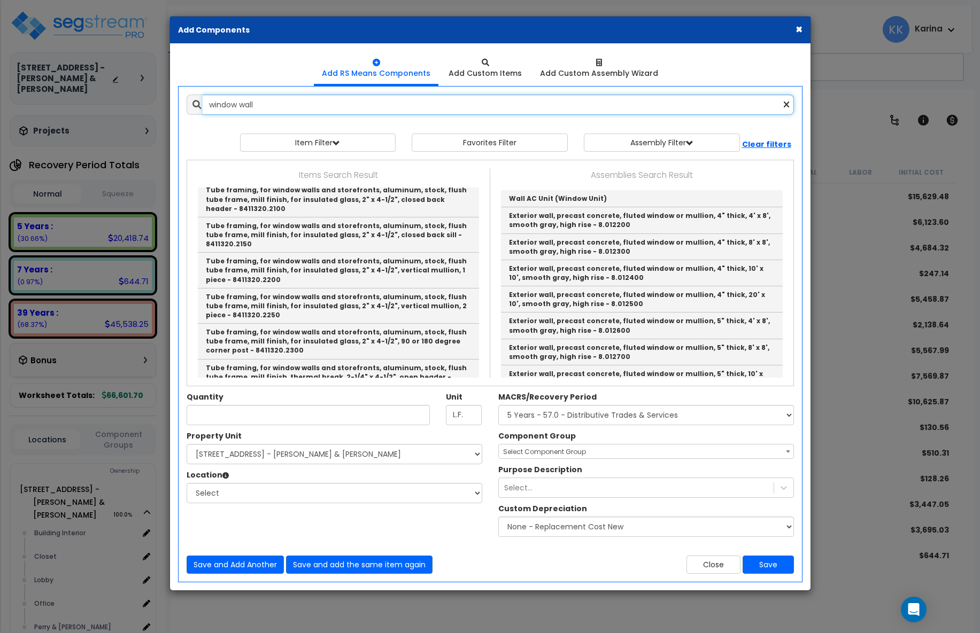
scroll to position [2502, 0]
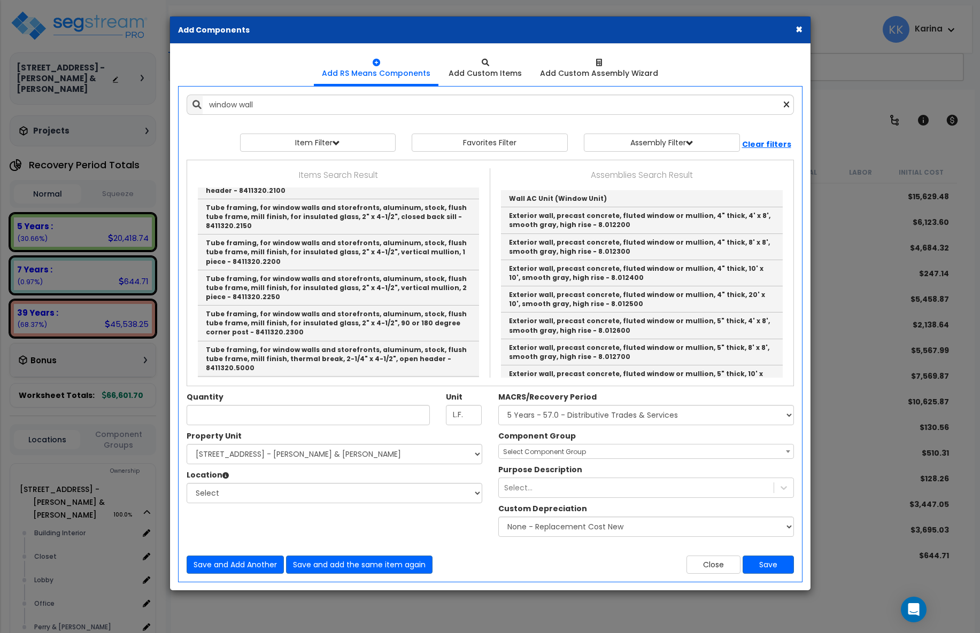
type input "Window wall, aluminum, stock, including glazing, average - 8412610.0050"
type input "S.F."
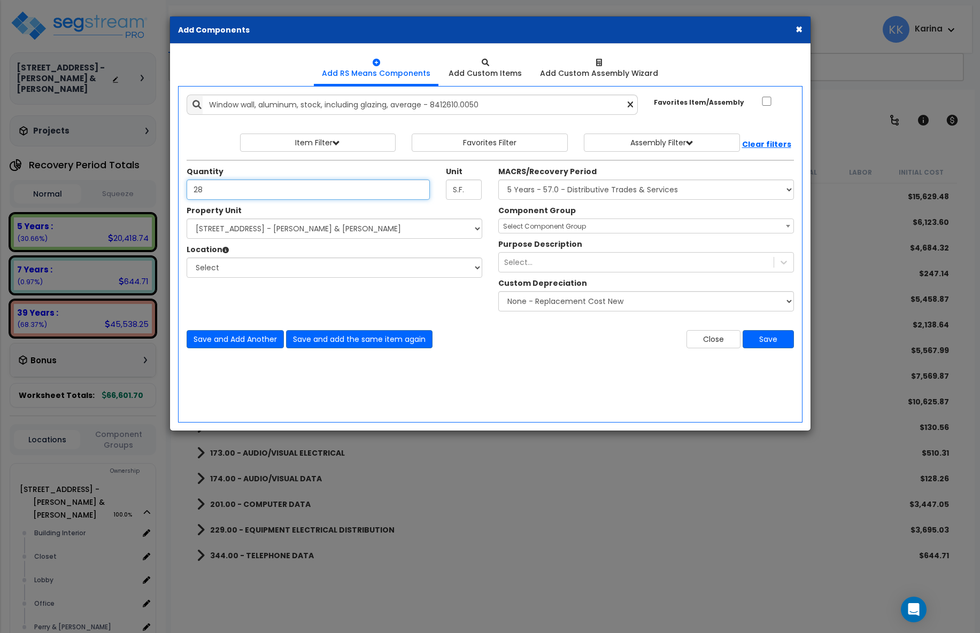
type input "28"
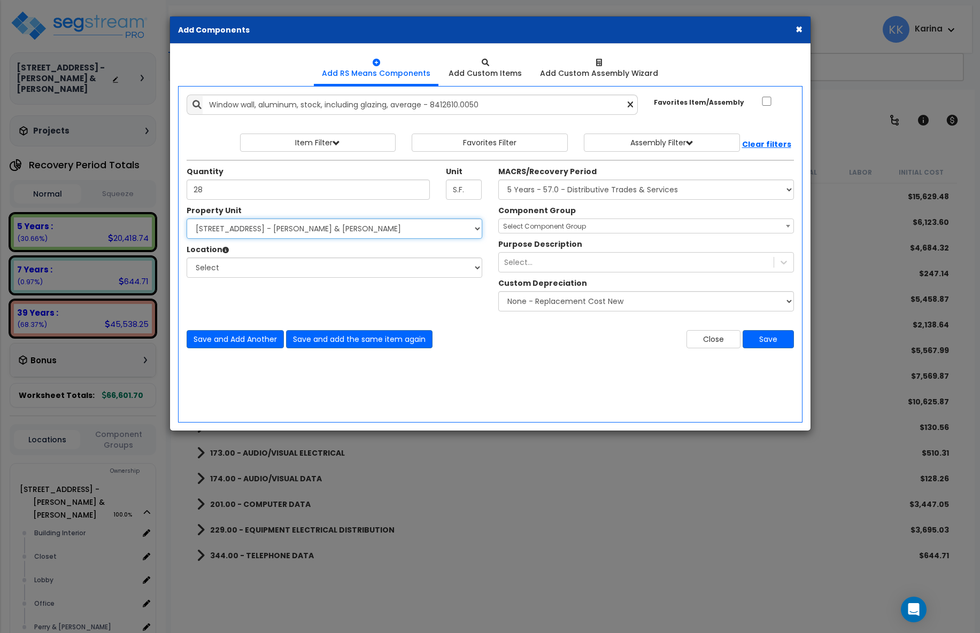
click at [187, 219] on select "Select [STREET_ADDRESS] - [PERSON_NAME] & [PERSON_NAME]" at bounding box center [335, 229] width 296 height 20
select select "175316"
click option "[STREET_ADDRESS] - [PERSON_NAME] & [PERSON_NAME]" at bounding box center [0, 0] width 0 height 0
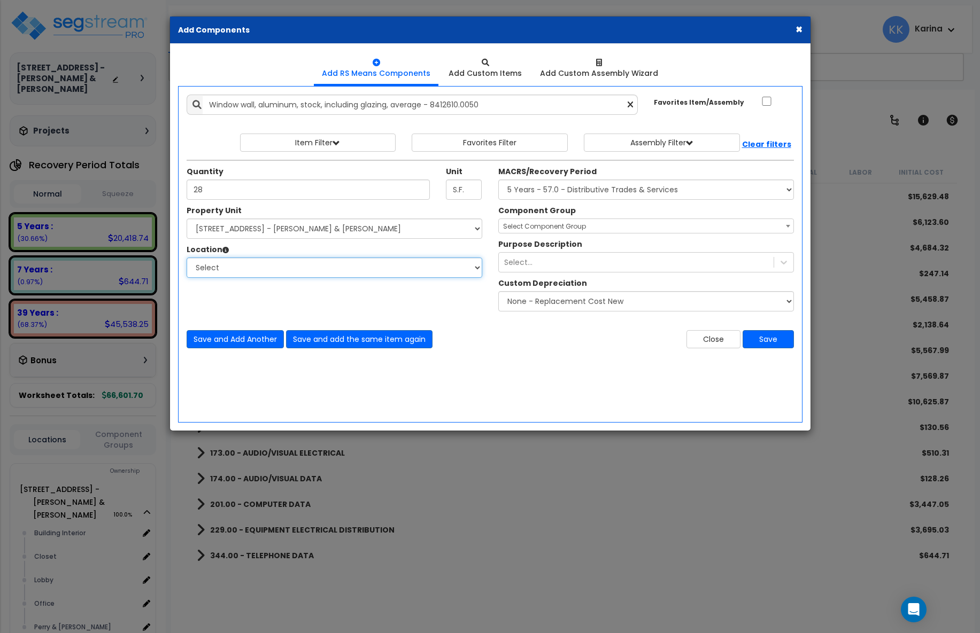
click at [187, 258] on select "Select Building Building Interior Closet Lobby Office Perry & Perry Add Additio…" at bounding box center [335, 268] width 296 height 20
select select "21888"
click option "Lobby" at bounding box center [0, 0] width 0 height 0
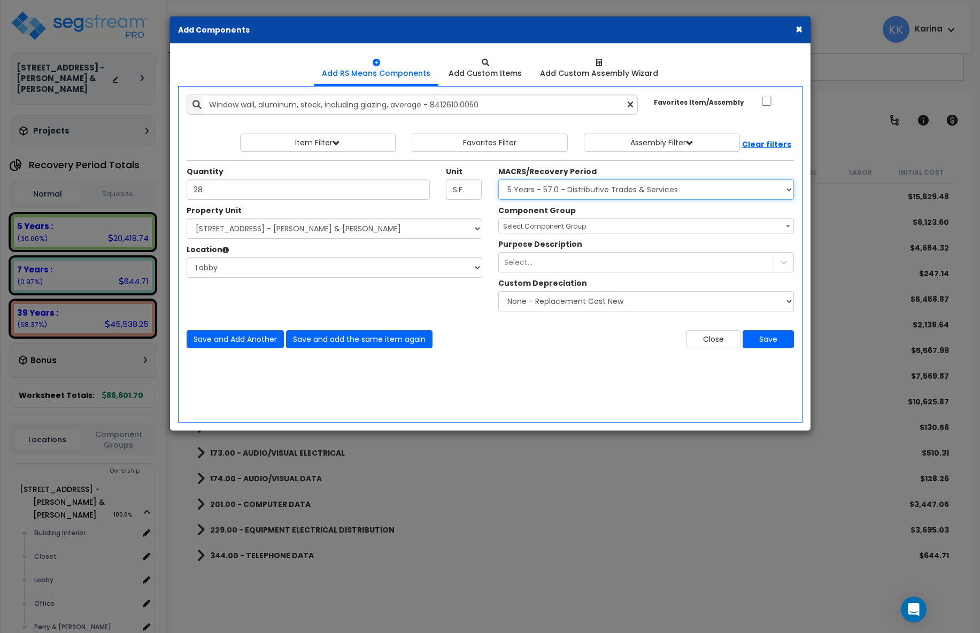
click at [498, 180] on select "Select MACRS/Recovery Period 5 Years - 57.0 - Distributive Trades & Services 5 …" at bounding box center [646, 190] width 296 height 20
select select "3669"
click option "39 Years - NA - Long-Life Property" at bounding box center [0, 0] width 0 height 0
click at [547, 225] on span "Select Component Group" at bounding box center [544, 226] width 83 height 9
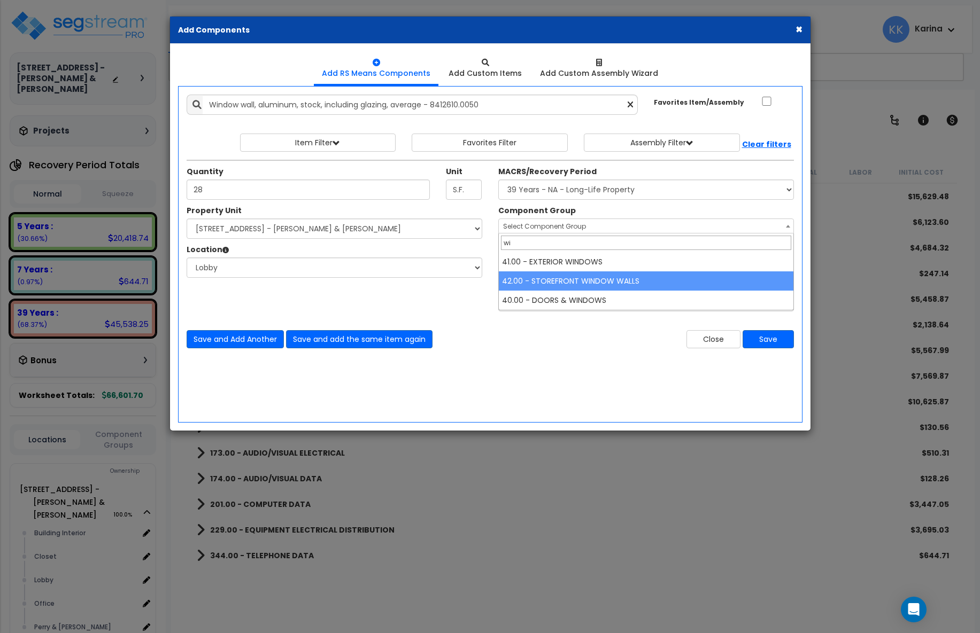
type input "wi"
select select "56866"
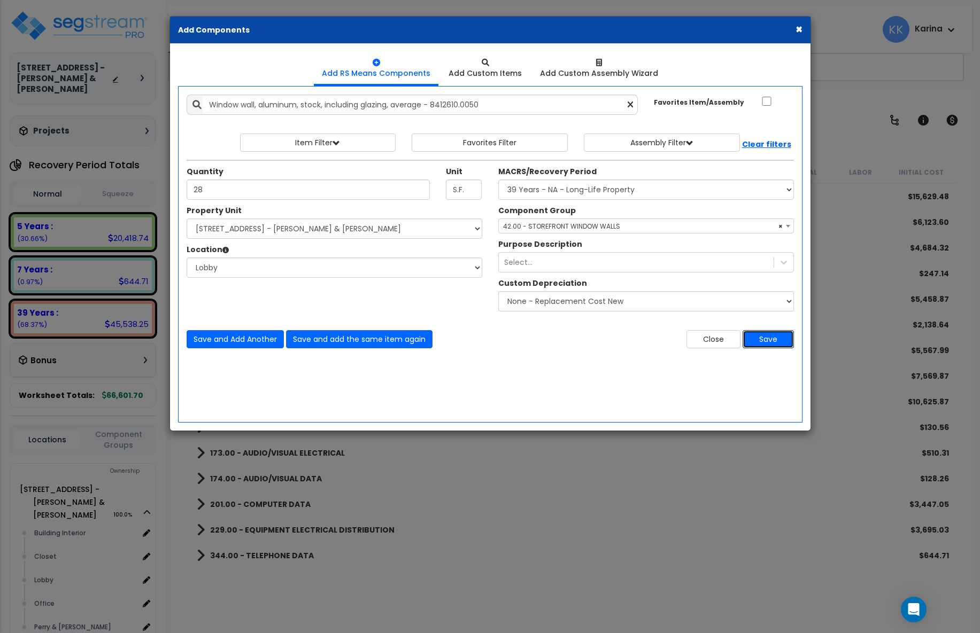
drag, startPoint x: 768, startPoint y: 339, endPoint x: 608, endPoint y: 321, distance: 160.3
click at [768, 339] on button "Save" at bounding box center [768, 339] width 51 height 18
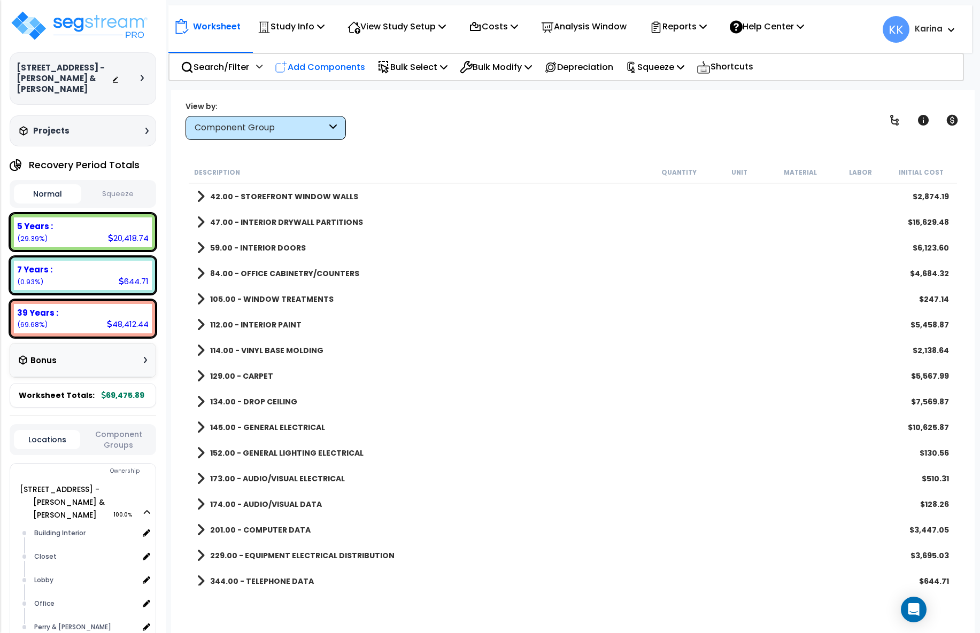
click at [334, 63] on p "Add Components" at bounding box center [320, 67] width 90 height 14
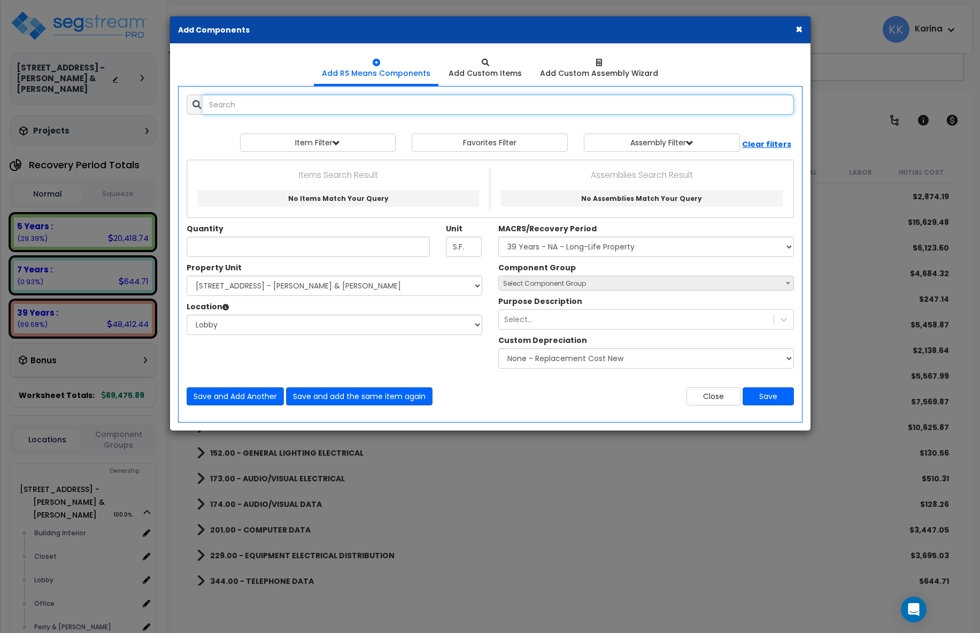
select select
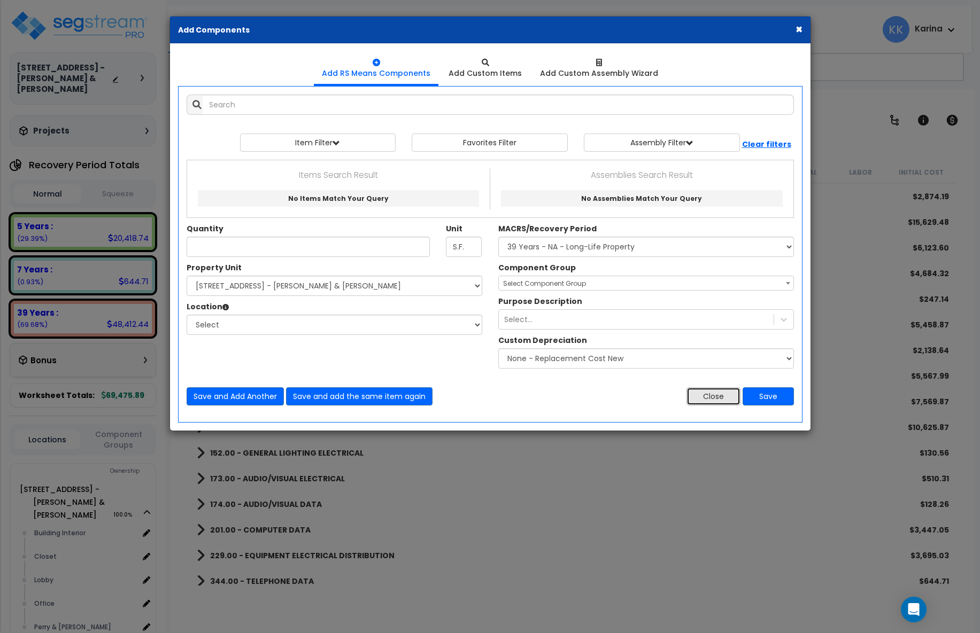
click at [715, 396] on button "Close" at bounding box center [713, 397] width 54 height 18
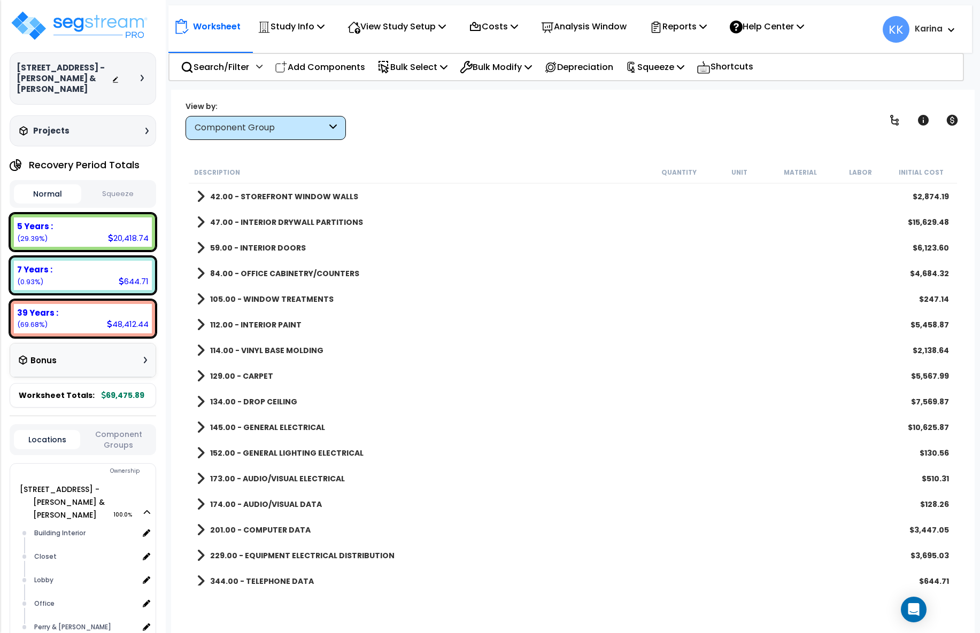
click at [200, 245] on span at bounding box center [201, 248] width 8 height 15
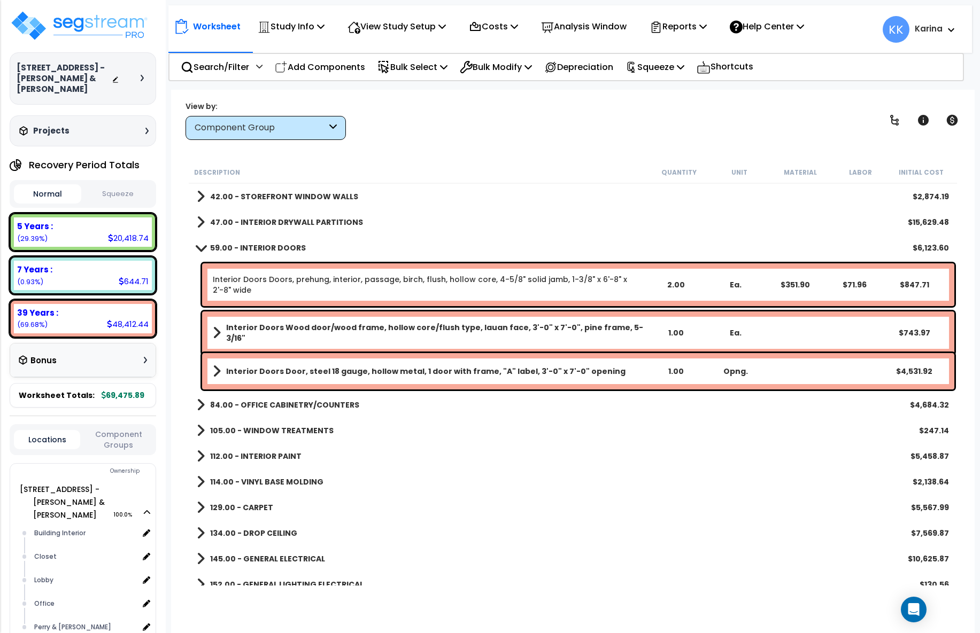
click at [259, 371] on b "Interior Doors Door, steel 18 gauge, hollow metal, 1 door with frame, "A" label…" at bounding box center [425, 371] width 399 height 11
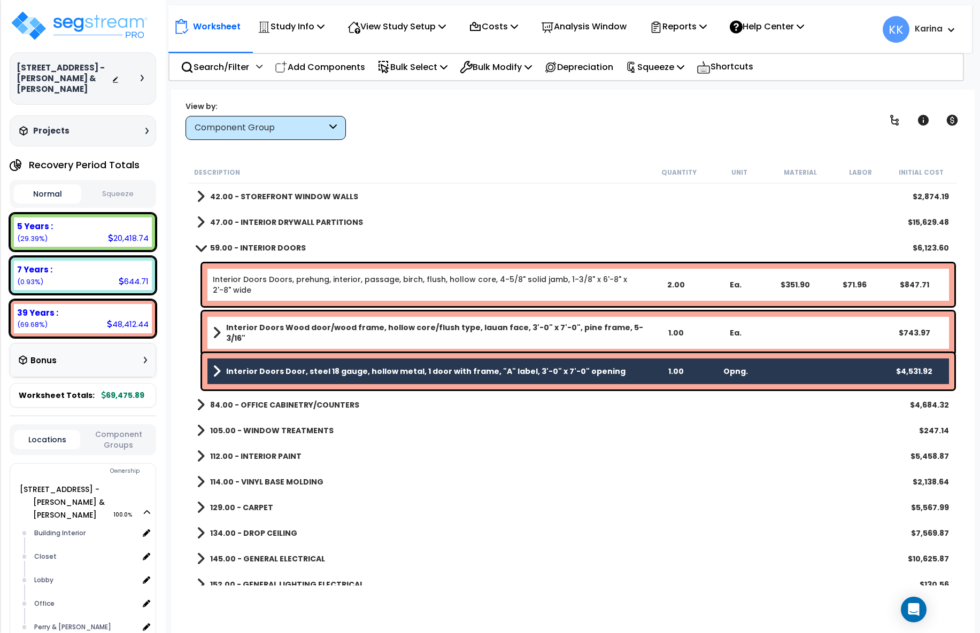
click at [262, 335] on link "Interior Doors Wood door/wood frame, hollow core/flush type, lauan face, 3'-0" …" at bounding box center [429, 332] width 433 height 21
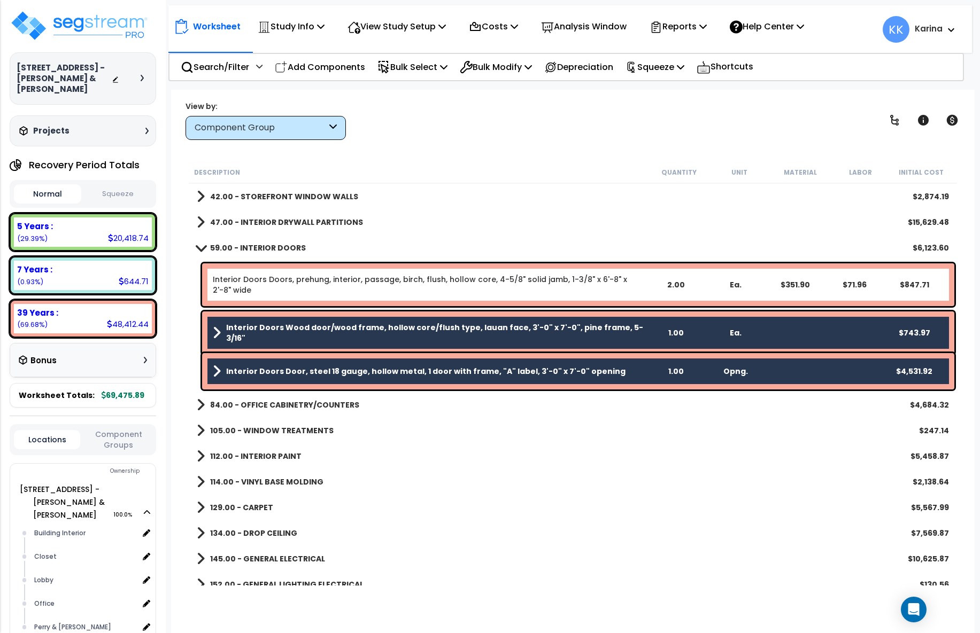
click at [276, 282] on link "Interior Doors Doors, prehung, interior, passage, birch, flush, hollow core, 4-…" at bounding box center [429, 284] width 433 height 21
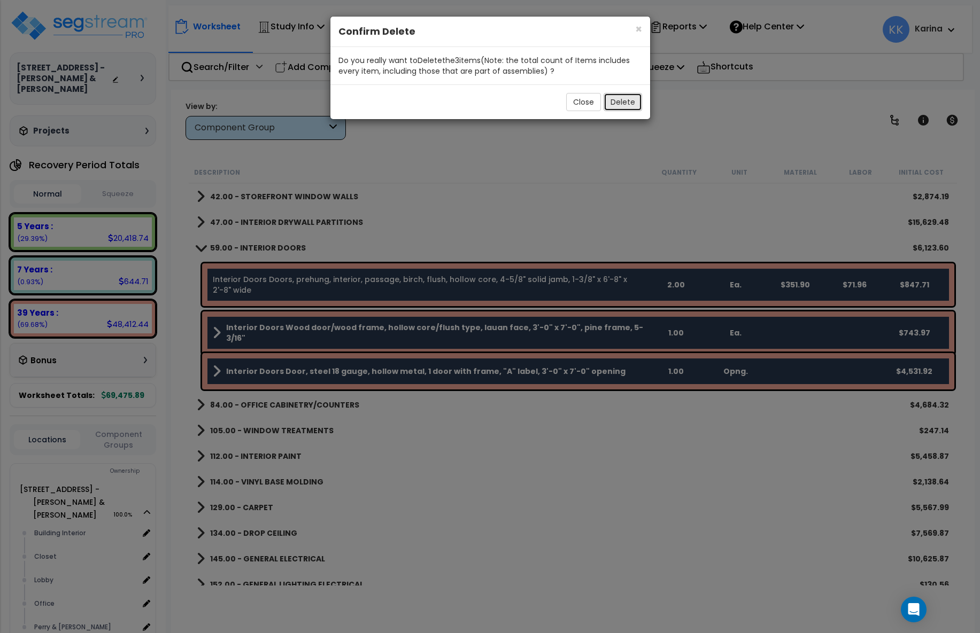
click at [612, 99] on button "Delete" at bounding box center [623, 102] width 38 height 18
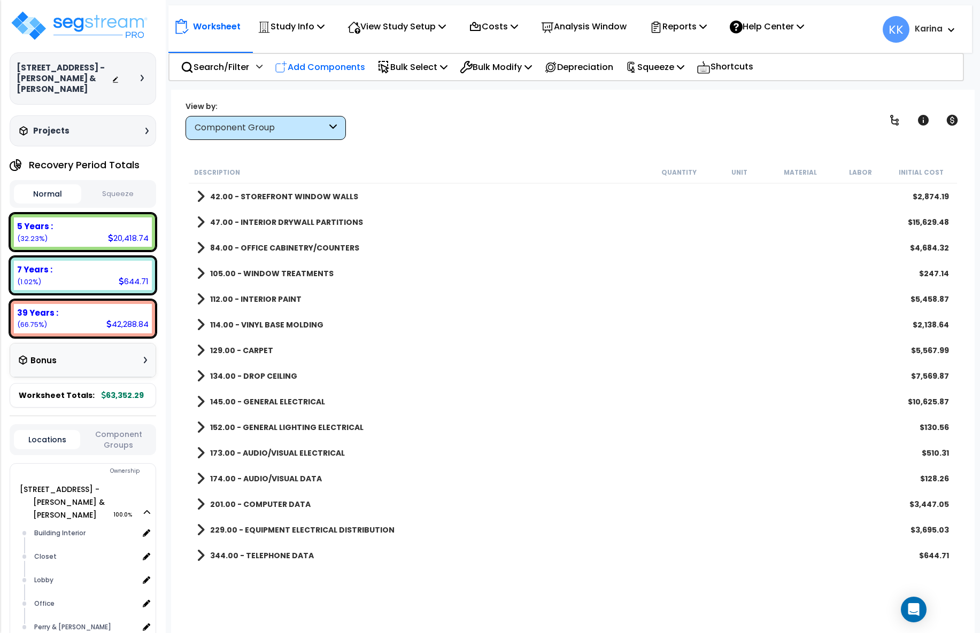
click at [333, 68] on p "Add Components" at bounding box center [320, 67] width 90 height 14
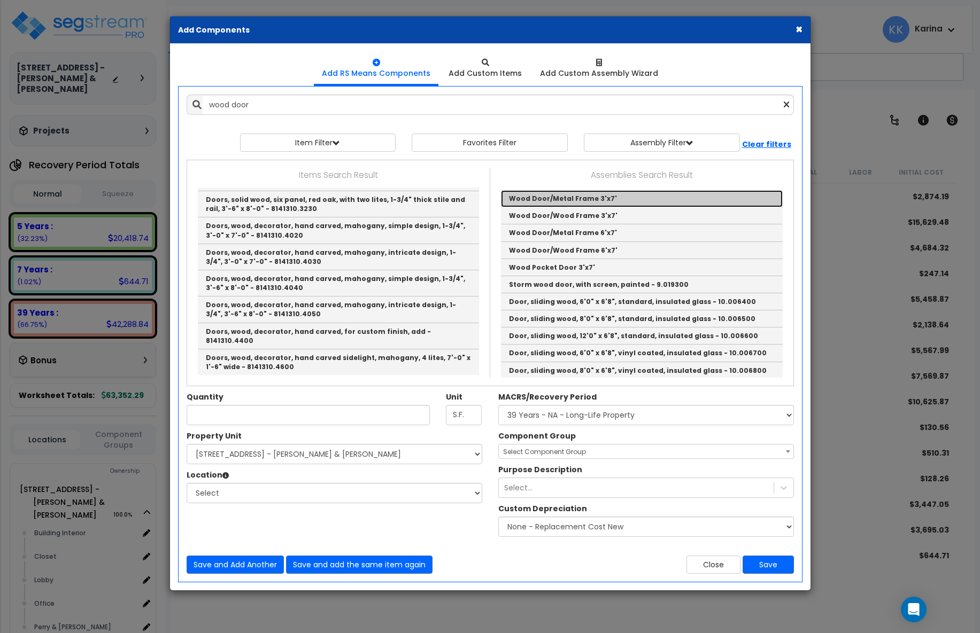
click at [528, 199] on link "Wood Door/Metal Frame 3'x7'" at bounding box center [642, 198] width 282 height 17
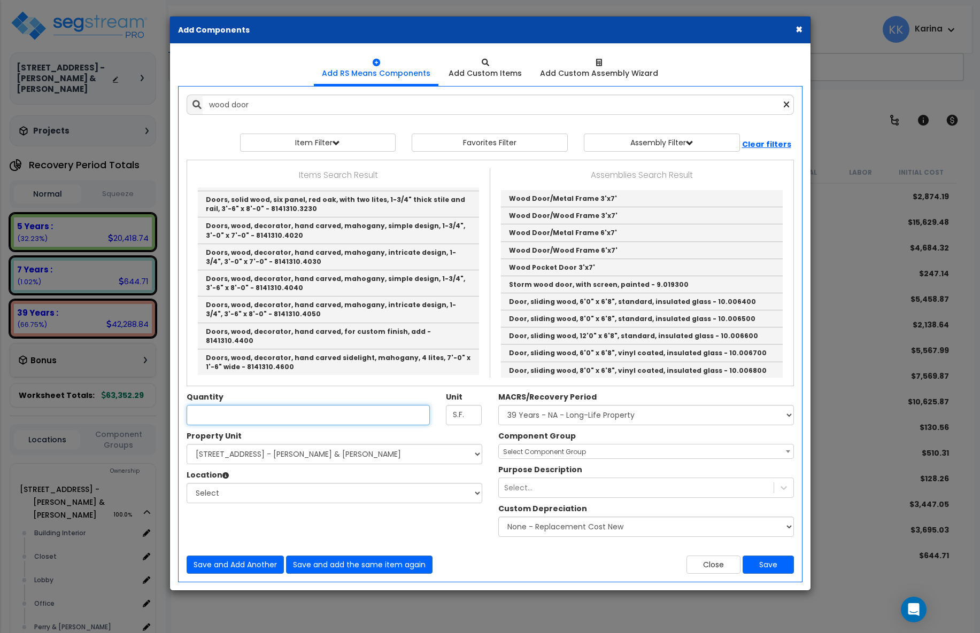
type input "Wood Door/Metal Frame 3'x7'"
checkbox input "true"
type input "EA"
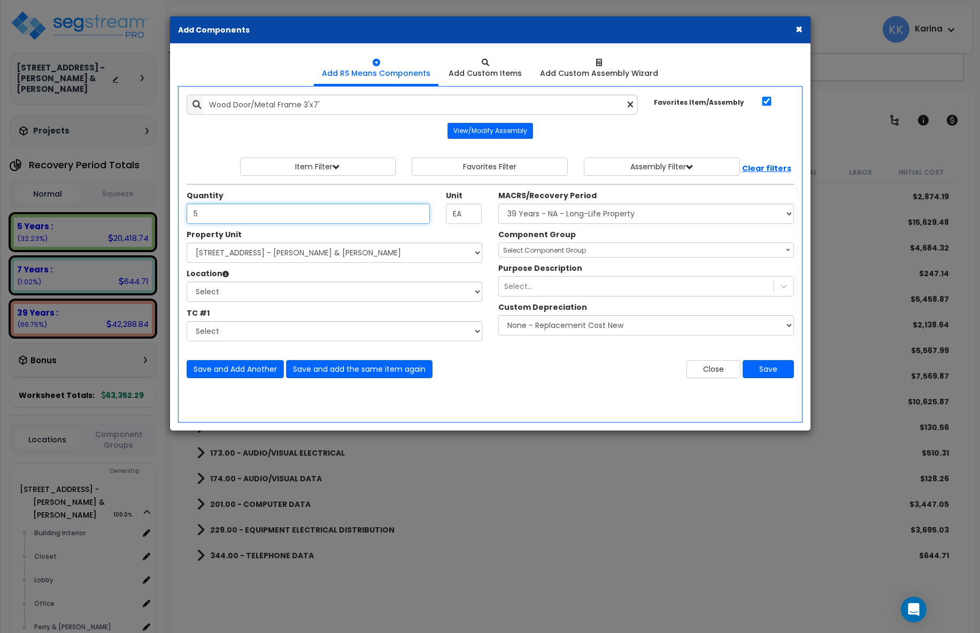
type input "5"
click at [187, 243] on select "Select [STREET_ADDRESS] - [PERSON_NAME] & [PERSON_NAME]" at bounding box center [335, 253] width 296 height 20
select select "175316"
click option "[STREET_ADDRESS] - [PERSON_NAME] & [PERSON_NAME]" at bounding box center [0, 0] width 0 height 0
click at [187, 282] on select "Select Building Building Interior Closet Lobby Office Perry & Perry Add Additio…" at bounding box center [335, 292] width 296 height 20
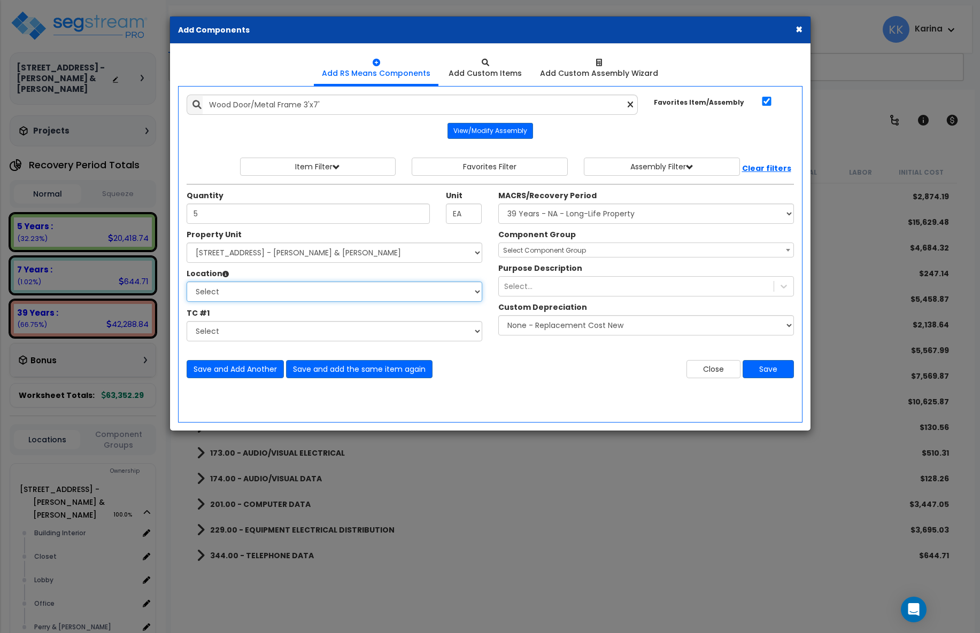
select select "461"
click option "Building Interior" at bounding box center [0, 0] width 0 height 0
click at [498, 204] on select "Select MACRS/Recovery Period 5 Years - 57.0 - Distributive Trades & Services 5 …" at bounding box center [646, 214] width 296 height 20
select select "3669"
click option "39 Years - NA - Long-Life Property" at bounding box center [0, 0] width 0 height 0
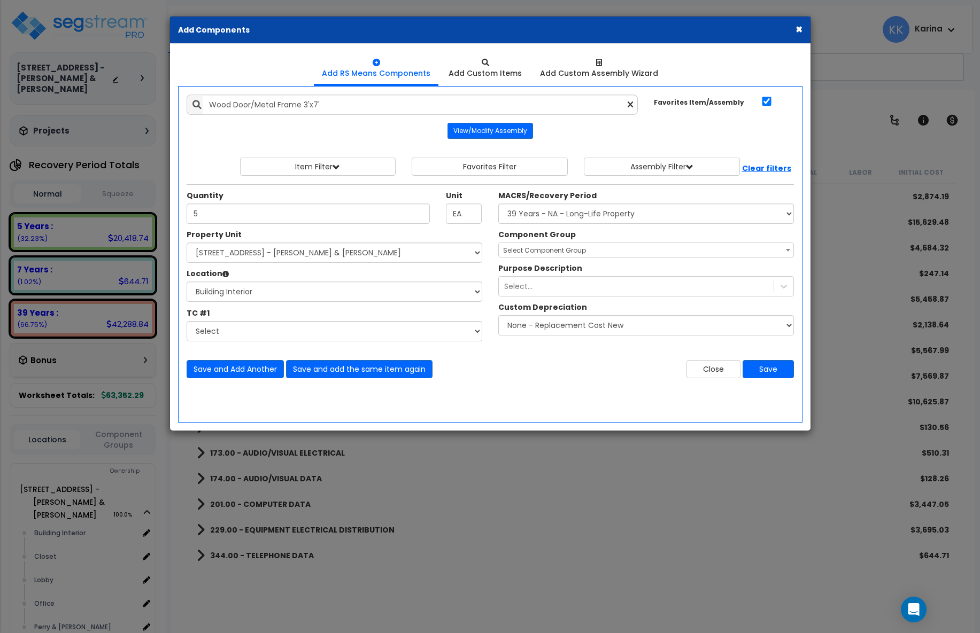
click at [531, 253] on span "Select Component Group" at bounding box center [544, 250] width 83 height 9
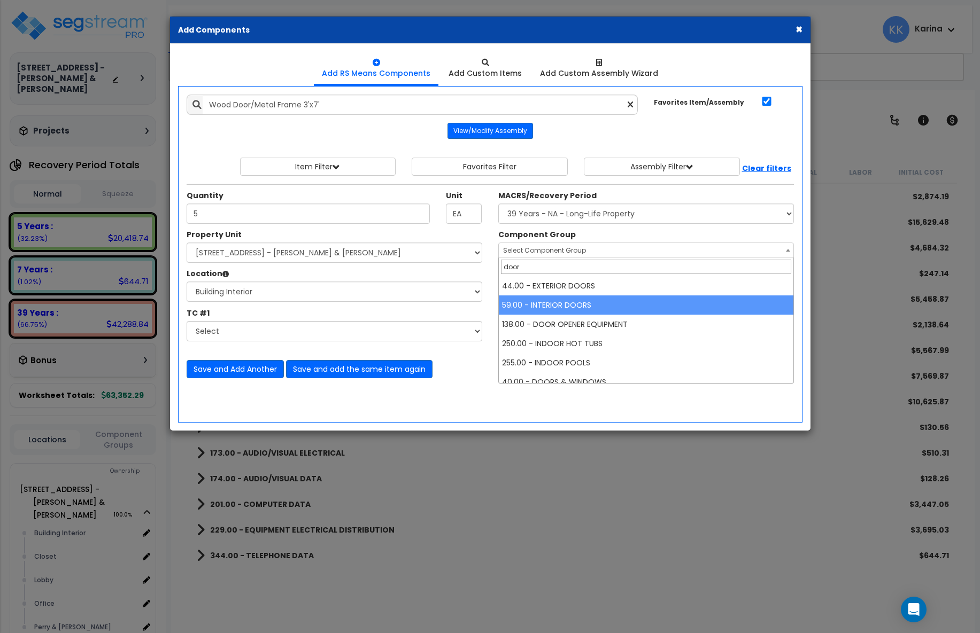
type input "door"
select select "56882"
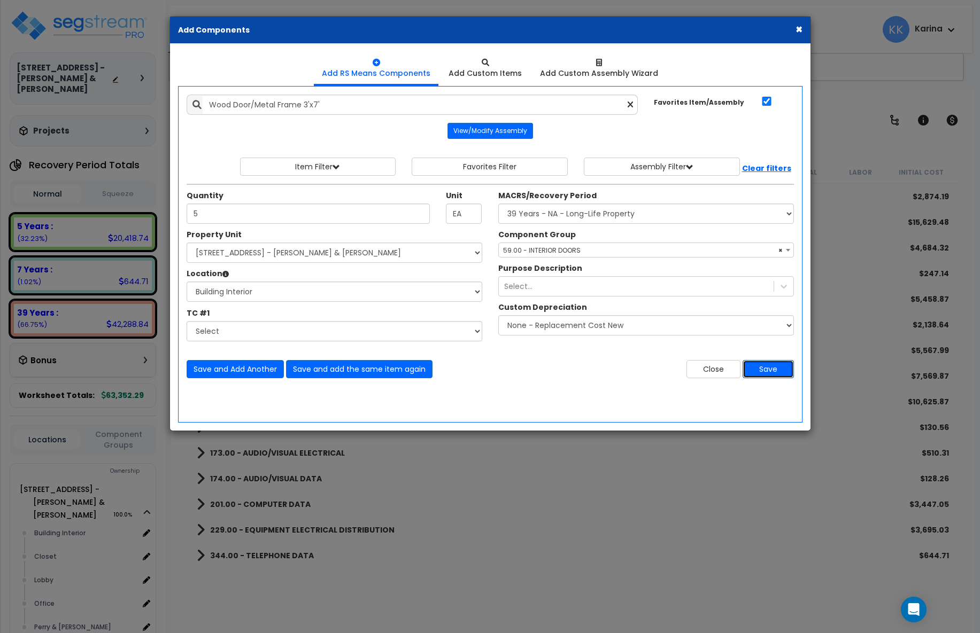
click at [768, 372] on button "Save" at bounding box center [768, 369] width 51 height 18
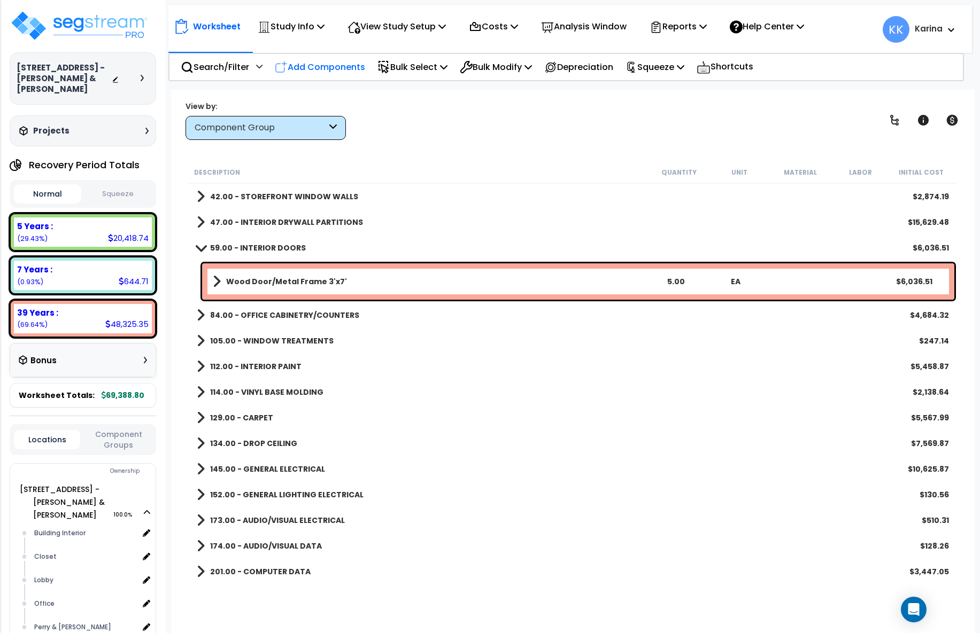
click at [325, 69] on p "Add Components" at bounding box center [320, 67] width 90 height 14
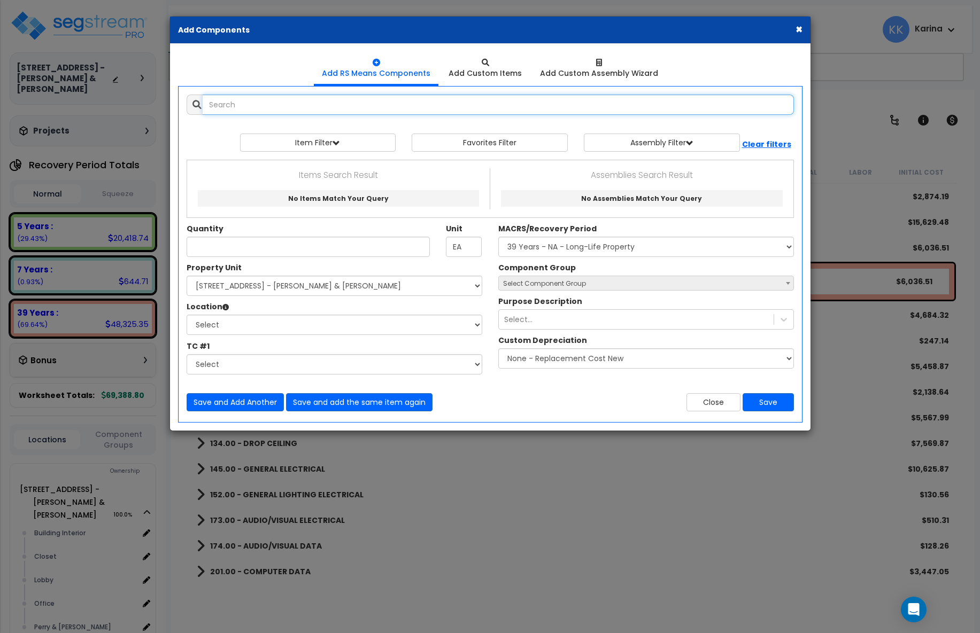
select select
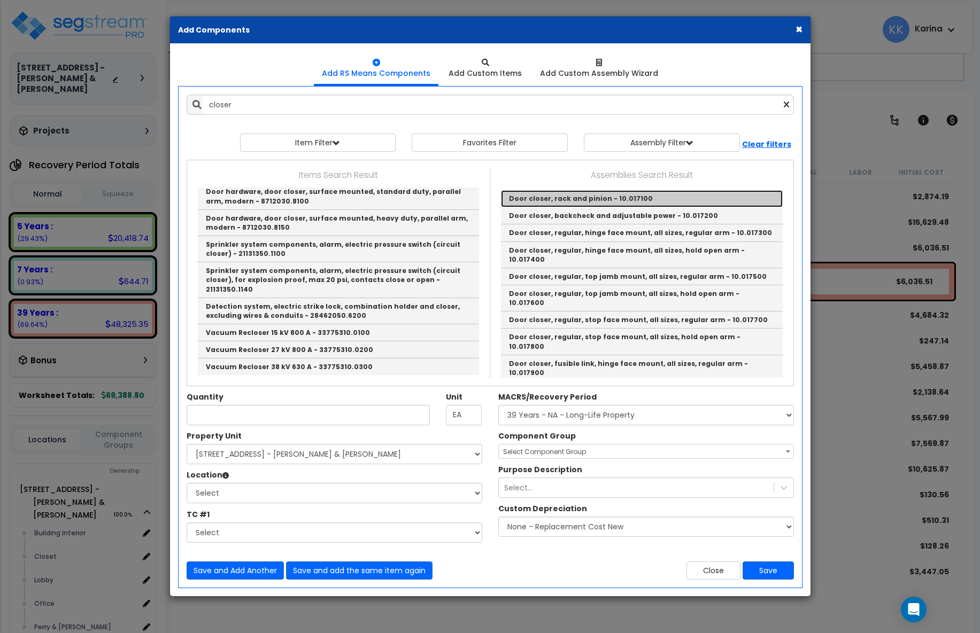
click at [515, 198] on link "Door closer, rack and pinion - 10.017100" at bounding box center [642, 198] width 282 height 17
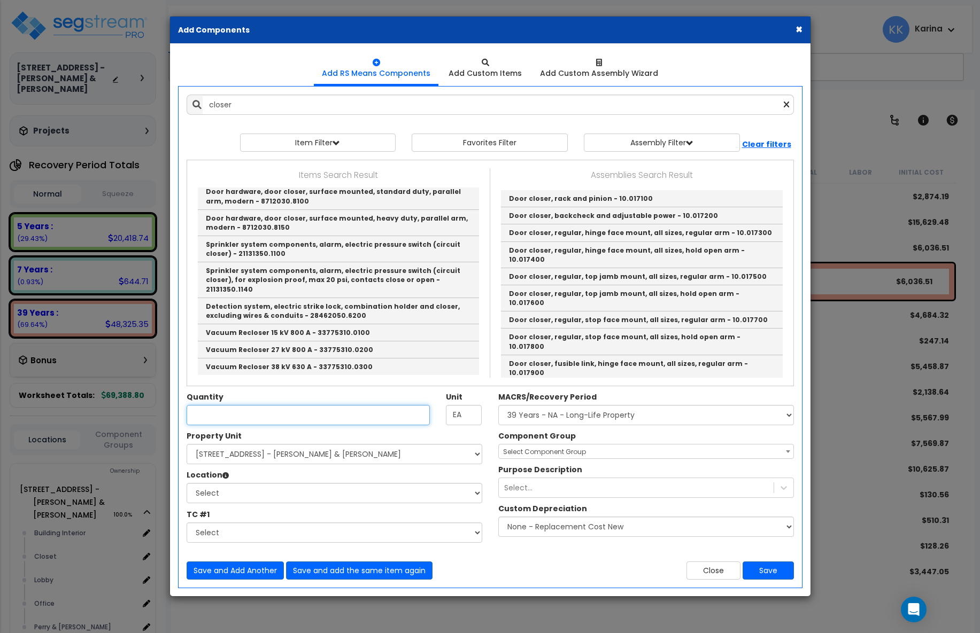
type input "Door closer, rack and pinion - 10.017100"
checkbox input "false"
type input "Ea."
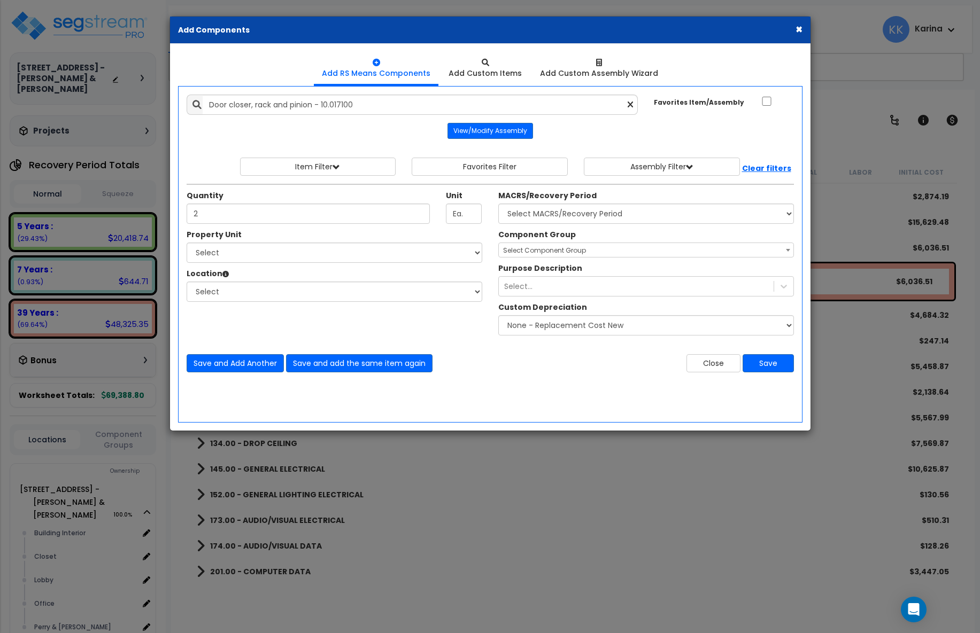
type input "2"
click at [187, 243] on select "Select [STREET_ADDRESS] - [PERSON_NAME] & [PERSON_NAME]" at bounding box center [335, 253] width 296 height 20
select select "175316"
click option "[STREET_ADDRESS] - [PERSON_NAME] & [PERSON_NAME]" at bounding box center [0, 0] width 0 height 0
click at [187, 282] on select "Select Building Building Interior Closet Lobby Office Perry & Perry Add Additio…" at bounding box center [335, 292] width 296 height 20
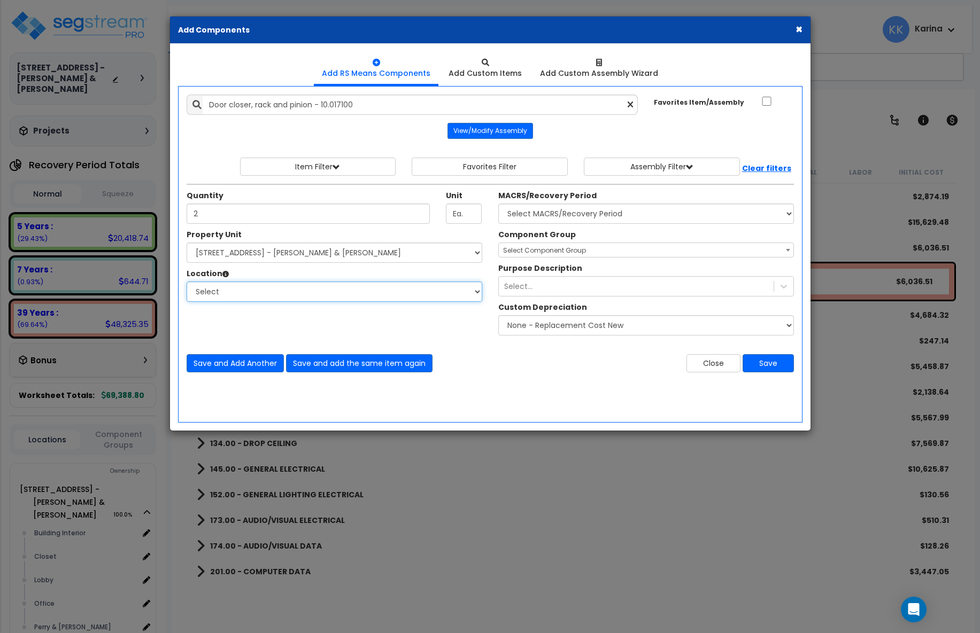
select select "461"
click option "Building Interior" at bounding box center [0, 0] width 0 height 0
click at [498, 204] on select "Select MACRS/Recovery Period 5 Years - 57.0 - Distributive Trades & Services 5 …" at bounding box center [646, 214] width 296 height 20
select select "3669"
click option "39 Years - NA - Long-Life Property" at bounding box center [0, 0] width 0 height 0
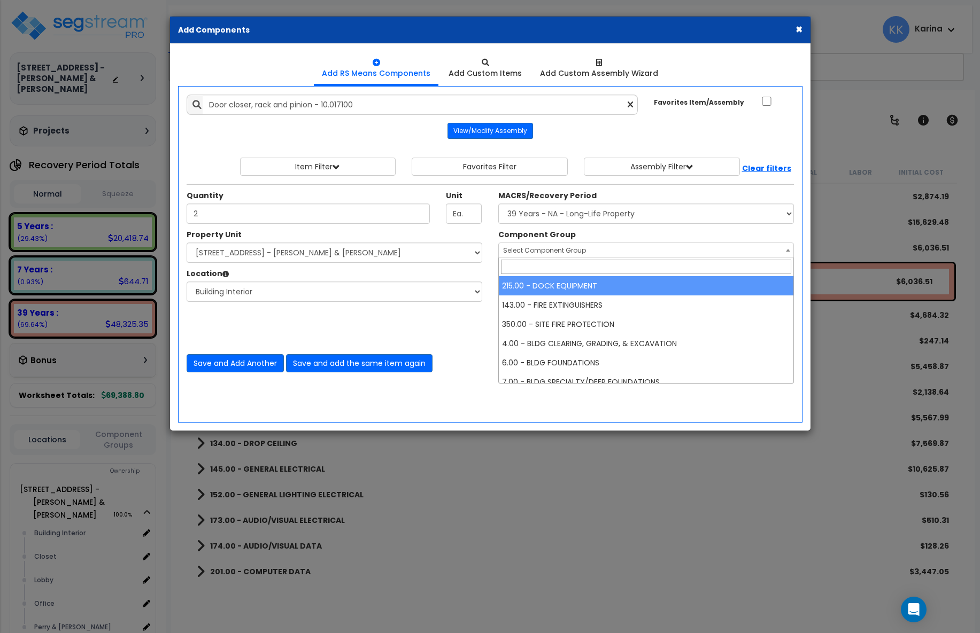
click at [535, 250] on span "Select Component Group" at bounding box center [544, 250] width 83 height 9
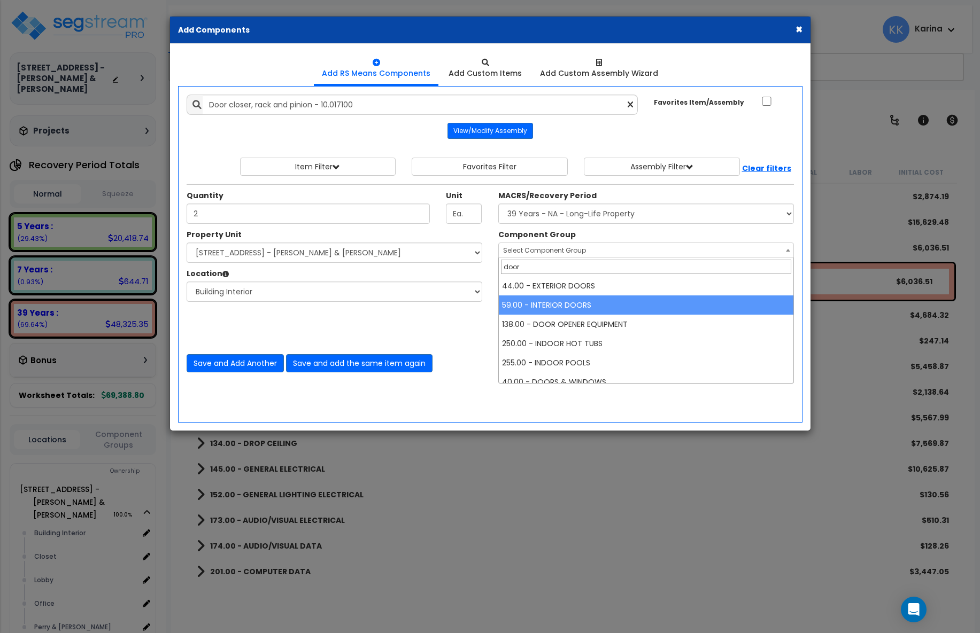
type input "door"
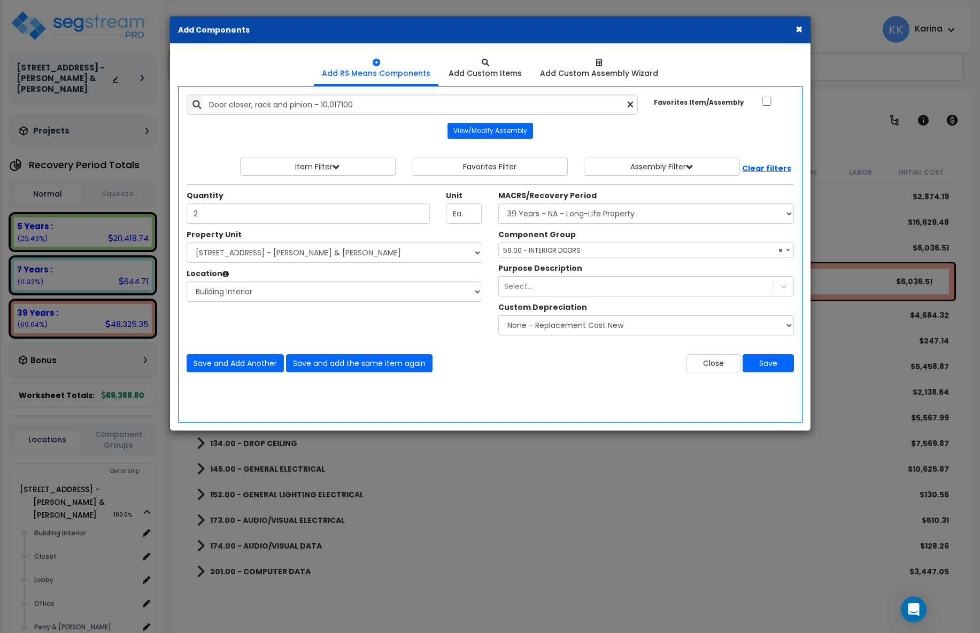
select select "56882"
click at [762, 362] on button "Save" at bounding box center [768, 363] width 51 height 18
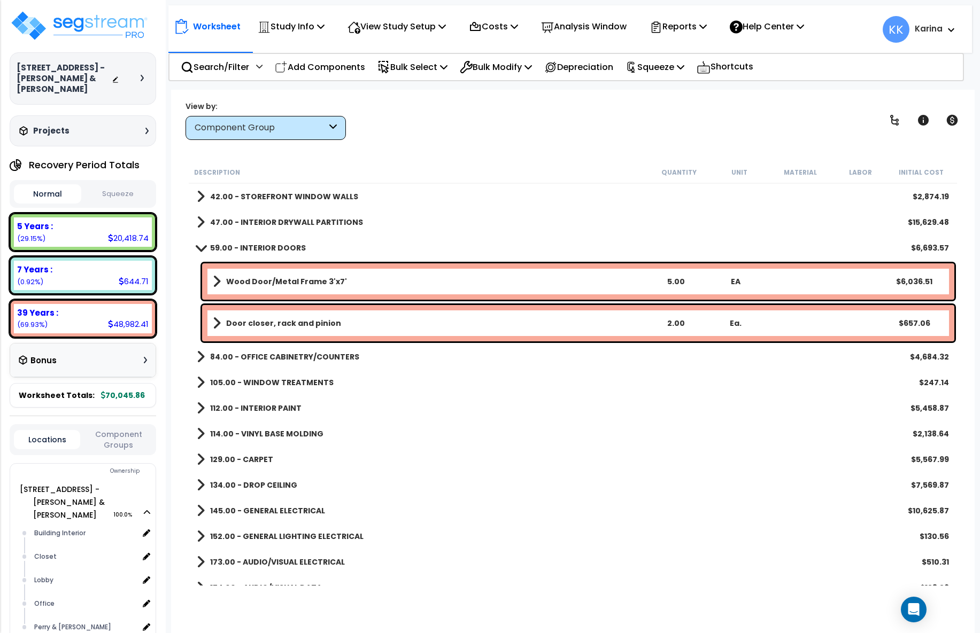
click at [199, 248] on span at bounding box center [200, 248] width 15 height 8
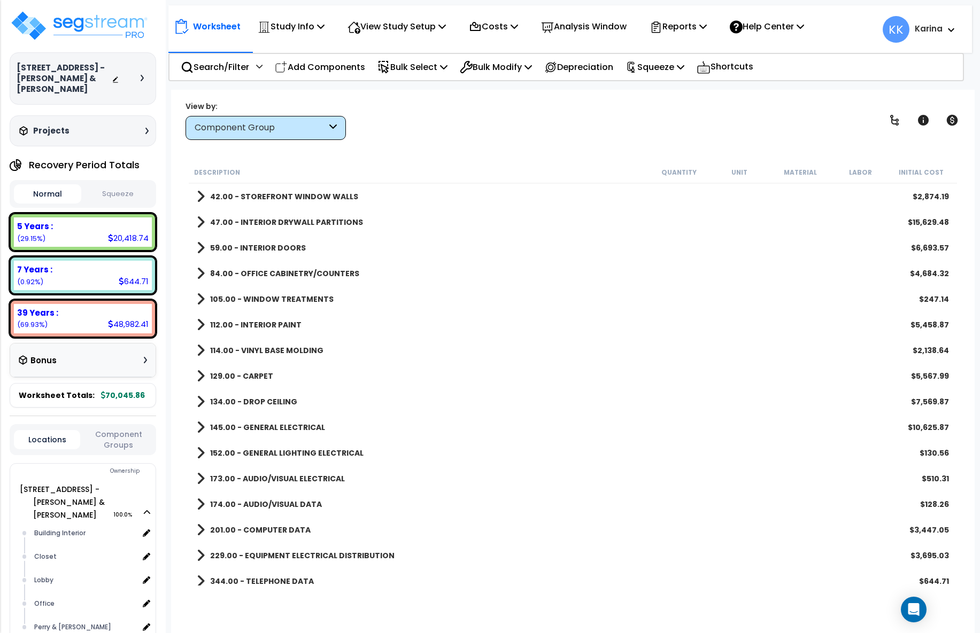
click at [42, 7] on div "950 Wayzata Blvd - Perry & Perry Depreciable Tax Basis : $0.00 Placed-In-Servic…" at bounding box center [83, 316] width 166 height 633
